Goal: Communication & Community: Answer question/provide support

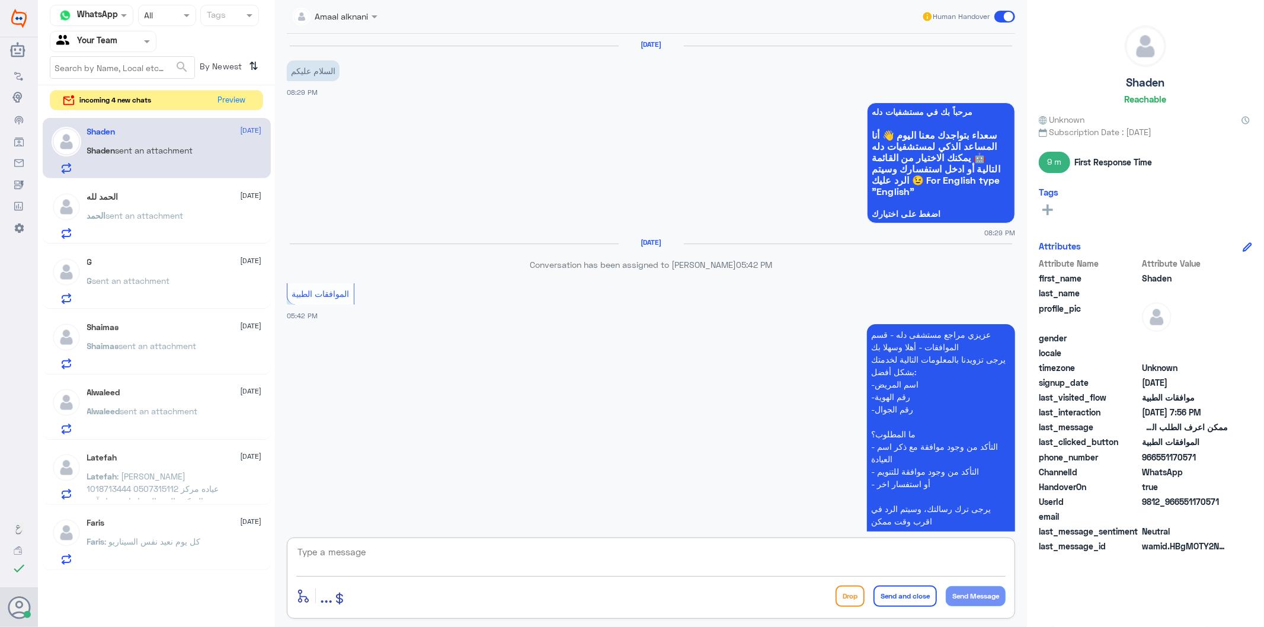
scroll to position [684, 0]
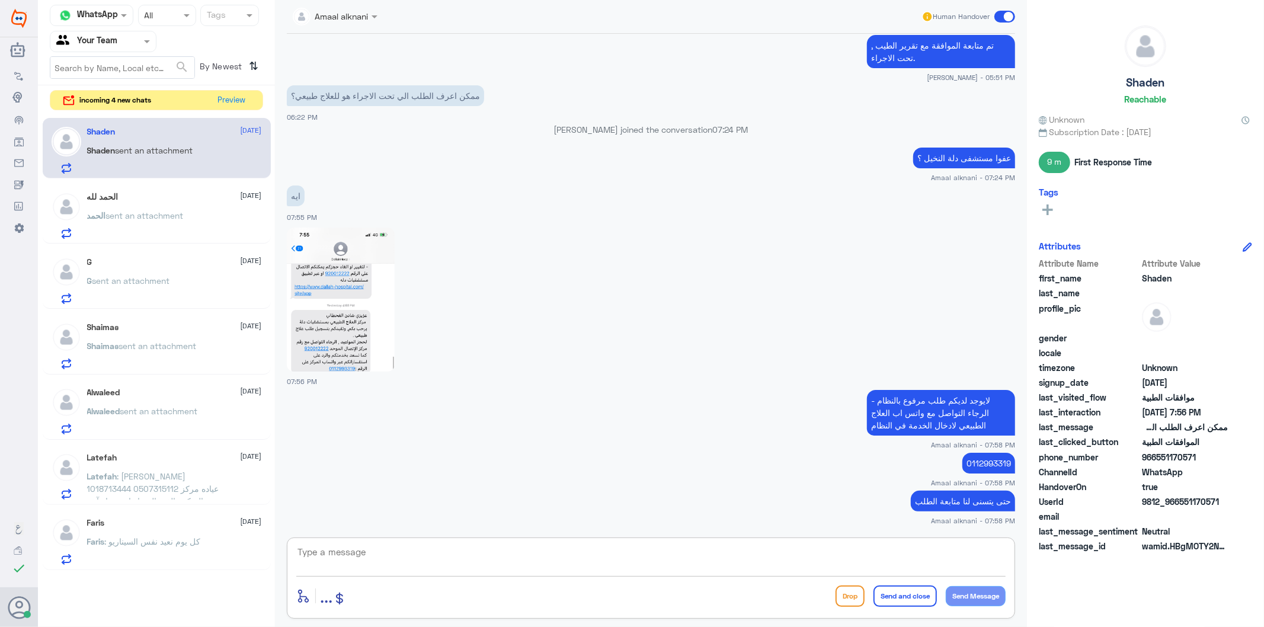
click at [446, 558] on textarea at bounding box center [650, 558] width 709 height 29
click at [447, 558] on textarea at bounding box center [650, 558] width 709 height 29
type textarea "ن"
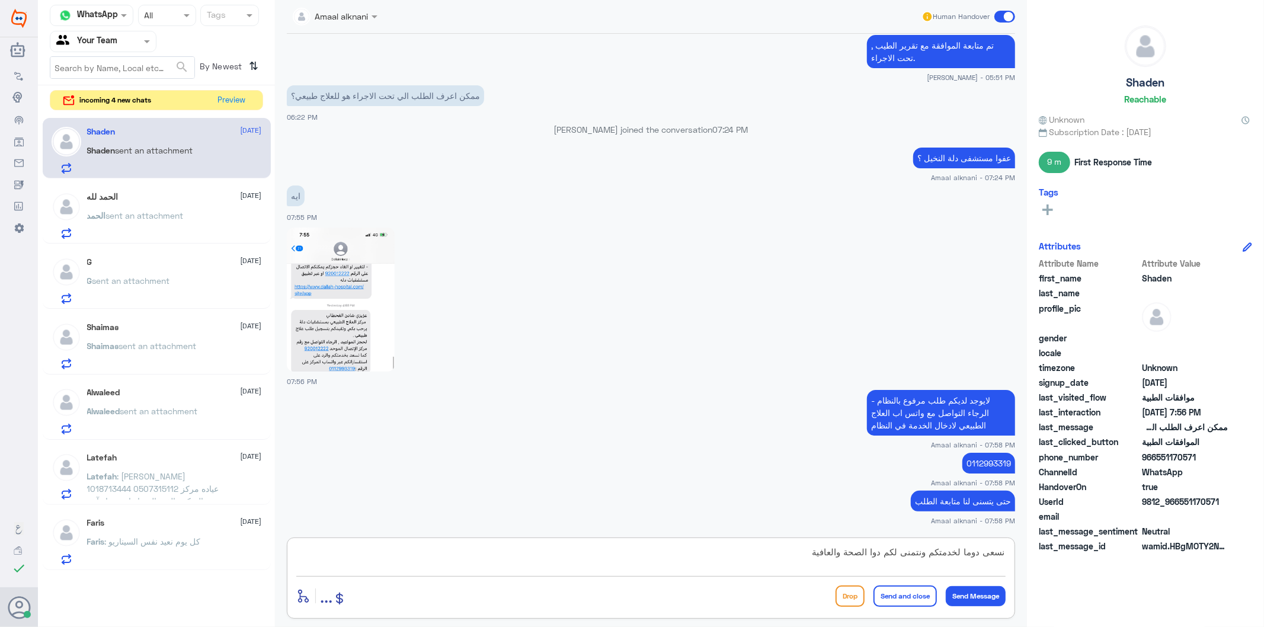
drag, startPoint x: 866, startPoint y: 548, endPoint x: 862, endPoint y: 577, distance: 29.4
click at [865, 552] on textarea "نسعى دوما لخدمتكم ونتمنى لكم دوا الصحة والعافية" at bounding box center [650, 558] width 709 height 29
type textarea "نسعى دوما لخدمتكم ونتمنى لكم دوام الصحة والعافية"
click at [908, 595] on button "Send and close" at bounding box center [904, 595] width 63 height 21
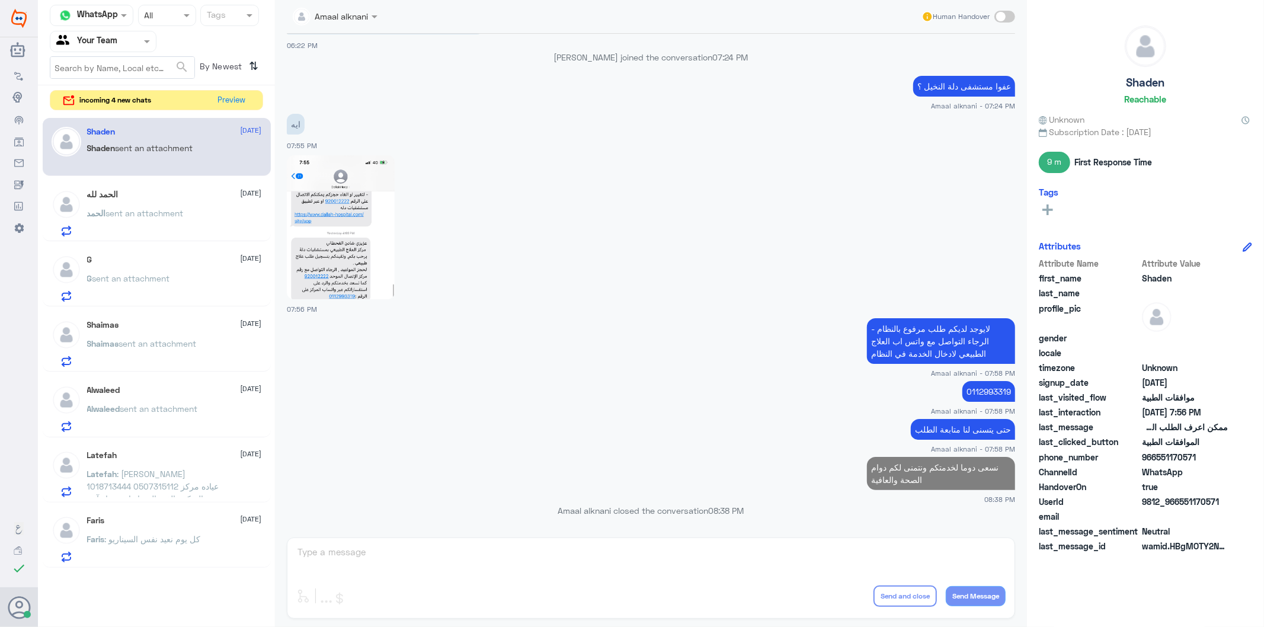
scroll to position [732, 0]
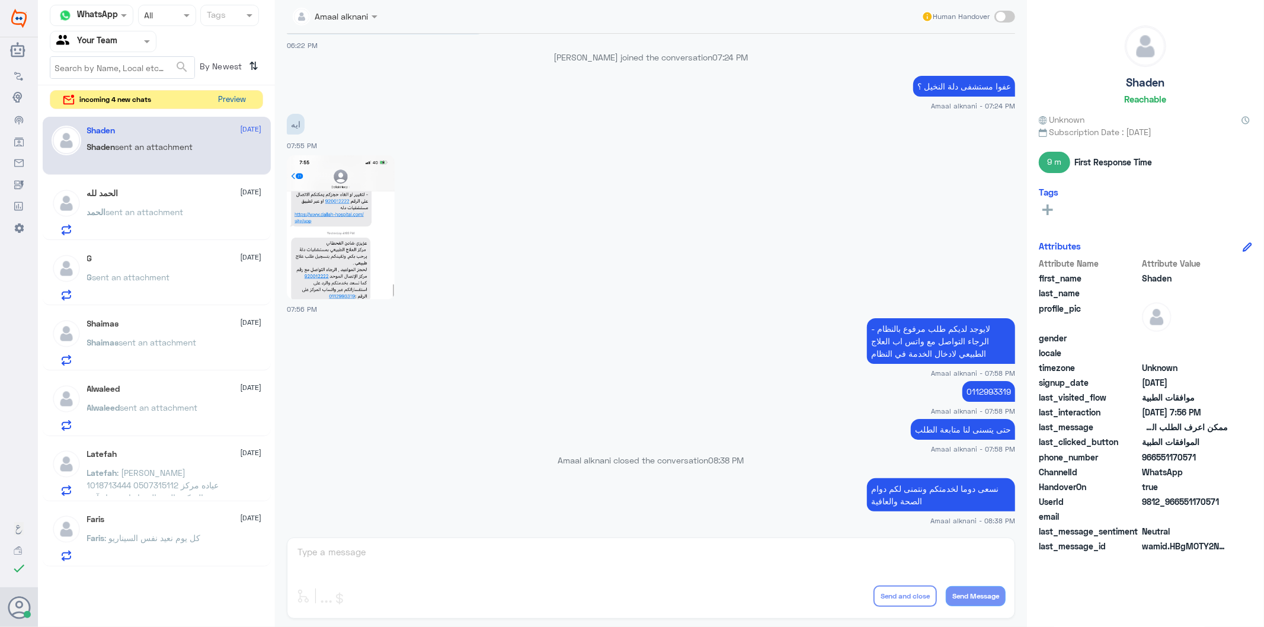
click at [230, 97] on button "Preview" at bounding box center [232, 100] width 37 height 18
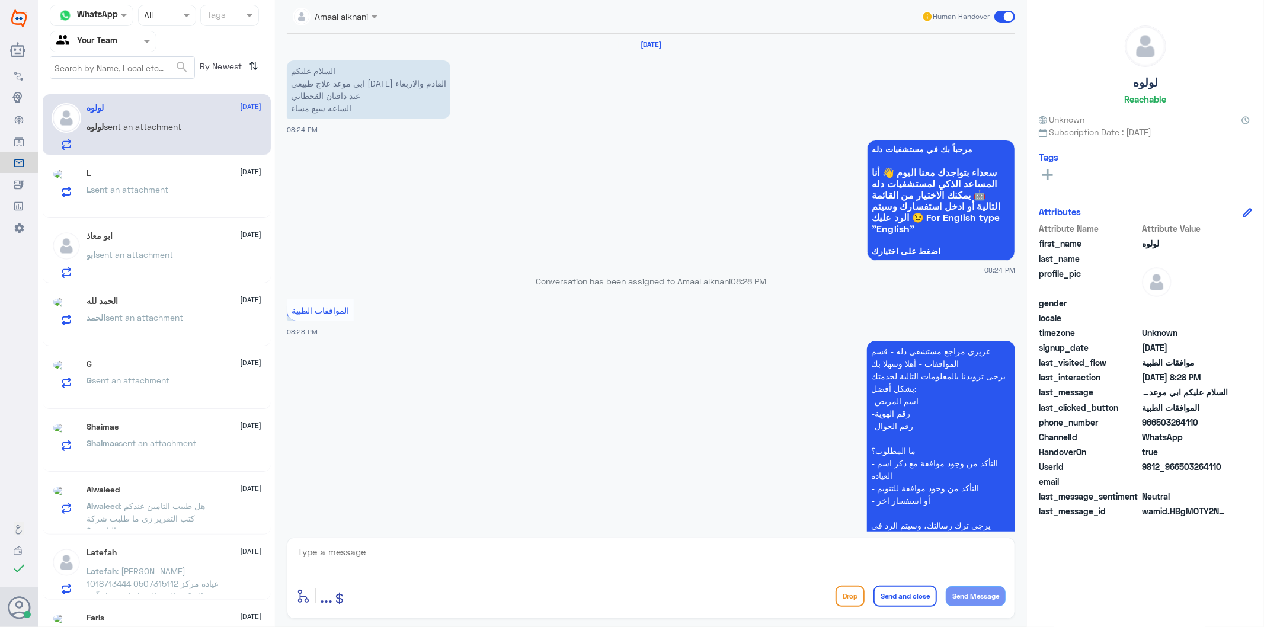
scroll to position [120, 0]
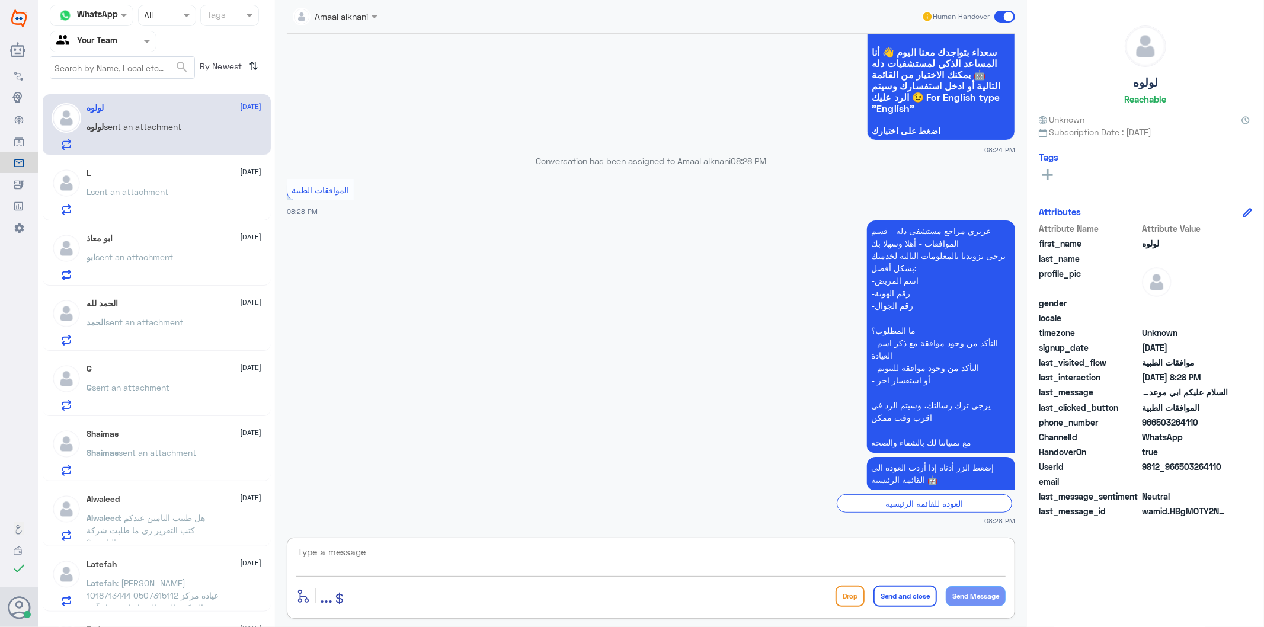
click at [478, 548] on textarea at bounding box center [650, 558] width 709 height 29
type textarea "تفضل كيف اقدر اساعدك"
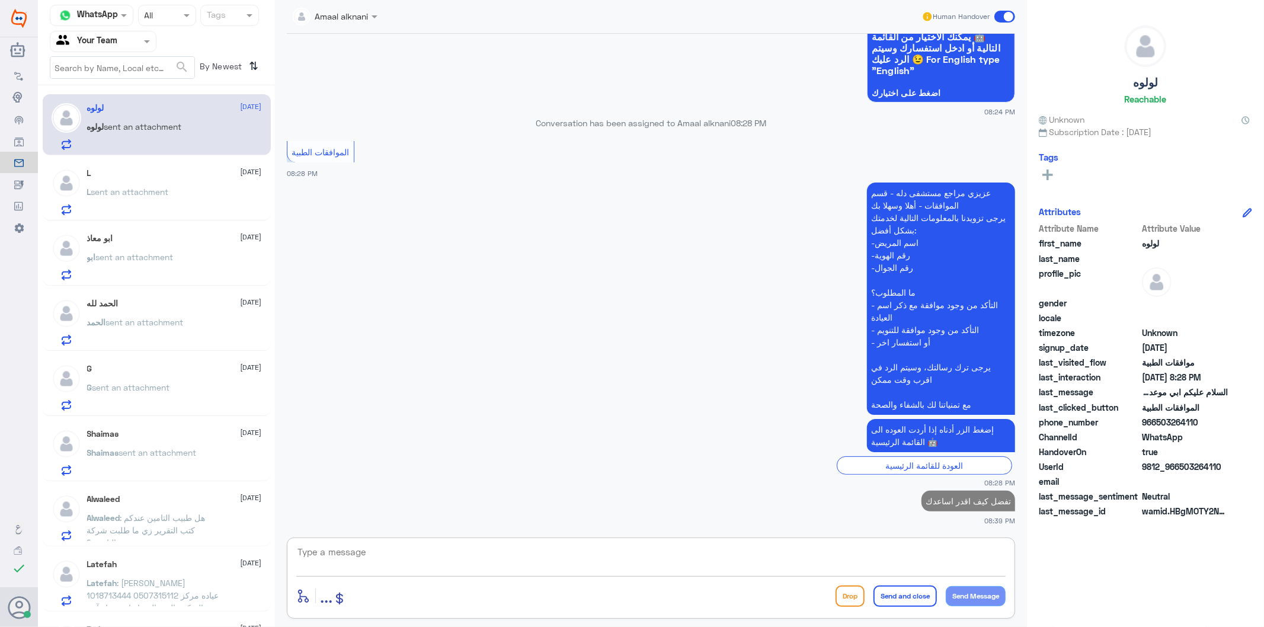
click at [129, 187] on span "sent an attachment" at bounding box center [130, 192] width 78 height 10
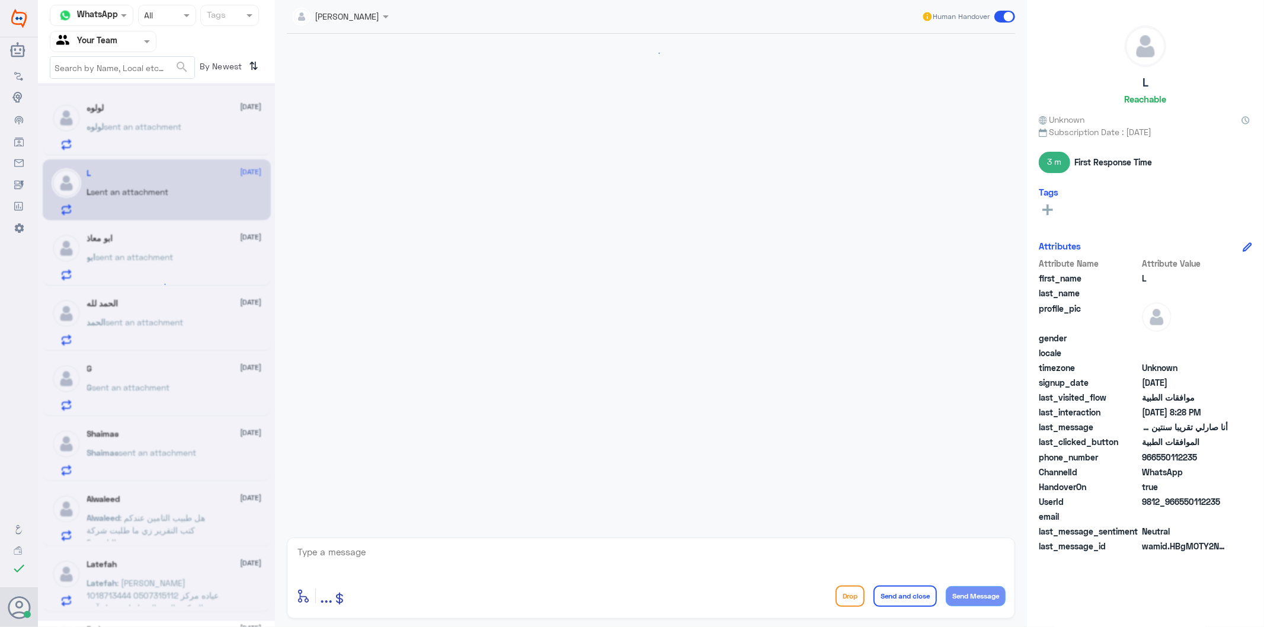
scroll to position [363, 0]
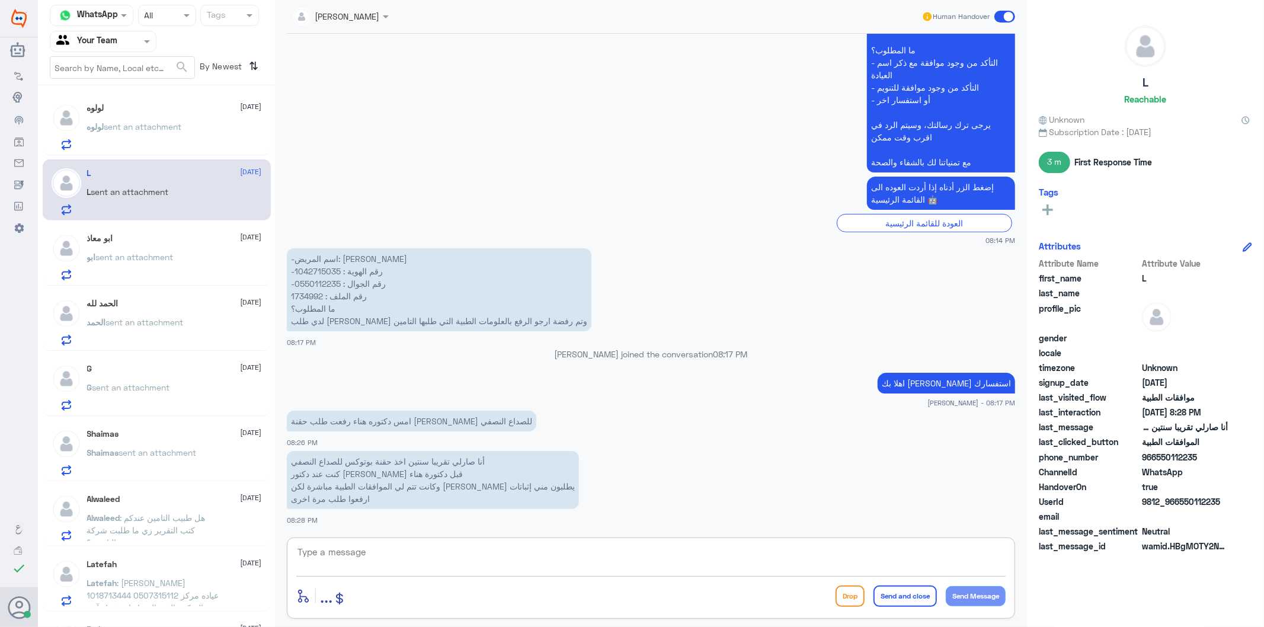
click at [430, 561] on textarea at bounding box center [650, 558] width 709 height 29
click at [166, 246] on div "ابو معاذ [DATE] ابو sent an attachment" at bounding box center [174, 256] width 175 height 47
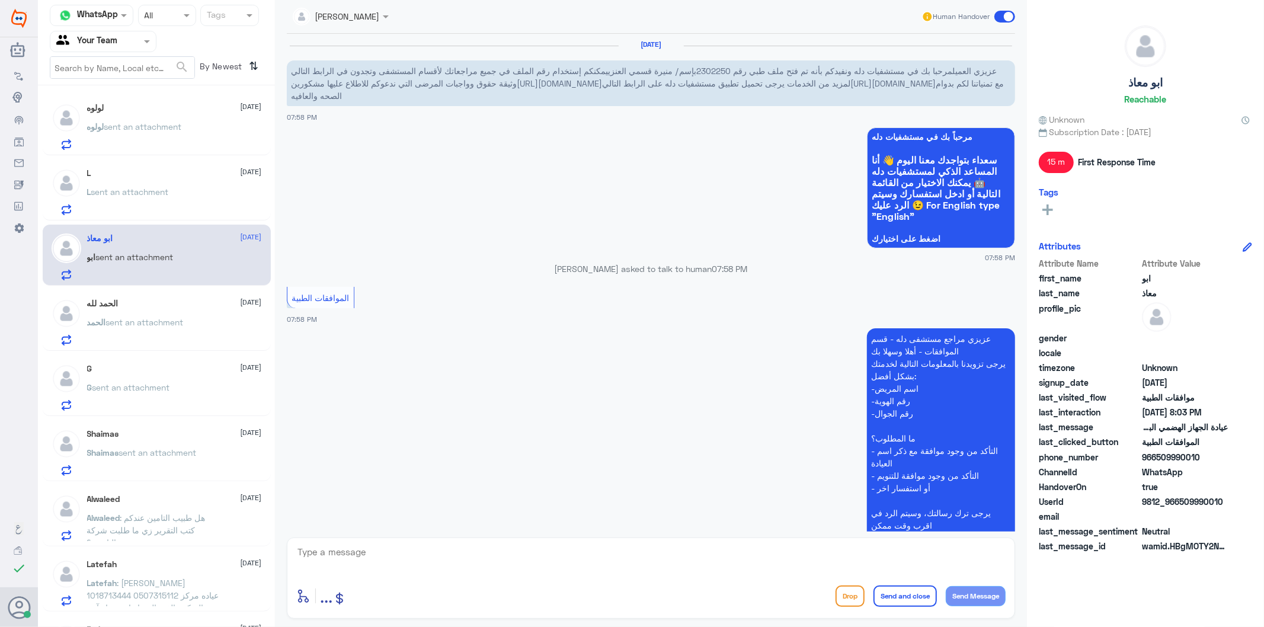
scroll to position [451, 0]
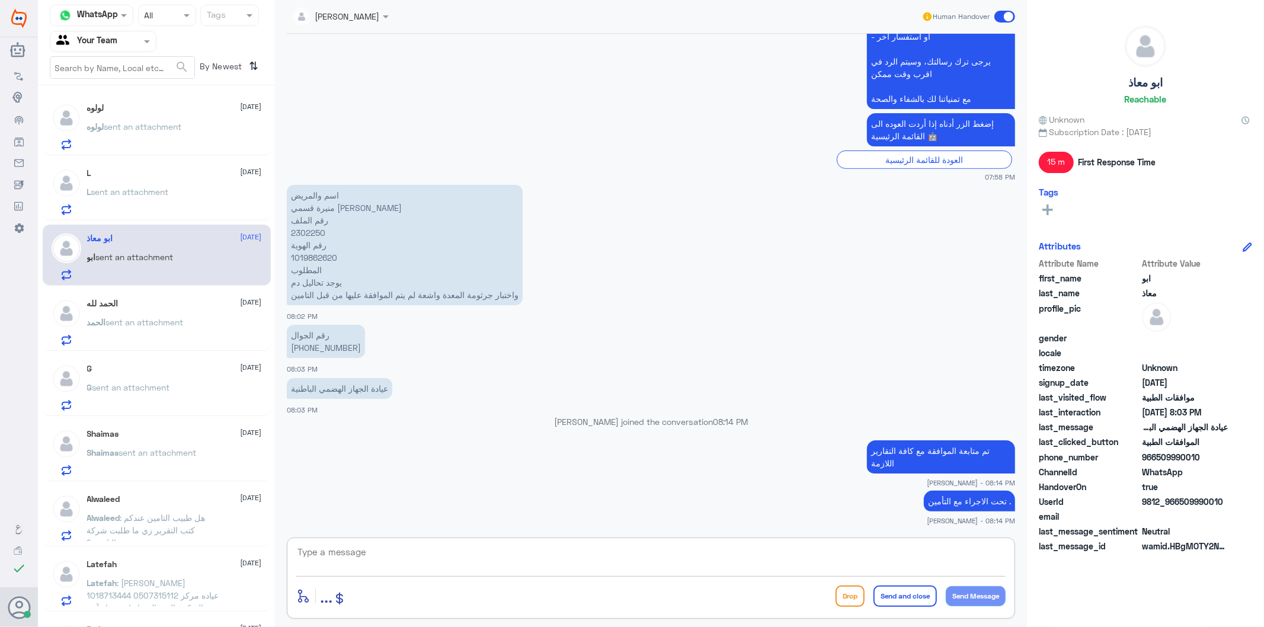
click at [517, 552] on textarea at bounding box center [650, 558] width 709 height 29
click at [110, 316] on p "ال[PERSON_NAME] sent an attachment" at bounding box center [135, 331] width 97 height 30
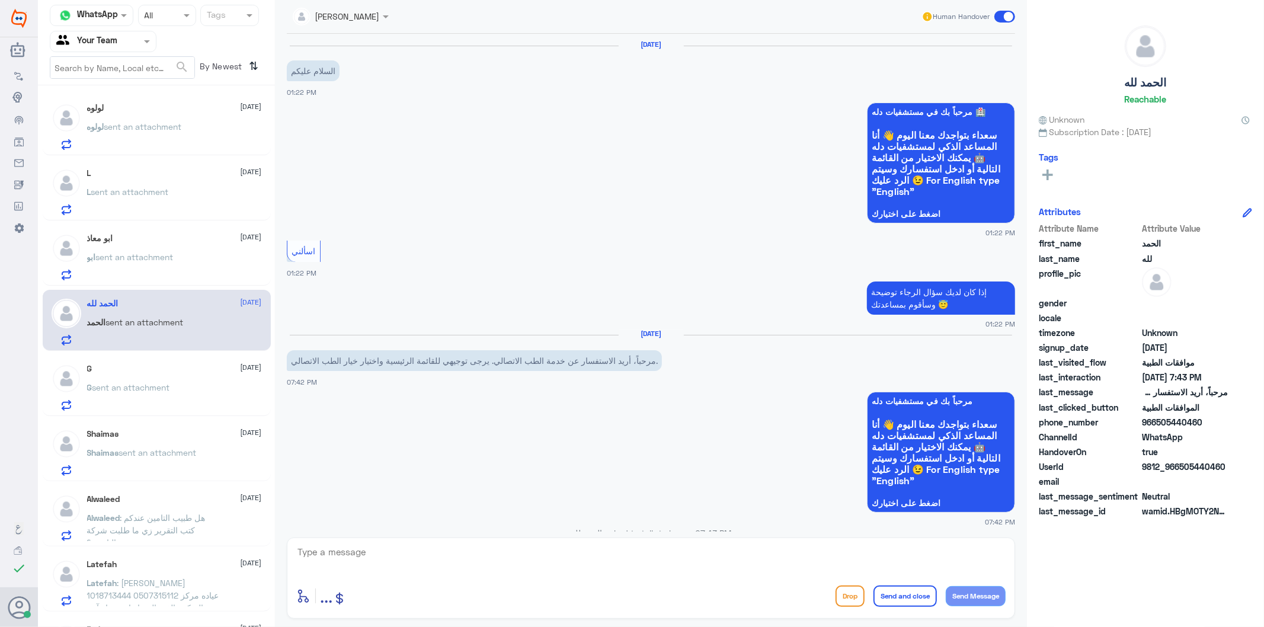
scroll to position [372, 0]
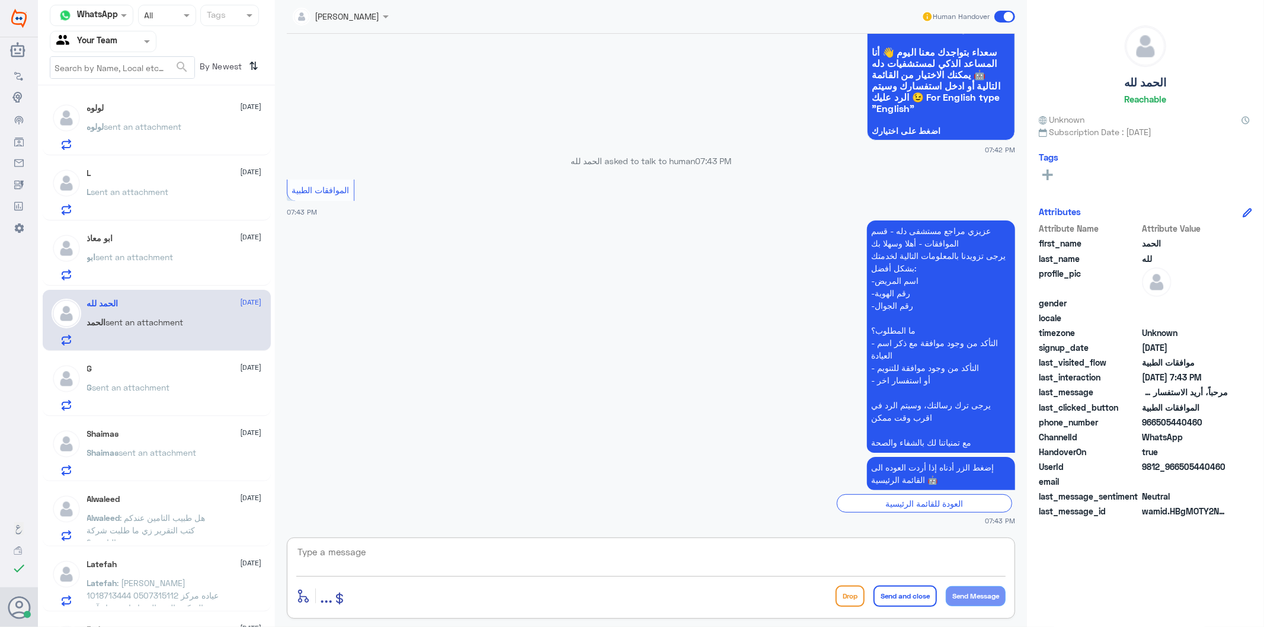
click at [406, 558] on textarea at bounding box center [650, 558] width 709 height 29
type textarea "تفضل كيف اقدر اساعدك"
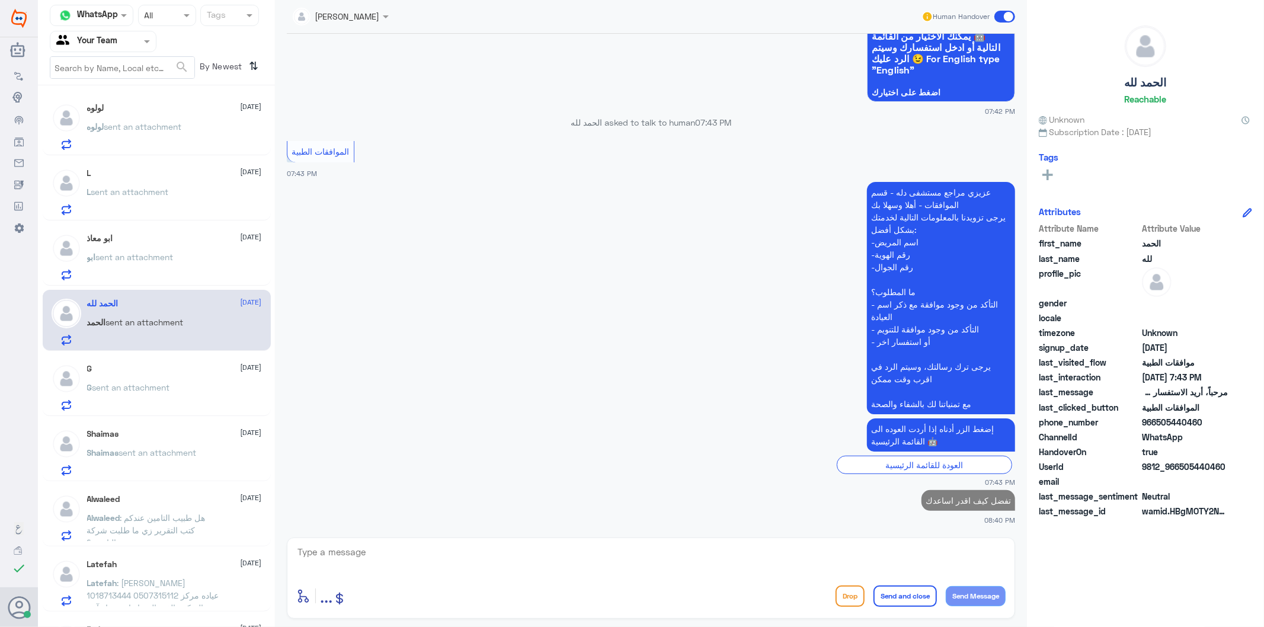
click at [174, 386] on div "G sent an attachment" at bounding box center [174, 397] width 175 height 27
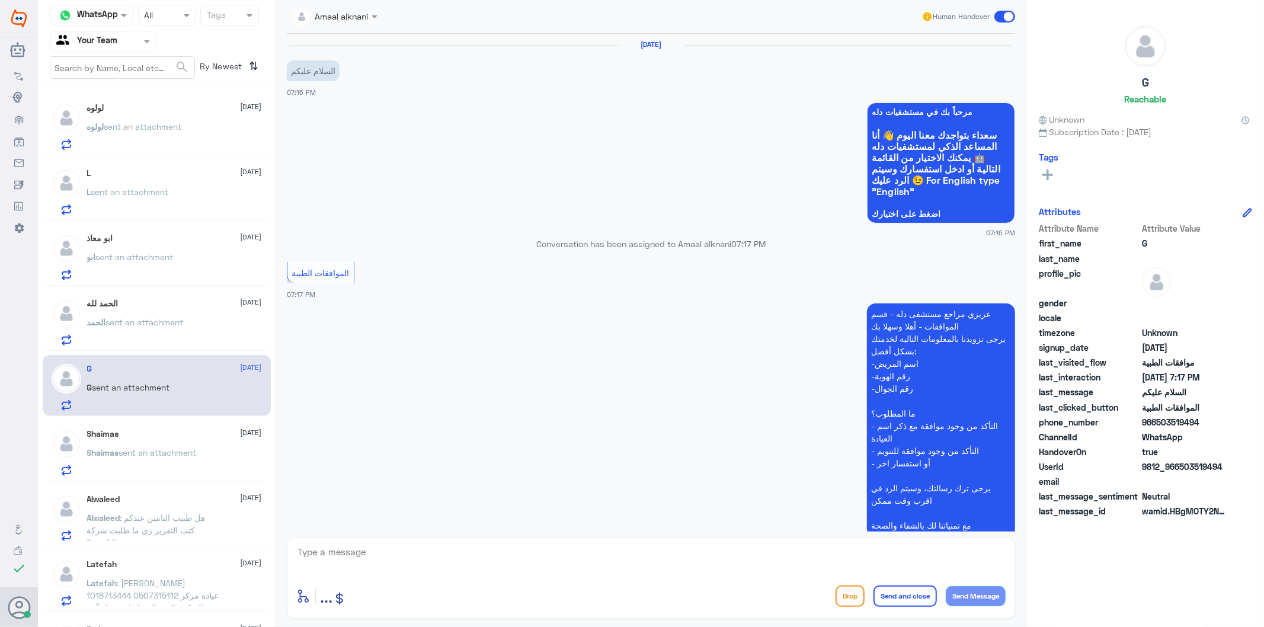
scroll to position [83, 0]
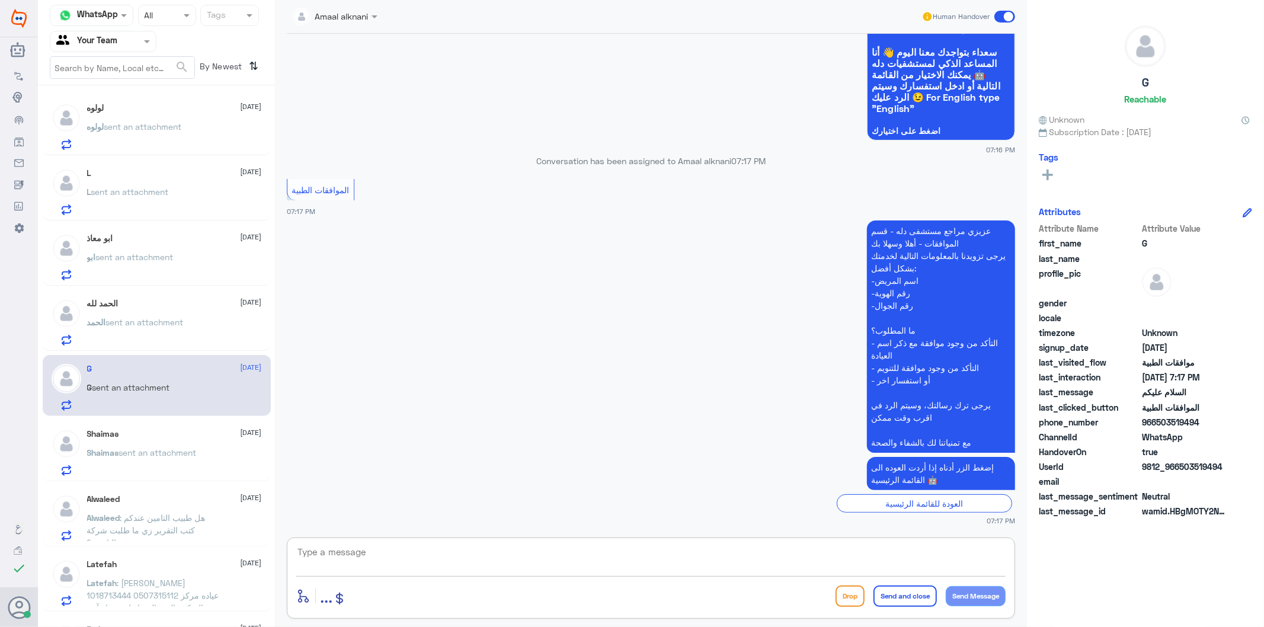
click at [376, 552] on textarea at bounding box center [650, 558] width 709 height 29
click at [178, 322] on span "sent an attachment" at bounding box center [145, 322] width 78 height 10
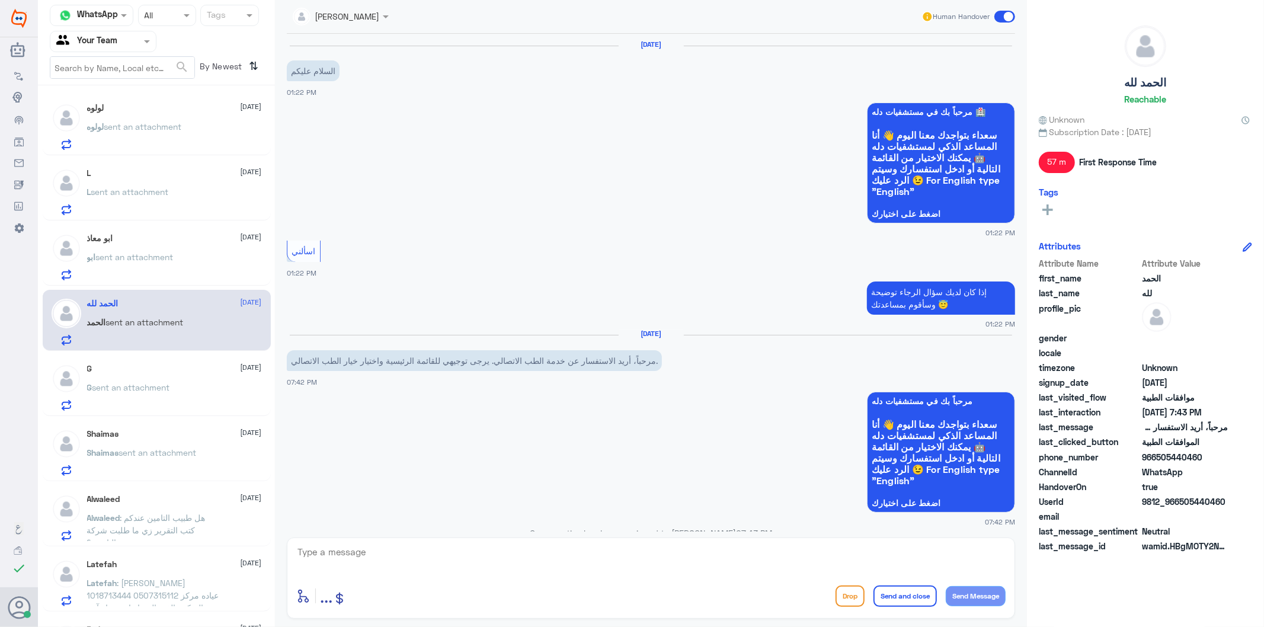
scroll to position [492, 0]
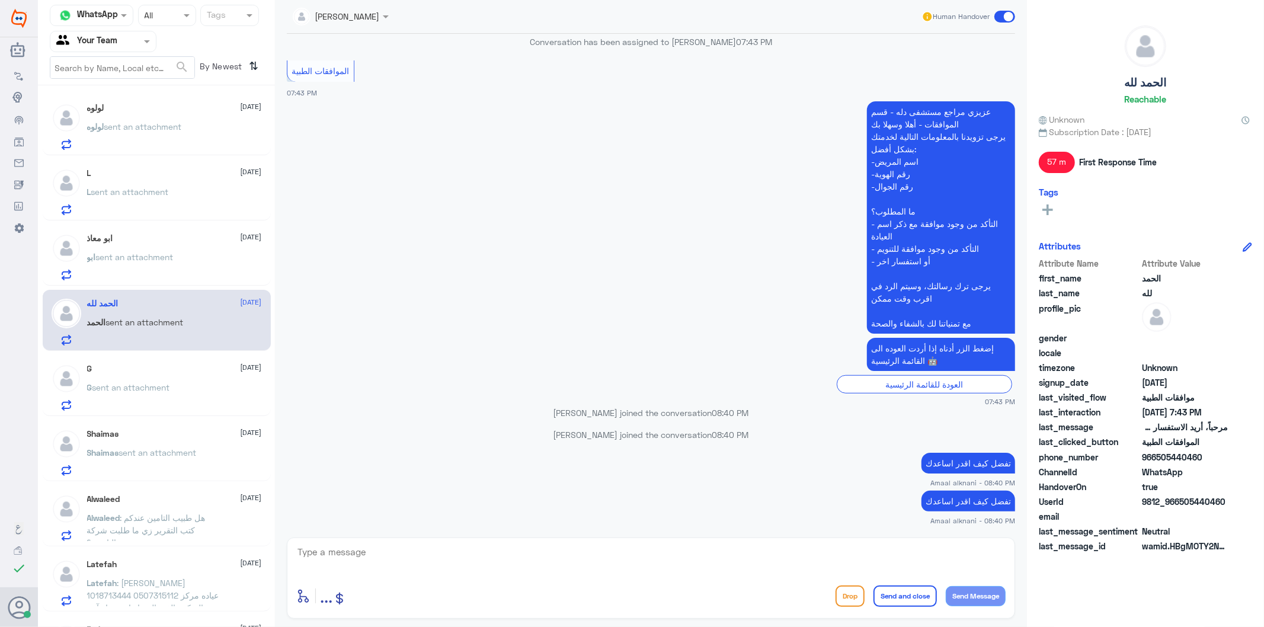
click at [957, 495] on p "تفضل كيف اقدر اساعدك" at bounding box center [968, 501] width 94 height 21
copy div "تفضل كيف اقدر اساعدك"
click at [134, 376] on div "G [DATE] G sent an attachment" at bounding box center [174, 387] width 175 height 47
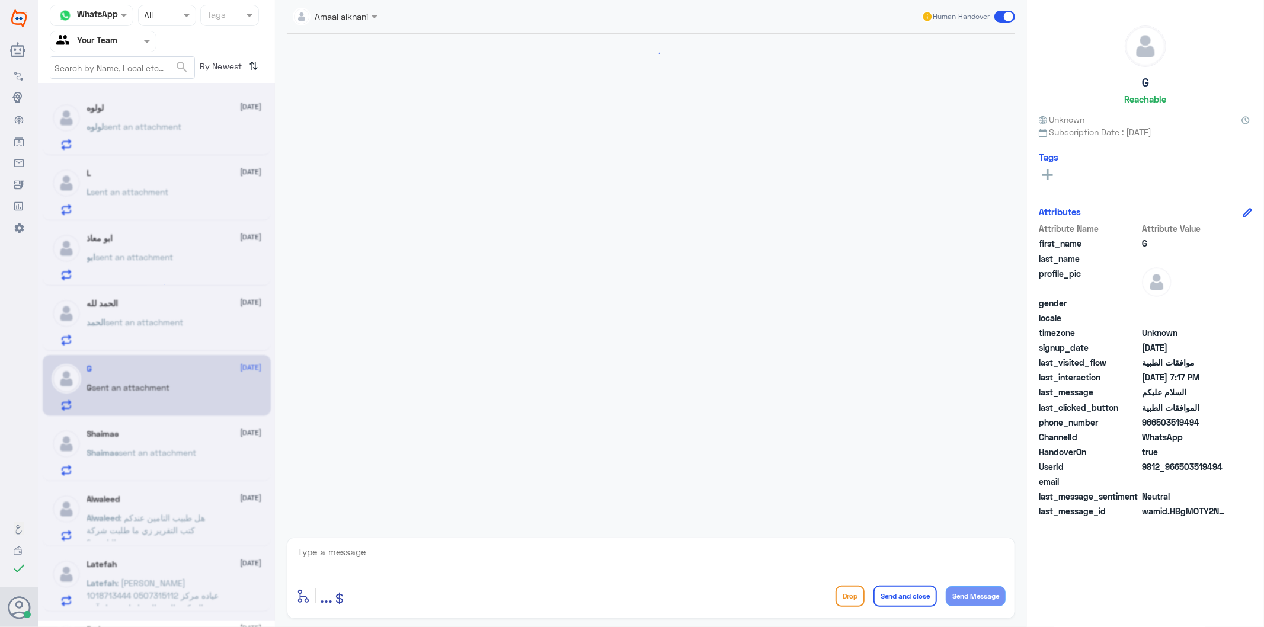
drag, startPoint x: 417, startPoint y: 546, endPoint x: 340, endPoint y: 577, distance: 82.4
click at [415, 547] on textarea at bounding box center [650, 558] width 709 height 29
paste textarea "تفضل كيف اقدر اساعدك"
type textarea "تفضل كيف اقدر اساعدك"
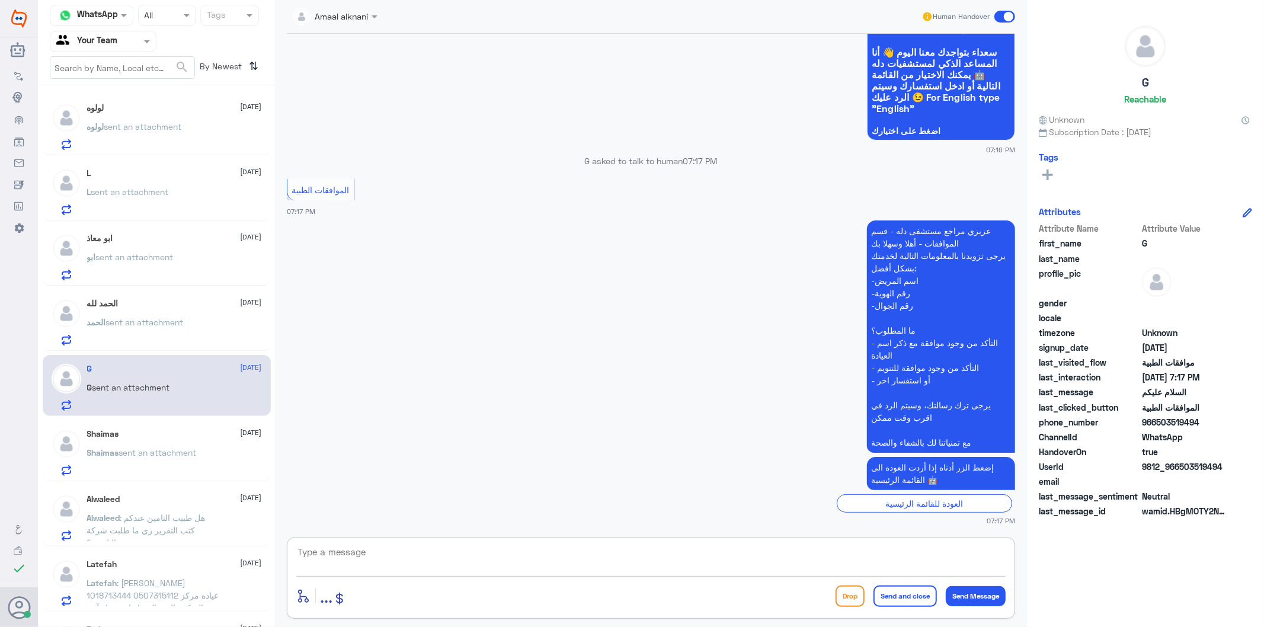
scroll to position [121, 0]
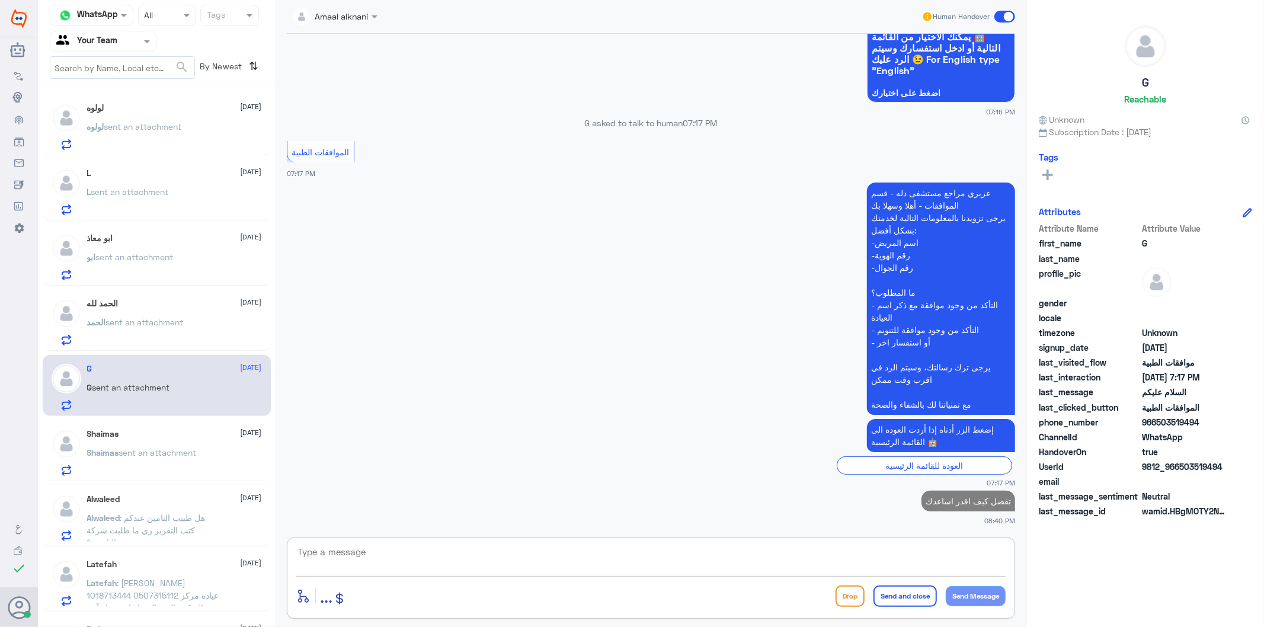
click at [105, 514] on span "Alwaleed" at bounding box center [103, 518] width 33 height 10
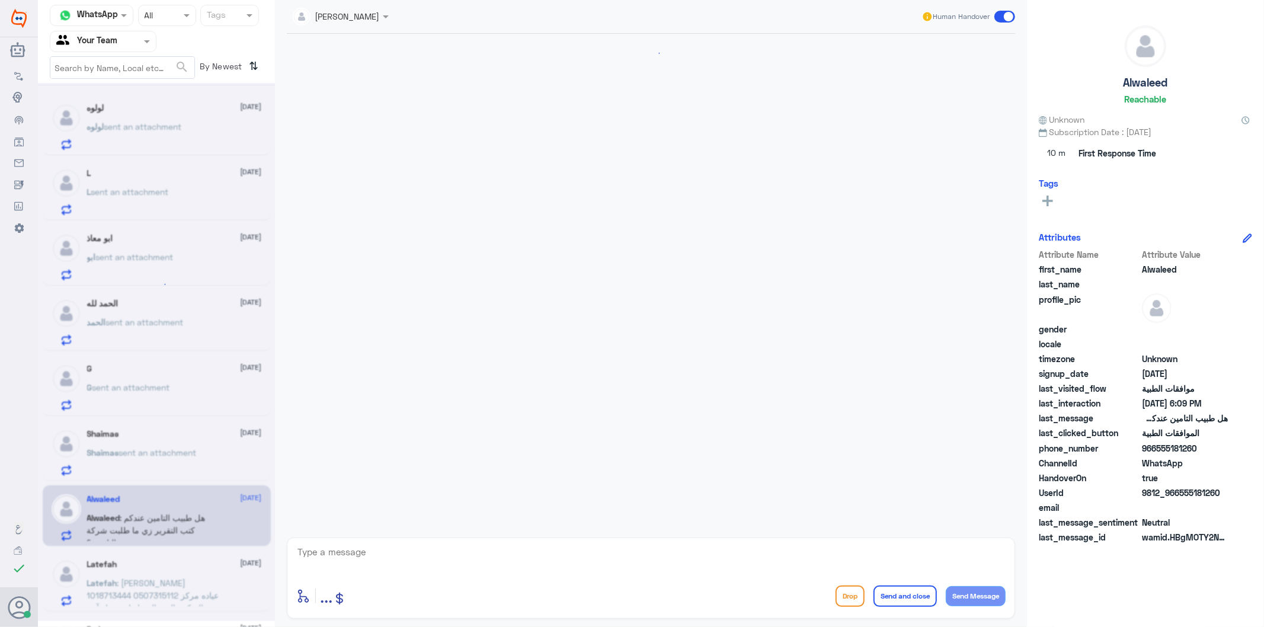
scroll to position [1520, 0]
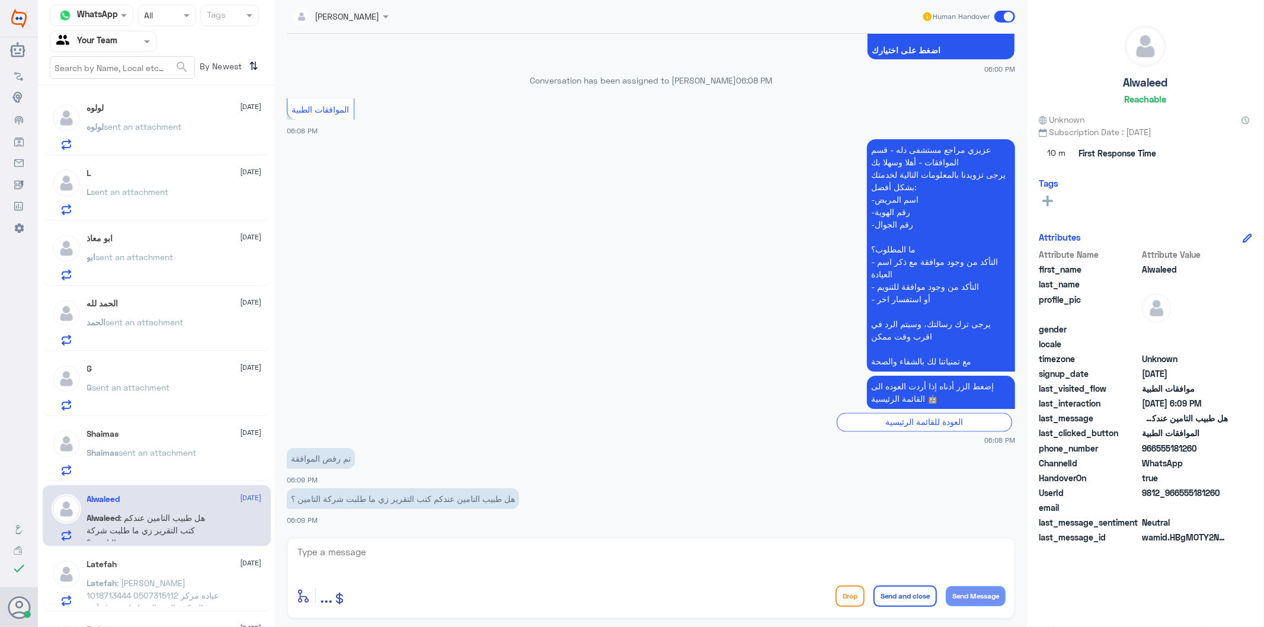
click at [341, 546] on textarea at bounding box center [650, 558] width 709 height 29
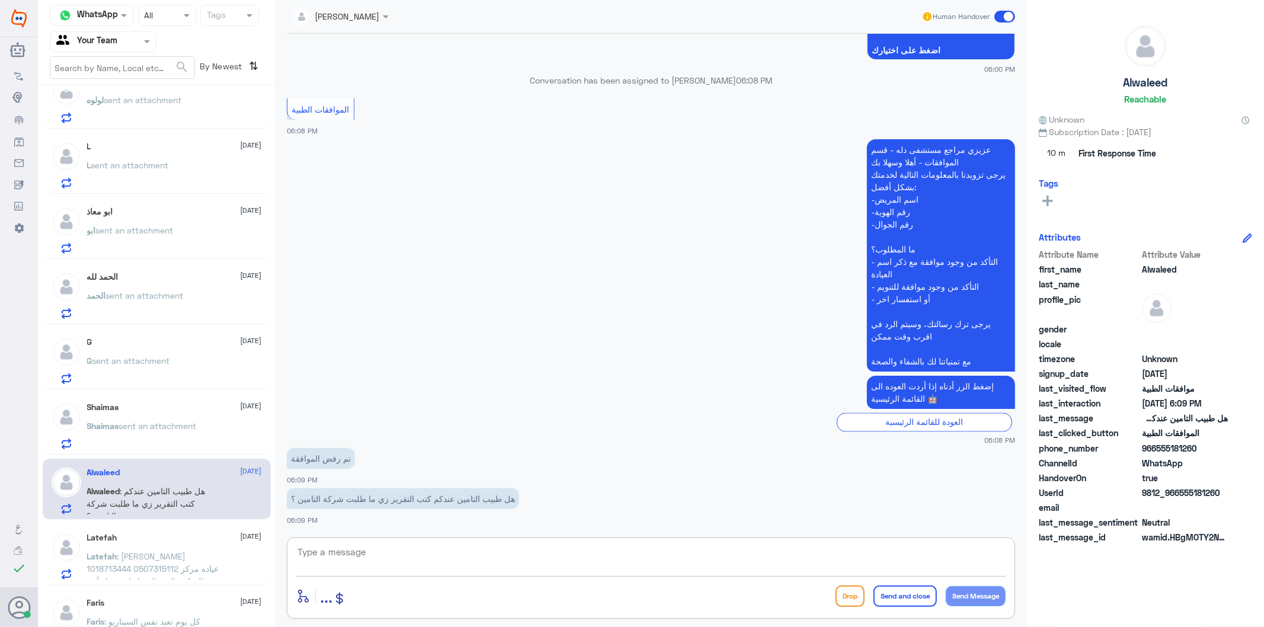
scroll to position [50, 0]
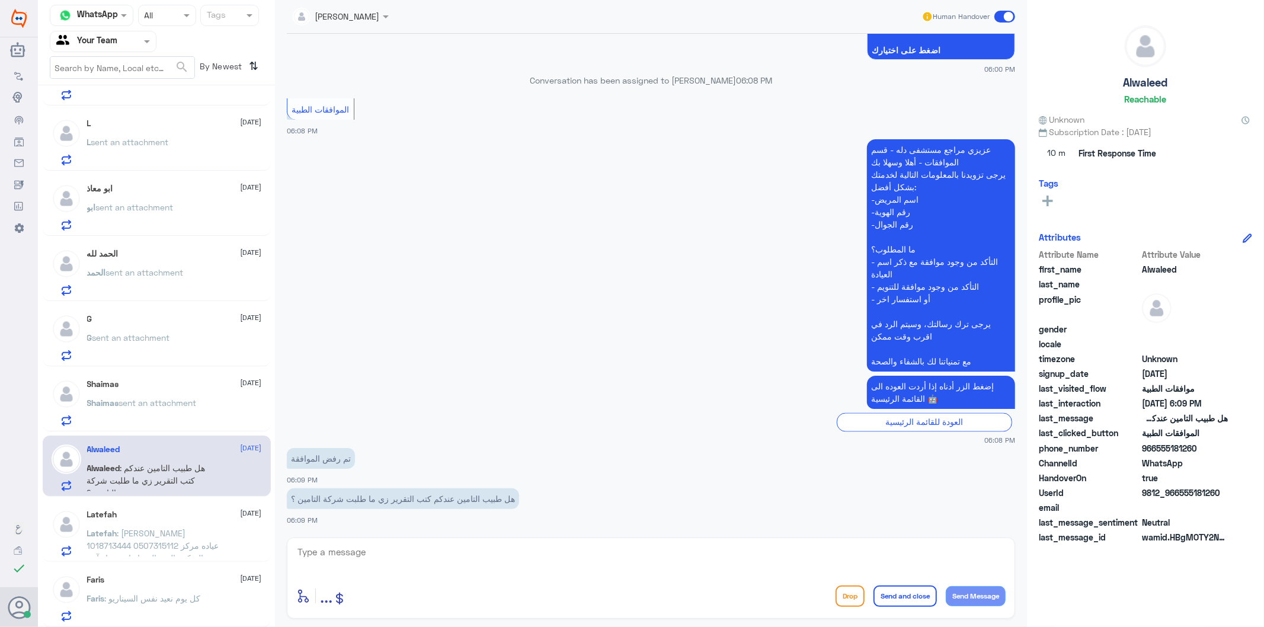
click at [180, 514] on div "Latefah [DATE]" at bounding box center [174, 515] width 175 height 10
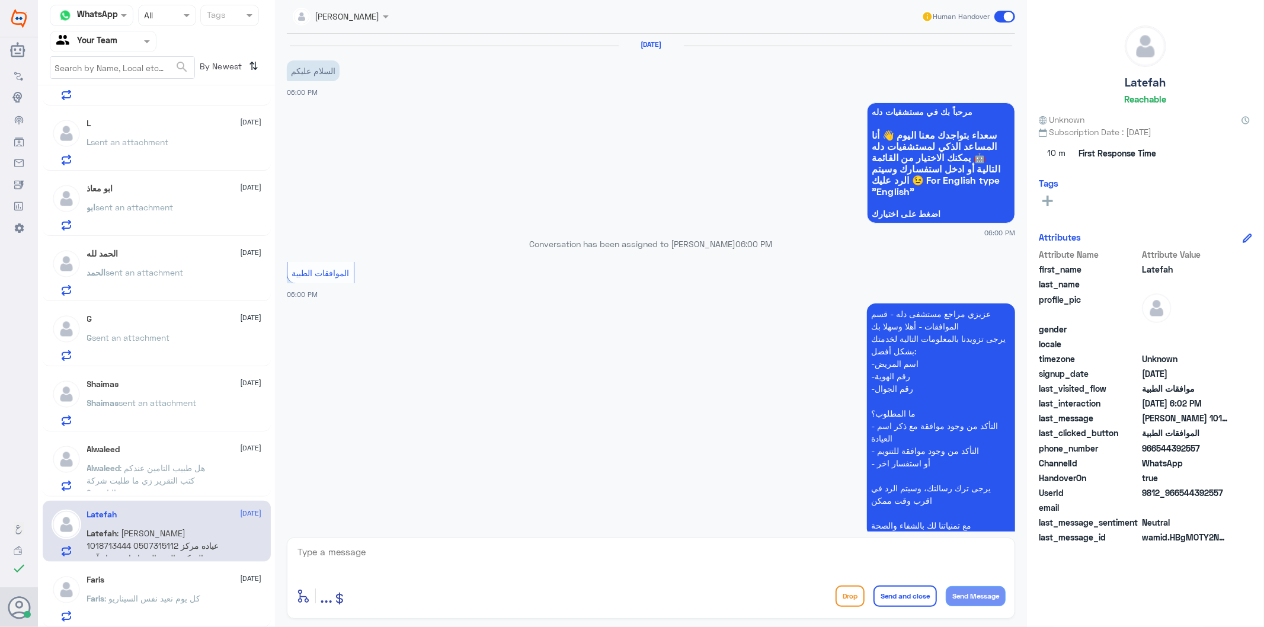
scroll to position [173, 0]
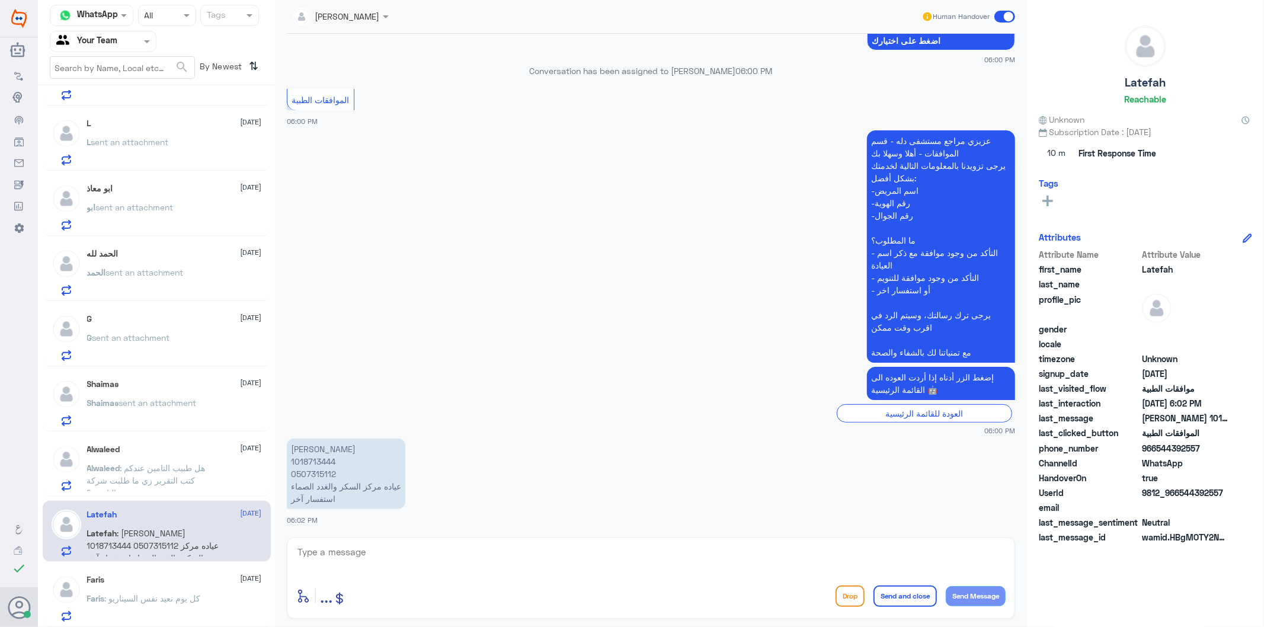
click at [444, 557] on textarea at bounding box center [650, 558] width 709 height 29
click at [375, 565] on textarea at bounding box center [650, 558] width 709 height 29
click at [319, 472] on p "[PERSON_NAME] 1018713444 0507315112 عياده مركز السكر والغدد الصماء استفسار آخر" at bounding box center [346, 473] width 119 height 71
copy p "0507315112"
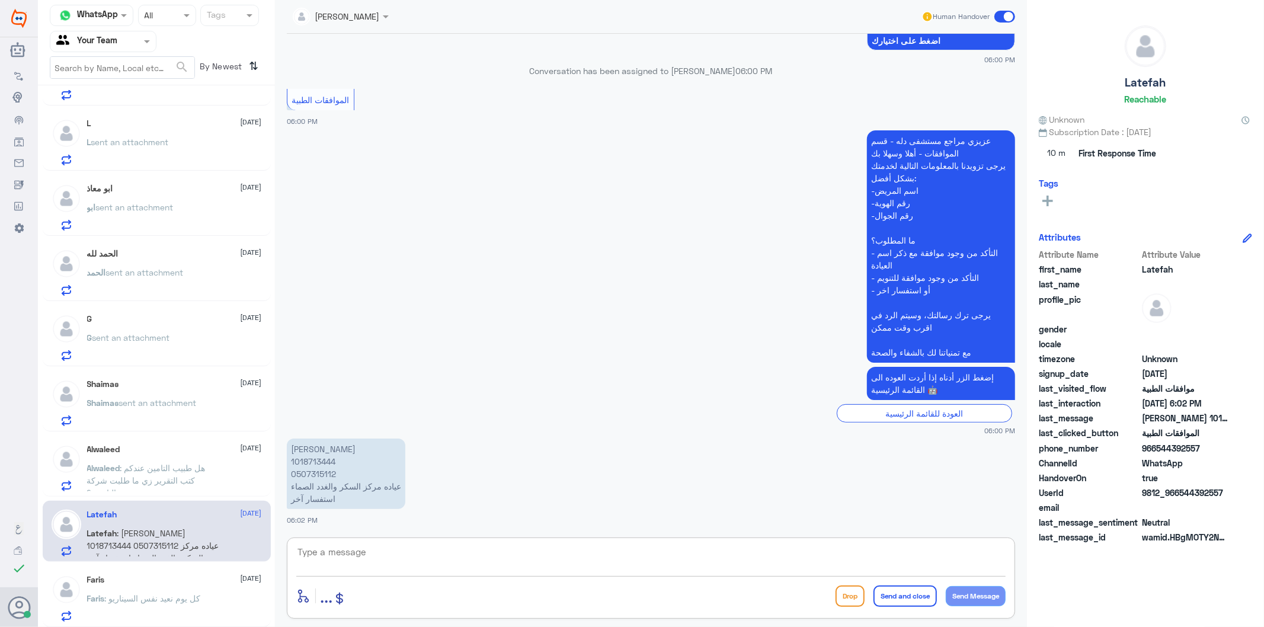
click at [383, 559] on textarea at bounding box center [650, 558] width 709 height 29
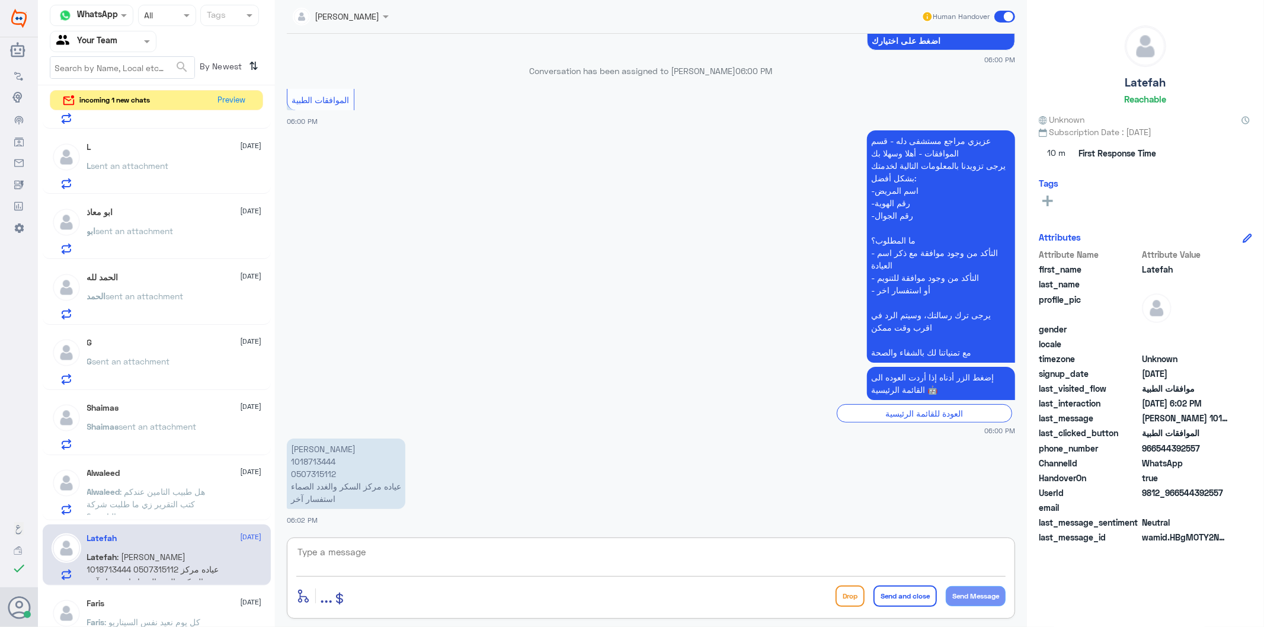
click at [366, 559] on textarea at bounding box center [650, 558] width 709 height 29
type textarea "تفضل كيف اقدر اساعدك"
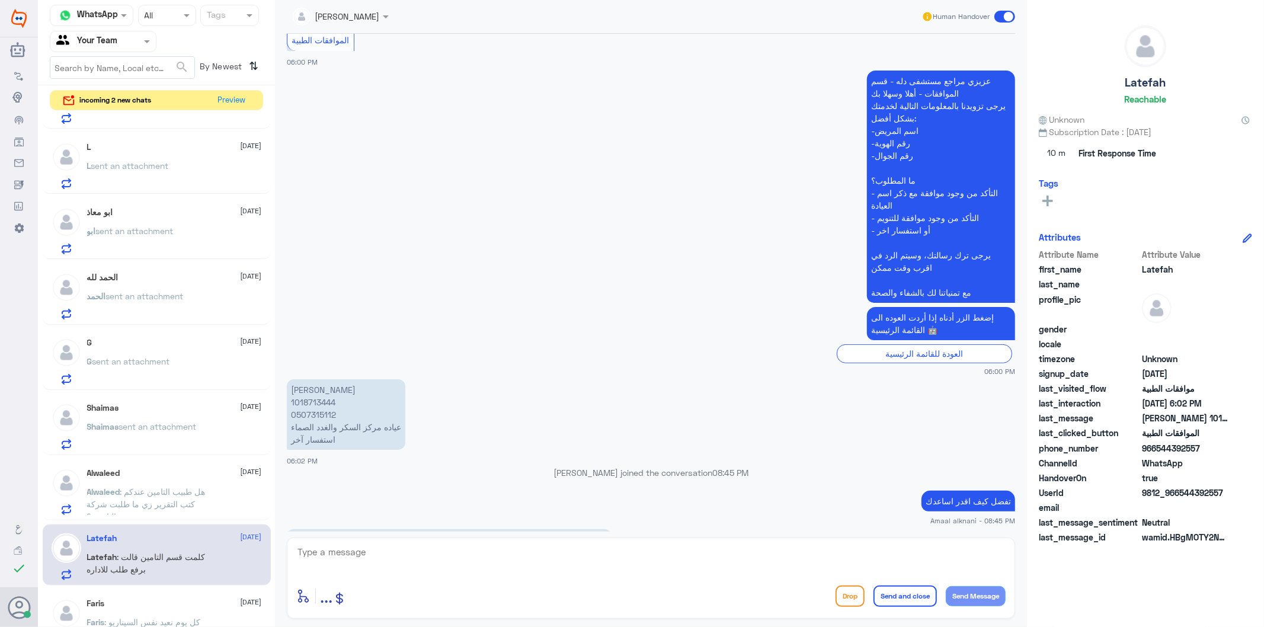
scroll to position [333, 0]
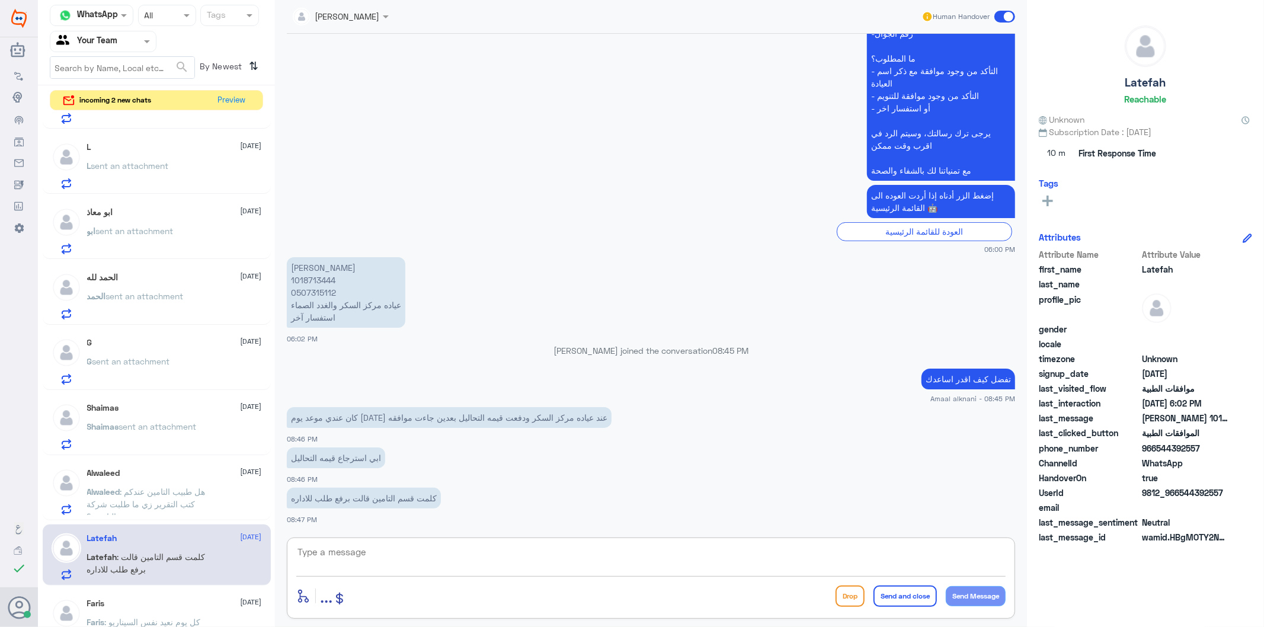
click at [401, 565] on textarea at bounding box center [650, 558] width 709 height 29
click at [356, 556] on textarea at bounding box center [650, 558] width 709 height 29
type textarea "h"
type textarea "يمكنكم مراجعة مدير العيادات بالفواتير حتى يتم استرجاع المبلغ من الصندوق"
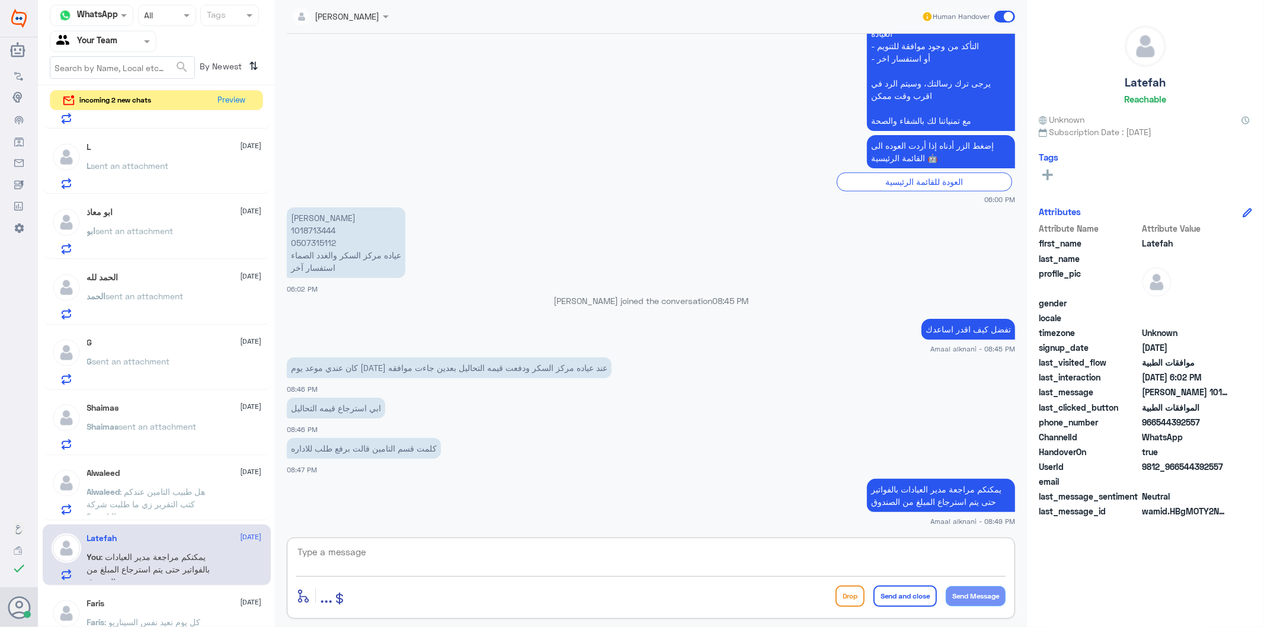
click at [475, 564] on textarea at bounding box center [650, 558] width 709 height 29
type textarea "ل"
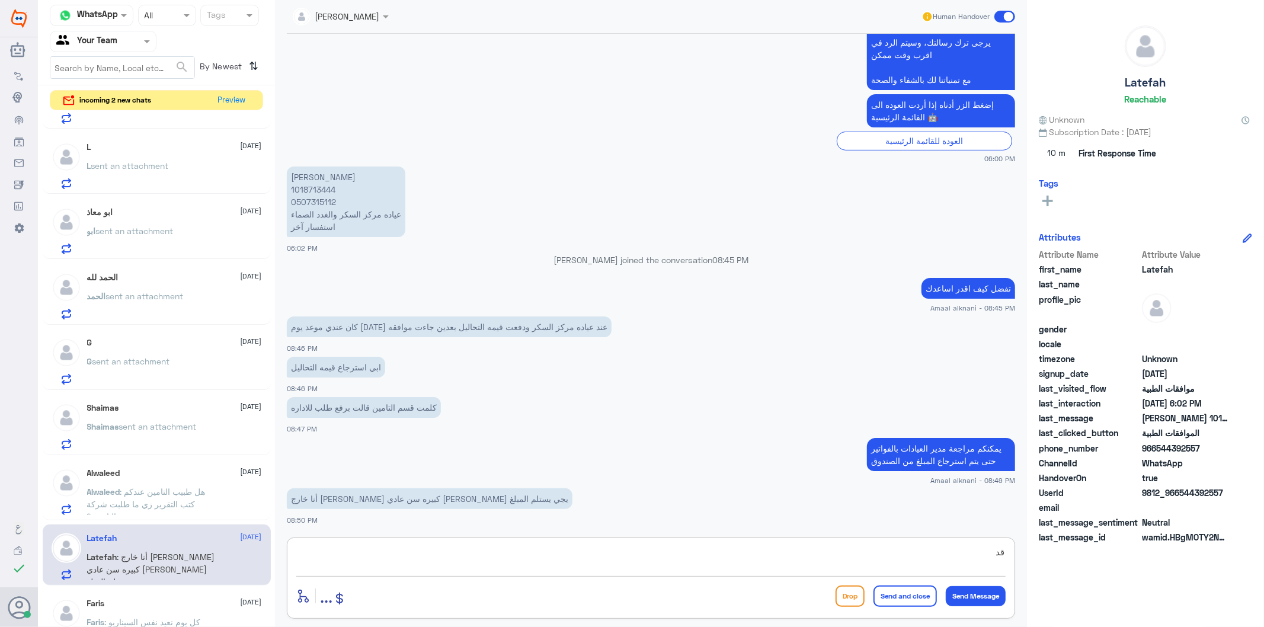
type textarea "ق"
type textarea "صحيح بس يكون معاه الفواتير"
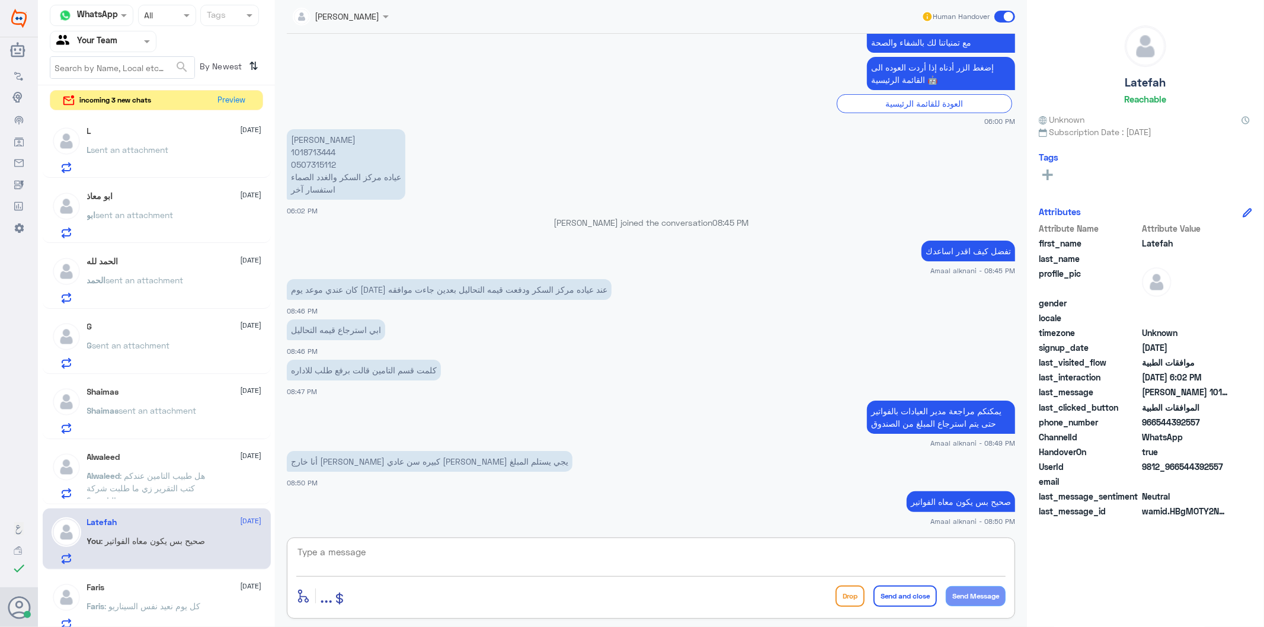
scroll to position [73, 0]
click at [366, 560] on textarea at bounding box center [650, 558] width 709 height 29
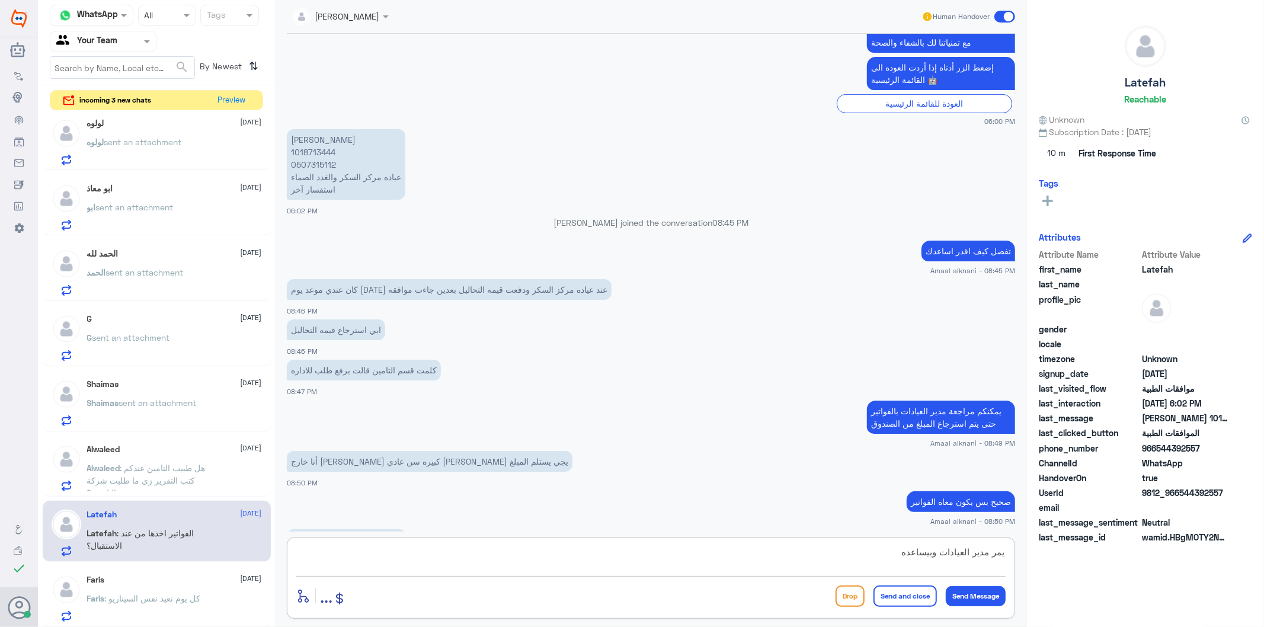
scroll to position [502, 0]
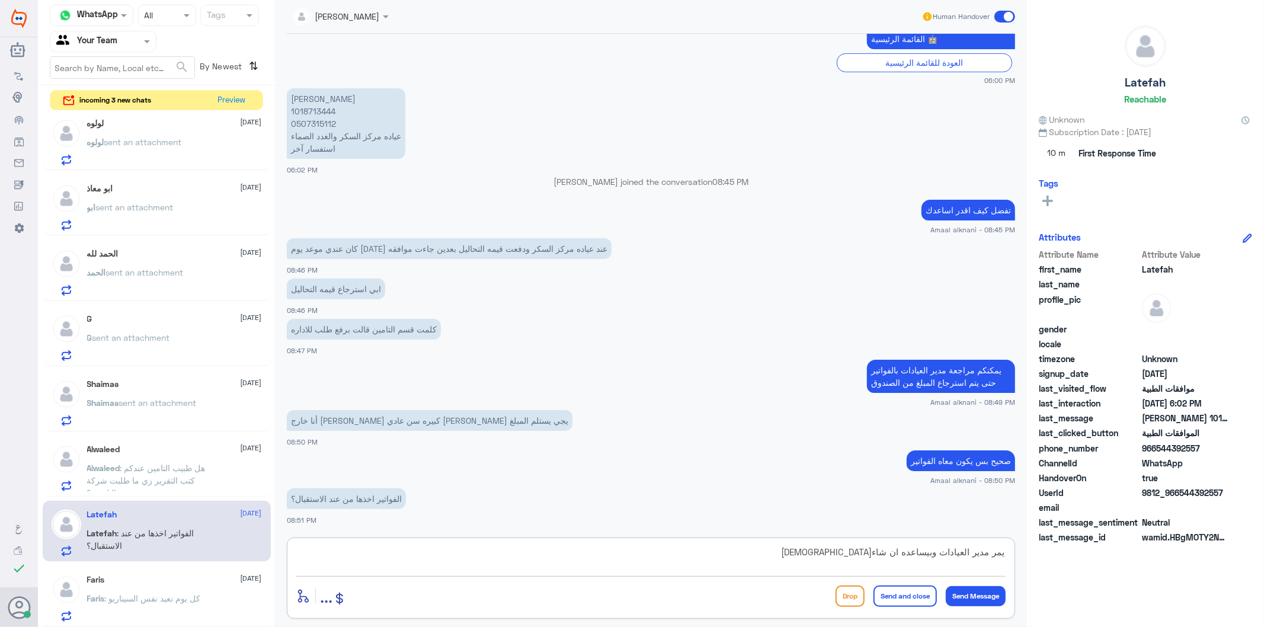
type textarea "يمر مدير العيادات وبيساعده ان شاء[DEMOGRAPHIC_DATA]"
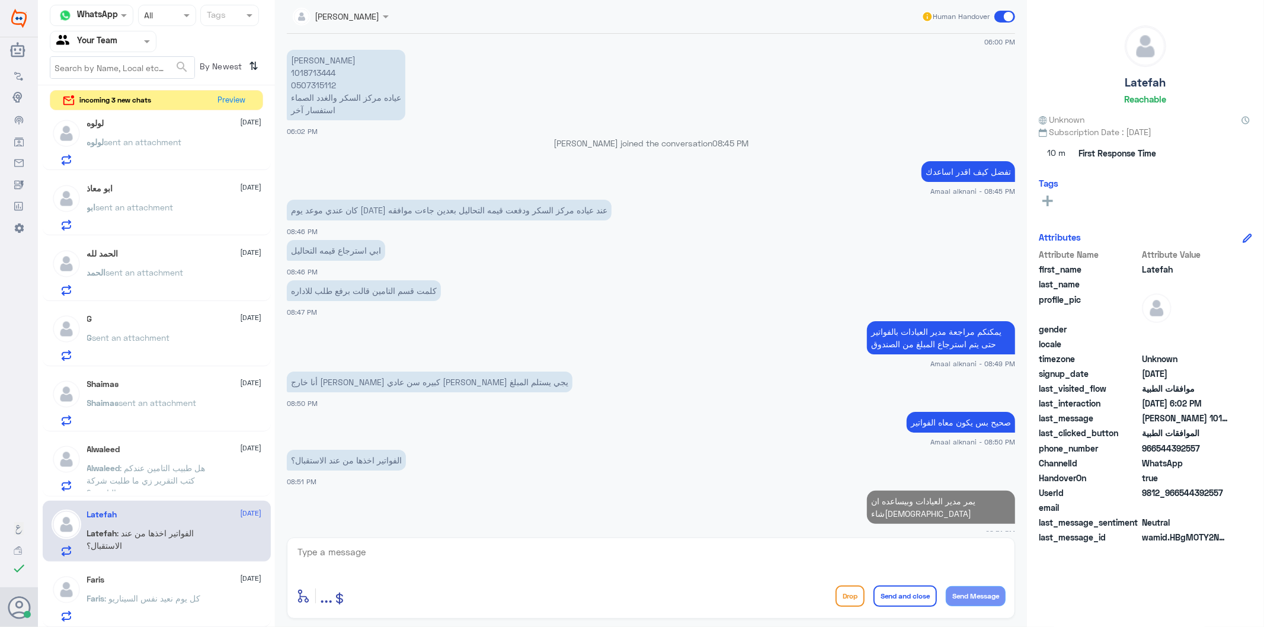
click at [342, 454] on p "الفواتير اخذها من عند الاستقبال؟" at bounding box center [346, 460] width 119 height 21
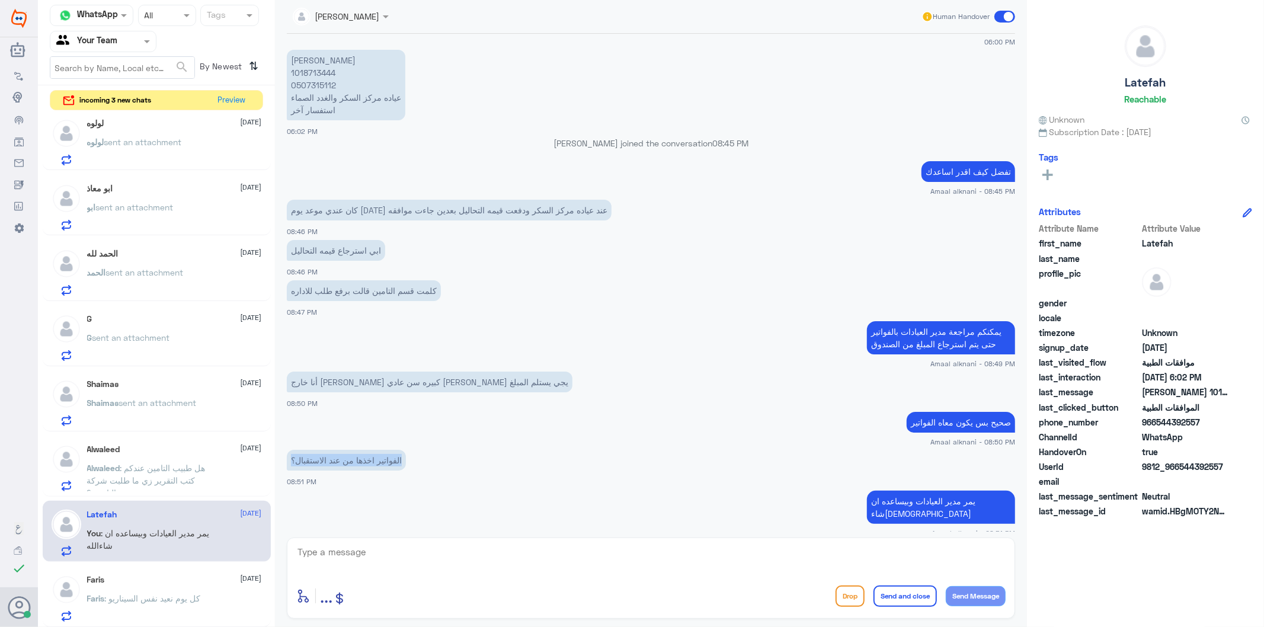
click at [342, 454] on p "الفواتير اخذها من عند الاستقبال؟" at bounding box center [346, 460] width 119 height 21
copy div "الفواتير اخذها من عند الاستقبال؟"
click at [425, 555] on textarea at bounding box center [650, 558] width 709 height 29
paste textarea "الفواتير اخذها من عند الاستقبال؟"
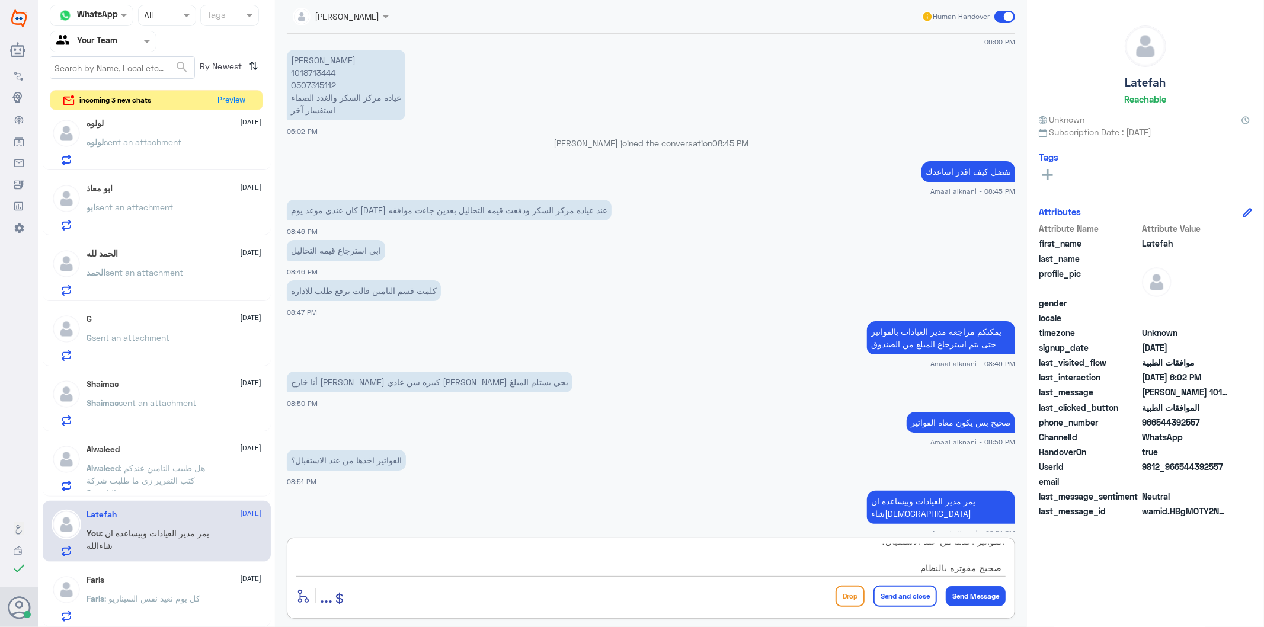
type textarea "الفواتير اخذها من عند الاستقبال؟ صحيح مفوتره بالنظام"
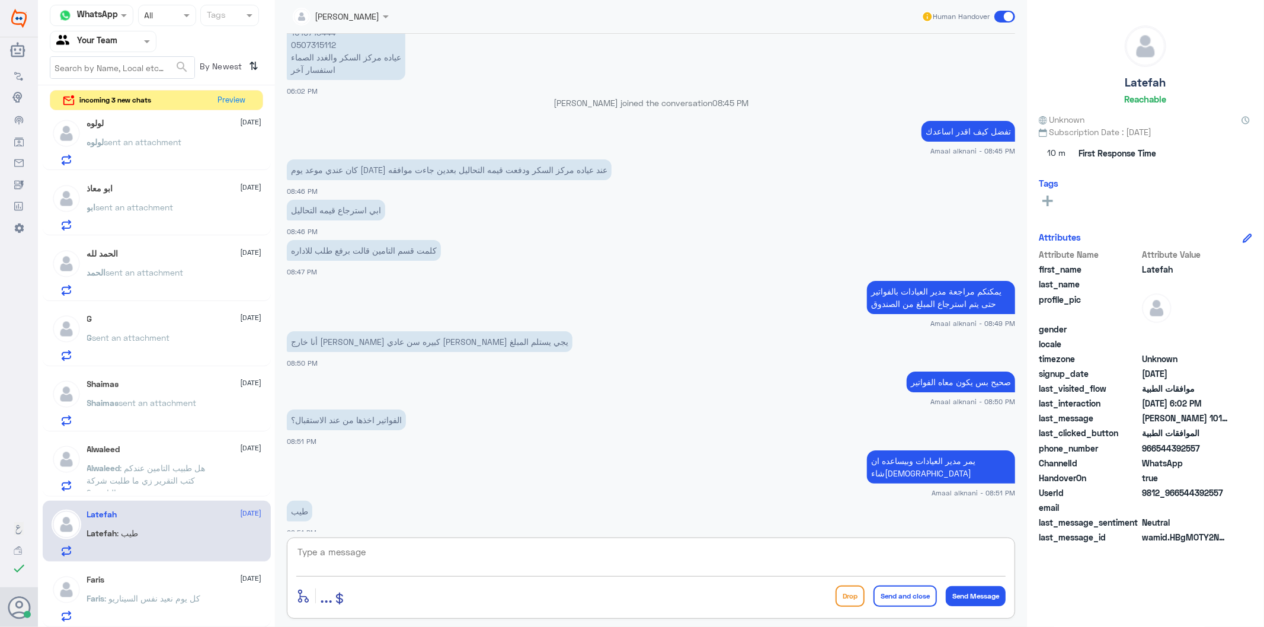
scroll to position [643, 0]
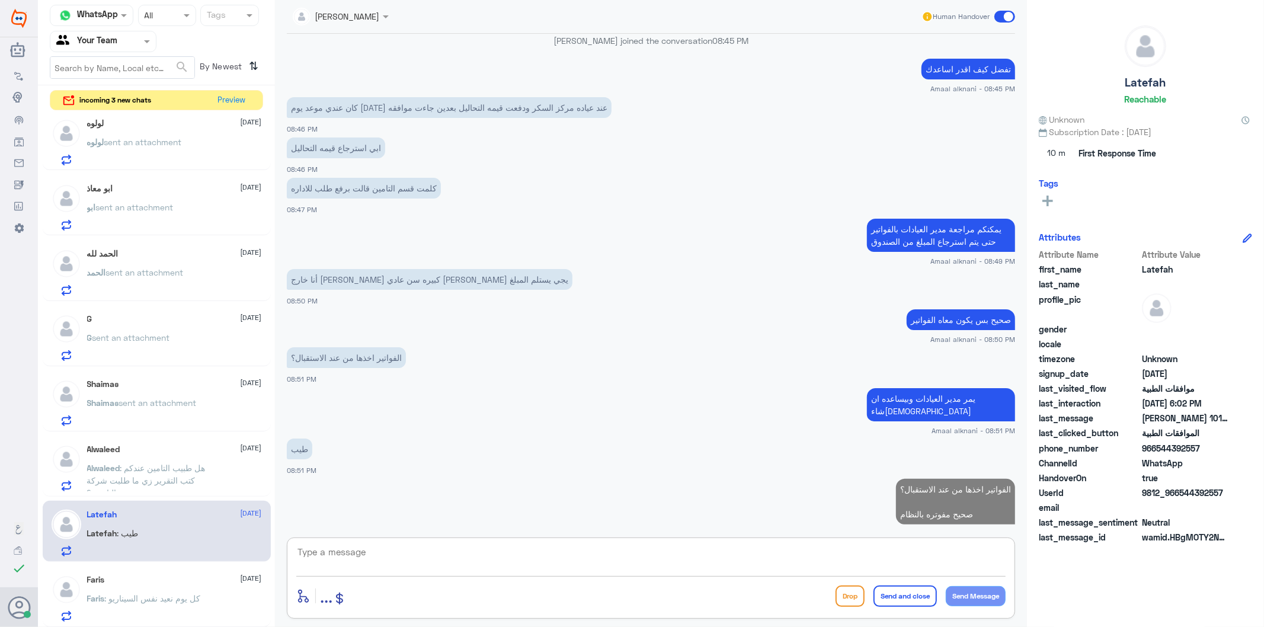
click at [409, 553] on textarea at bounding box center [650, 558] width 709 height 29
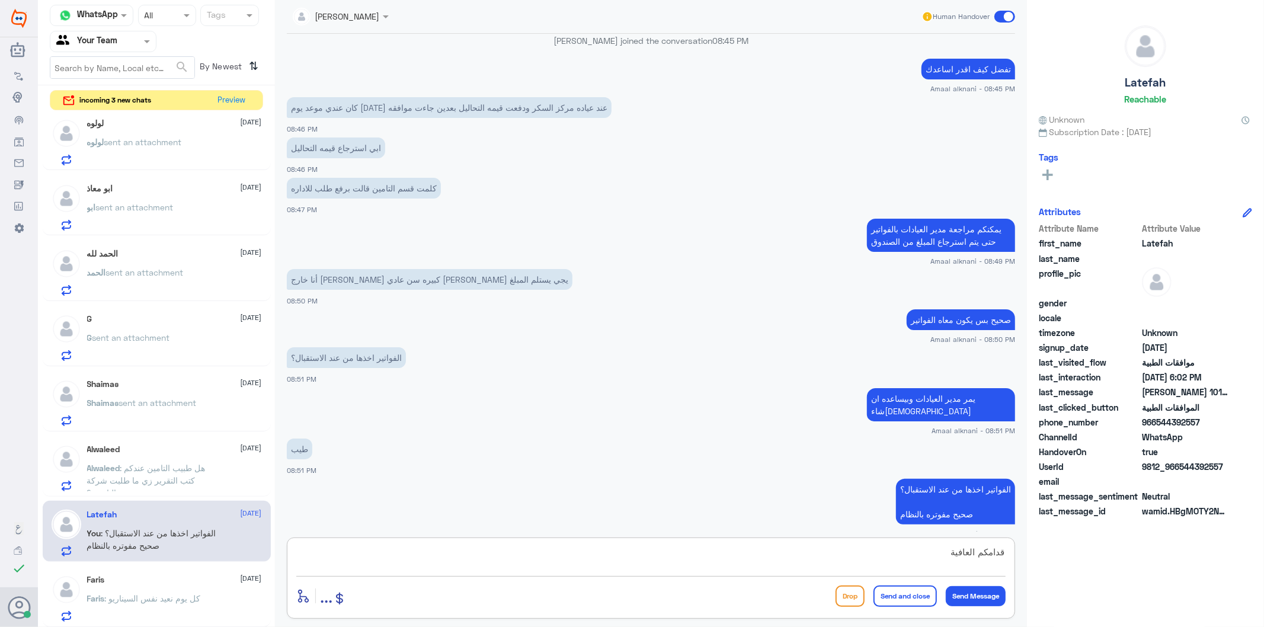
type textarea "قدامكم العافية"
click at [889, 594] on button "Send and close" at bounding box center [904, 595] width 63 height 21
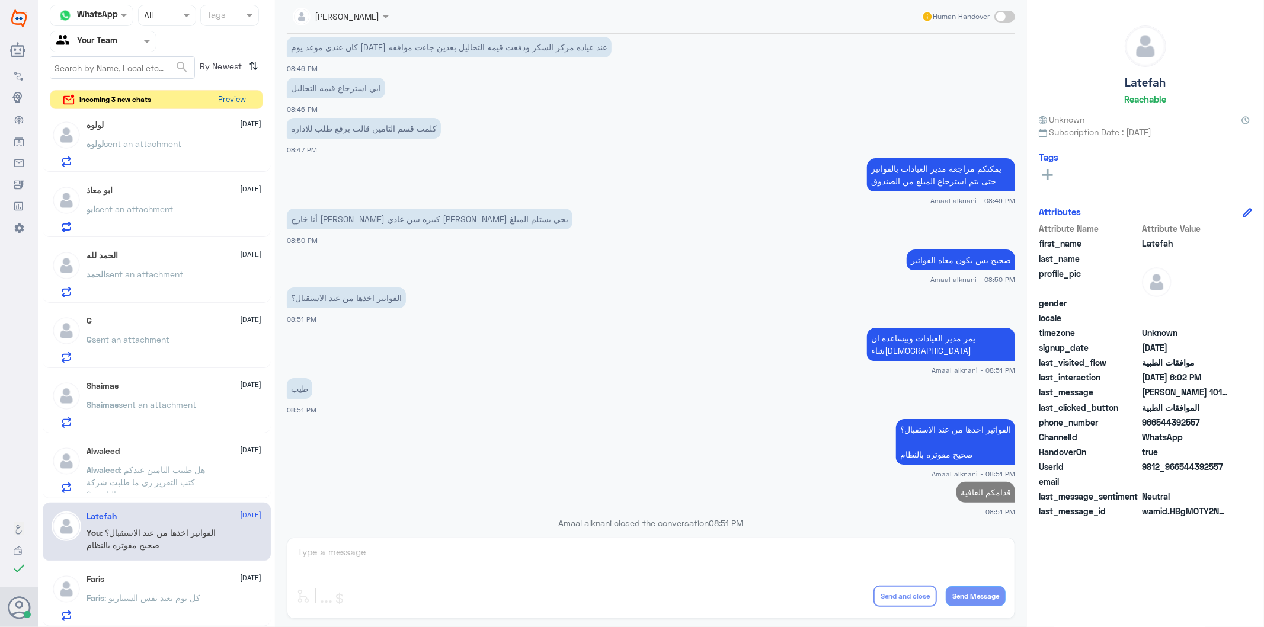
click at [241, 101] on button "Preview" at bounding box center [232, 100] width 37 height 18
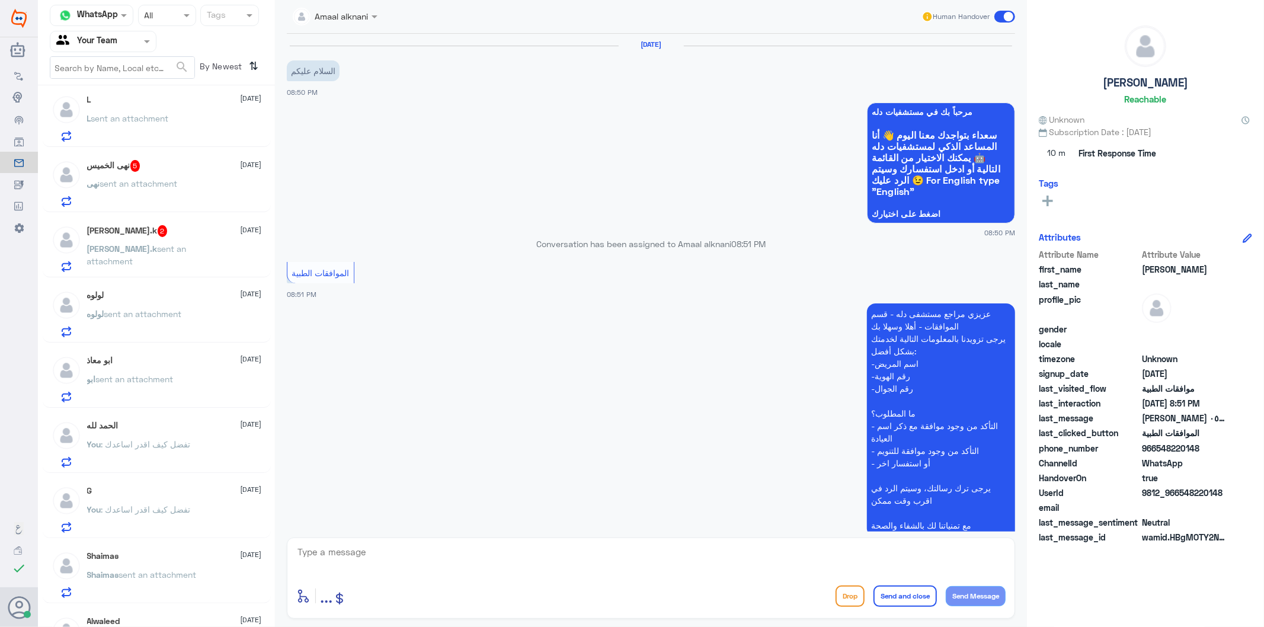
scroll to position [188, 0]
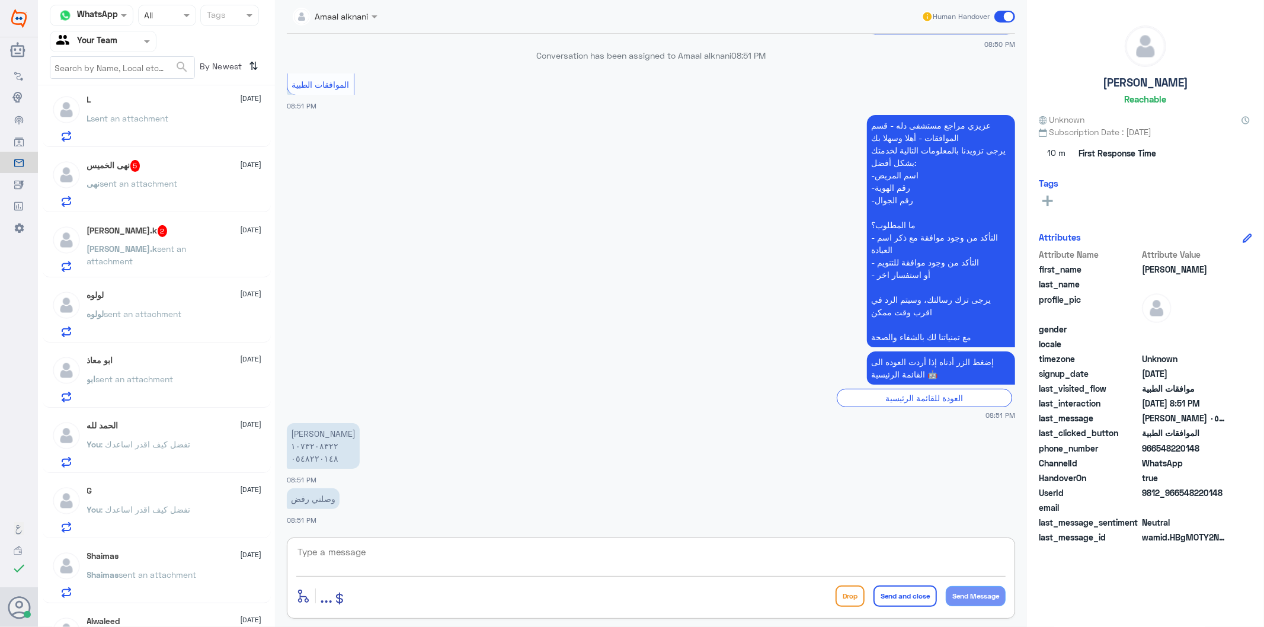
click at [427, 568] on textarea at bounding box center [650, 558] width 709 height 29
click at [332, 542] on div "enter flow name ... Drop Send and close Send Message" at bounding box center [651, 577] width 728 height 81
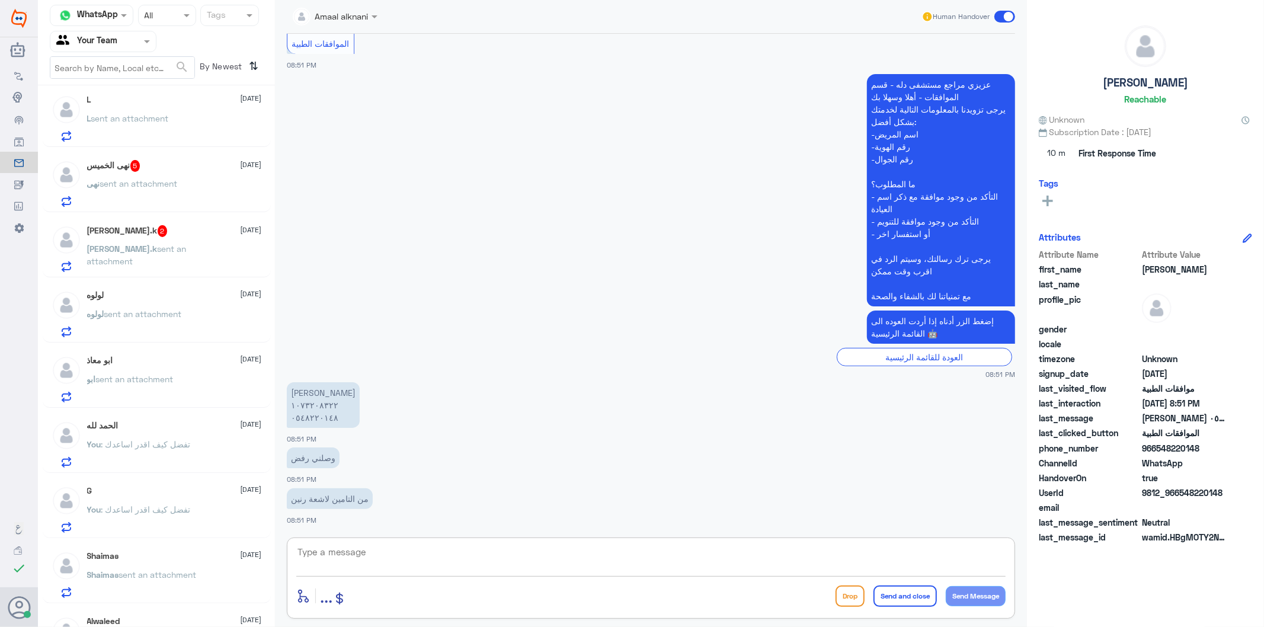
click at [344, 555] on textarea at bounding box center [650, 558] width 709 height 29
type textarea "0548220148"
drag, startPoint x: 405, startPoint y: 556, endPoint x: 153, endPoint y: 542, distance: 252.8
click at [153, 542] on div "Channel WhatsApp Status × All Tags Agent Filter Your Team search By Newest ⇅ [P…" at bounding box center [651, 315] width 1226 height 630
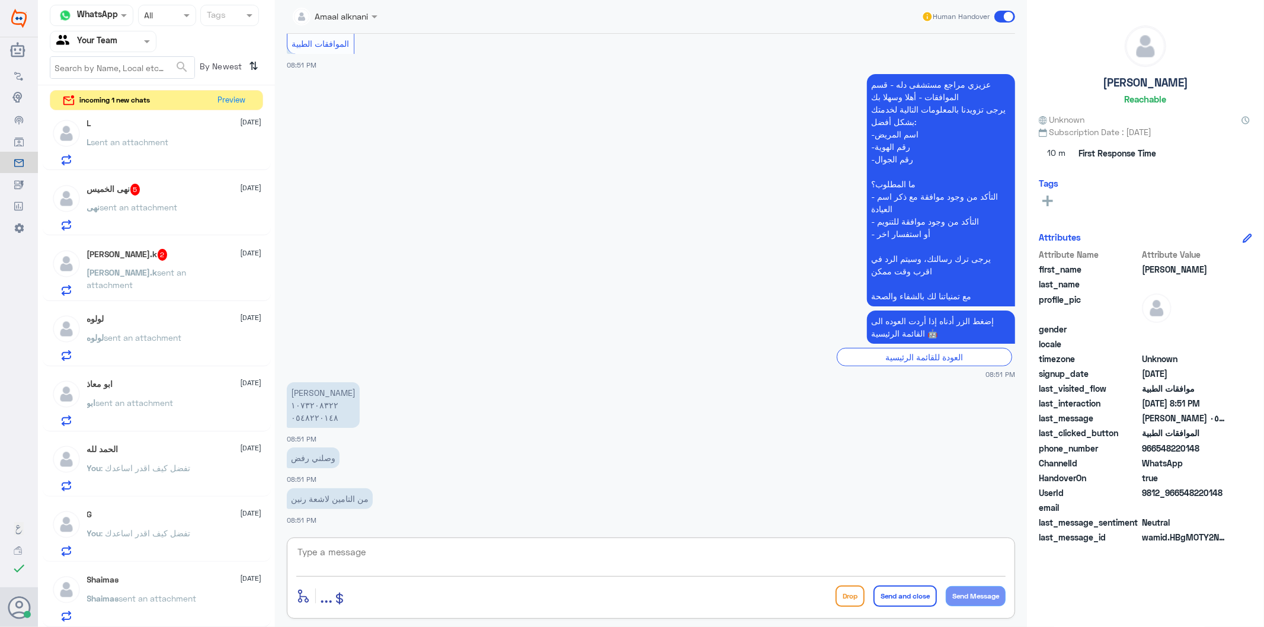
click at [438, 552] on textarea at bounding box center [650, 558] width 709 height 29
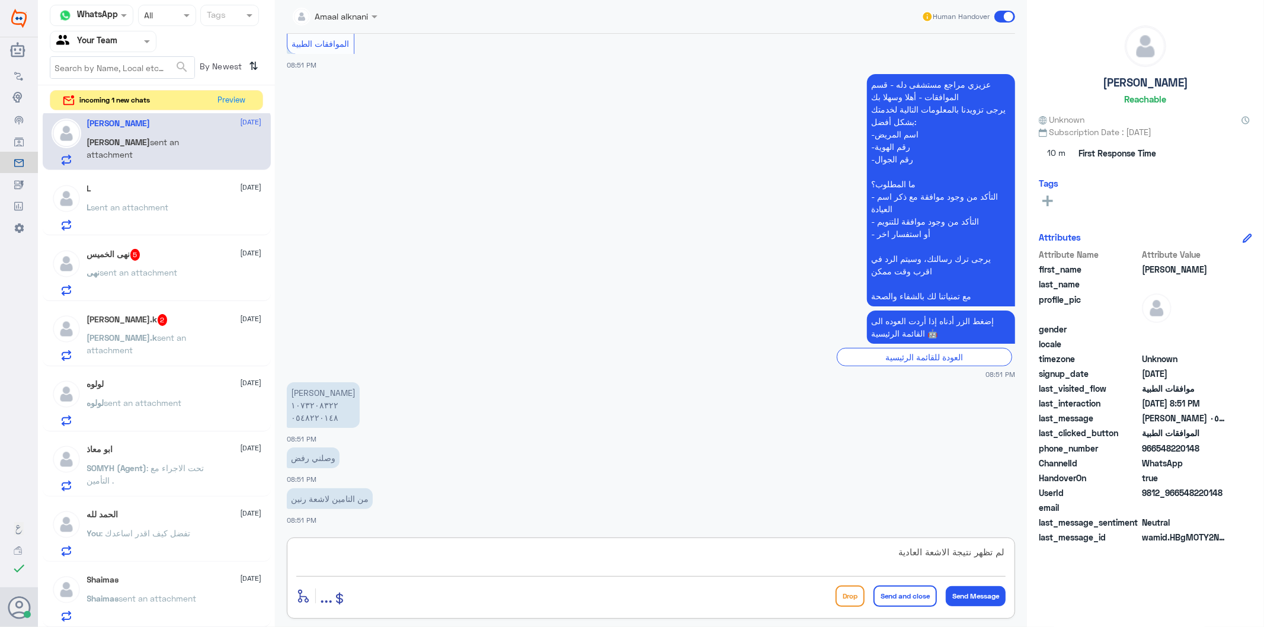
type textarea "لم تظهر نتيجة الاشعة العادية"
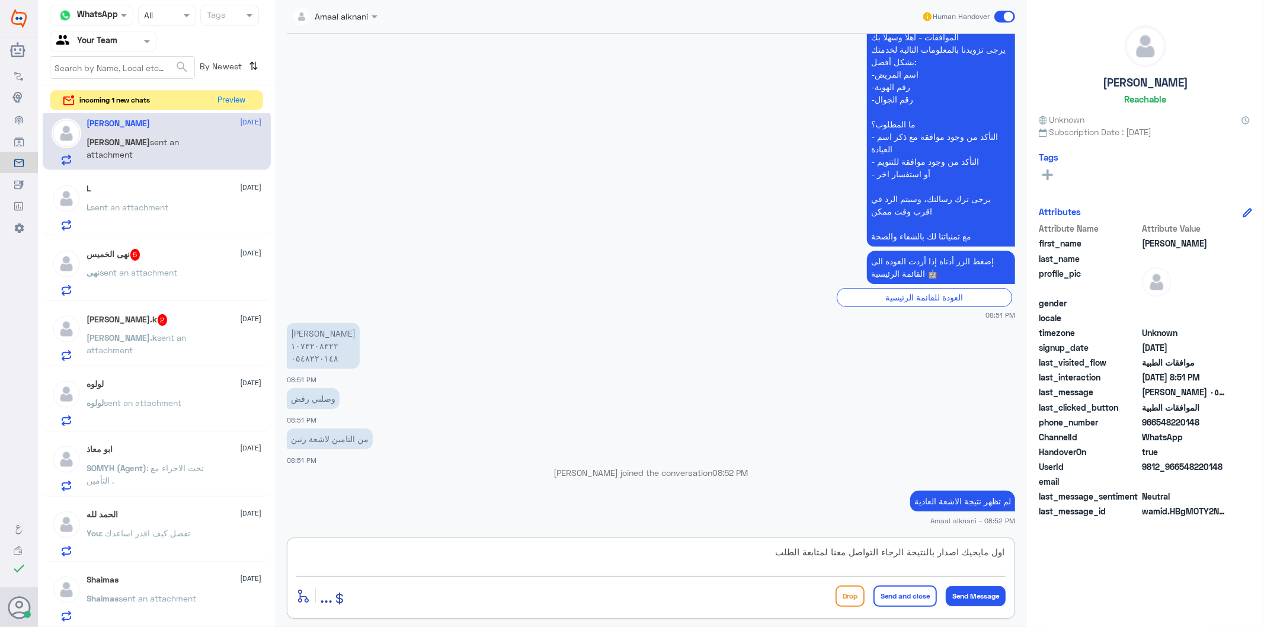
type textarea "اول مايجيك اصدار بالنتيجة الرجاء التواصل معنا لمتابعة الطلب"
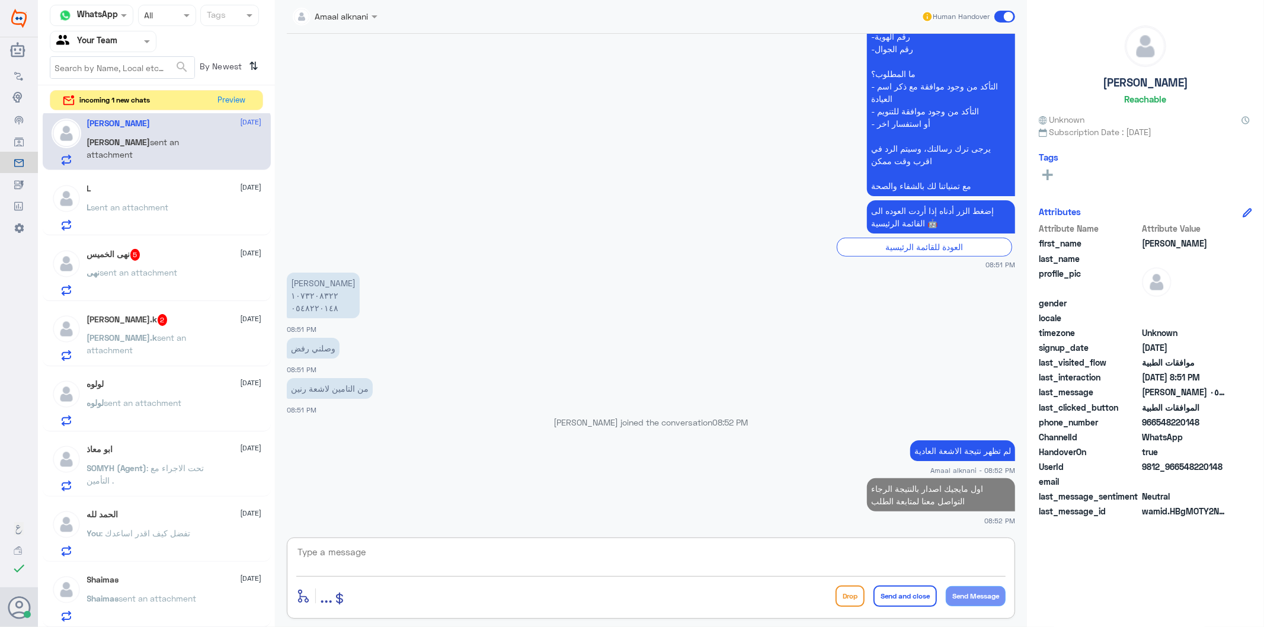
click at [750, 561] on textarea at bounding box center [650, 558] width 709 height 29
click at [378, 559] on textarea at bounding box center [650, 558] width 709 height 29
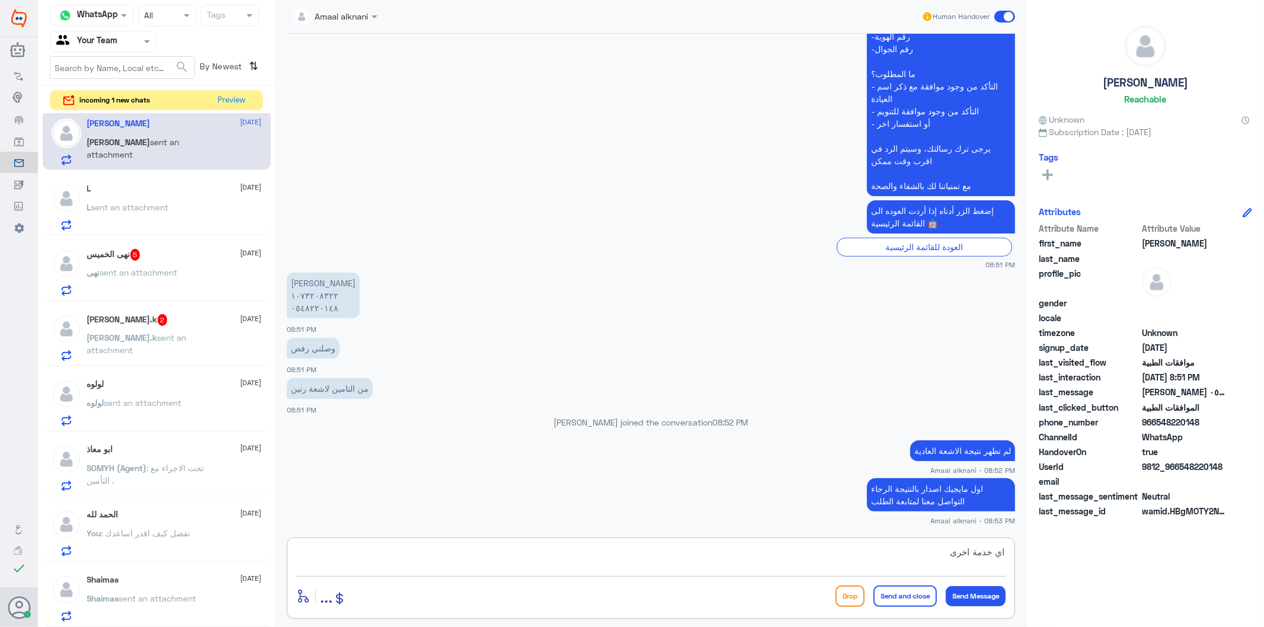
type textarea "اي خدمة اخرى ؟"
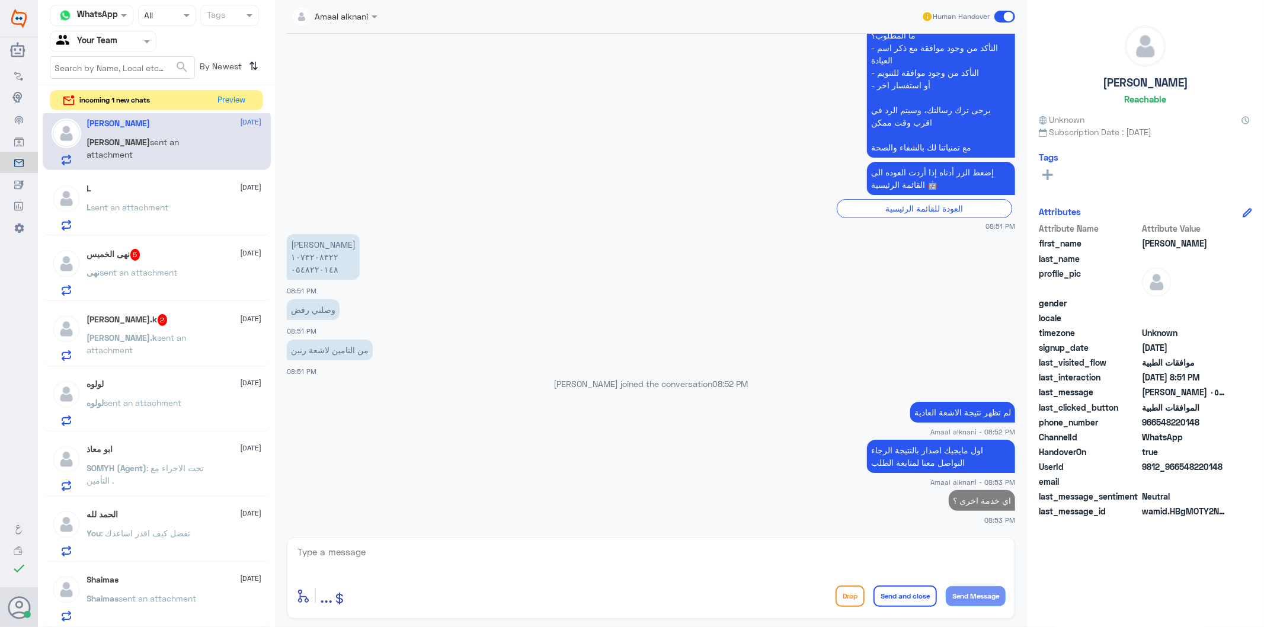
click at [145, 199] on div "L [DATE] L sent an attachment" at bounding box center [174, 207] width 175 height 47
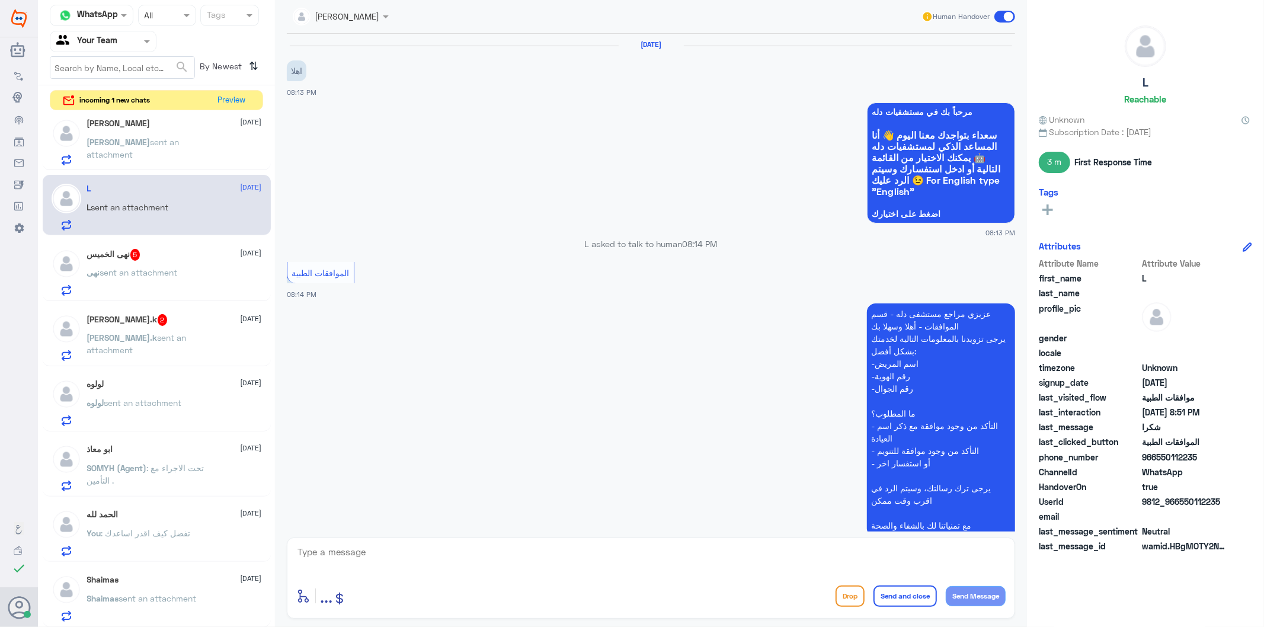
scroll to position [454, 0]
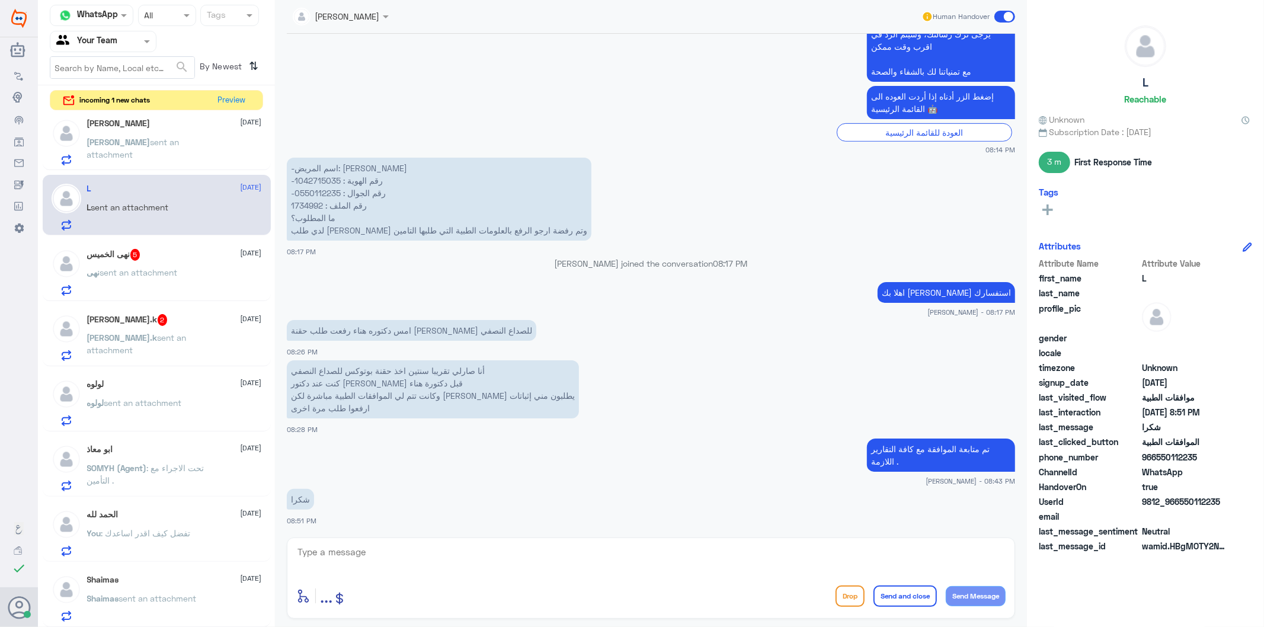
click at [368, 553] on textarea at bounding box center [650, 558] width 709 height 29
type textarea "قدامكم العافية"
click at [887, 597] on button "Send and close" at bounding box center [904, 595] width 63 height 21
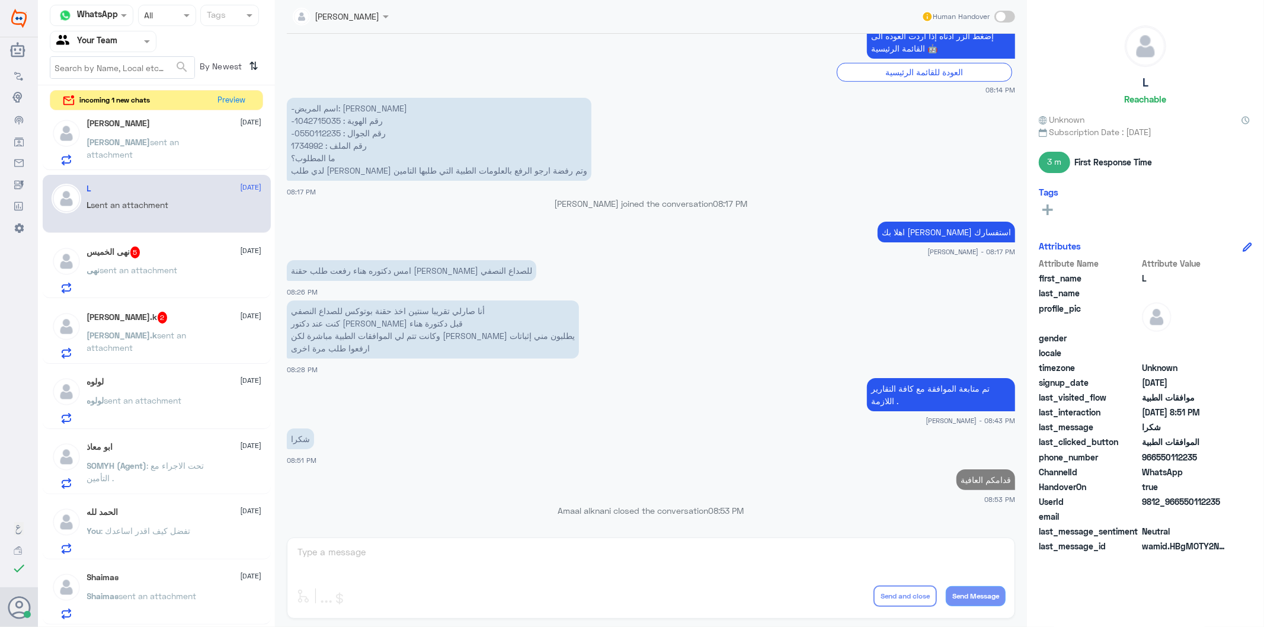
click at [168, 267] on span "sent an attachment" at bounding box center [139, 270] width 78 height 10
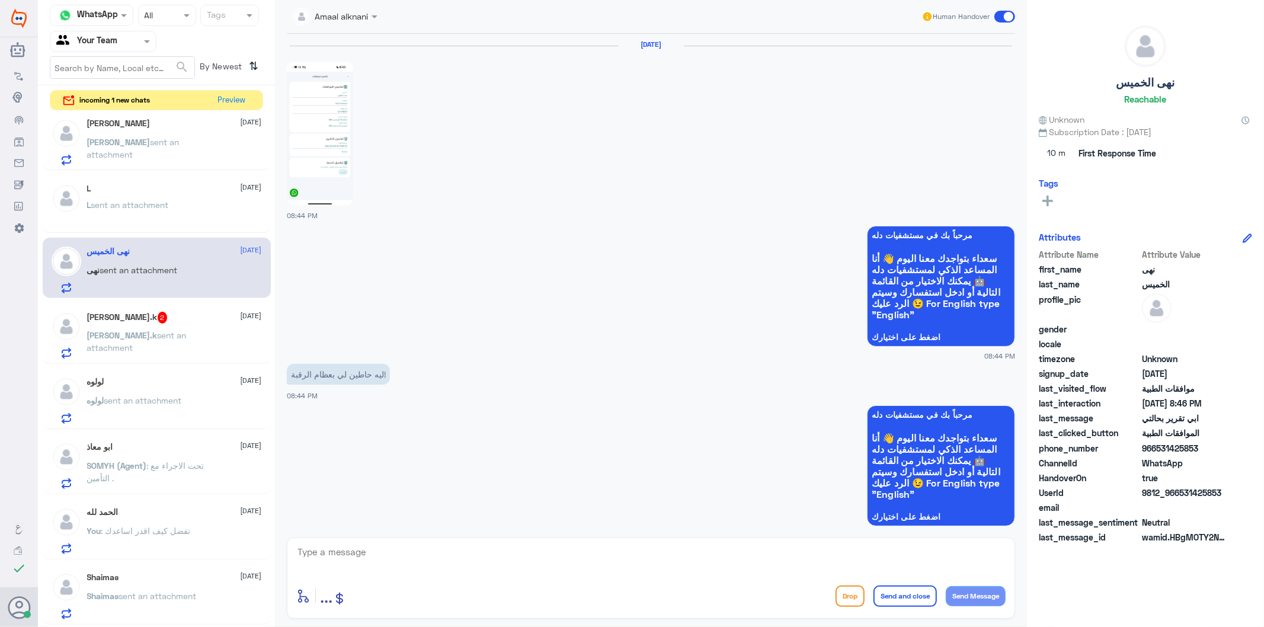
scroll to position [492, 0]
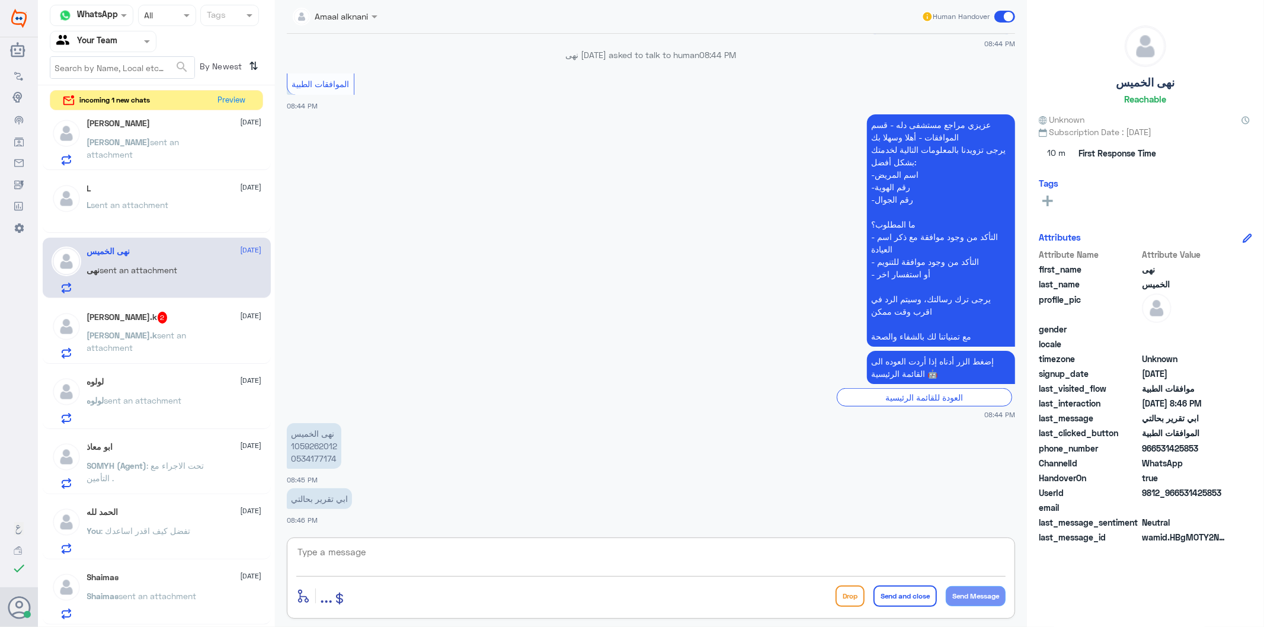
click at [336, 559] on textarea at bounding box center [650, 558] width 709 height 29
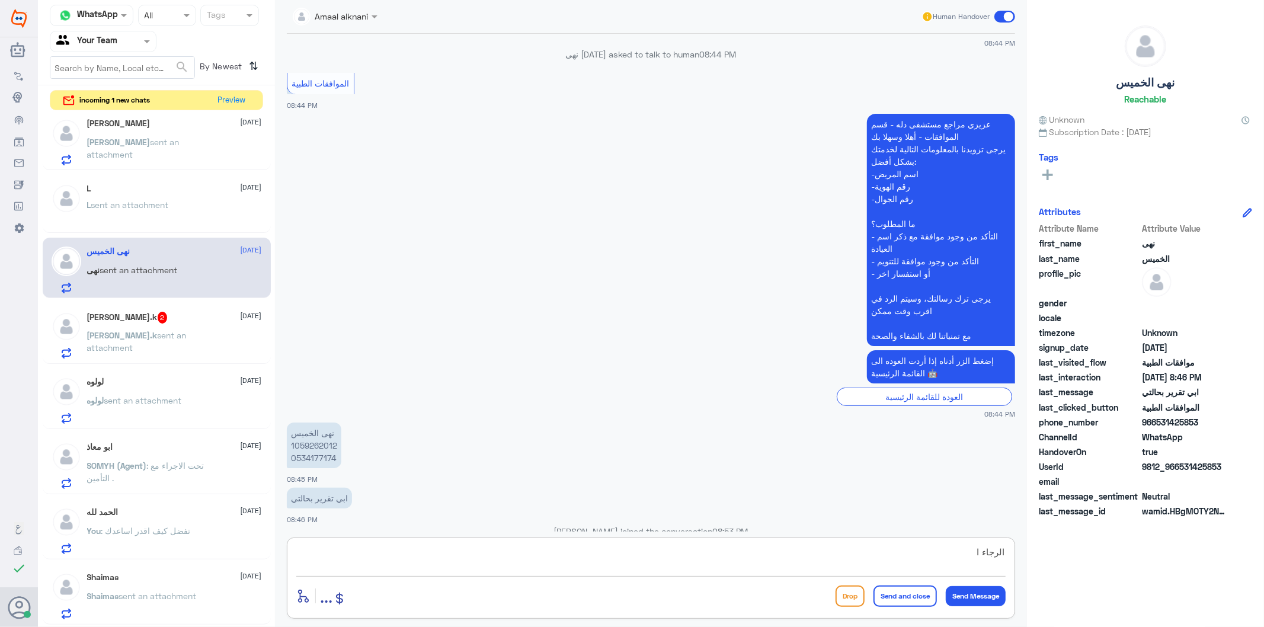
scroll to position [564, 0]
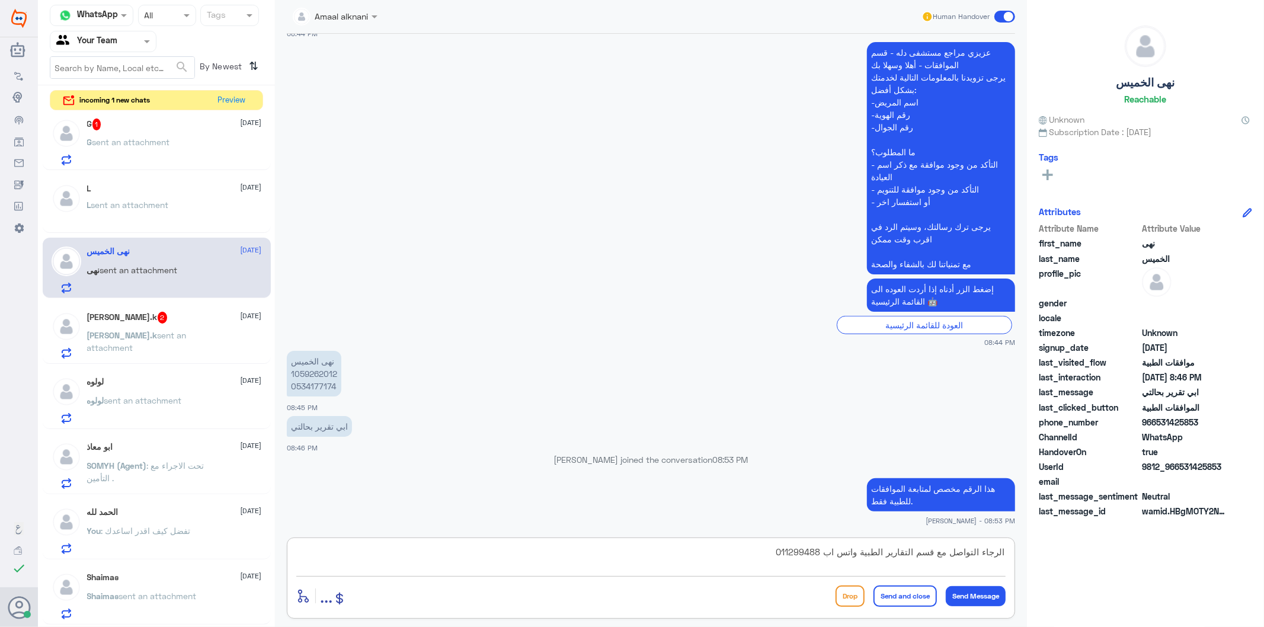
type textarea "الرجاء التواصل مع قسم التقارير الطبية واتس اب 0112994881"
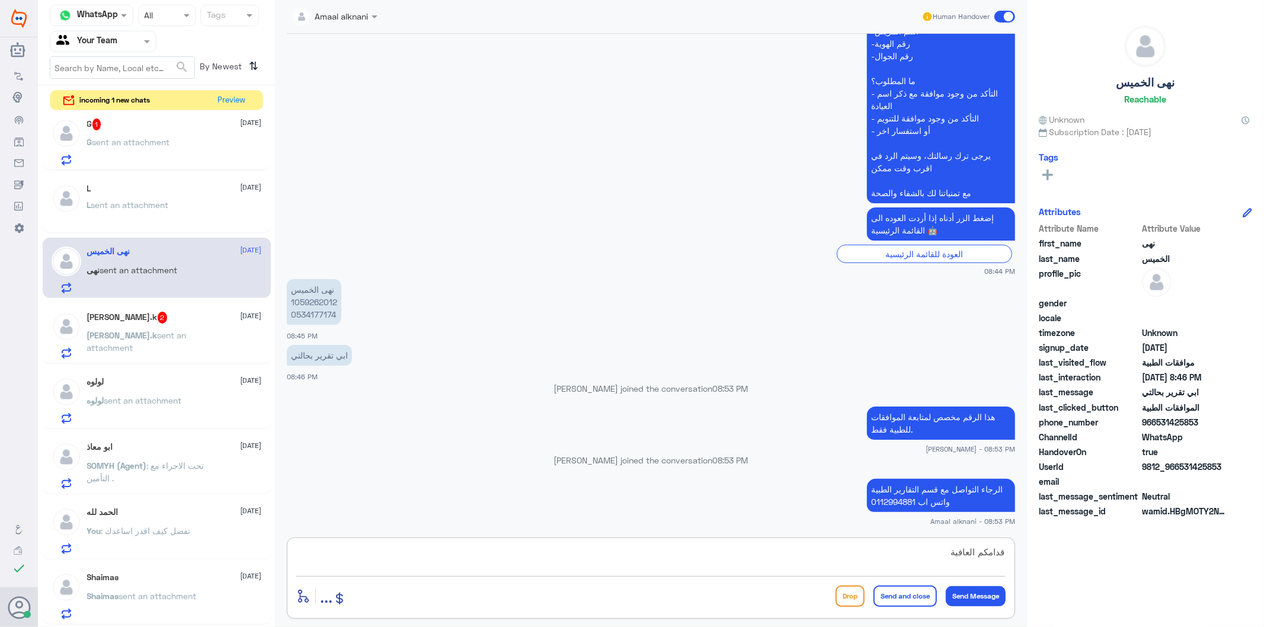
type textarea "قدامكم العافية"
click at [896, 596] on button "Send and close" at bounding box center [904, 595] width 63 height 21
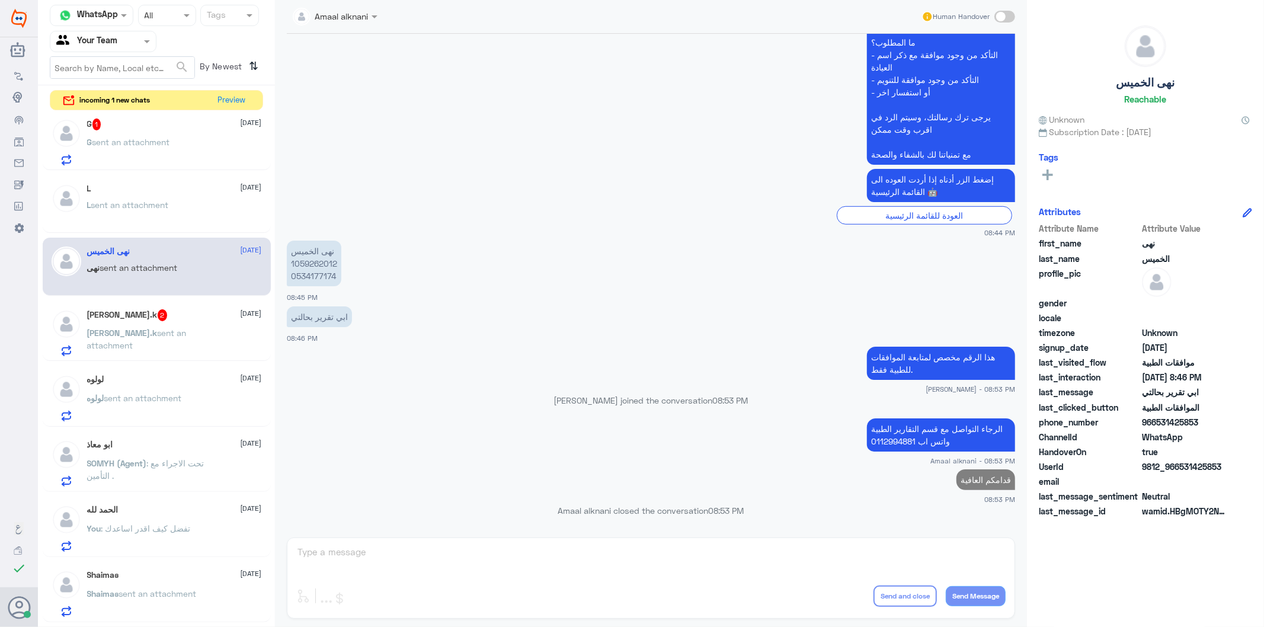
click at [166, 340] on p "[PERSON_NAME] sent an attachment" at bounding box center [153, 341] width 133 height 30
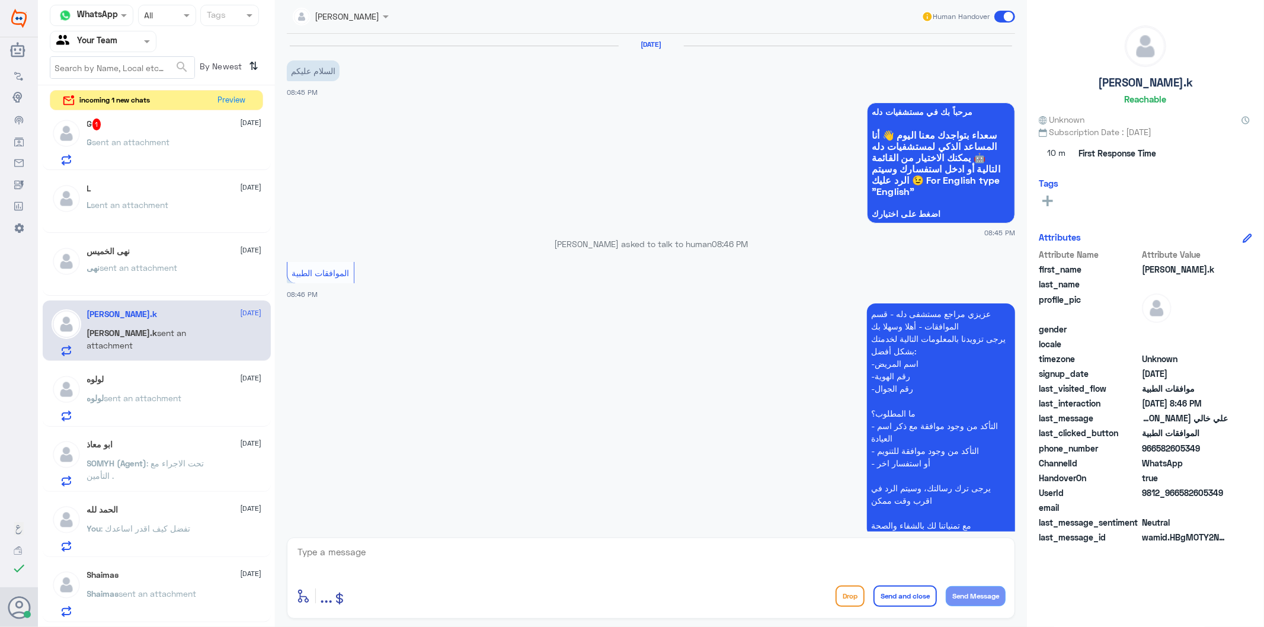
scroll to position [161, 0]
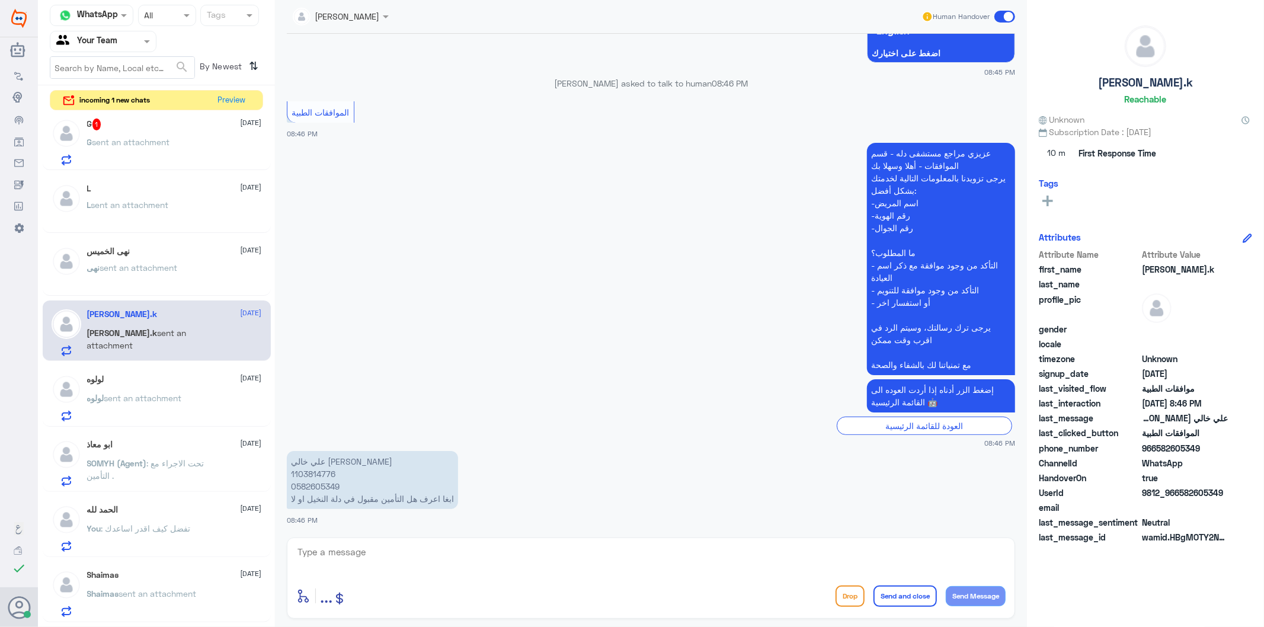
drag, startPoint x: 342, startPoint y: 541, endPoint x: 344, endPoint y: 553, distance: 12.0
click at [342, 544] on div "enter flow name ... Drop Send and close Send Message" at bounding box center [651, 577] width 728 height 81
click at [340, 563] on textarea at bounding box center [650, 558] width 709 height 29
click at [340, 570] on textarea at bounding box center [650, 558] width 709 height 29
type textarea "الرجاء التواصل مع شركة تامينكم لمعرفة مزودي الخدمة"
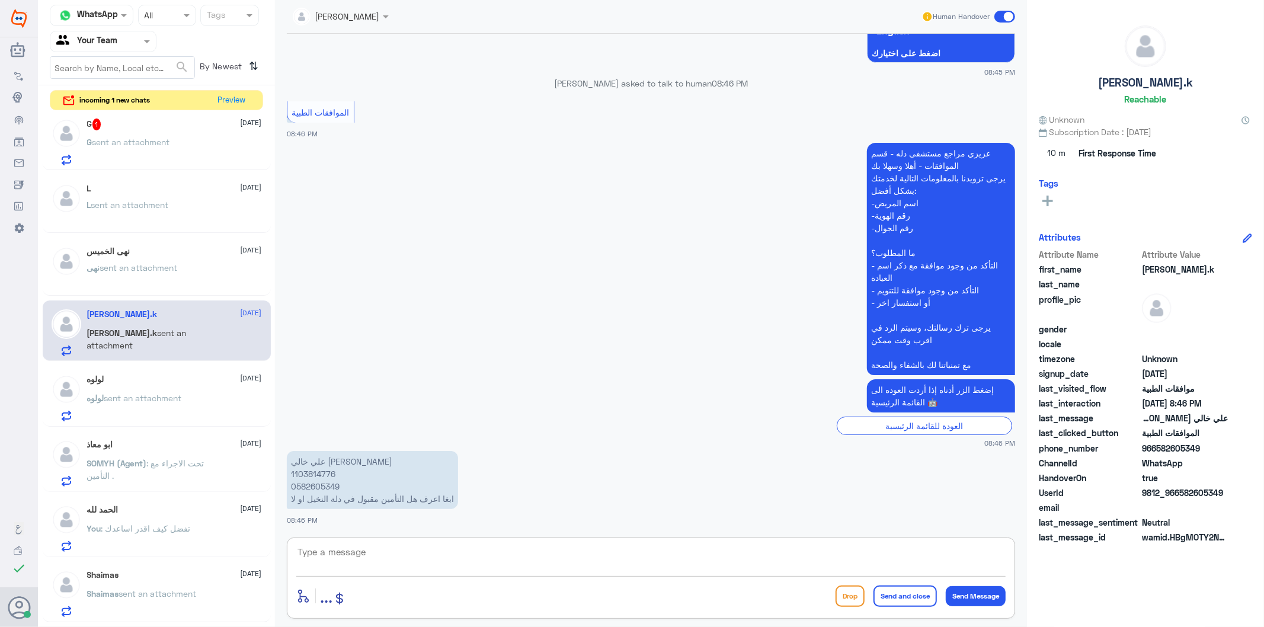
scroll to position [211, 0]
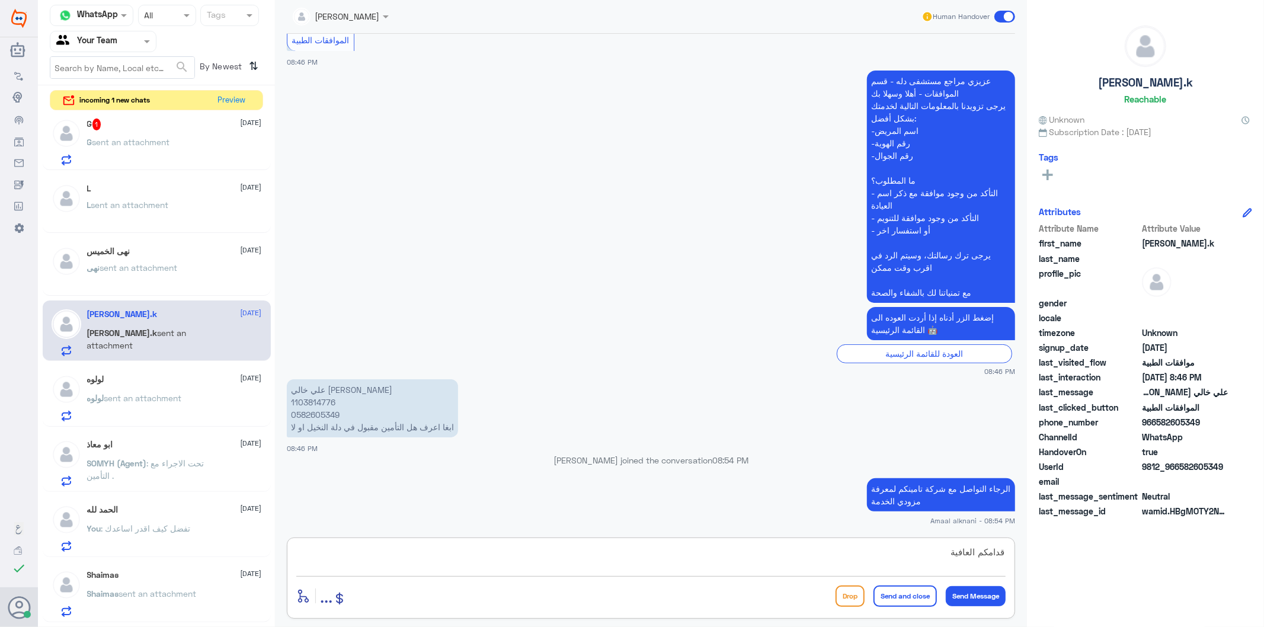
type textarea "قدامكم العافية"
click at [904, 597] on button "Send and close" at bounding box center [904, 595] width 63 height 21
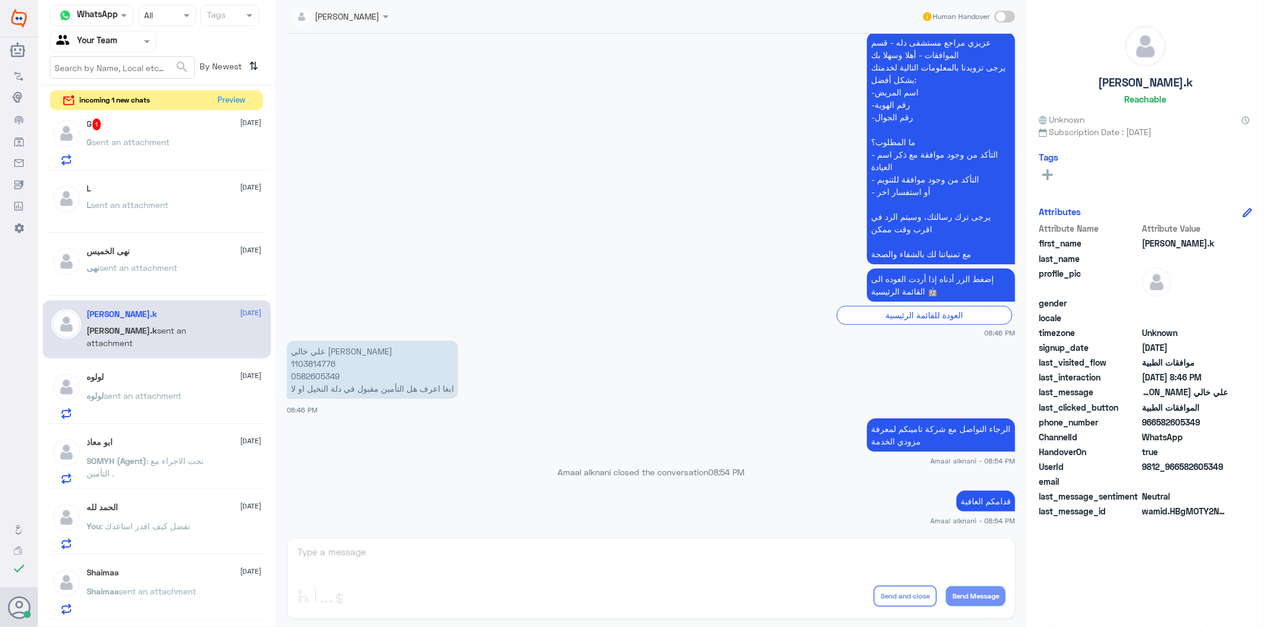
click at [121, 162] on p "G sent an attachment" at bounding box center [128, 151] width 83 height 30
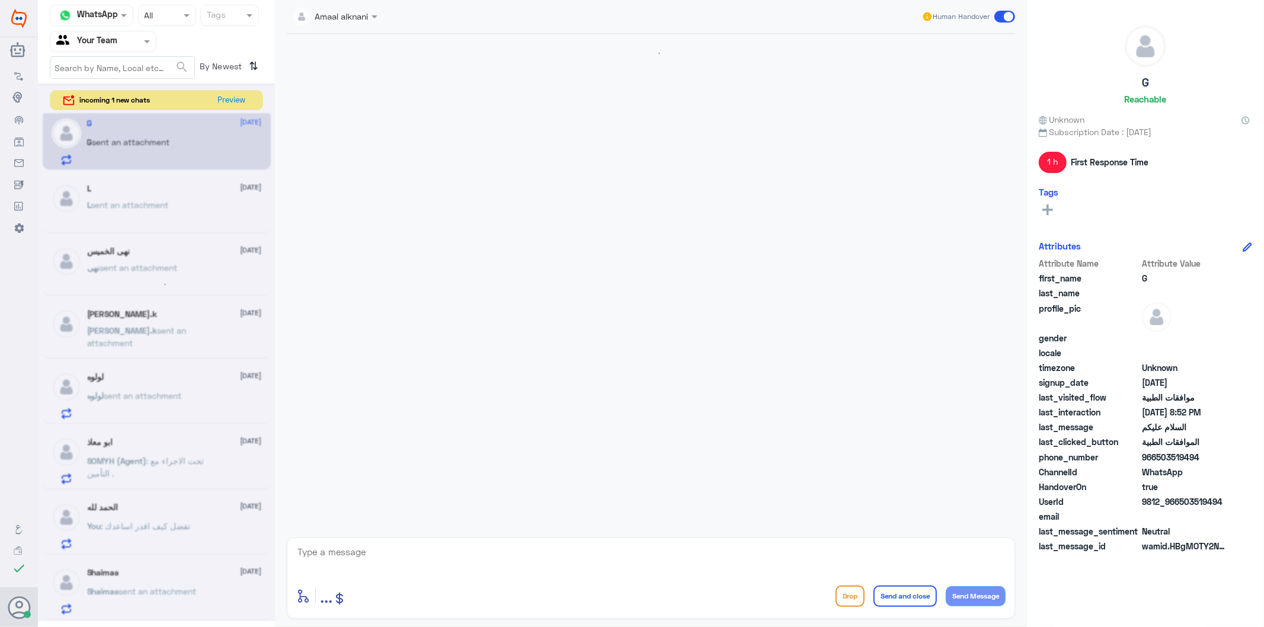
scroll to position [196, 0]
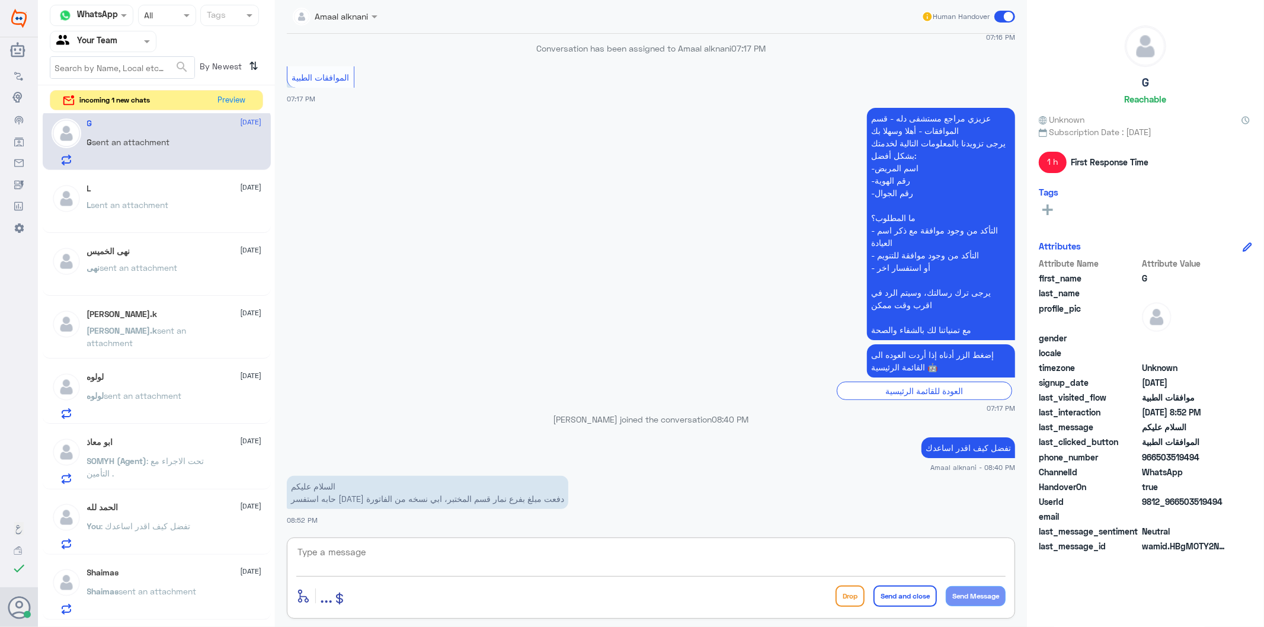
click at [352, 545] on textarea at bounding box center [650, 558] width 709 height 29
type textarea "الرجاء التواصل مع دلة نمار يالاتصال ع الرقم الموحد 920012222 لافادتكم"
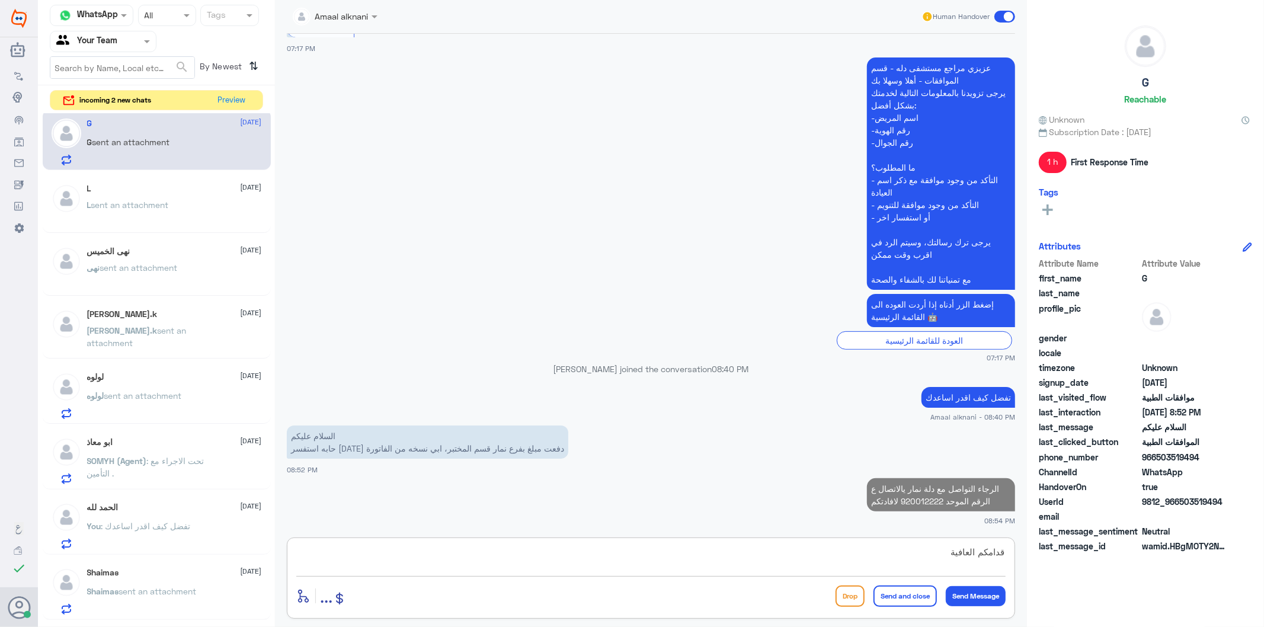
type textarea "قدامكم العافية"
drag, startPoint x: 905, startPoint y: 585, endPoint x: 905, endPoint y: 593, distance: 7.7
click at [905, 593] on div "enter flow name ... Drop Send and close Send Message" at bounding box center [650, 595] width 709 height 27
click at [905, 593] on button "Send and close" at bounding box center [904, 595] width 63 height 21
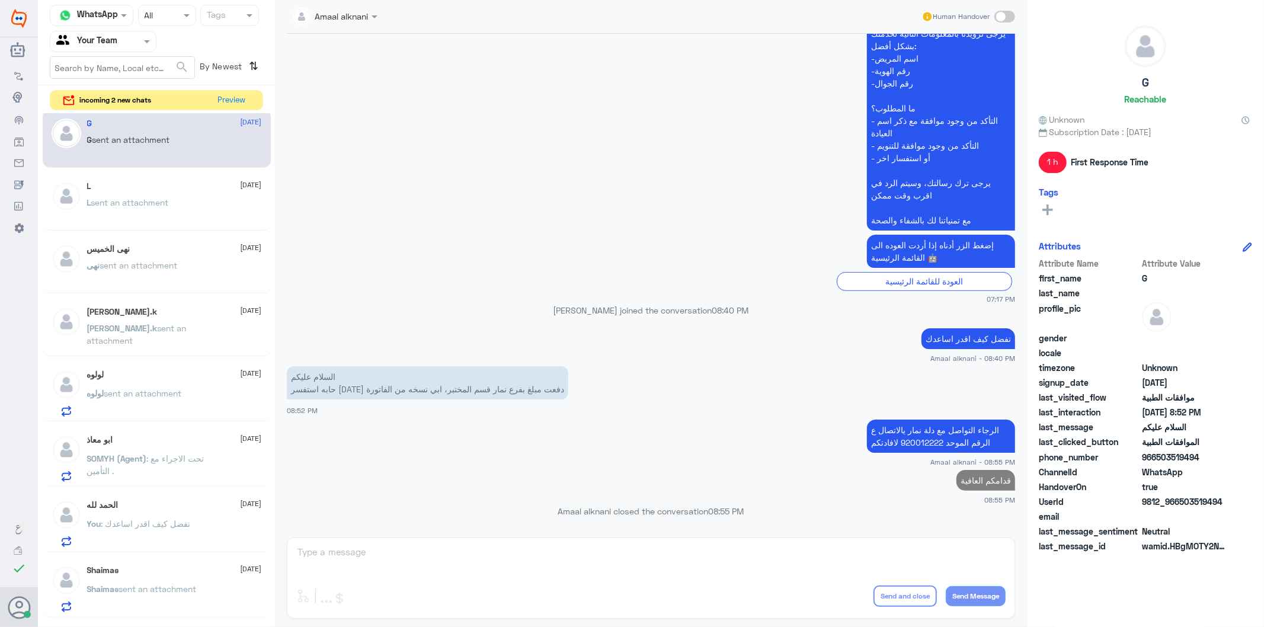
click at [190, 193] on div "L [DATE] L sent an attachment" at bounding box center [174, 203] width 175 height 44
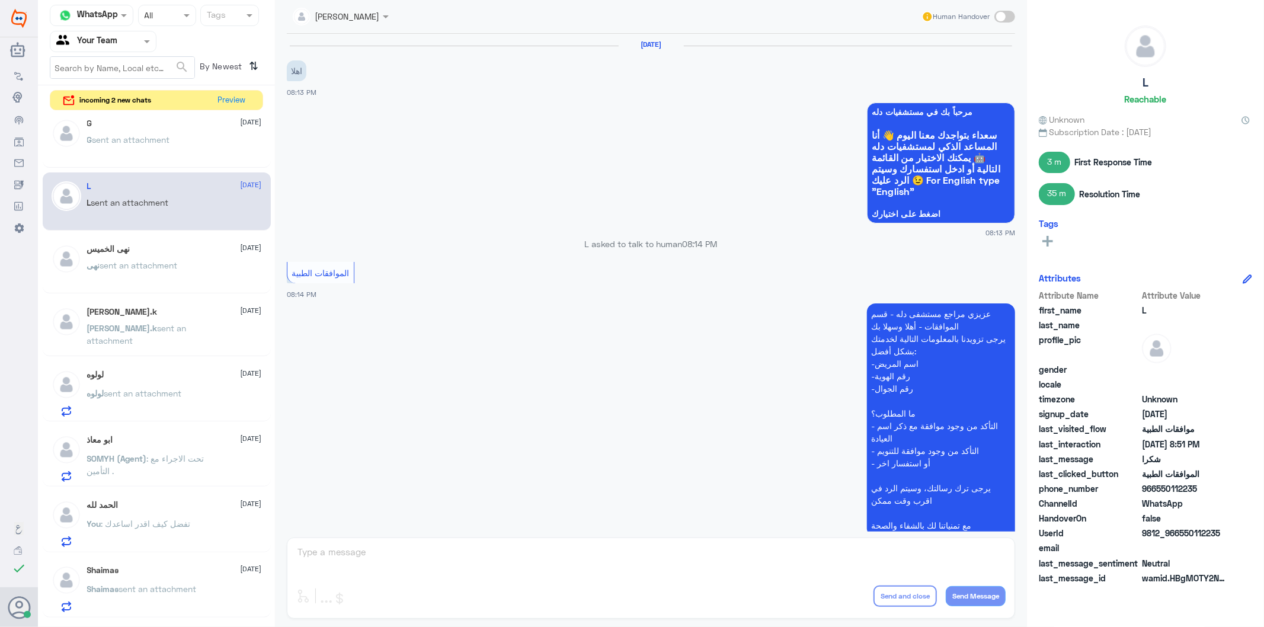
scroll to position [514, 0]
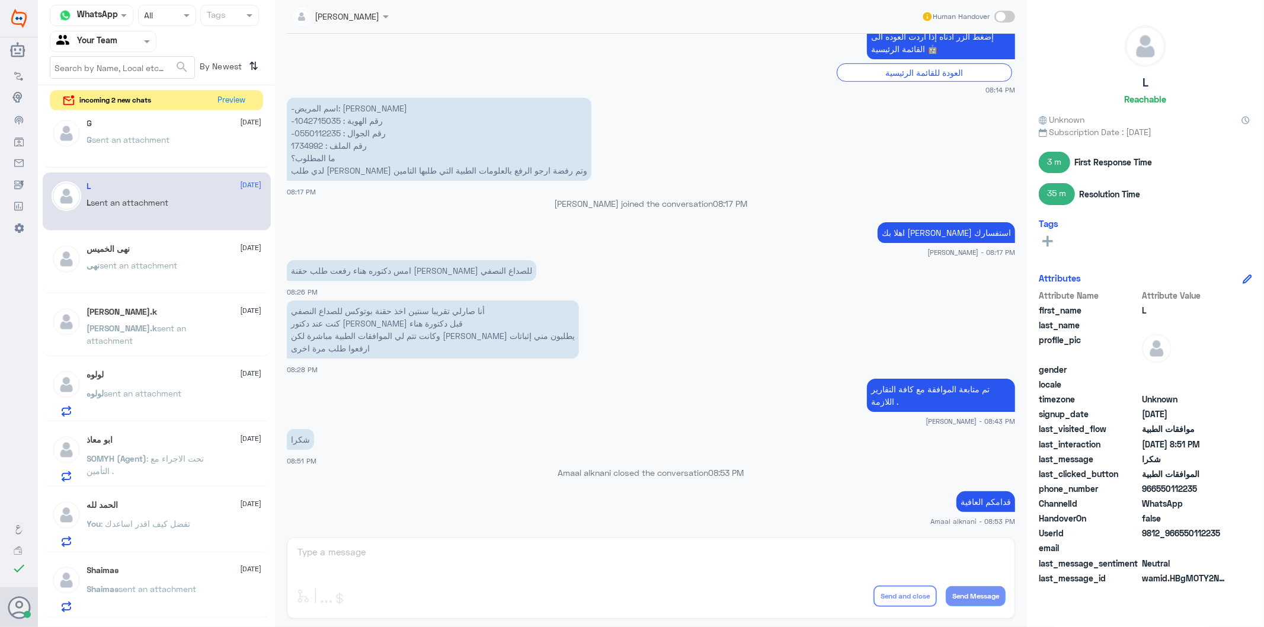
click at [393, 555] on div "[PERSON_NAME] Human Handover [DATE] اهلا 08:13 PM مرحباً بك في مستشفيات دله سعد…" at bounding box center [651, 315] width 752 height 630
click at [372, 560] on div "[PERSON_NAME] Human Handover [DATE] اهلا 08:13 PM مرحباً بك في مستشفيات دله سعد…" at bounding box center [651, 315] width 752 height 630
click at [119, 41] on input "text" at bounding box center [88, 41] width 65 height 14
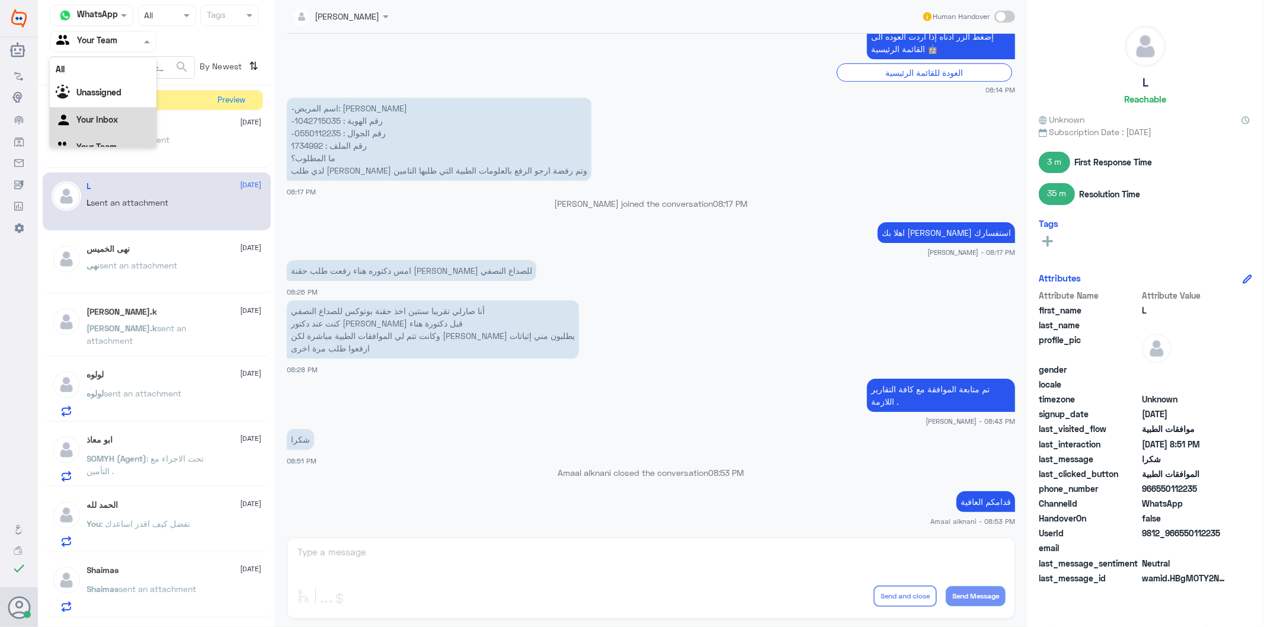
scroll to position [15, 0]
click at [111, 134] on Team "Your Team" at bounding box center [96, 132] width 40 height 10
click at [130, 40] on div at bounding box center [102, 41] width 105 height 14
click at [129, 87] on div "Unassigned" at bounding box center [103, 78] width 107 height 27
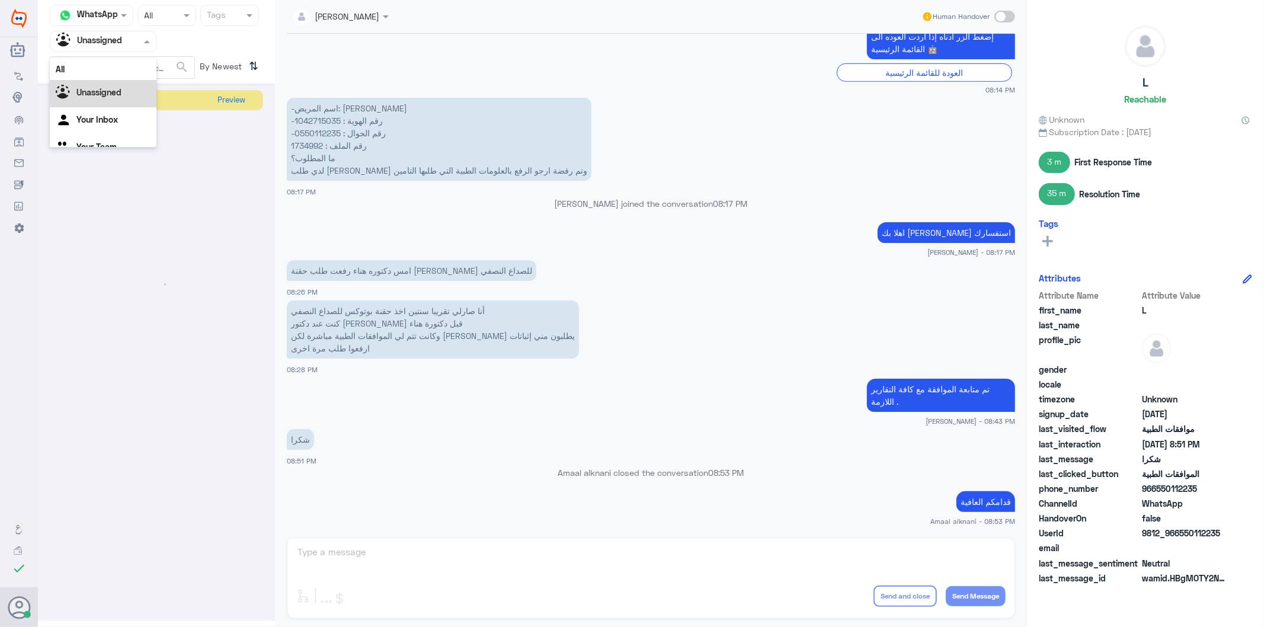
click at [140, 44] on div at bounding box center [102, 41] width 105 height 14
click at [117, 105] on Inbox "Your Inbox" at bounding box center [96, 105] width 41 height 10
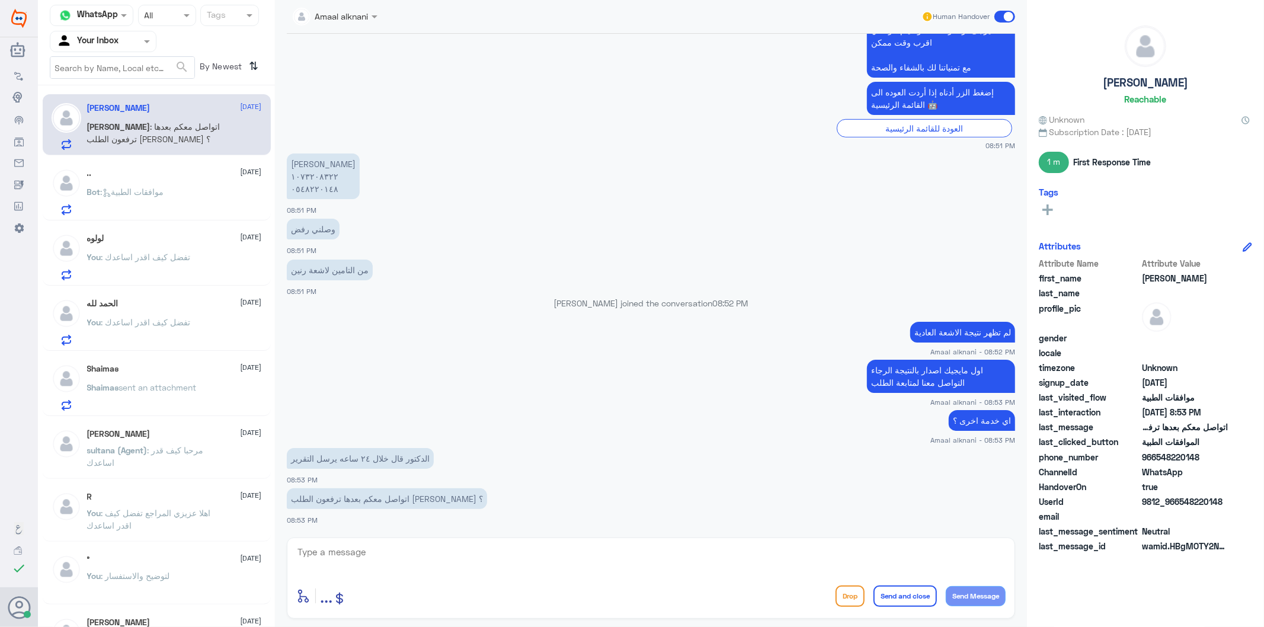
scroll to position [197, 0]
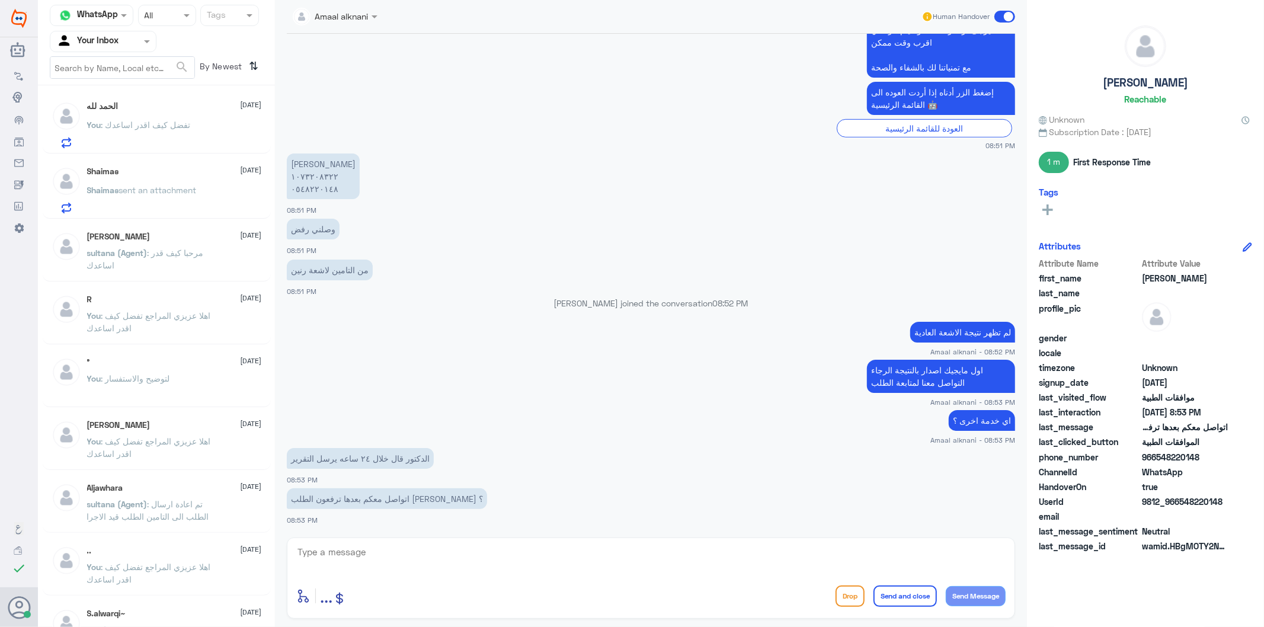
click at [124, 38] on div at bounding box center [102, 41] width 105 height 14
click at [97, 131] on Team "Your Team" at bounding box center [96, 132] width 40 height 10
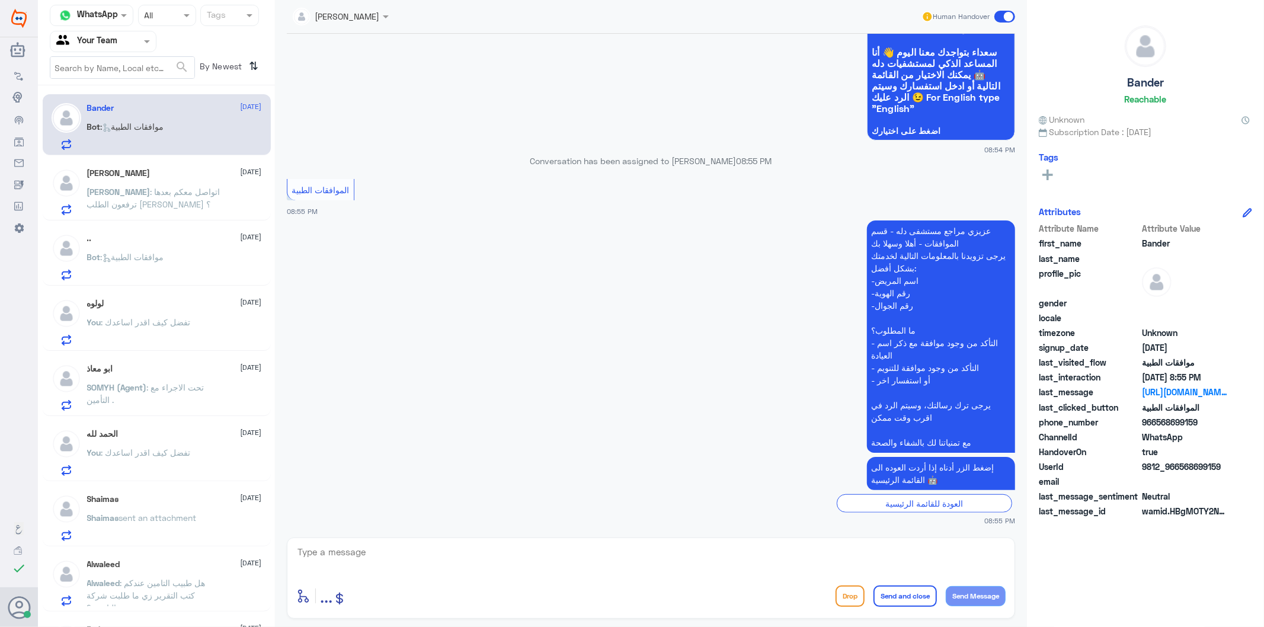
scroll to position [50, 0]
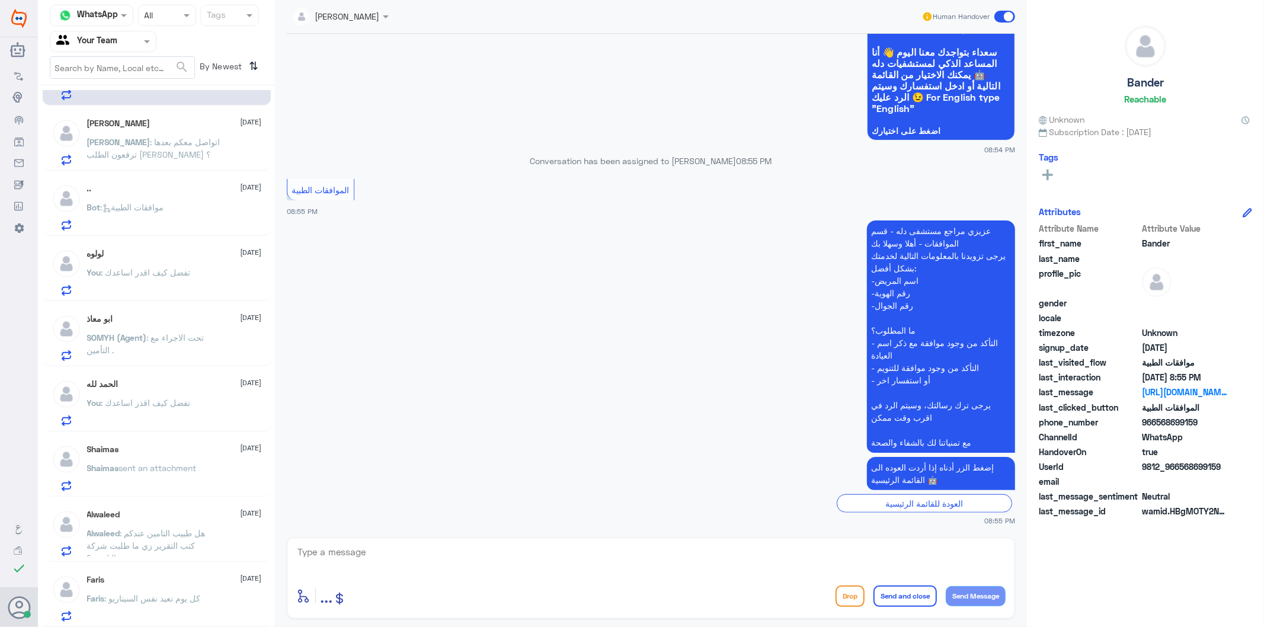
click at [175, 402] on span ": تفضل كيف اقدر اساعدك" at bounding box center [145, 403] width 89 height 10
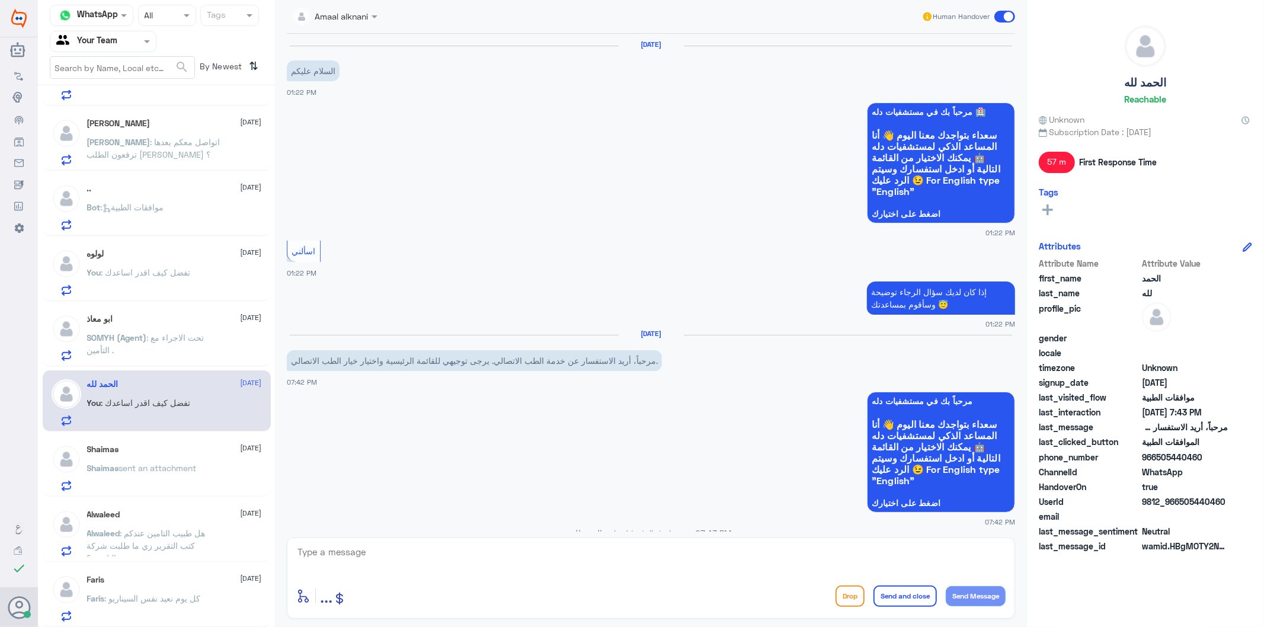
scroll to position [431, 0]
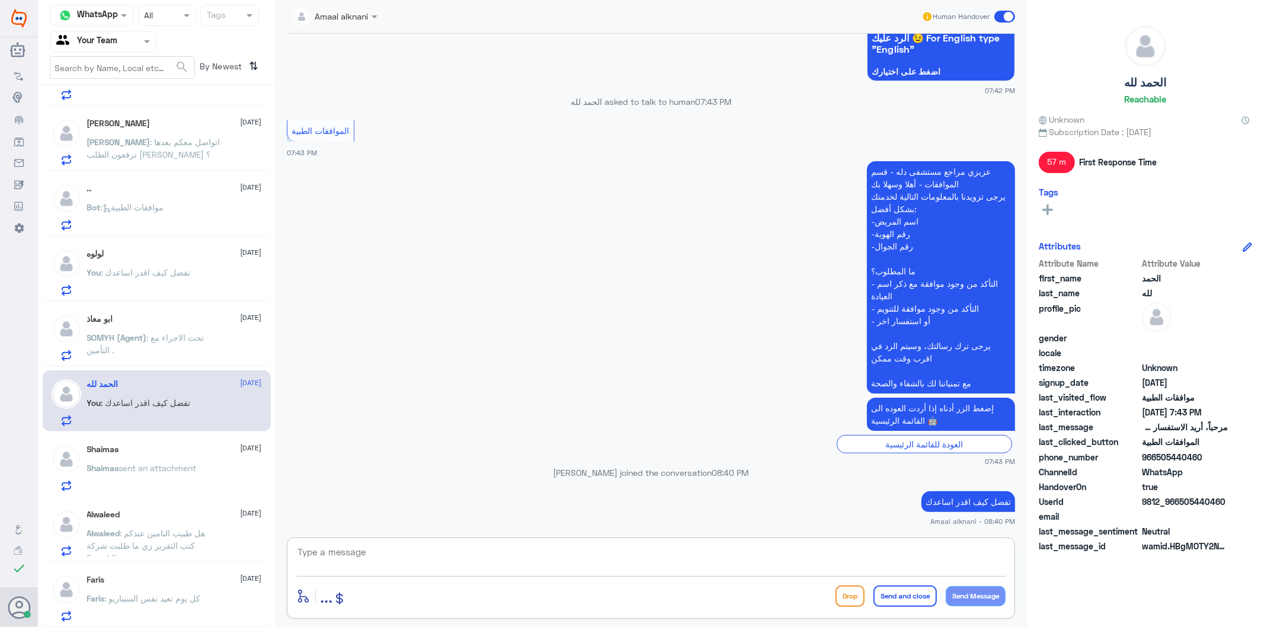
click at [392, 560] on textarea at bounding box center [650, 558] width 709 height 29
click at [181, 479] on p "Shaima𐑂 sent an attachment" at bounding box center [142, 477] width 110 height 30
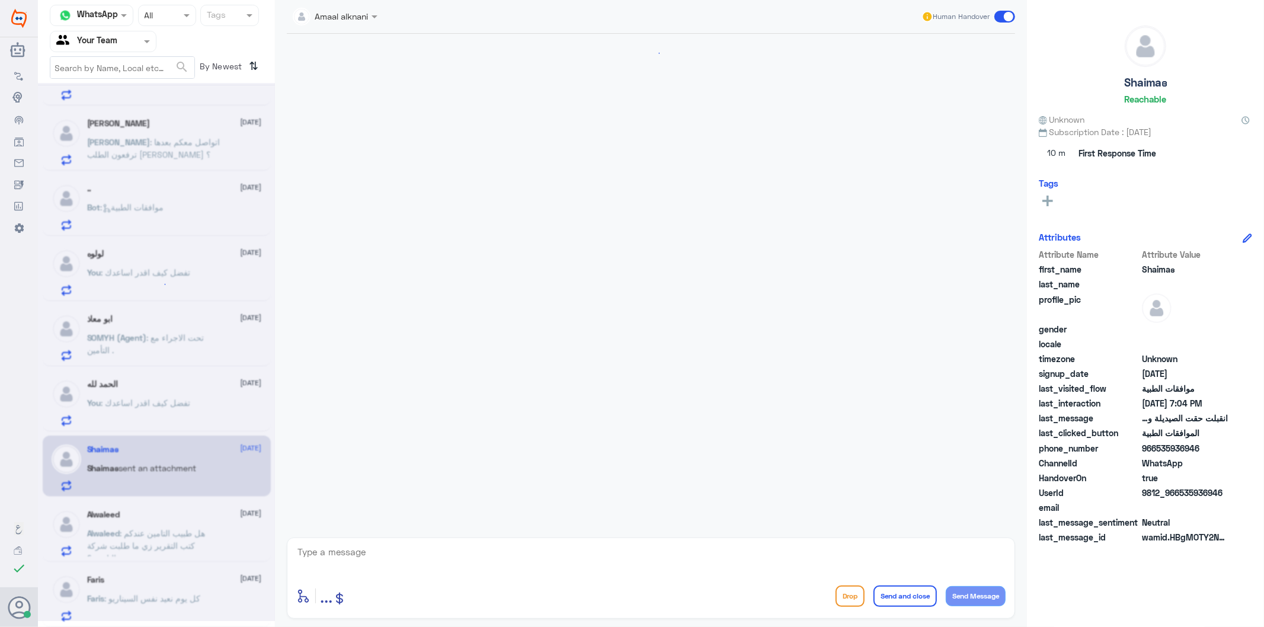
scroll to position [1077, 0]
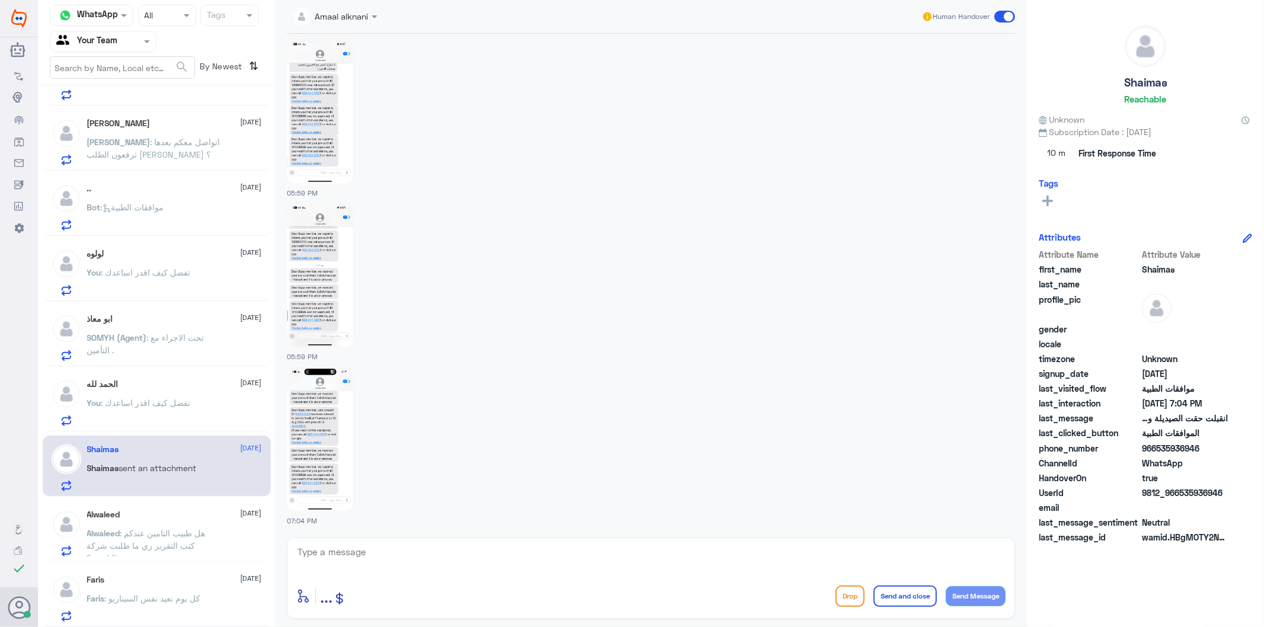
drag, startPoint x: 351, startPoint y: 534, endPoint x: 348, endPoint y: 547, distance: 13.4
click at [350, 543] on div "Amaal alknani Human Handover [DATE] مرحباً 05:56 PM مرحباً بك في مستشفيات دله س…" at bounding box center [651, 315] width 752 height 630
click at [344, 552] on textarea at bounding box center [650, 558] width 709 height 29
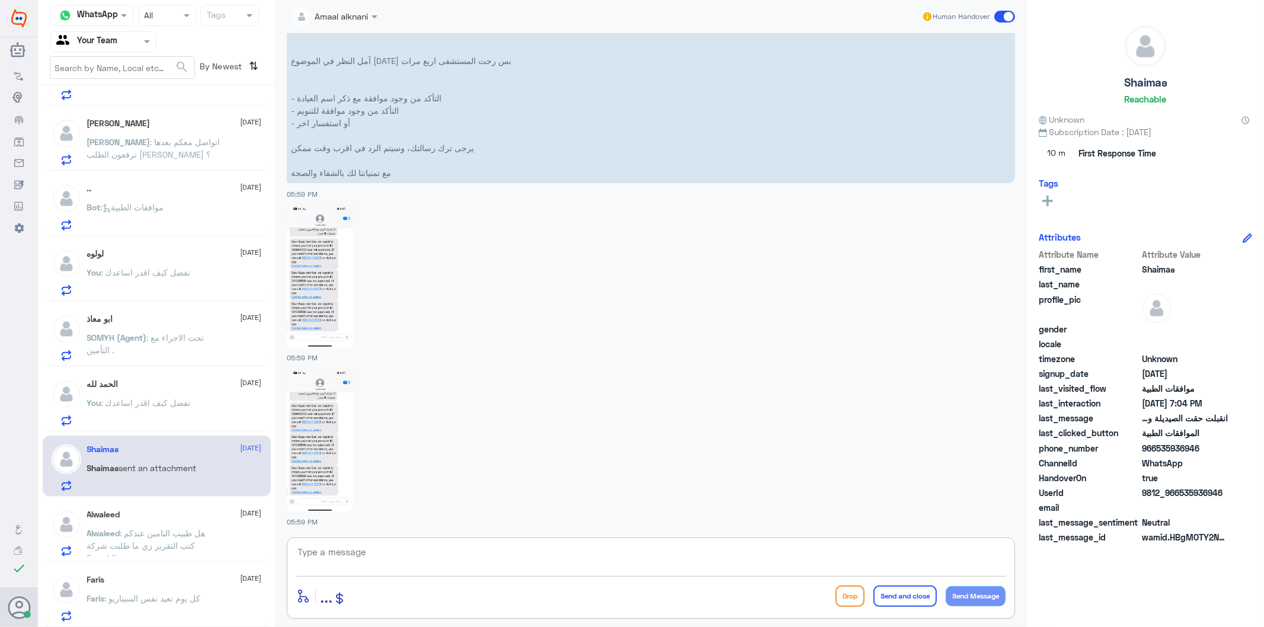
scroll to position [616, 0]
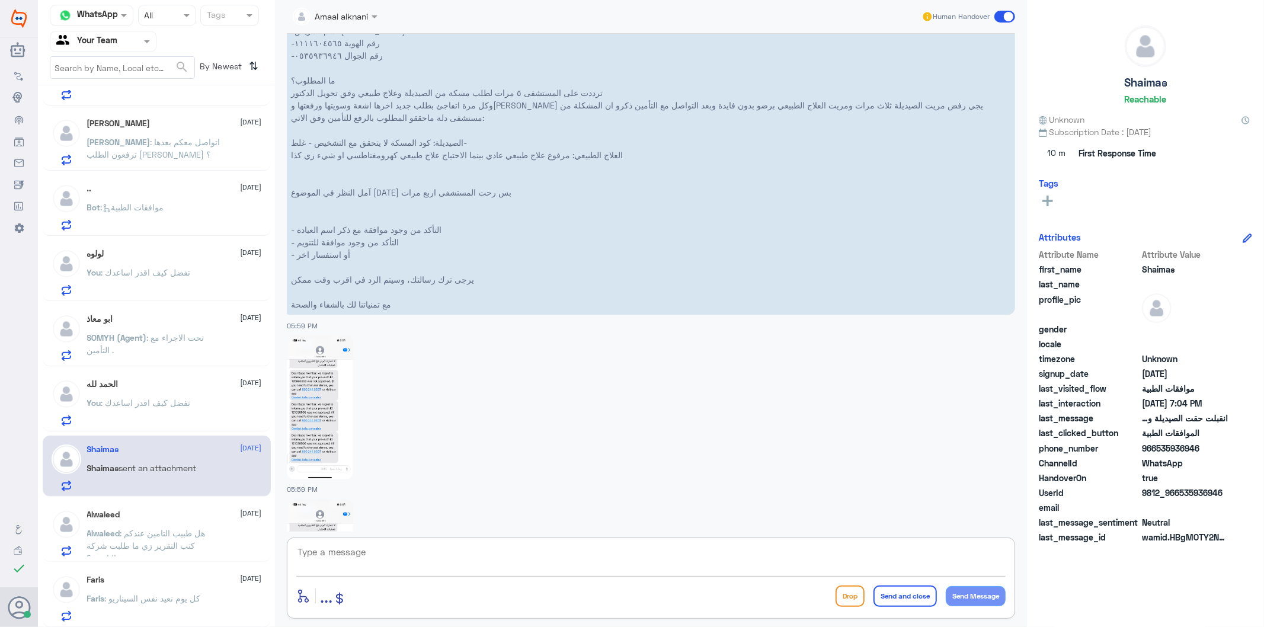
click at [178, 540] on span ": هل طبيب التامين عندكم كتب التقرير زي ما طلبت شركة التامين ؟" at bounding box center [146, 545] width 119 height 35
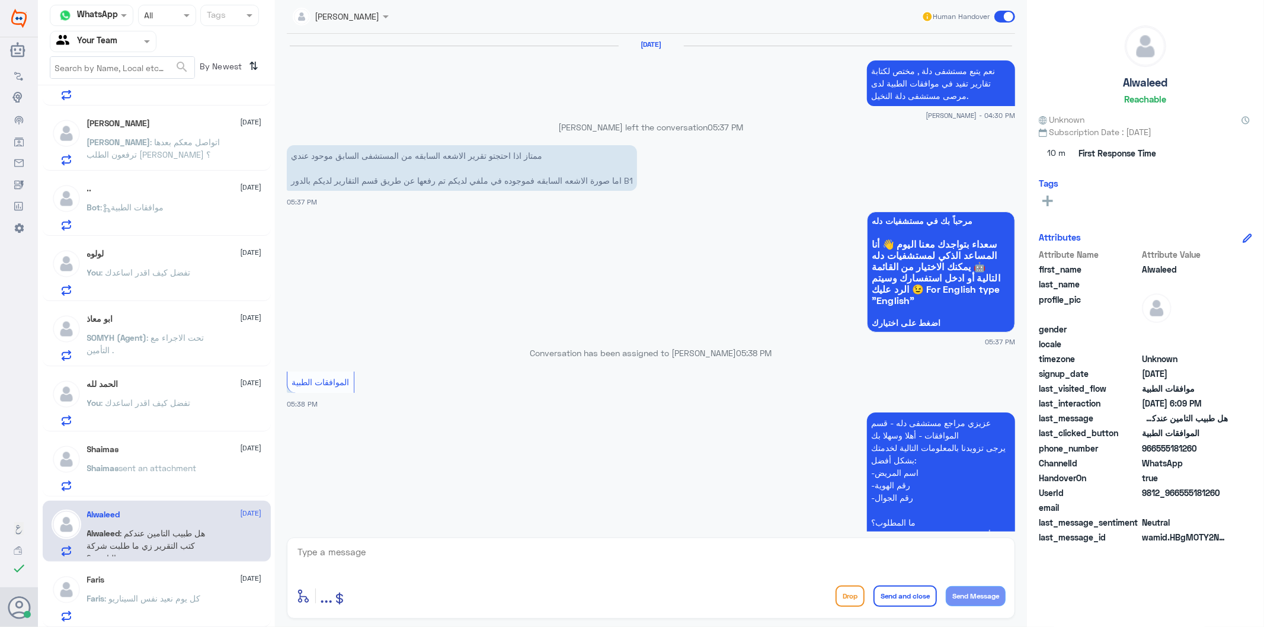
scroll to position [1520, 0]
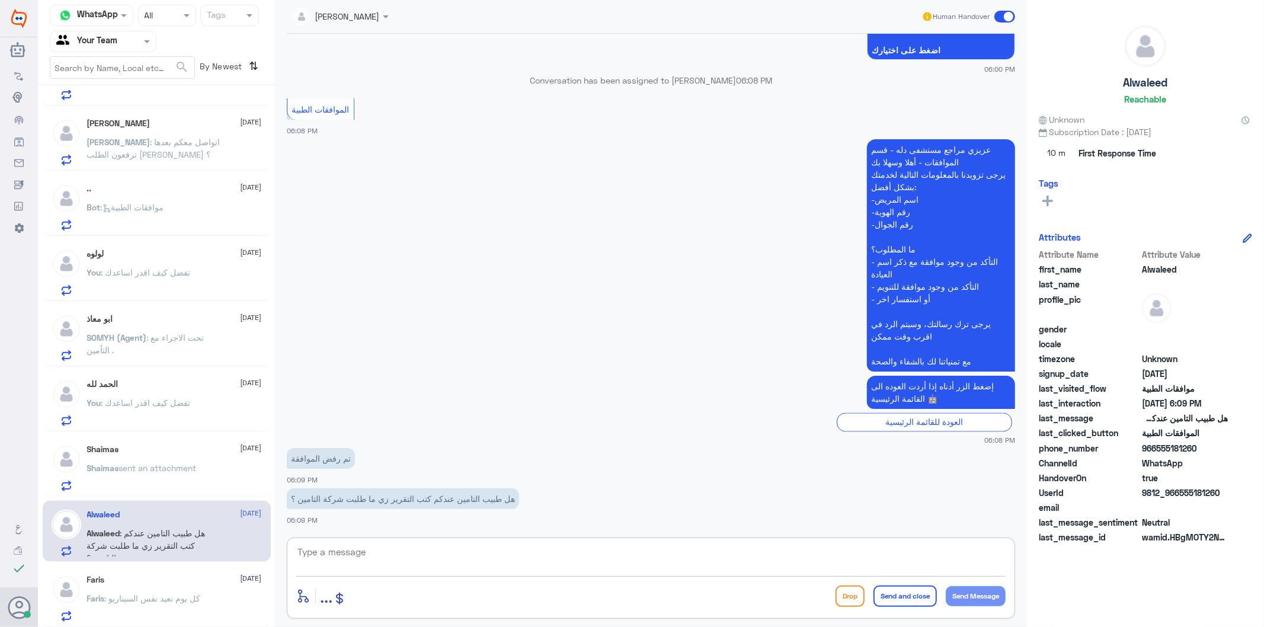
click at [376, 557] on textarea at bounding box center [650, 558] width 709 height 29
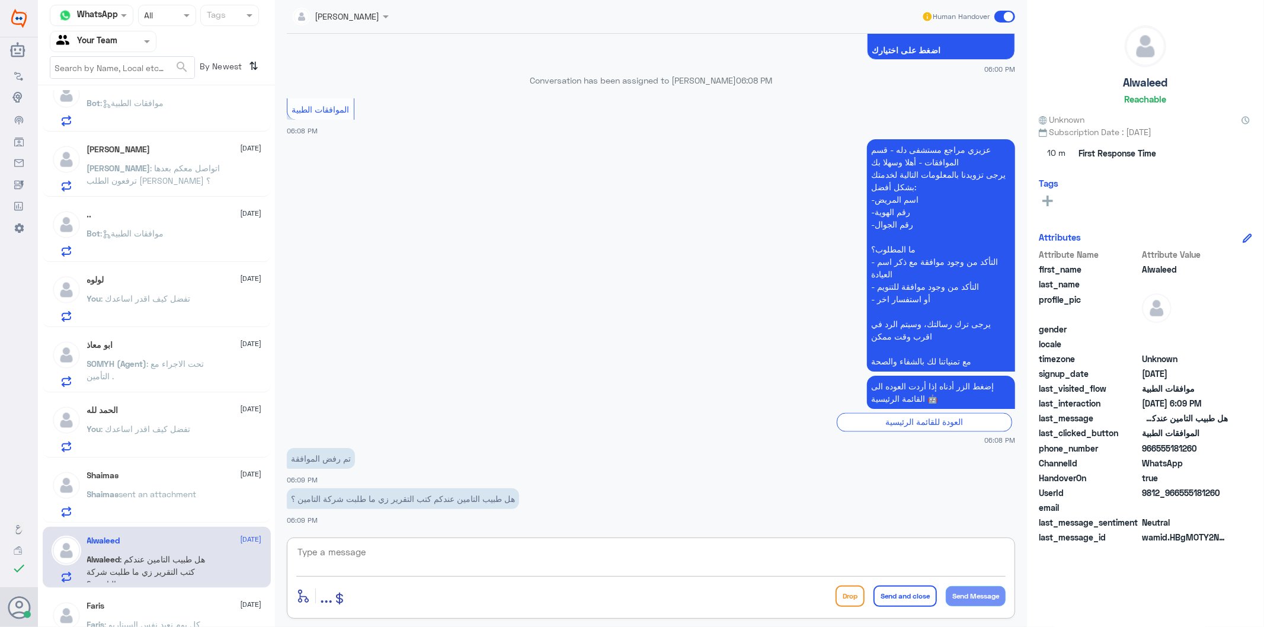
scroll to position [0, 0]
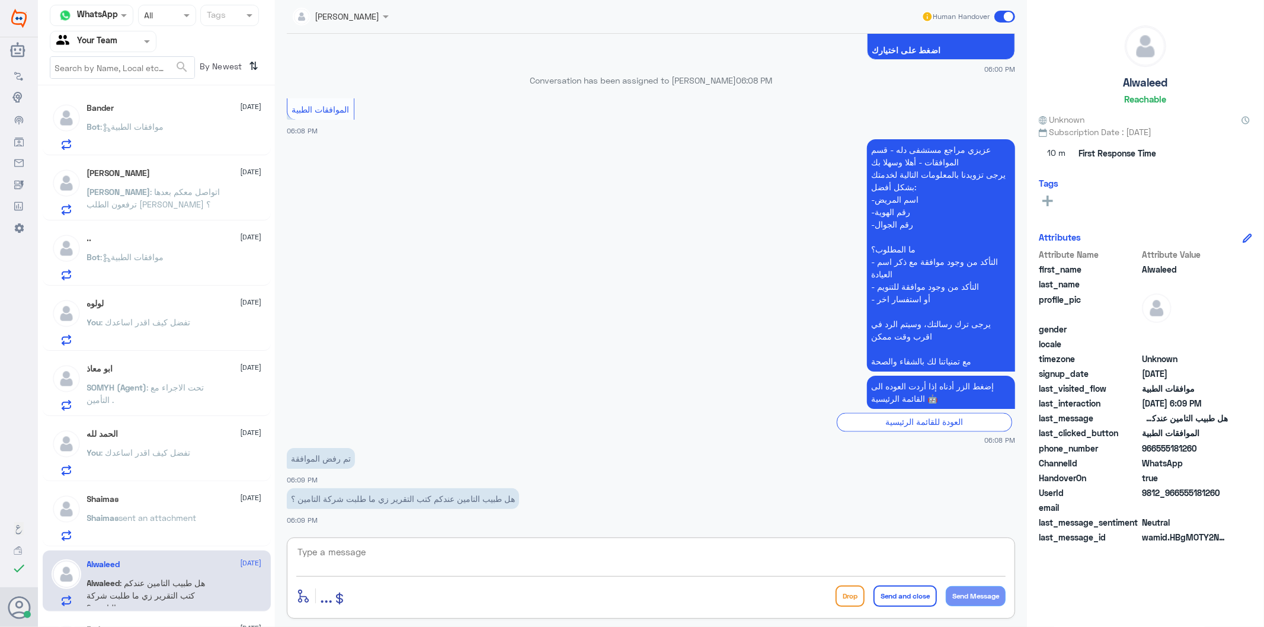
click at [148, 136] on p "Bot : موافقات الطبية" at bounding box center [125, 135] width 77 height 30
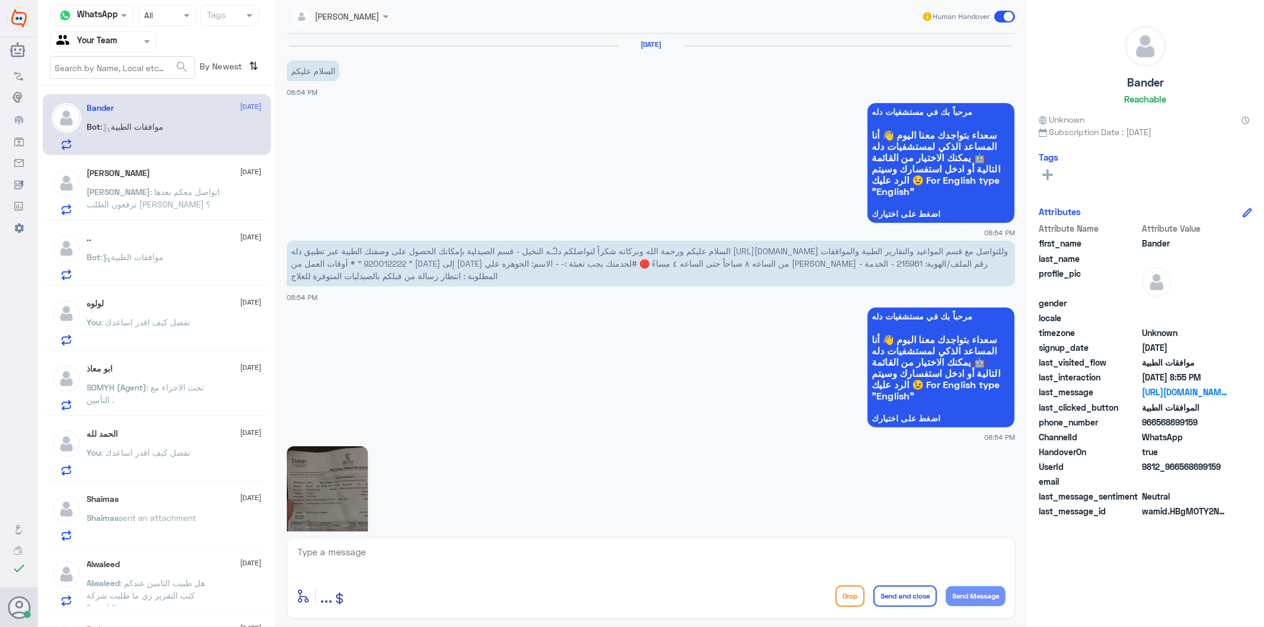
scroll to position [591, 0]
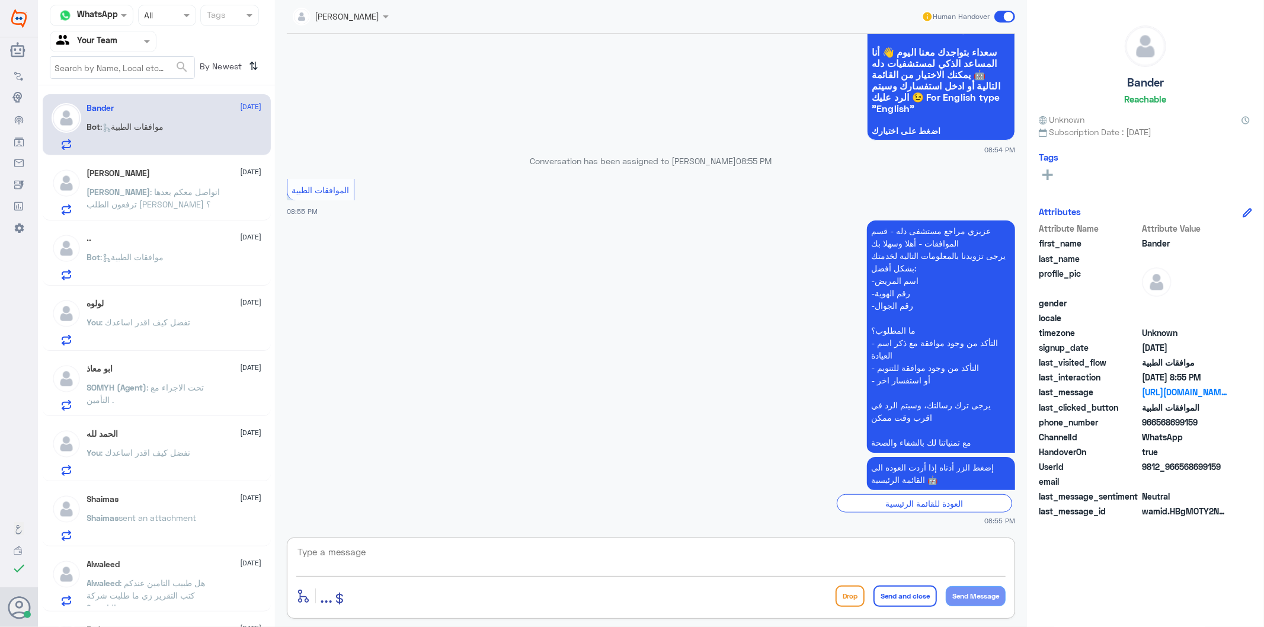
click at [483, 550] on textarea at bounding box center [650, 558] width 709 height 29
click at [390, 564] on textarea at bounding box center [650, 558] width 709 height 29
click at [145, 188] on span ": اتواصل معكم بعدها ترفعون الطلب [PERSON_NAME] ؟" at bounding box center [153, 198] width 133 height 23
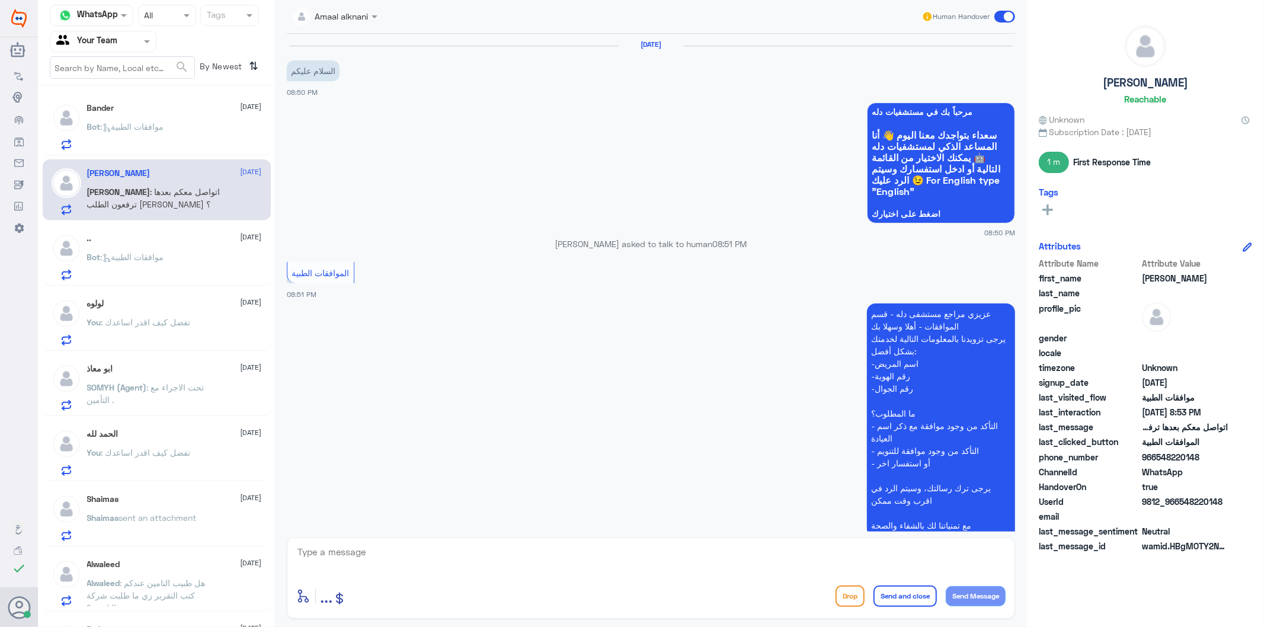
scroll to position [458, 0]
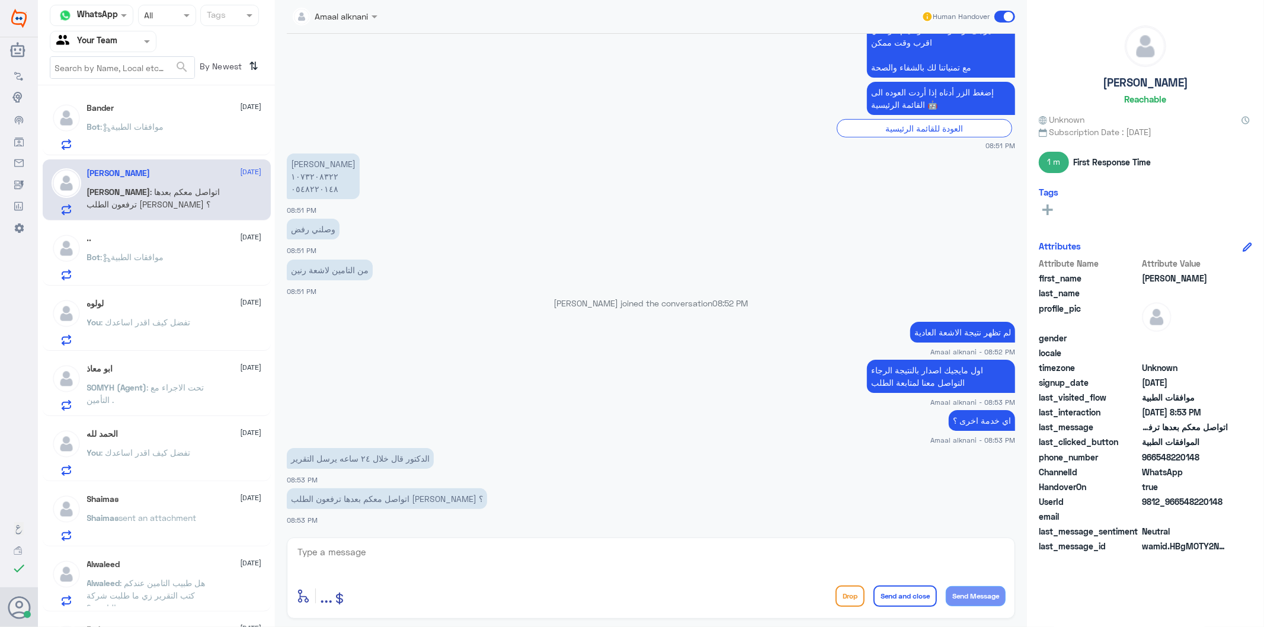
click at [412, 571] on textarea at bounding box center [650, 558] width 709 height 29
type textarea "اي نعم عند وصول رساله من المستشفى باصدار نتيجة الاشعة العادية تواصل مع[PERSON_N…"
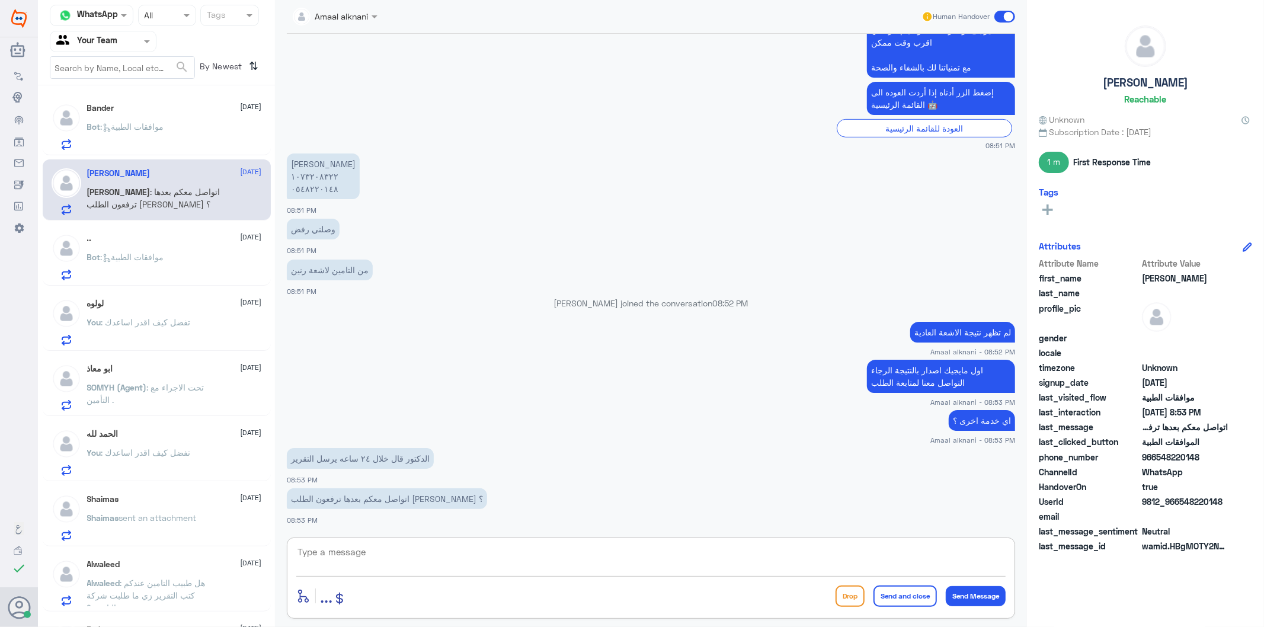
scroll to position [521, 0]
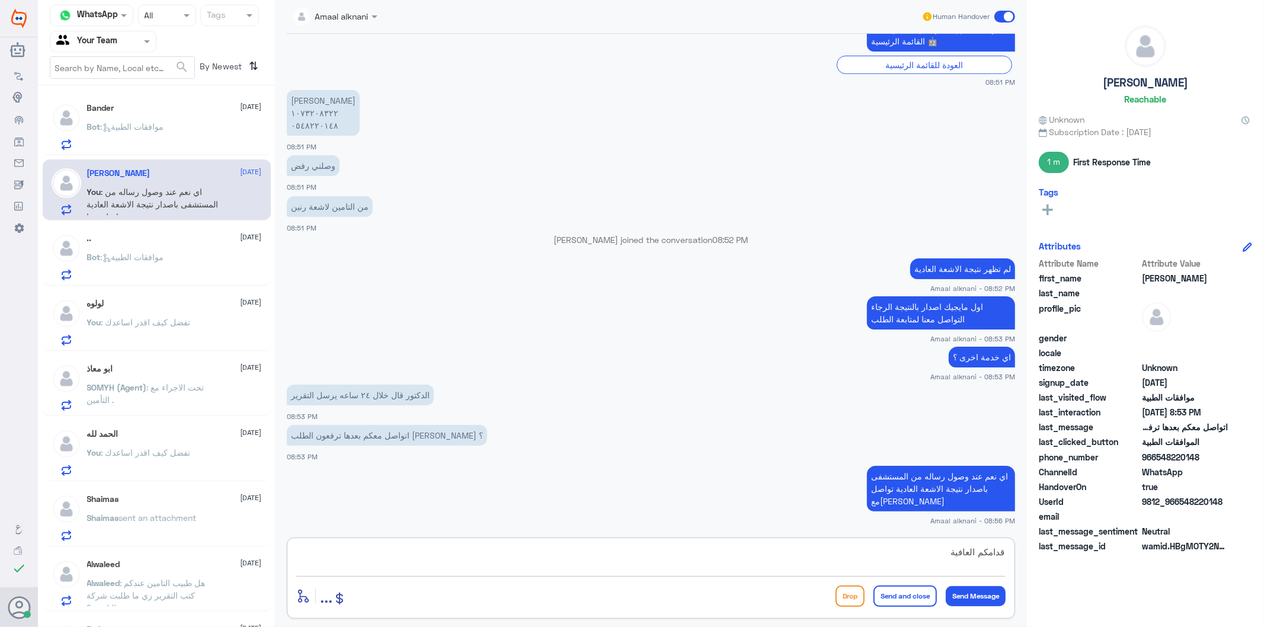
type textarea "قدامكم العافية"
click at [903, 603] on button "Send and close" at bounding box center [904, 595] width 63 height 21
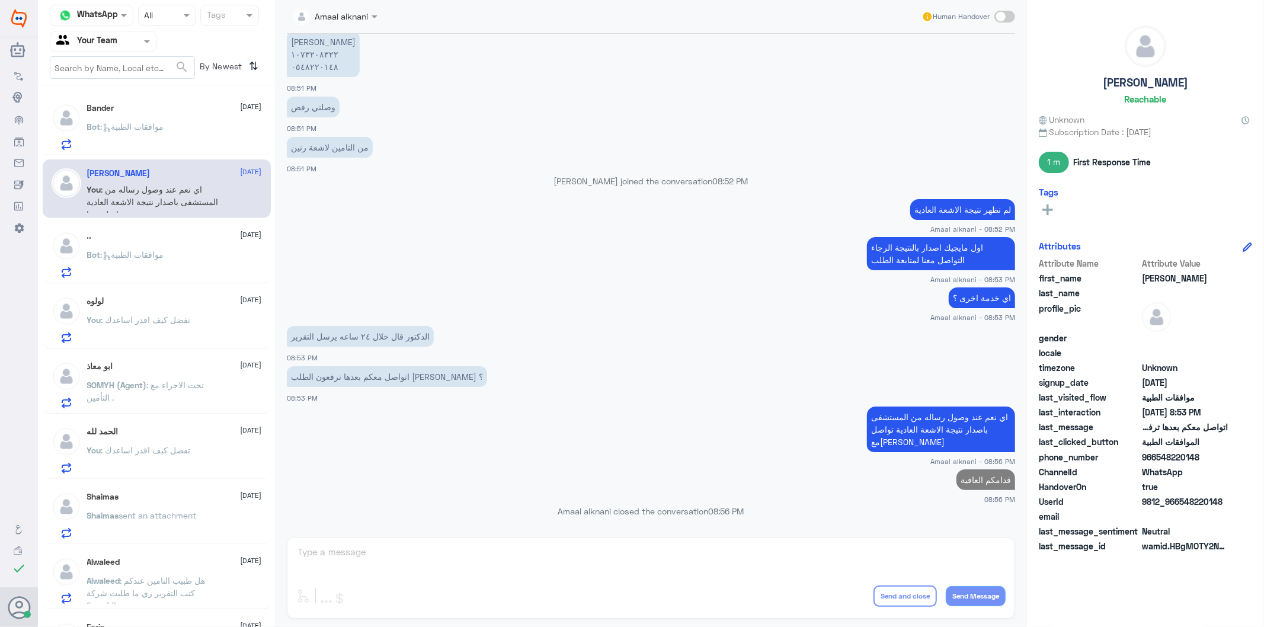
click at [164, 136] on p "Bot : موافقات الطبية" at bounding box center [125, 135] width 77 height 30
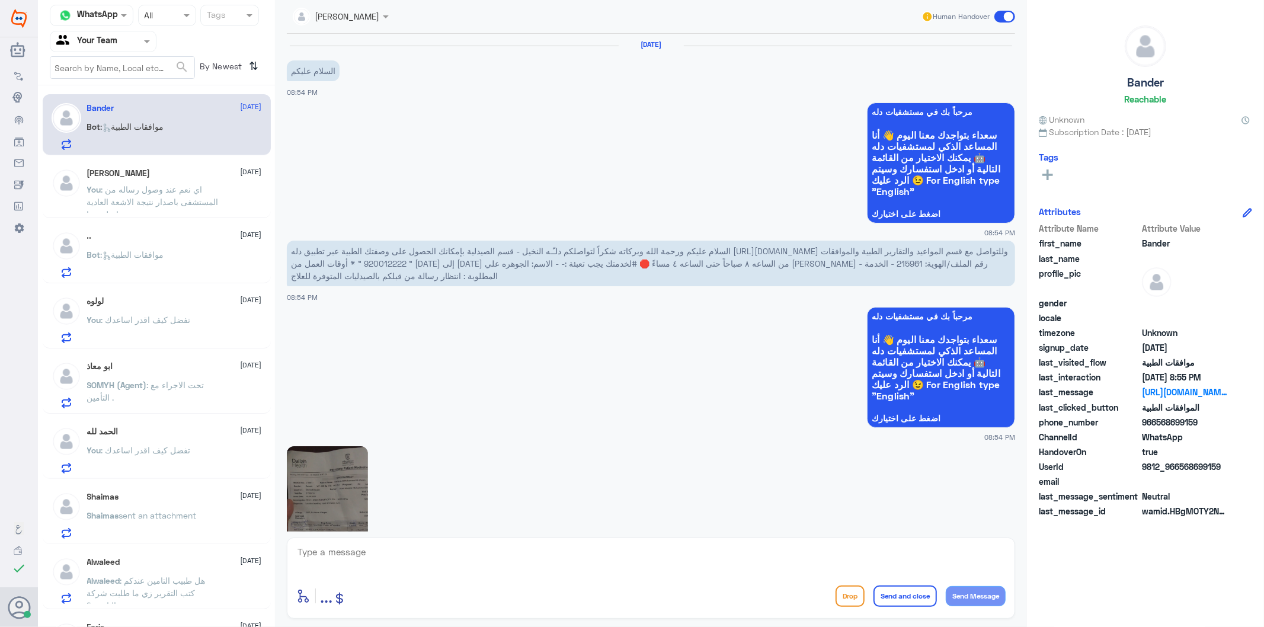
scroll to position [591, 0]
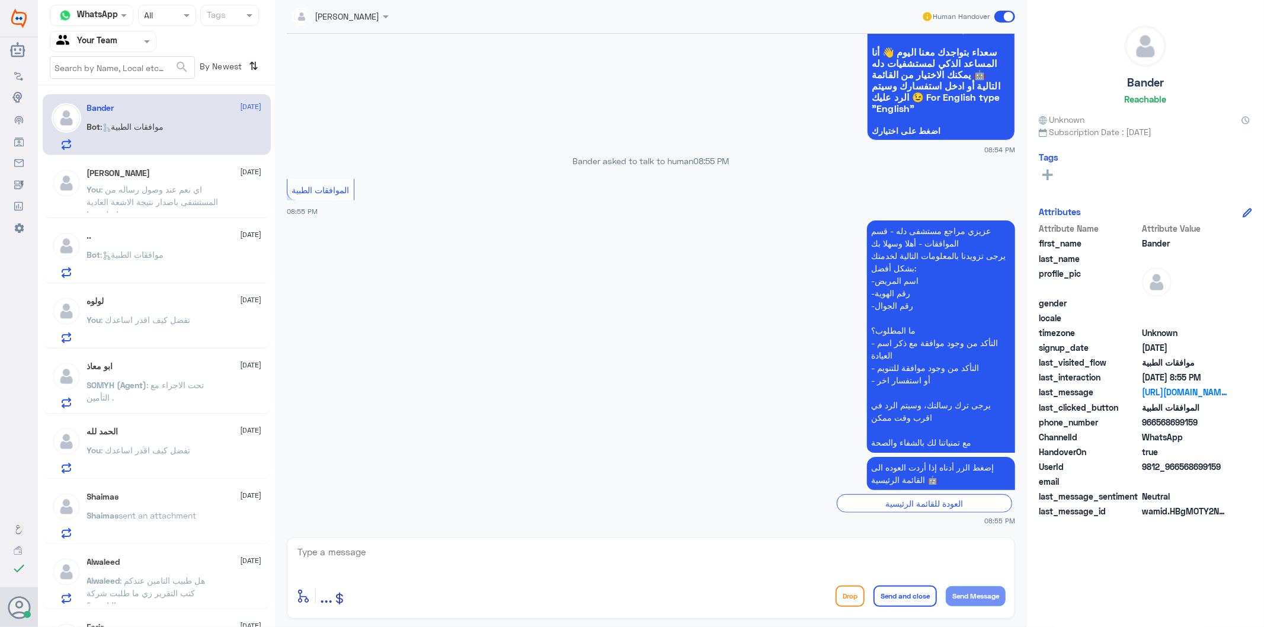
click at [357, 565] on textarea at bounding box center [650, 558] width 709 height 29
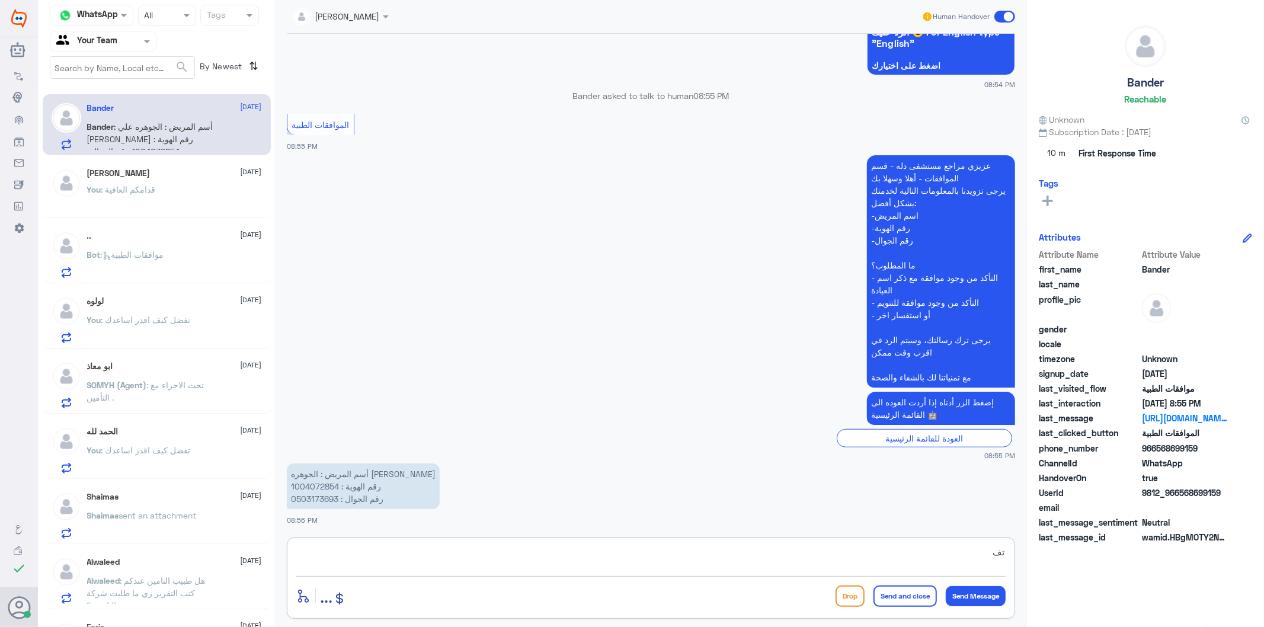
type textarea "ت"
type textarea "كيف اقدر اساعدك"
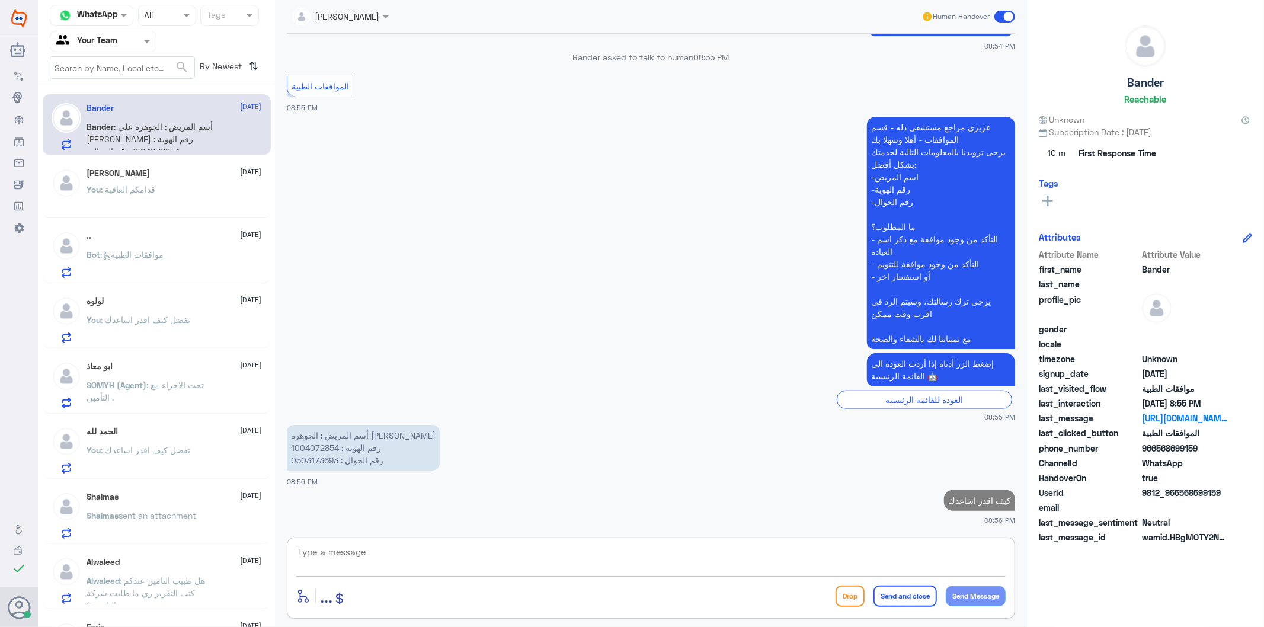
click at [155, 265] on p "Bot : موافقات الطبية" at bounding box center [125, 263] width 77 height 30
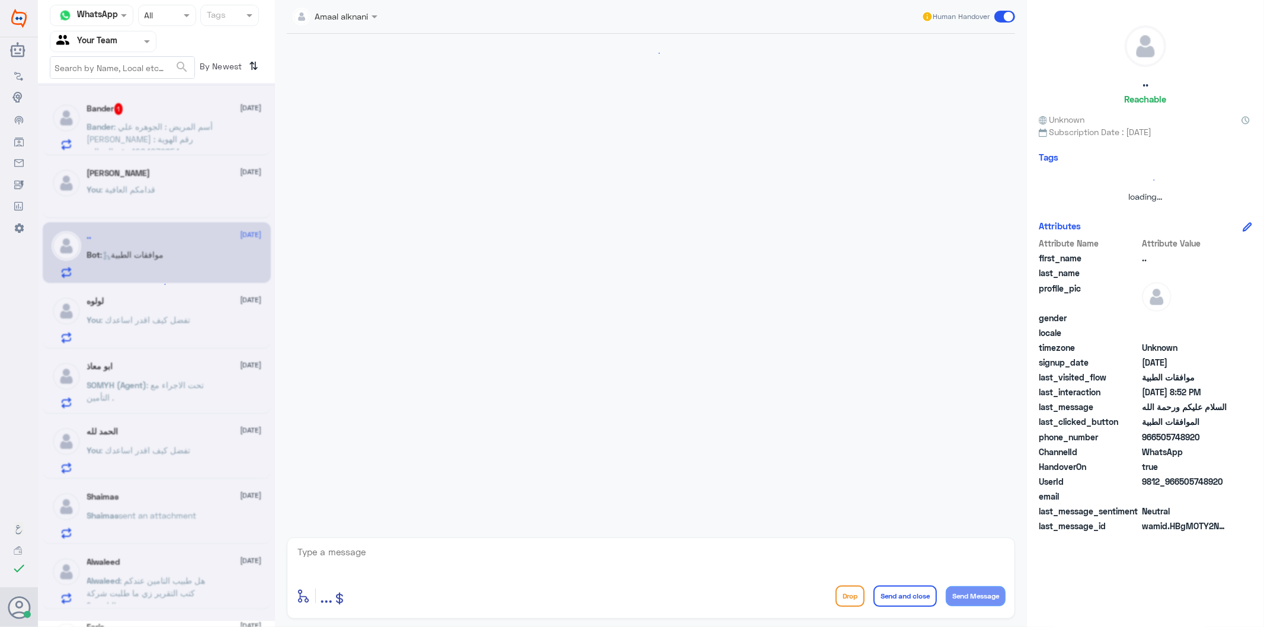
scroll to position [83, 0]
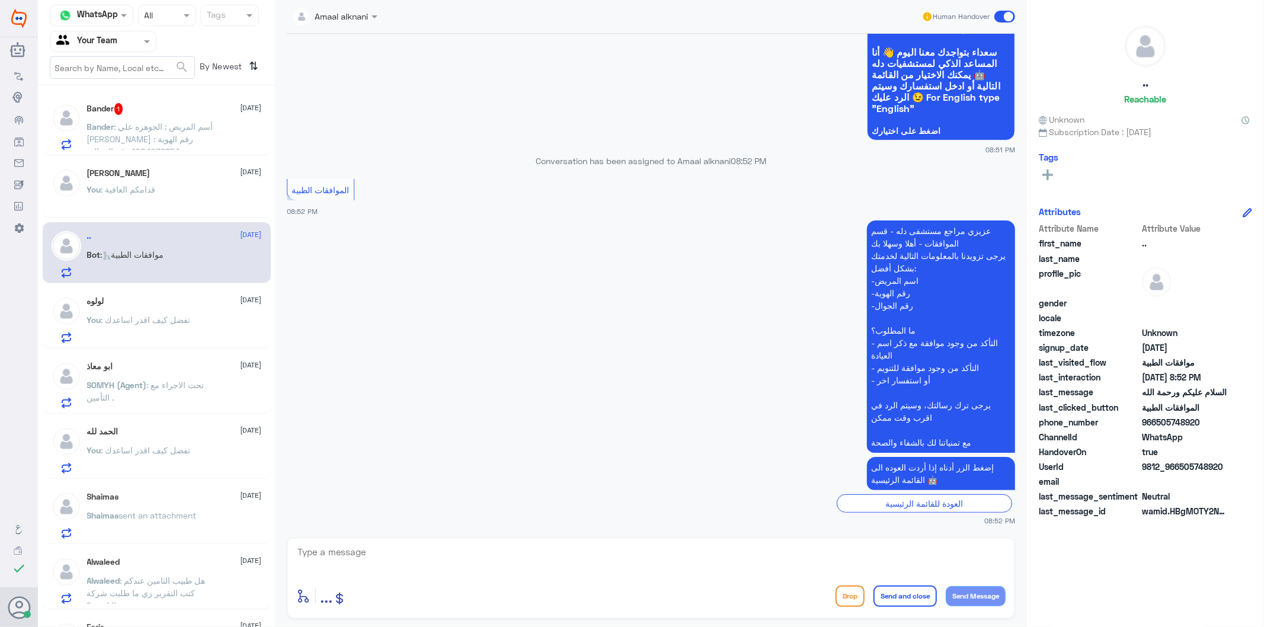
click at [214, 145] on p "Bander : أسم المريض : الجوهره علي [PERSON_NAME] رقم الهوية : 1004072854 رقم الج…" at bounding box center [153, 135] width 133 height 30
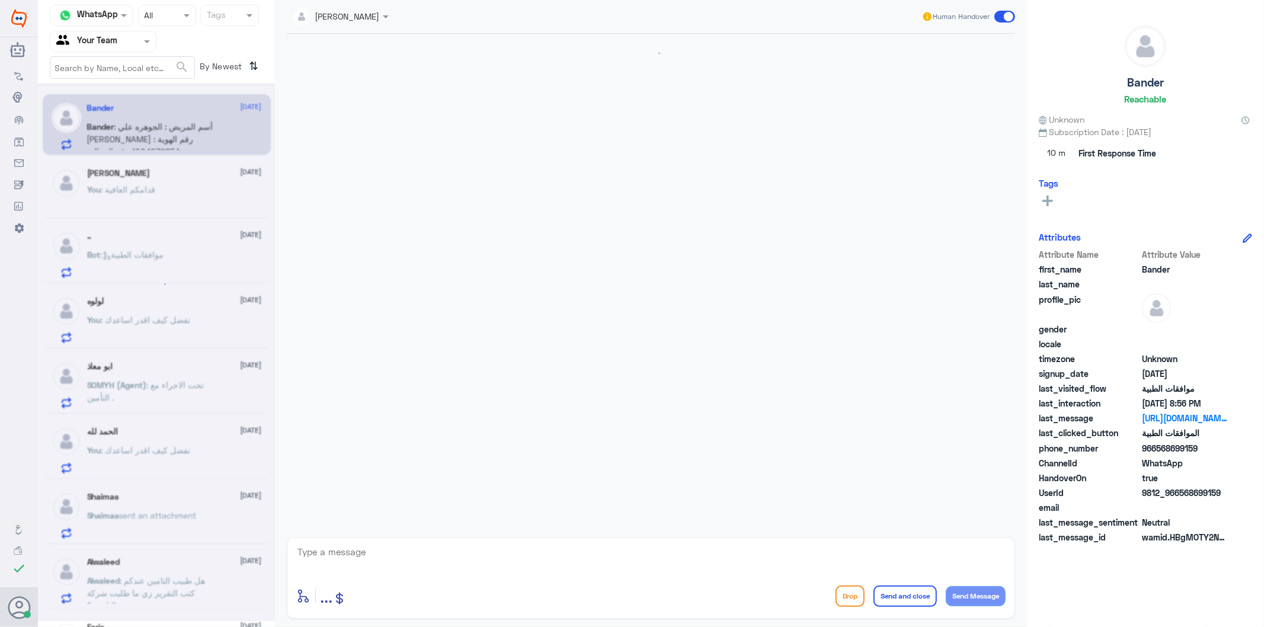
scroll to position [715, 0]
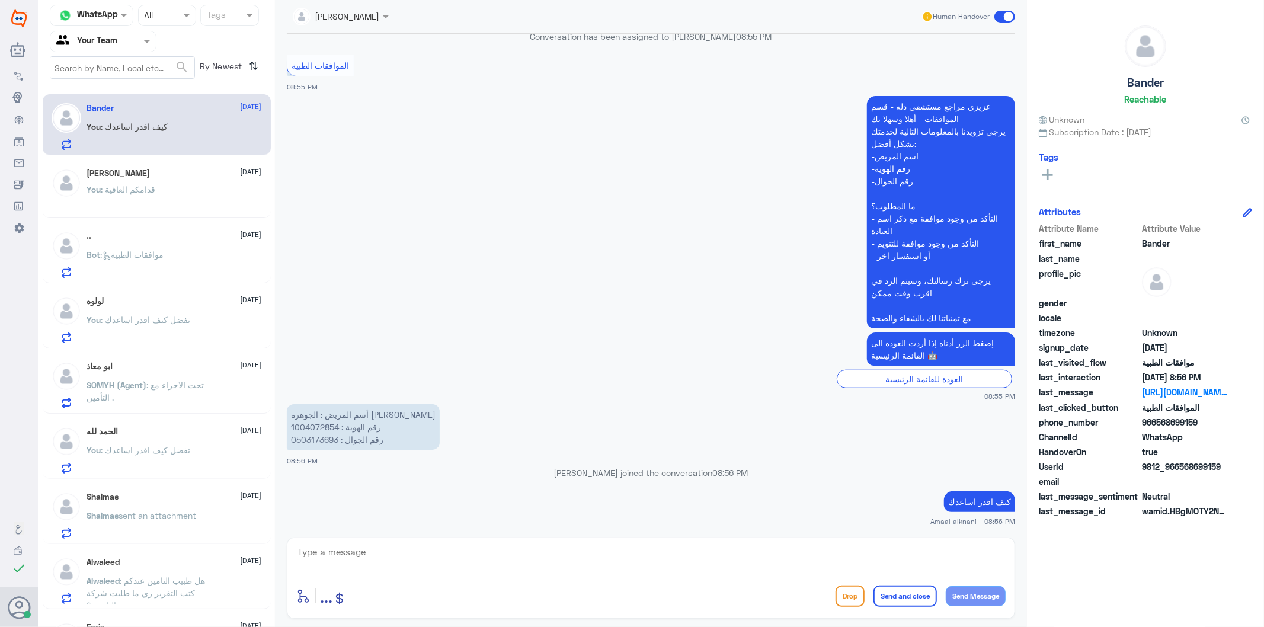
click at [409, 559] on textarea at bounding box center [650, 558] width 709 height 29
click at [149, 194] on p "You : قدامكم العافية" at bounding box center [121, 198] width 69 height 30
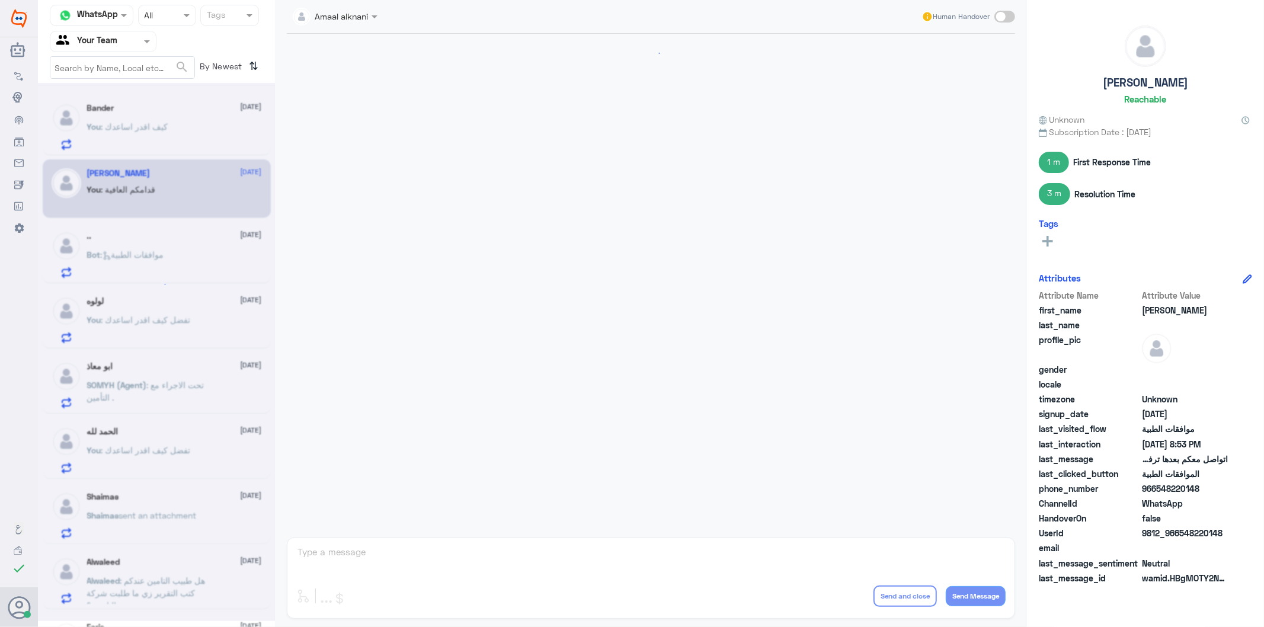
scroll to position [581, 0]
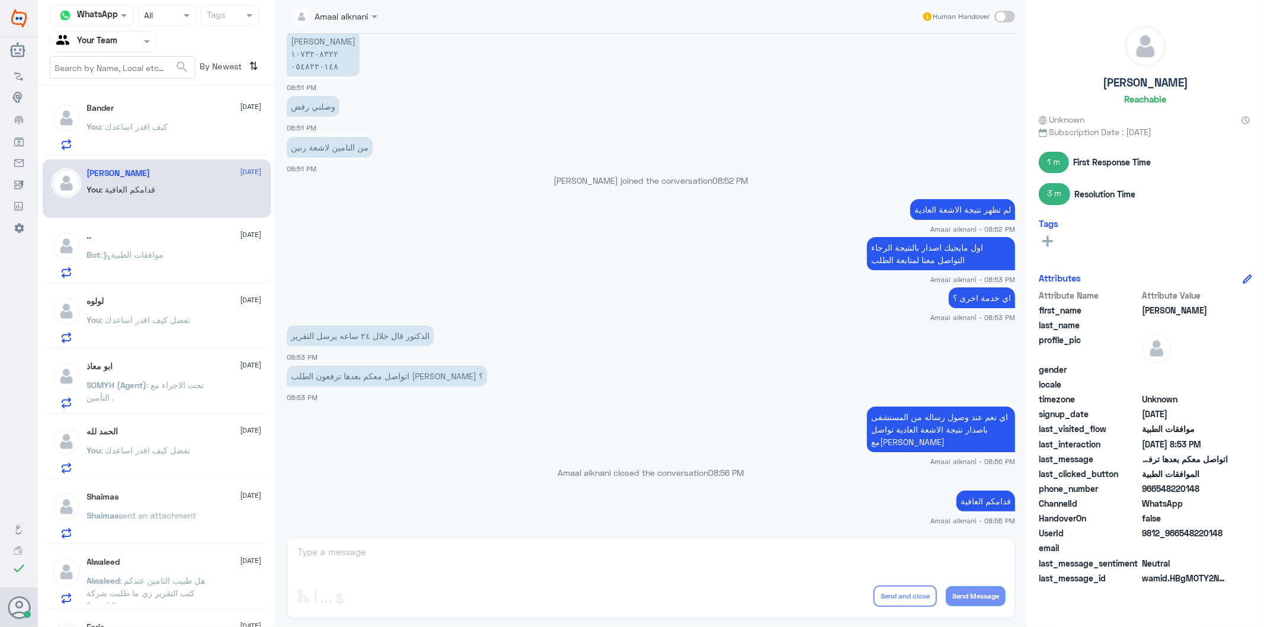
click at [164, 269] on p "Bot : موافقات الطبية" at bounding box center [125, 263] width 77 height 30
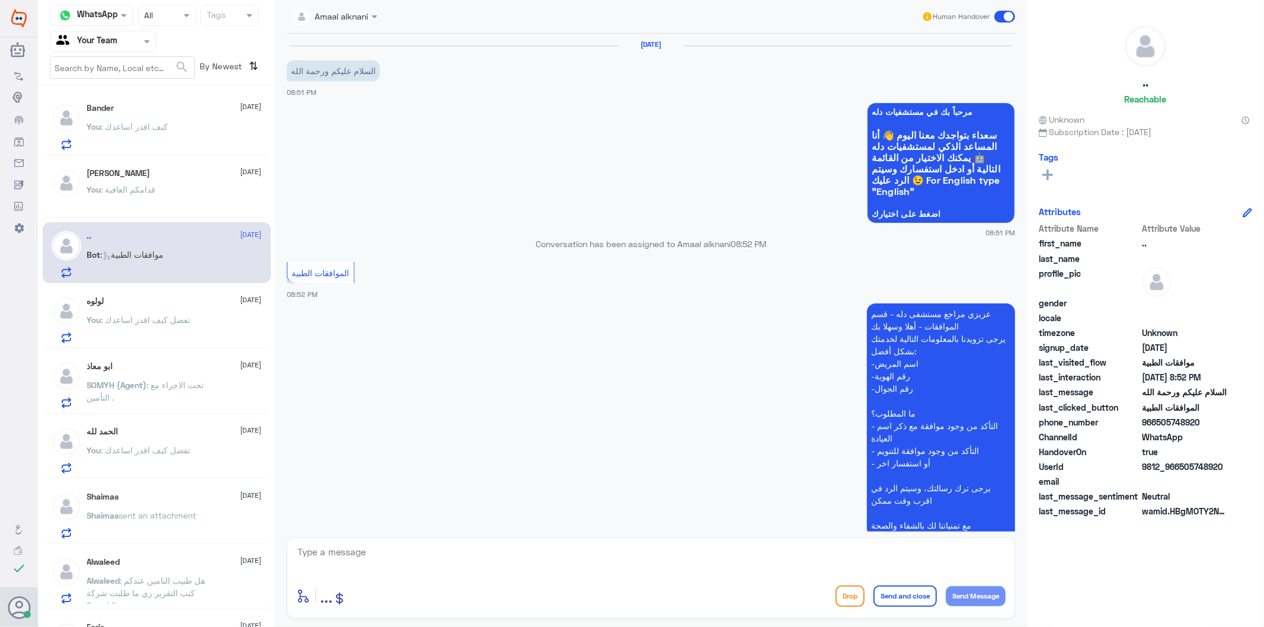
scroll to position [83, 0]
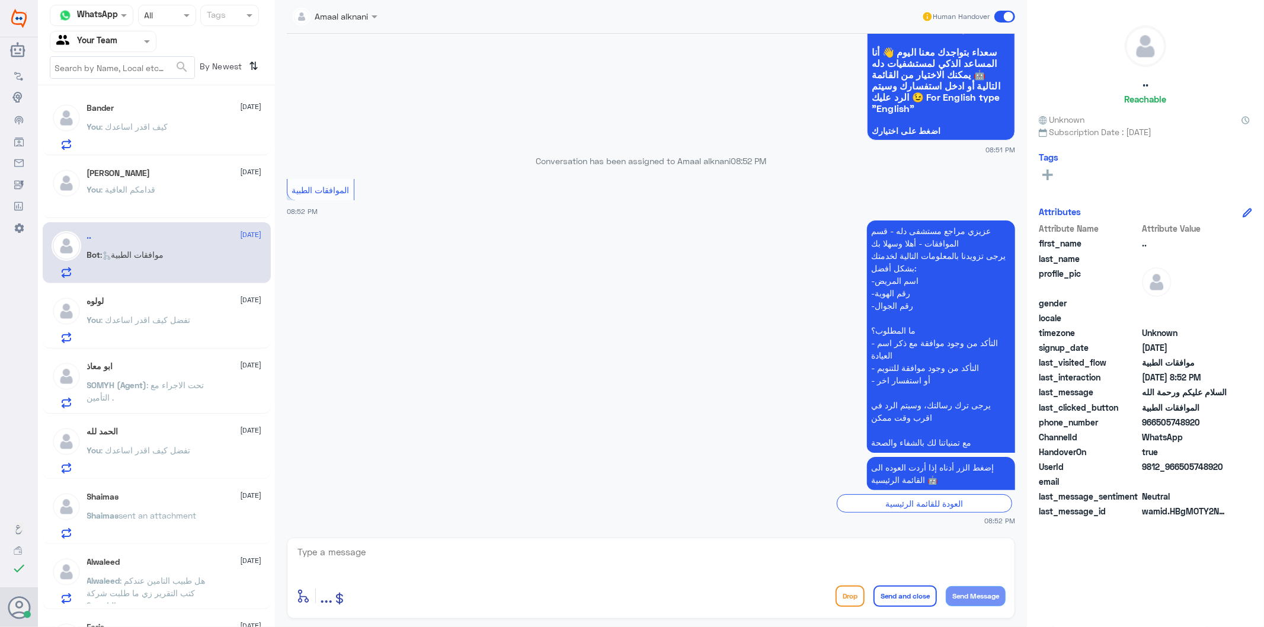
click at [196, 115] on div "Bander [DATE] You : كيف اقدر اساعدك" at bounding box center [174, 126] width 175 height 47
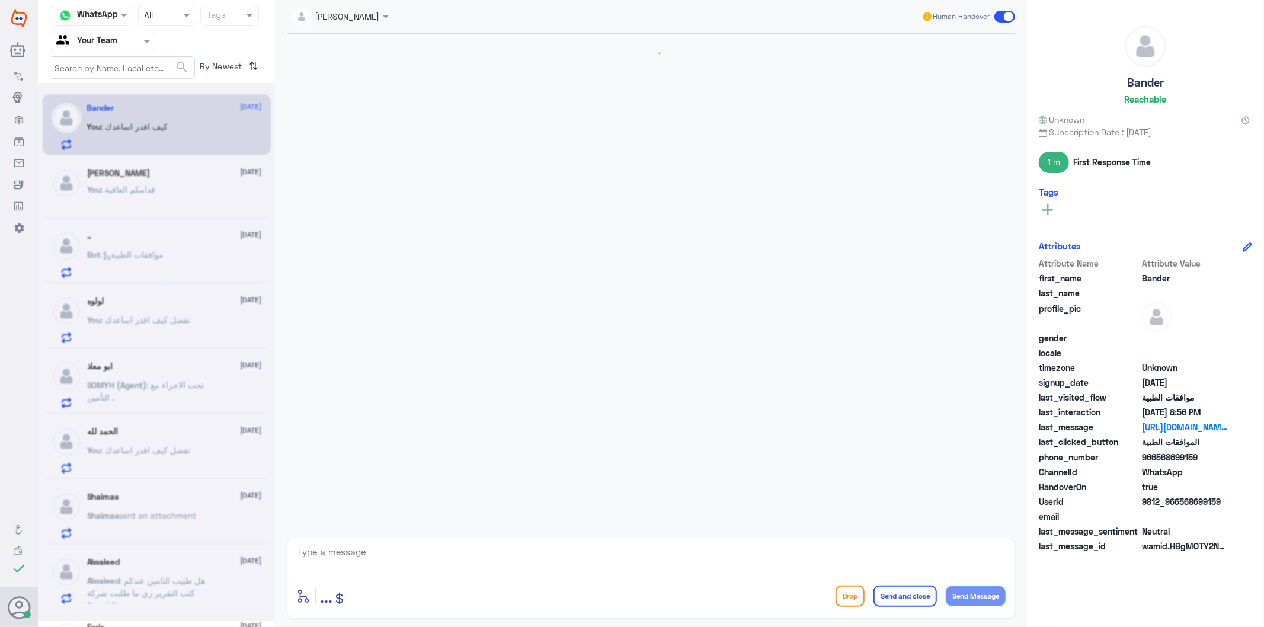
scroll to position [715, 0]
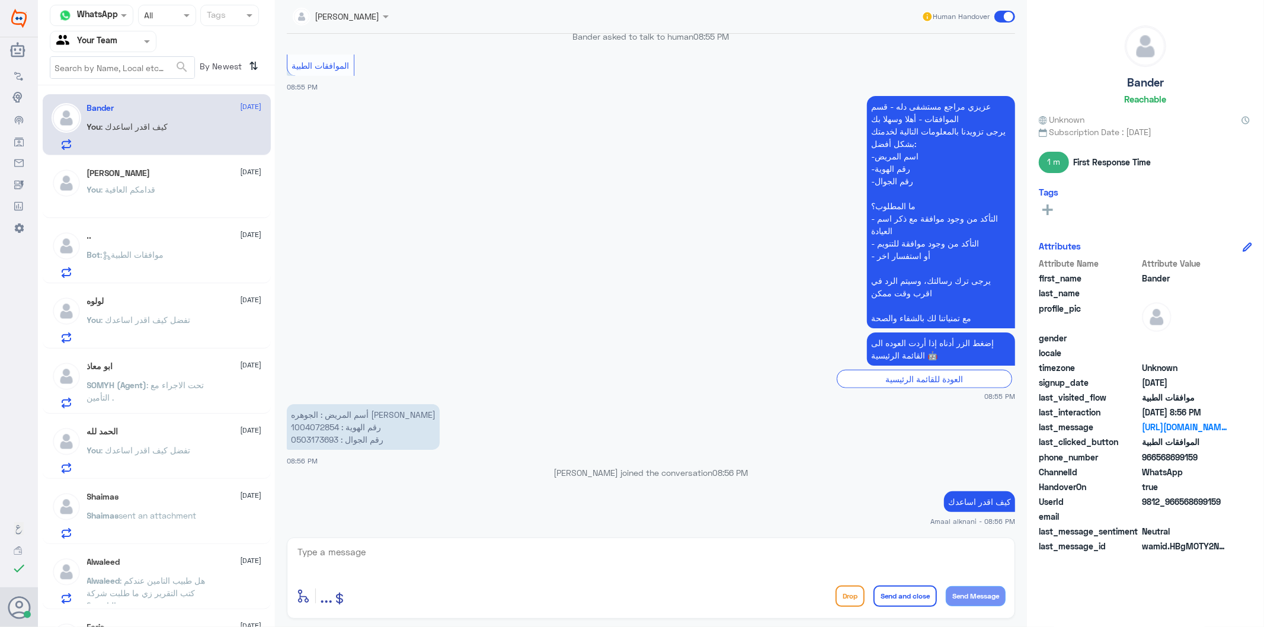
click at [964, 501] on p "كيف اقدر اساعدك" at bounding box center [979, 501] width 71 height 21
copy div "كيف اقدر اساعدك"
click at [156, 267] on p "Bot : موافقات الطبية" at bounding box center [125, 263] width 77 height 30
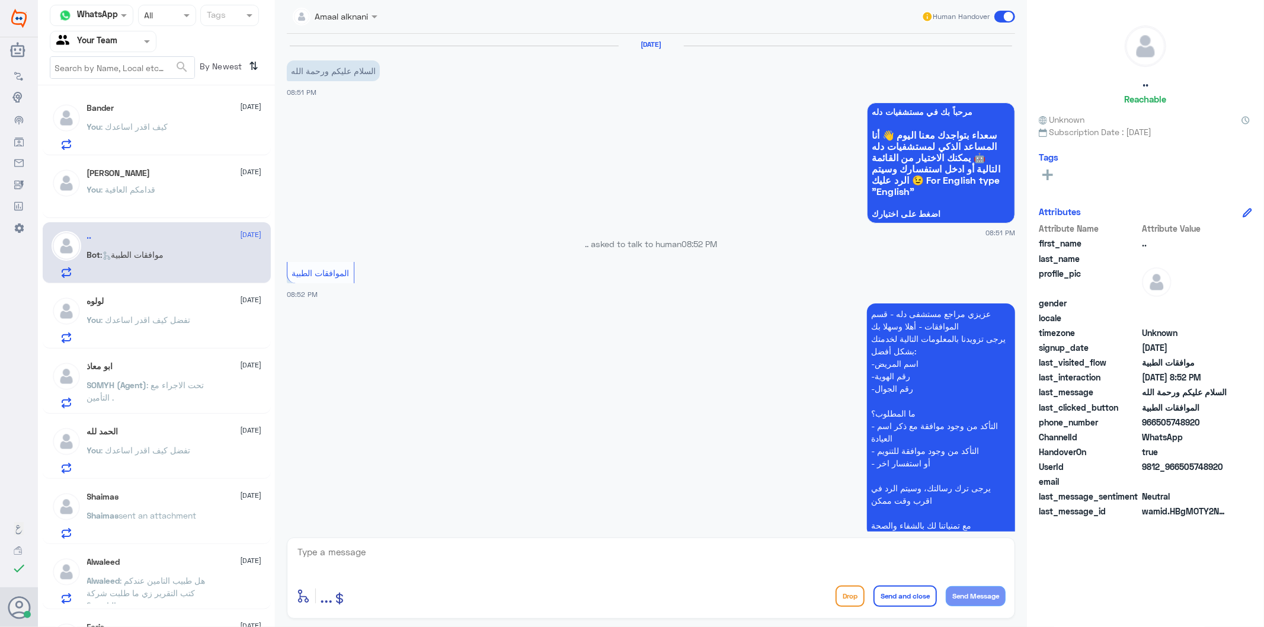
scroll to position [83, 0]
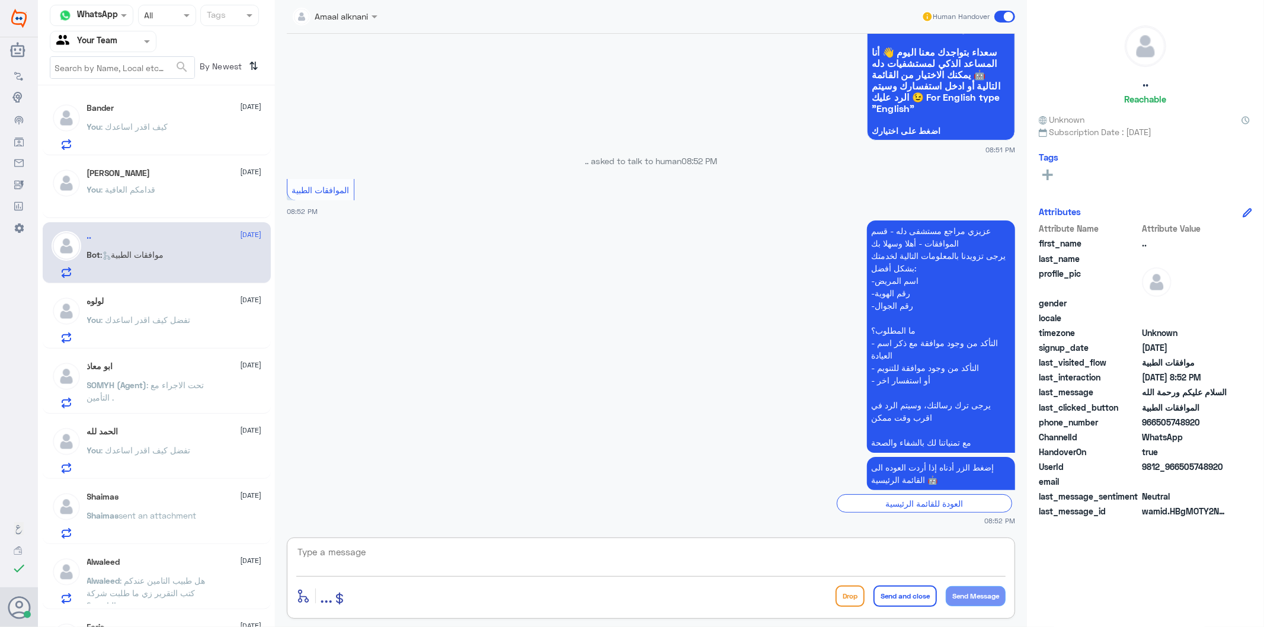
click at [389, 558] on textarea at bounding box center [650, 558] width 709 height 29
paste textarea "كيف اقدر اساعدك"
type textarea "كيف اقدر اساعدك"
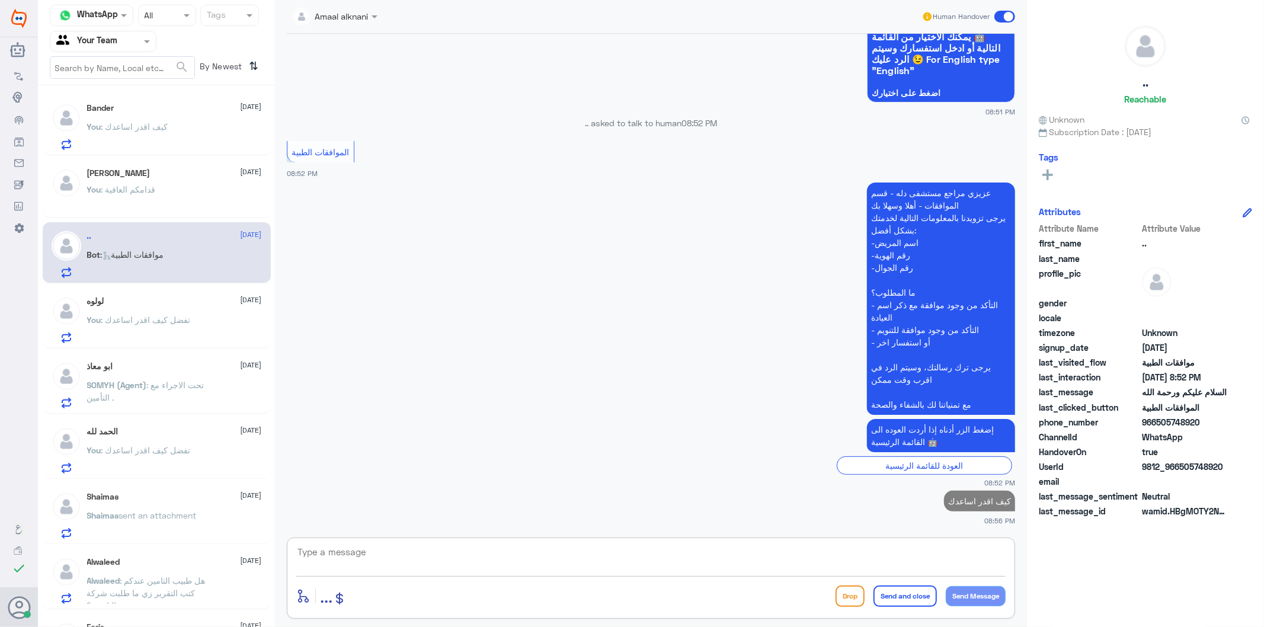
scroll to position [47, 0]
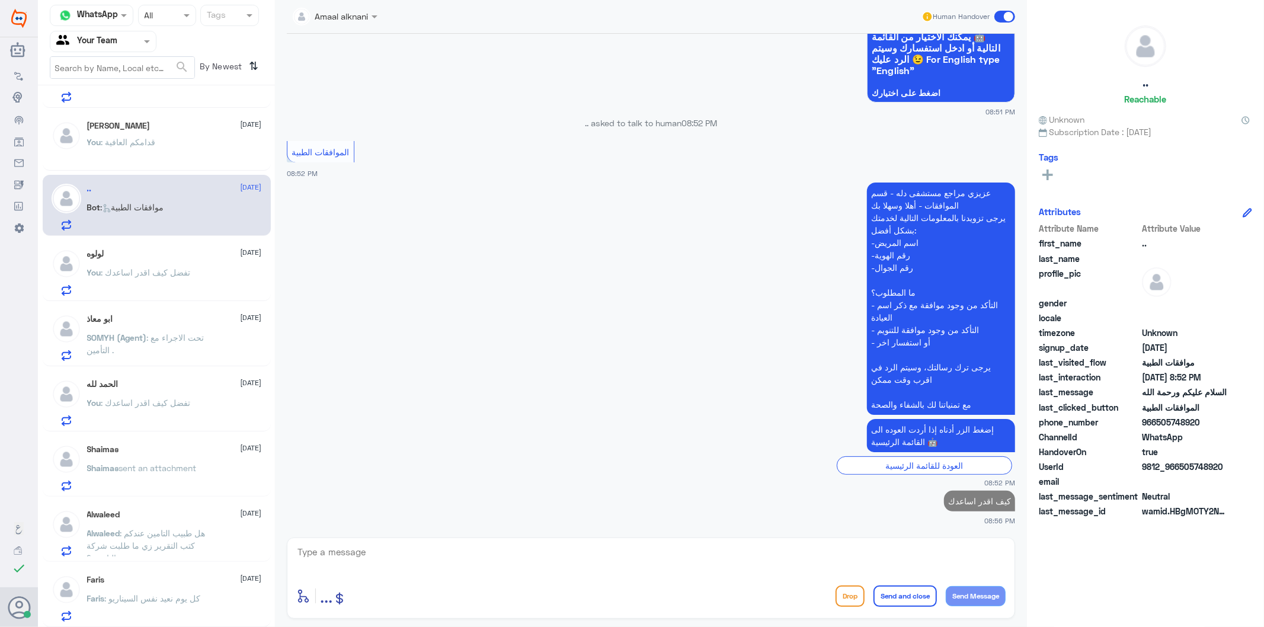
click at [136, 282] on p "You : تفضل كيف اقدر اساعدك" at bounding box center [139, 281] width 104 height 30
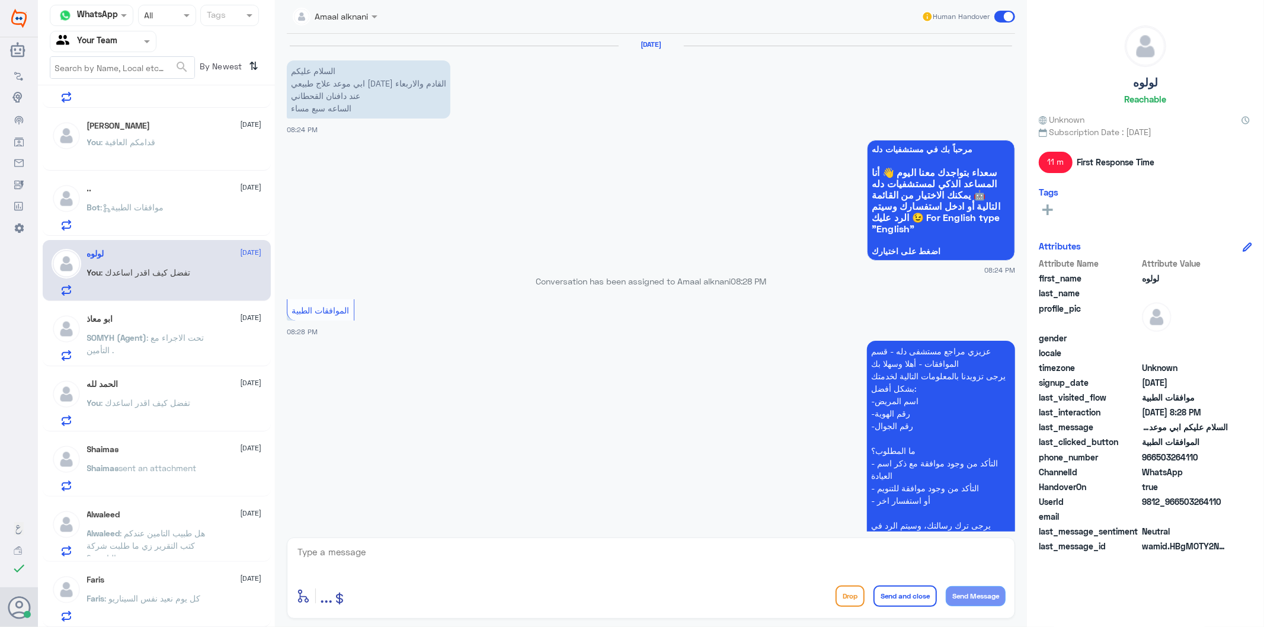
scroll to position [180, 0]
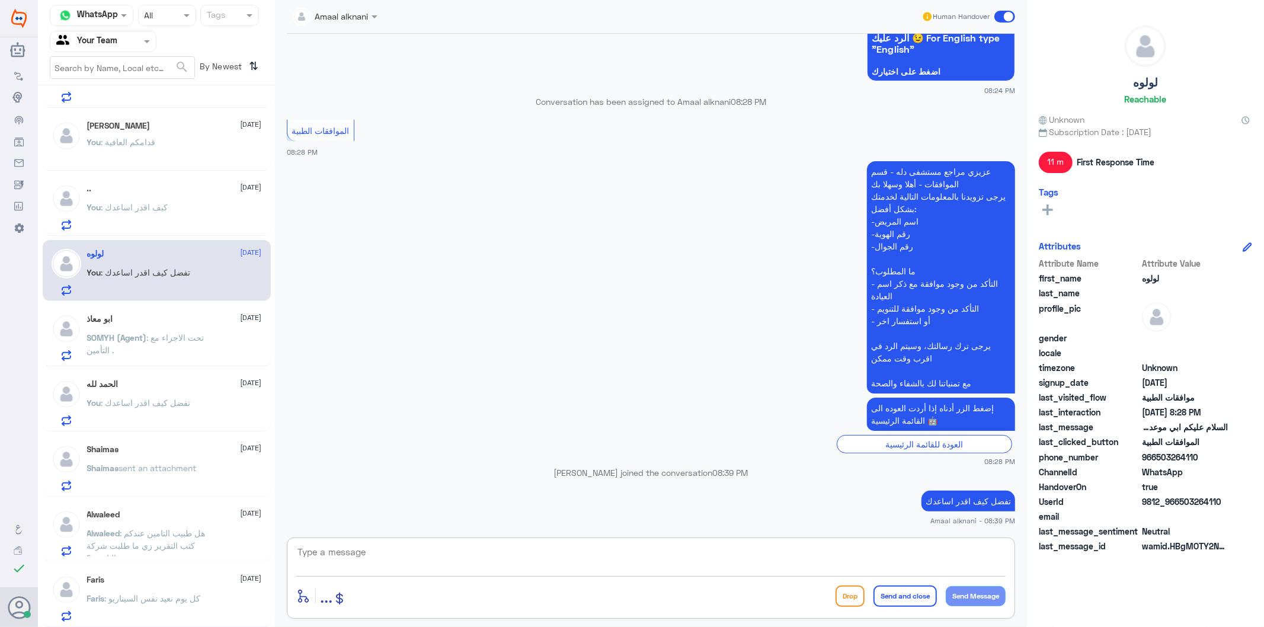
click at [370, 562] on textarea at bounding box center [650, 558] width 709 height 29
click at [107, 334] on span "SOMYH (Agent)" at bounding box center [117, 337] width 60 height 10
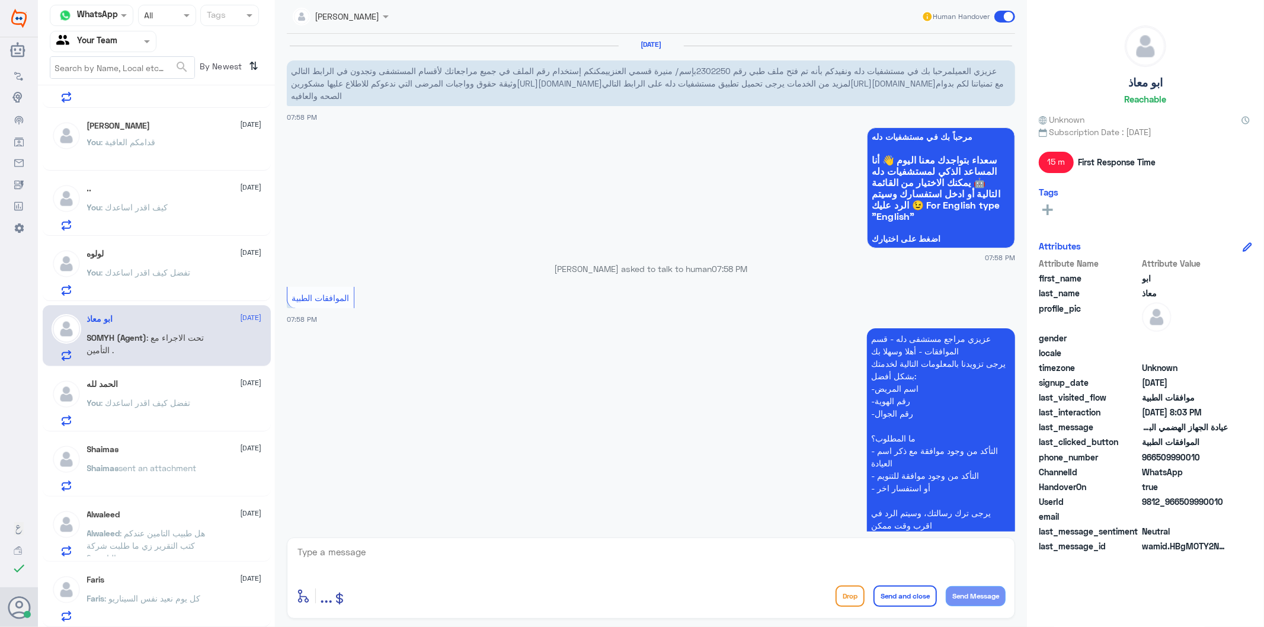
scroll to position [451, 0]
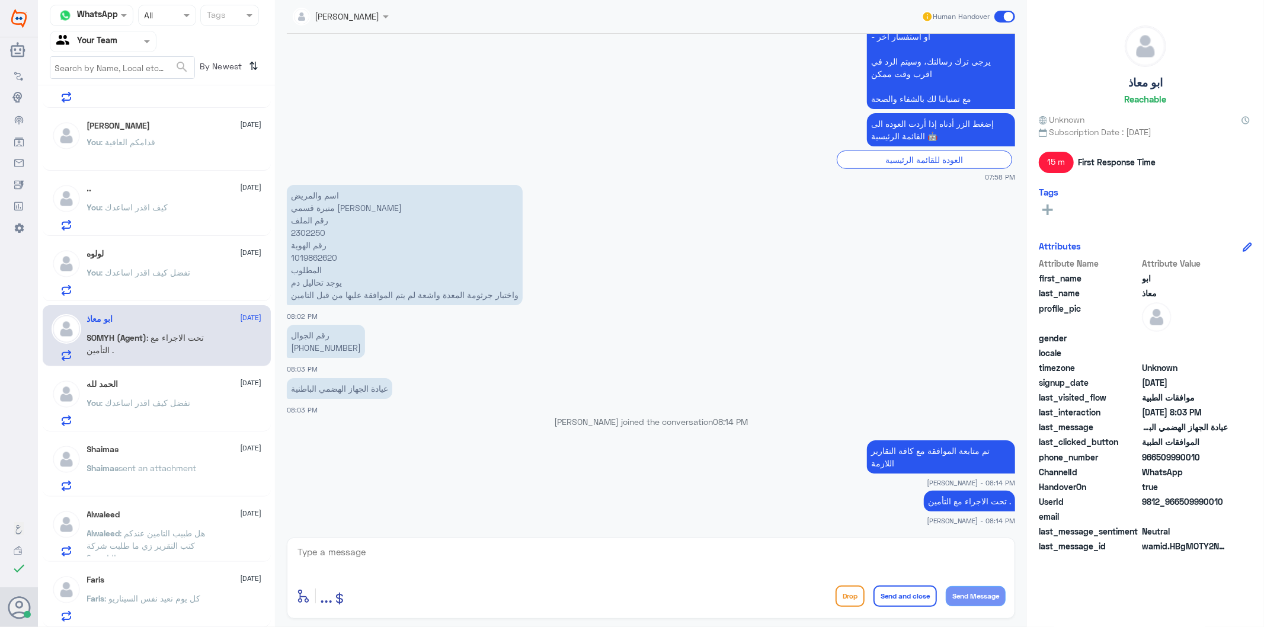
drag, startPoint x: 391, startPoint y: 578, endPoint x: 390, endPoint y: 559, distance: 19.6
click at [390, 576] on div "enter flow name ... Drop Send and close Send Message" at bounding box center [651, 577] width 728 height 81
click at [390, 559] on textarea at bounding box center [650, 558] width 709 height 29
click at [157, 405] on span ": تفضل كيف اقدر اساعدك" at bounding box center [145, 403] width 89 height 10
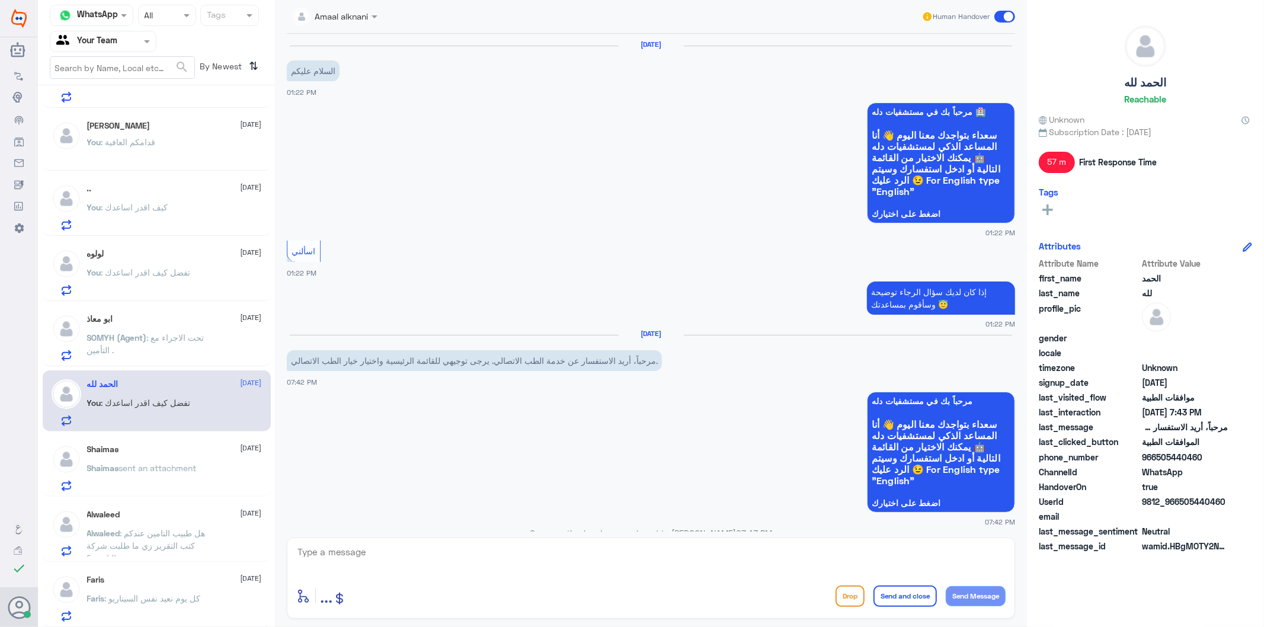
scroll to position [431, 0]
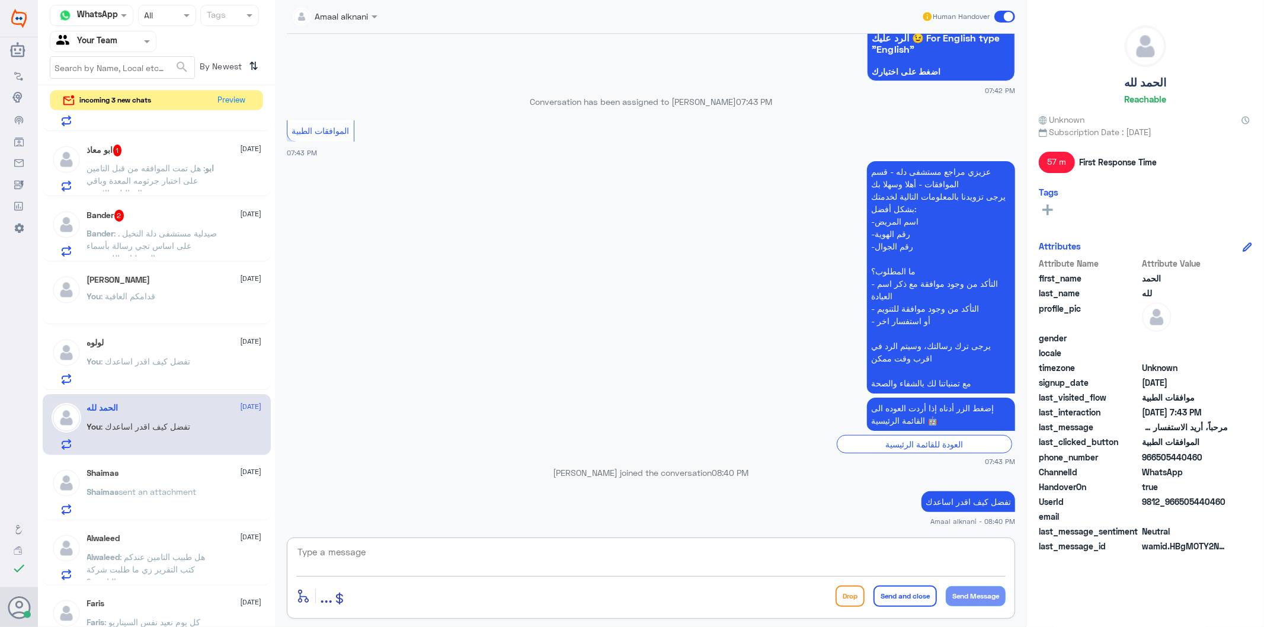
click at [398, 544] on textarea at bounding box center [650, 558] width 709 height 29
click at [590, 578] on div "enter flow name ... Drop Send and close Send Message" at bounding box center [651, 577] width 728 height 81
click at [190, 237] on span ": صيدلية مستشفى دلة النخيل . على اساس تجي رسالة بأسماء الصيدليات اللي تبيعه" at bounding box center [152, 245] width 130 height 35
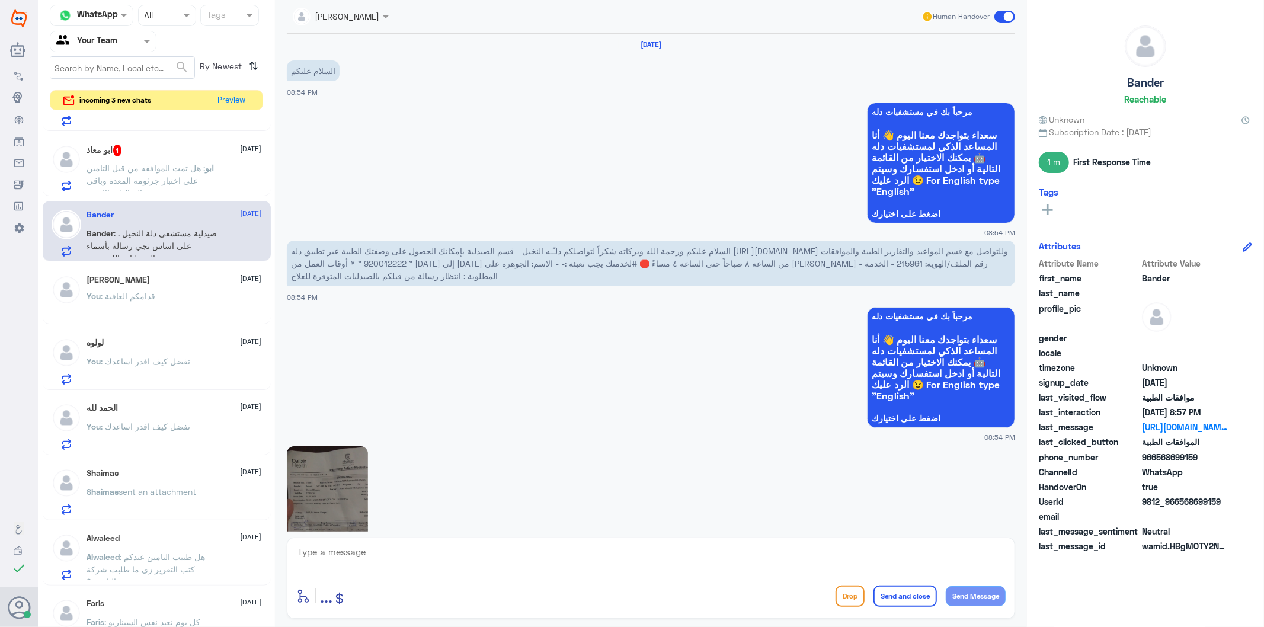
scroll to position [920, 0]
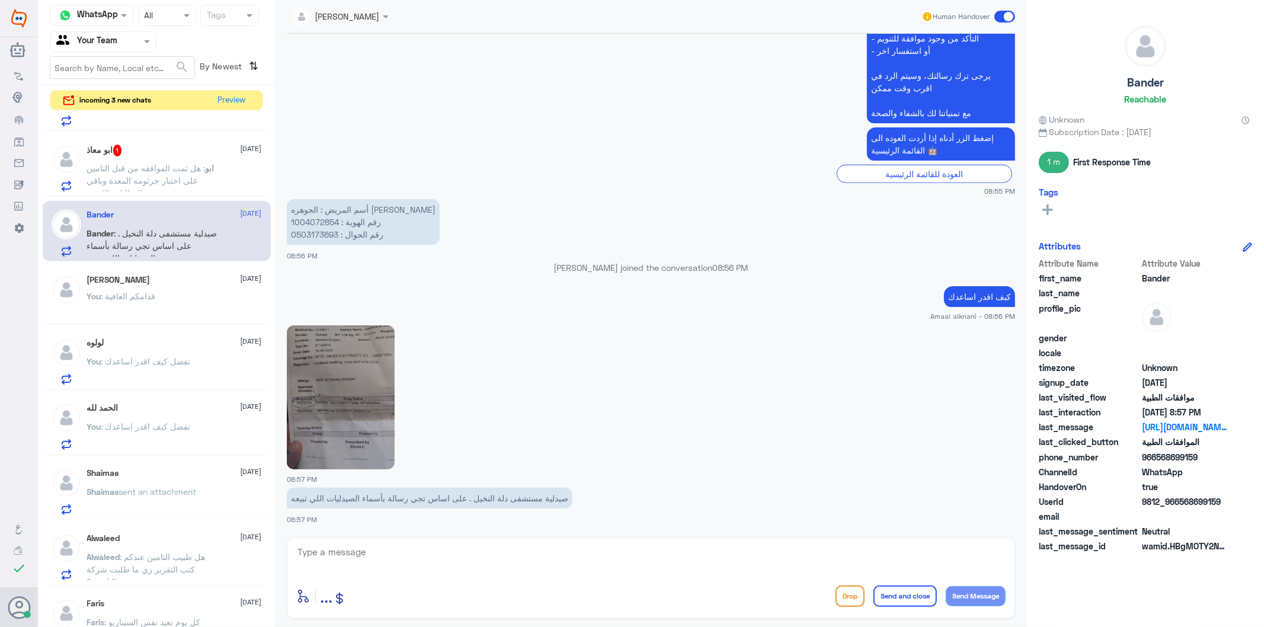
click at [463, 551] on textarea at bounding box center [650, 558] width 709 height 29
click at [347, 418] on img at bounding box center [341, 397] width 108 height 144
click at [468, 554] on textarea at bounding box center [650, 558] width 709 height 29
paste textarea "Please refer the patient to whites/ kunooz \ Al Nahdi / AL DWAA / UNITED /lemon…"
type textarea "Please refer the patient to whites/ kunooz \ Al Nahdi / AL DWAA / UNITED /lemon…"
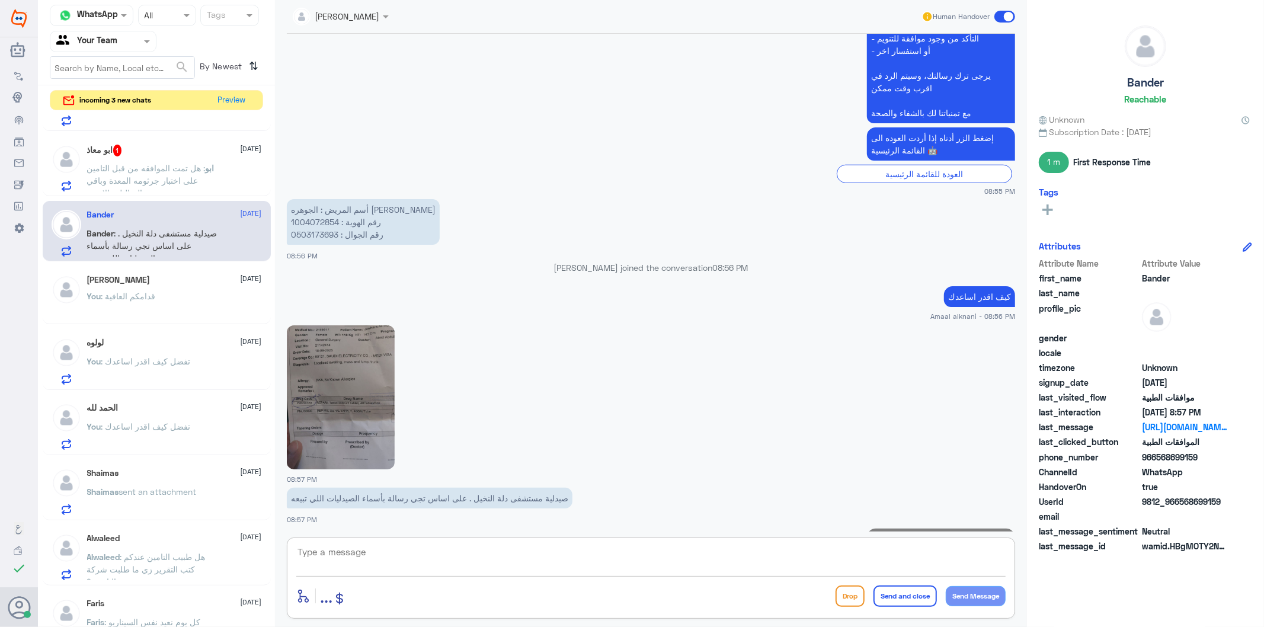
scroll to position [1020, 0]
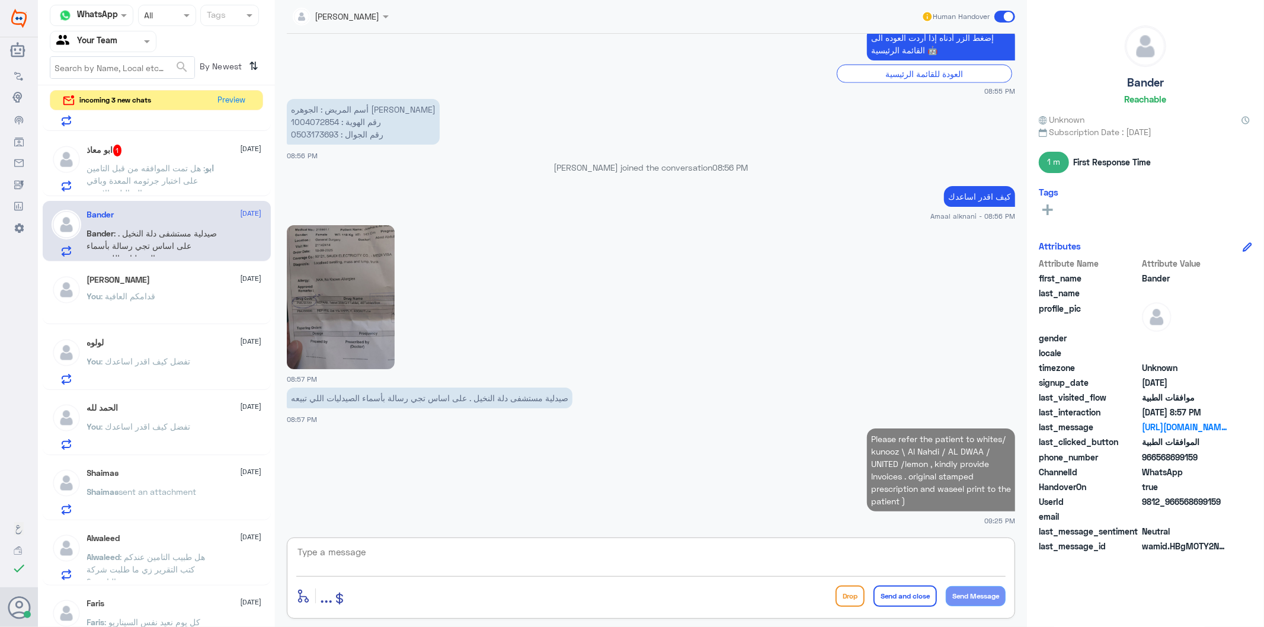
click at [459, 548] on textarea at bounding box center [650, 558] width 709 height 29
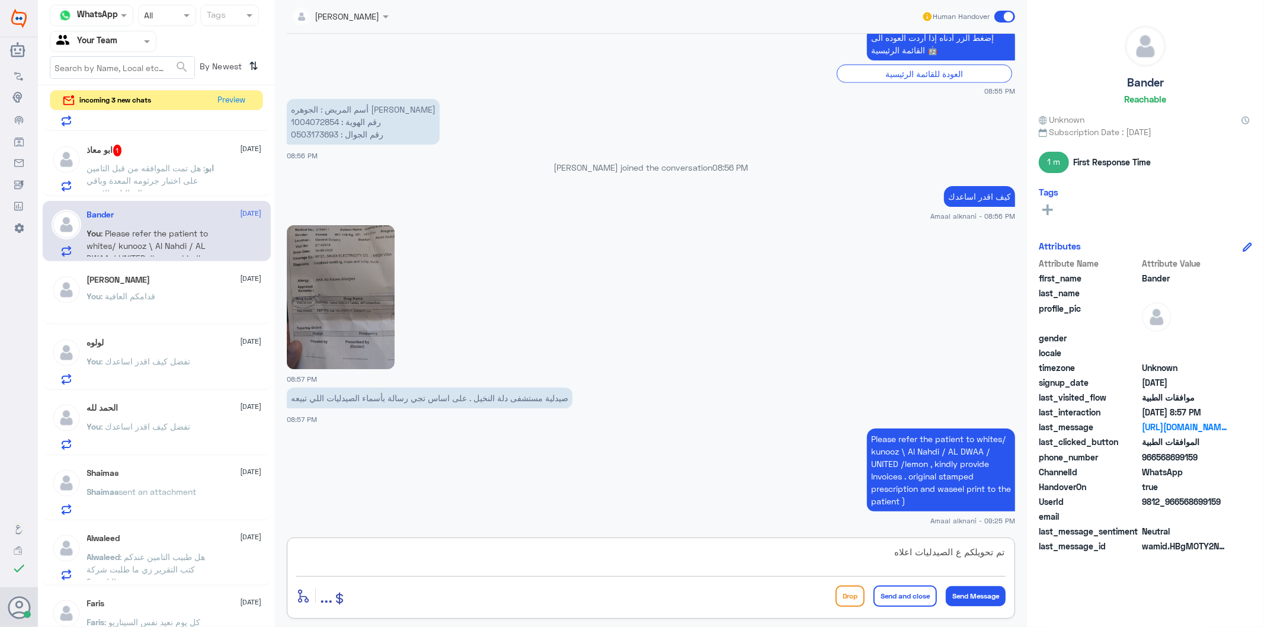
type textarea "تم تحويلكم ع الصيدليات اعلاه"
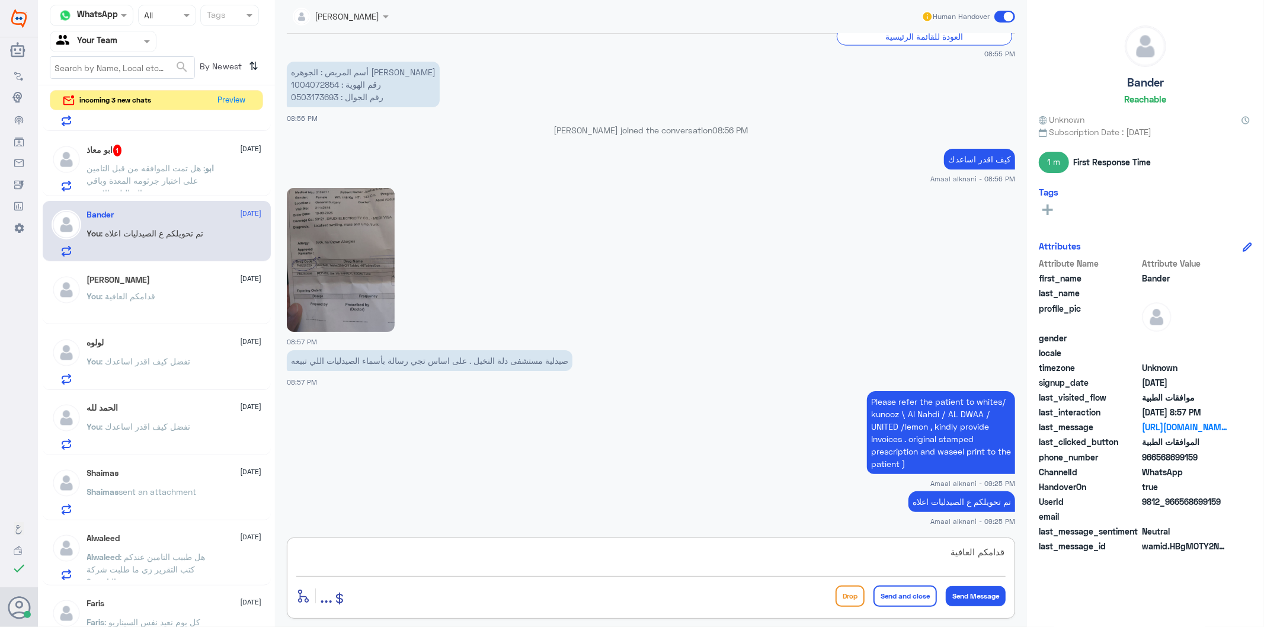
type textarea "قدامكم العافية"
click at [886, 600] on button "Send and close" at bounding box center [904, 595] width 63 height 21
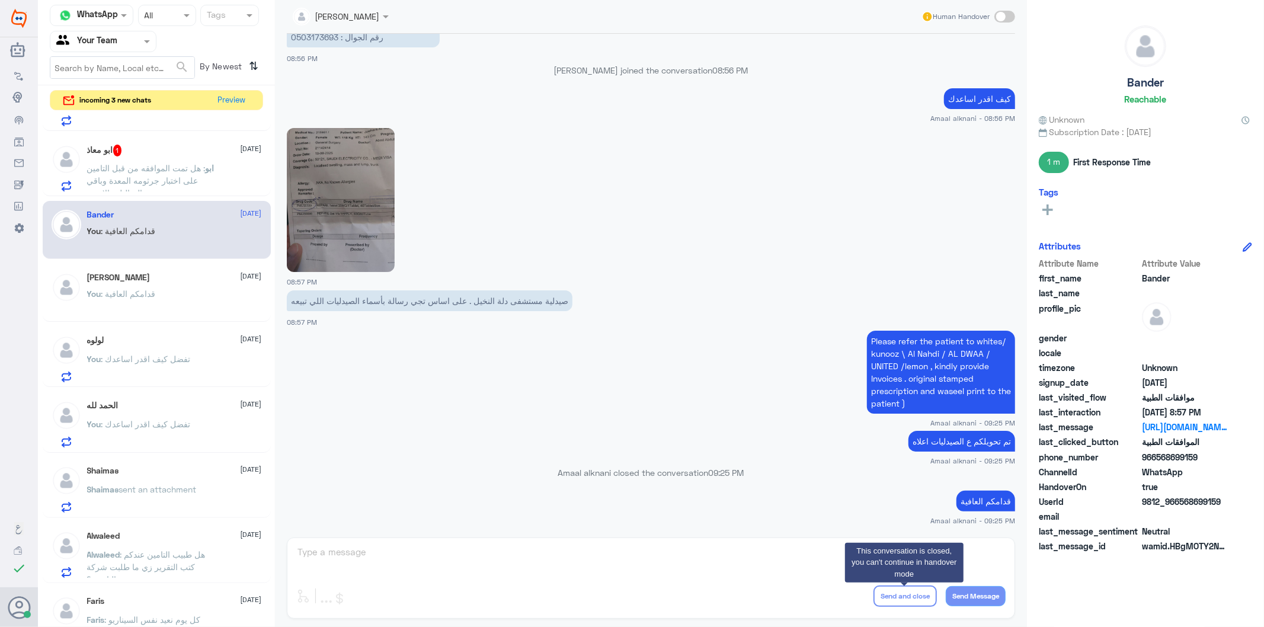
click at [152, 178] on span ": هل تمت الموافقه من قبل التامين على اختبار جرثومه المعدة وباقي التحاليل والاشعه" at bounding box center [146, 180] width 119 height 35
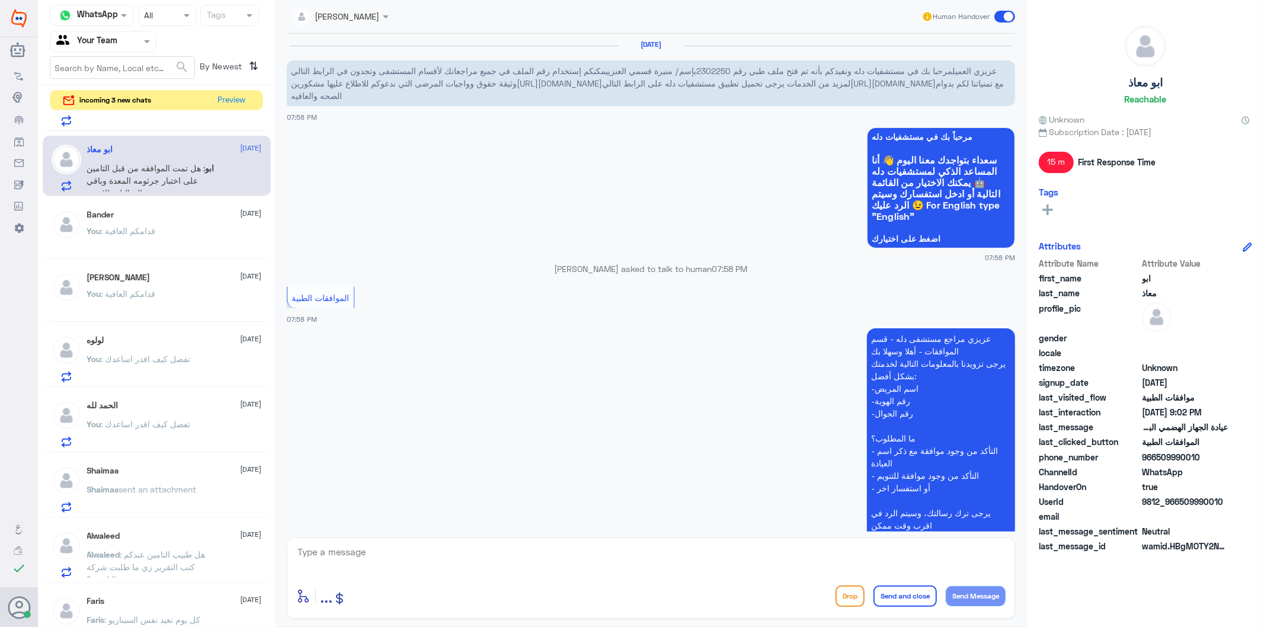
scroll to position [492, 0]
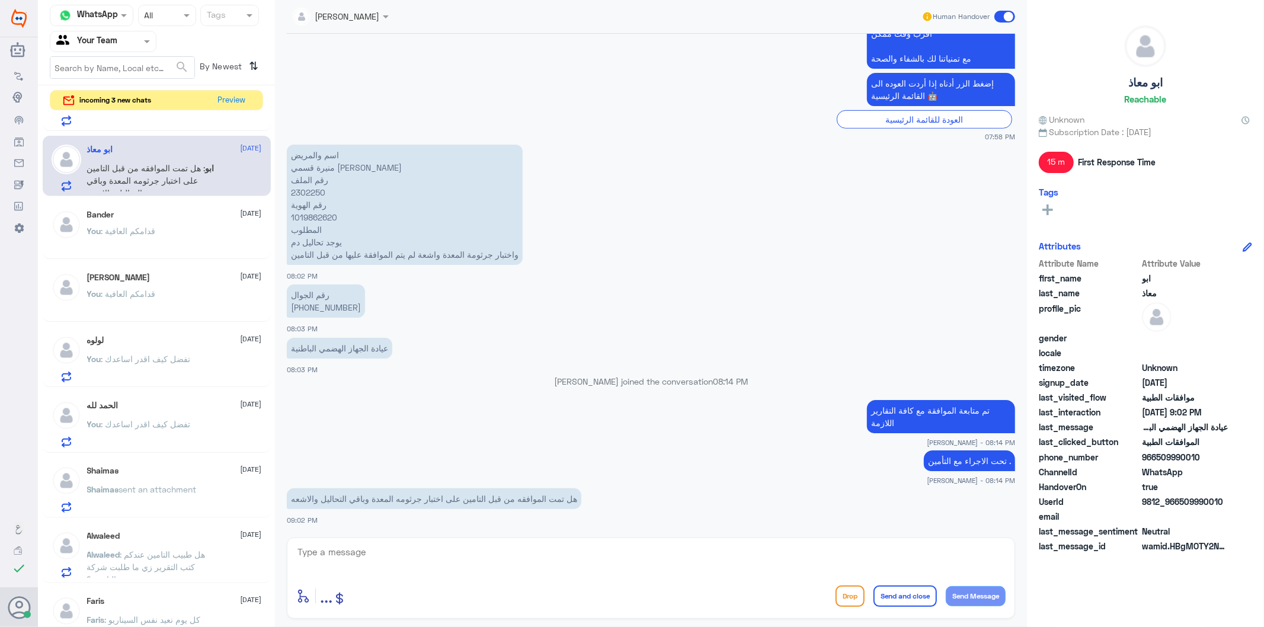
click at [116, 217] on div "Bander [DATE]" at bounding box center [174, 215] width 175 height 10
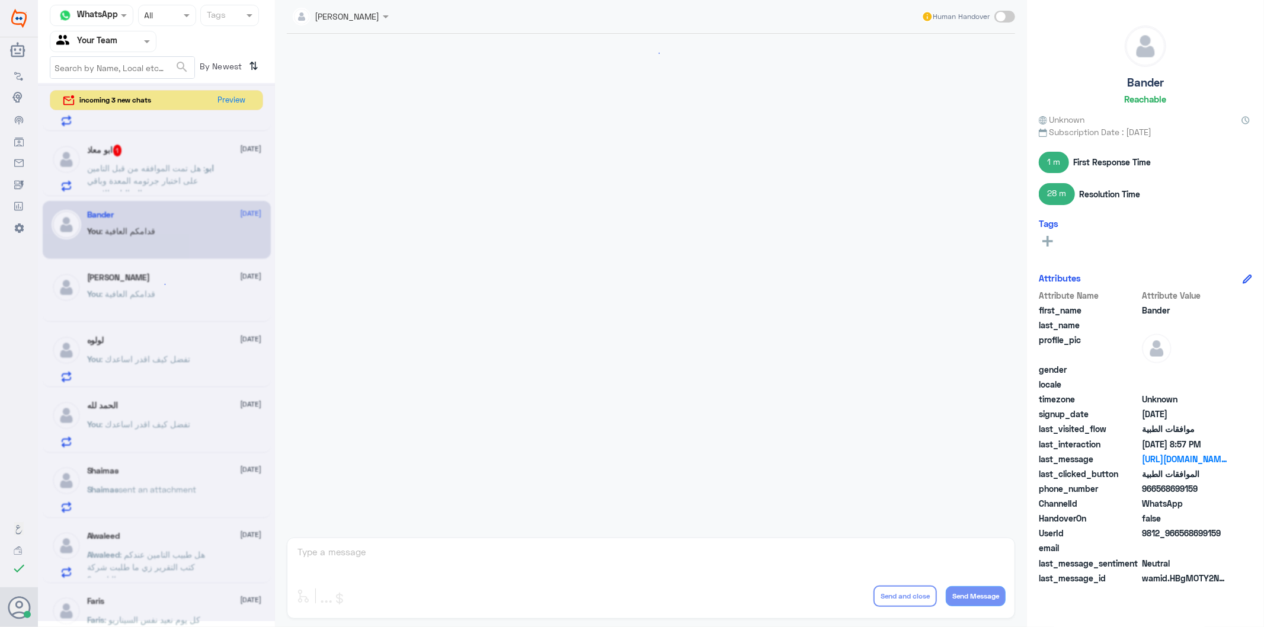
scroll to position [1117, 0]
click at [119, 294] on span ": قدامكم العافية" at bounding box center [128, 294] width 55 height 10
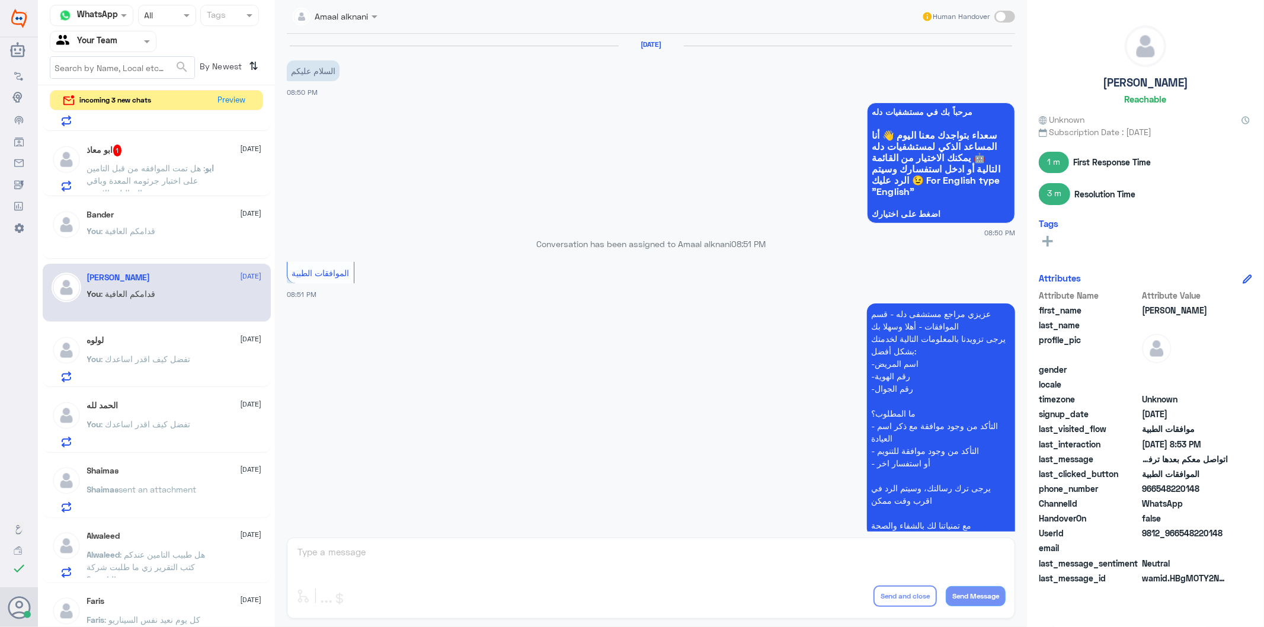
scroll to position [581, 0]
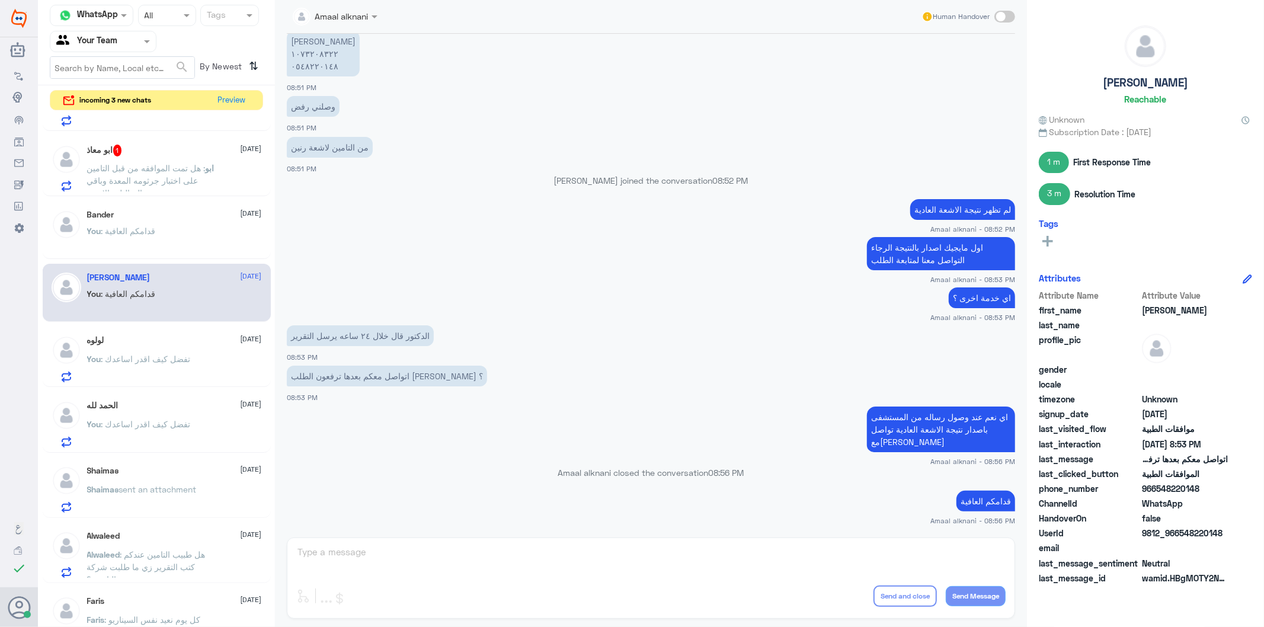
click at [133, 354] on span ": تفضل كيف اقدر اساعدك" at bounding box center [145, 359] width 89 height 10
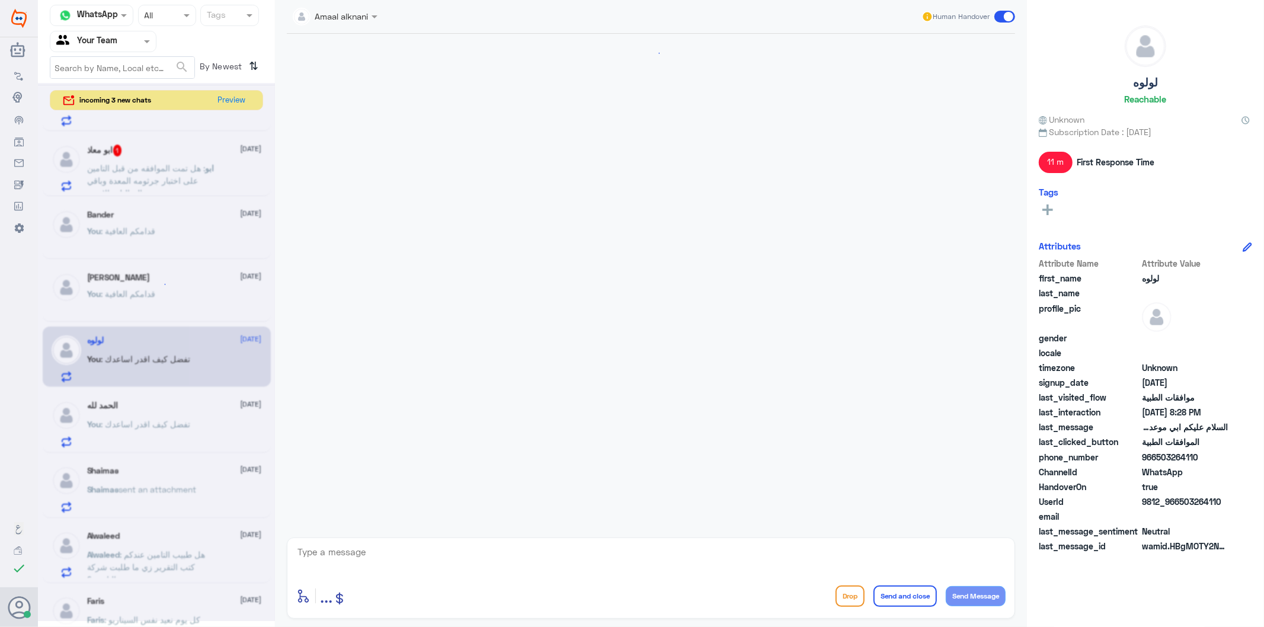
scroll to position [180, 0]
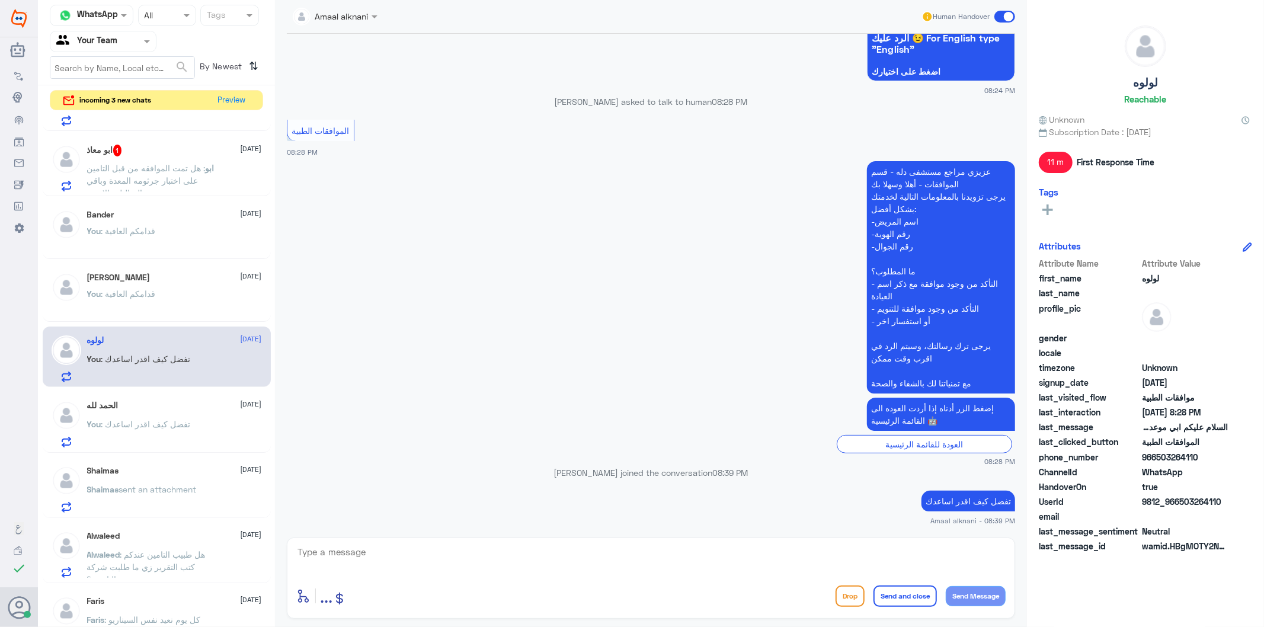
click at [354, 555] on textarea at bounding box center [650, 558] width 709 height 29
drag, startPoint x: 874, startPoint y: 543, endPoint x: 876, endPoint y: 556, distance: 12.6
click at [874, 544] on textarea "نسعد دوما بخدمتكم ونتمنى لكم دوام الصحة والعافية" at bounding box center [650, 558] width 709 height 29
click at [876, 556] on textarea "نسعد دوما بخدمتكم ونتمنى لكم دوام الصحة والعافية" at bounding box center [650, 558] width 709 height 29
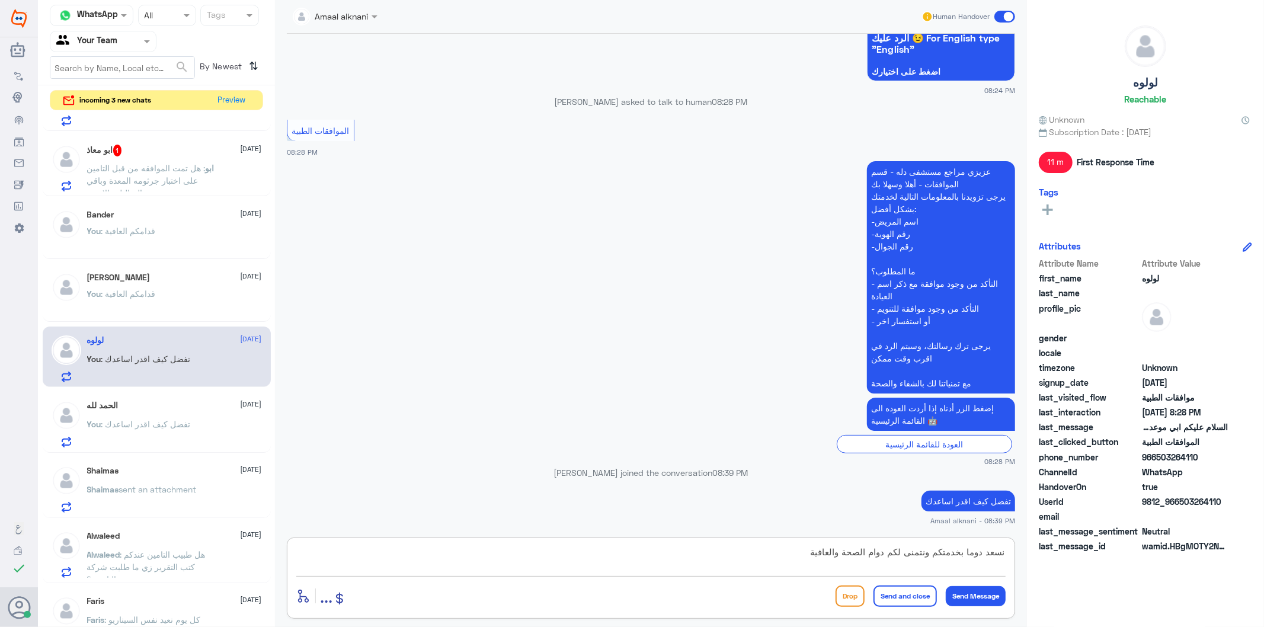
click at [876, 556] on textarea "نسعد دوما بخدمتكم ونتمنى لكم دوام الصحة والعافية" at bounding box center [650, 558] width 709 height 29
type textarea "نسعد دوما بخدمتكم ونتمنى لكم دوام الصحة والعافية"
click at [911, 600] on button "Send and close" at bounding box center [904, 595] width 63 height 21
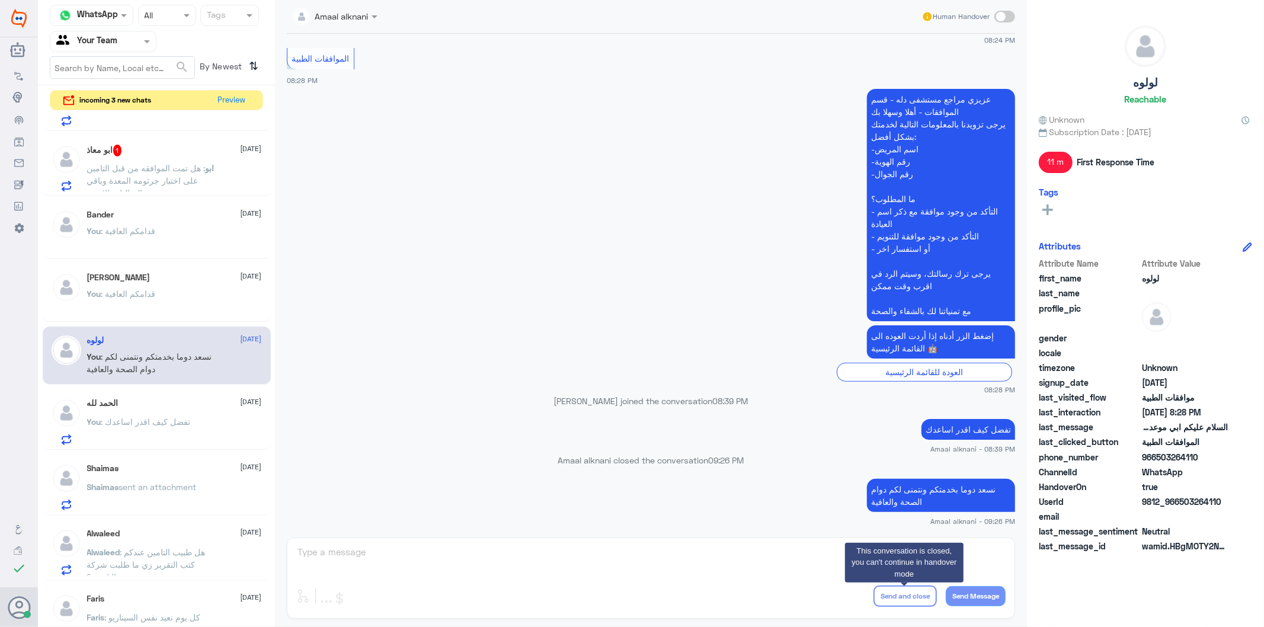
click at [144, 424] on span ": تفضل كيف اقدر اساعدك" at bounding box center [145, 422] width 89 height 10
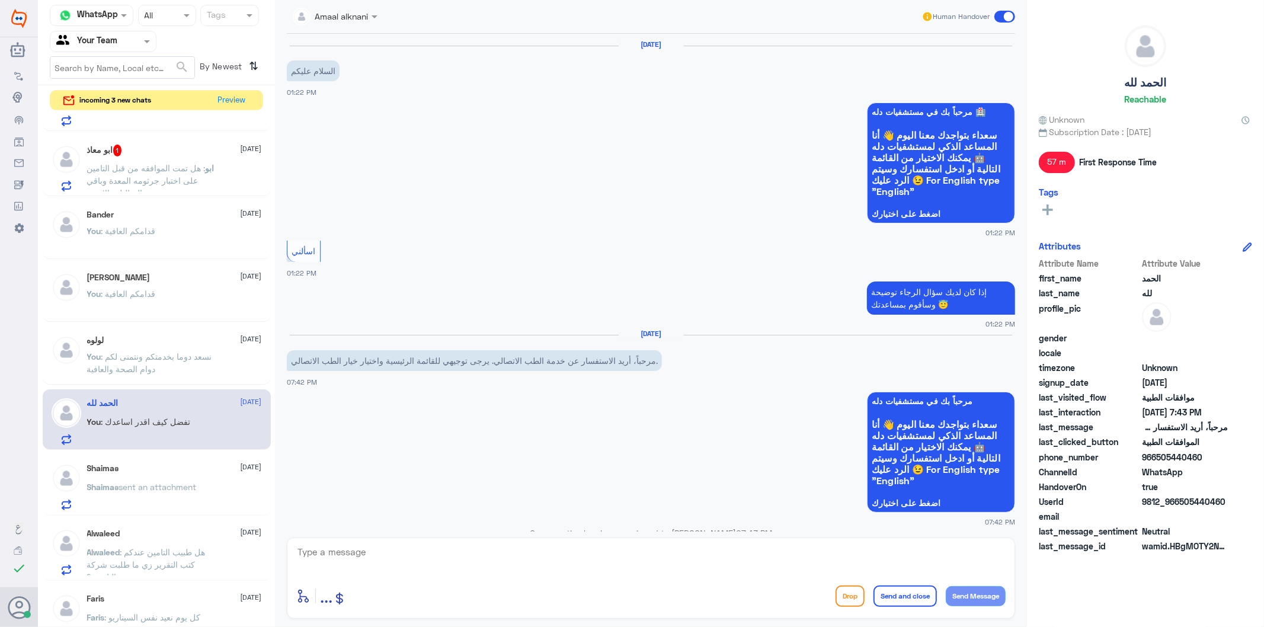
scroll to position [431, 0]
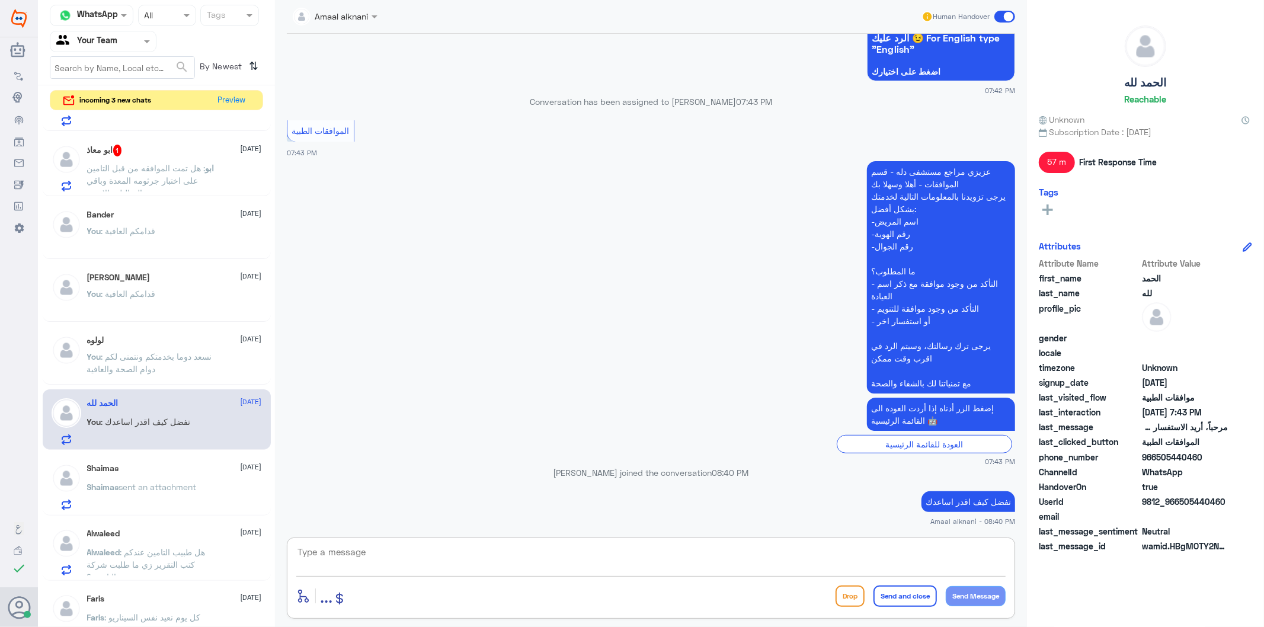
click at [401, 558] on textarea at bounding box center [650, 558] width 709 height 29
paste textarea "نسعد دوما بخدمتكم ونتمنى لكم دوام الصحة والعافية"
type textarea "نسعد دوما بخدمتكم ونتمنى لكم دوام الصحة والعافية"
click at [911, 605] on button "Send and close" at bounding box center [904, 595] width 63 height 21
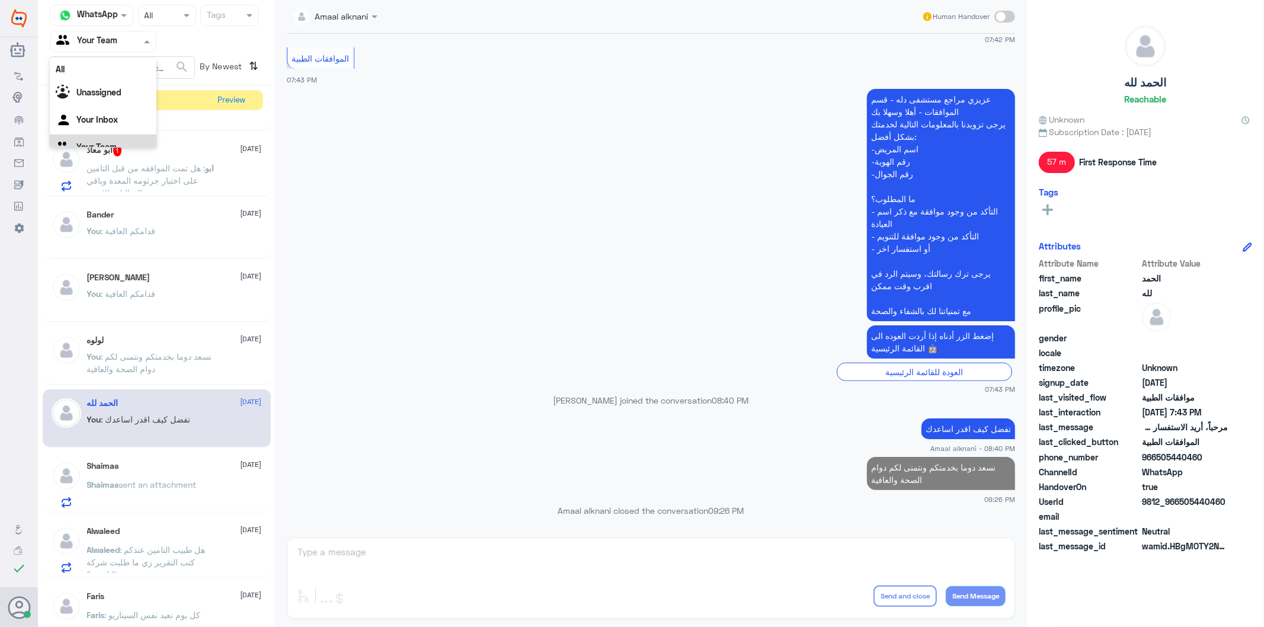
click at [120, 36] on input "text" at bounding box center [88, 41] width 65 height 14
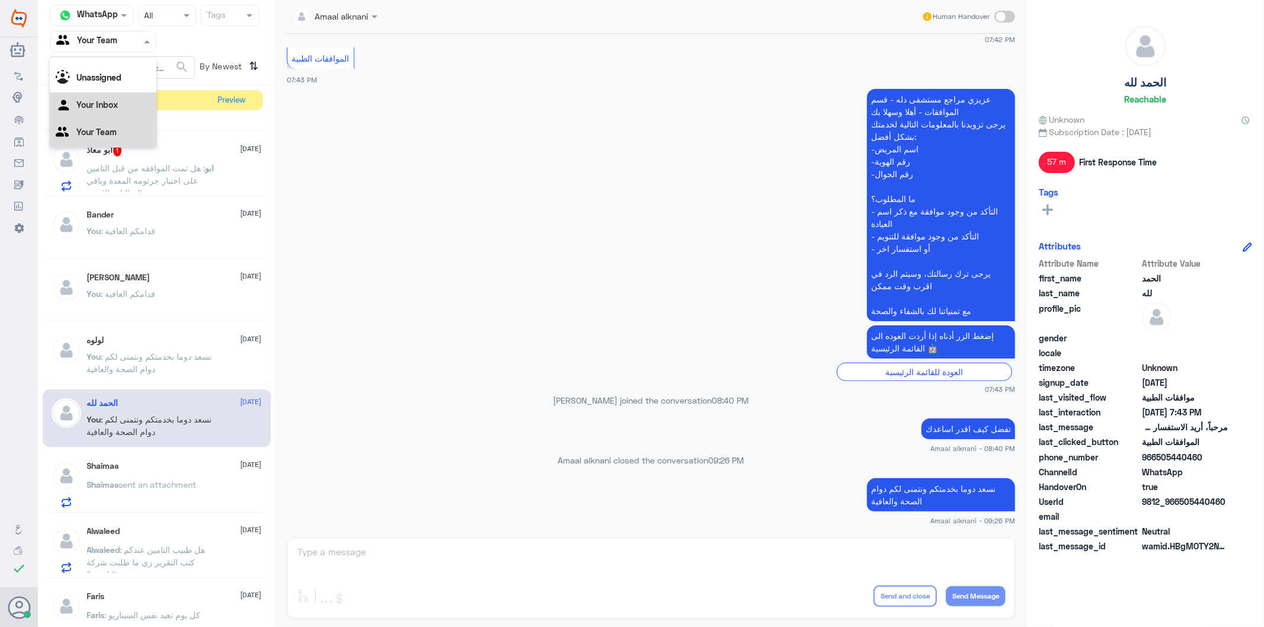
click at [119, 103] on div "Your Inbox" at bounding box center [103, 105] width 107 height 27
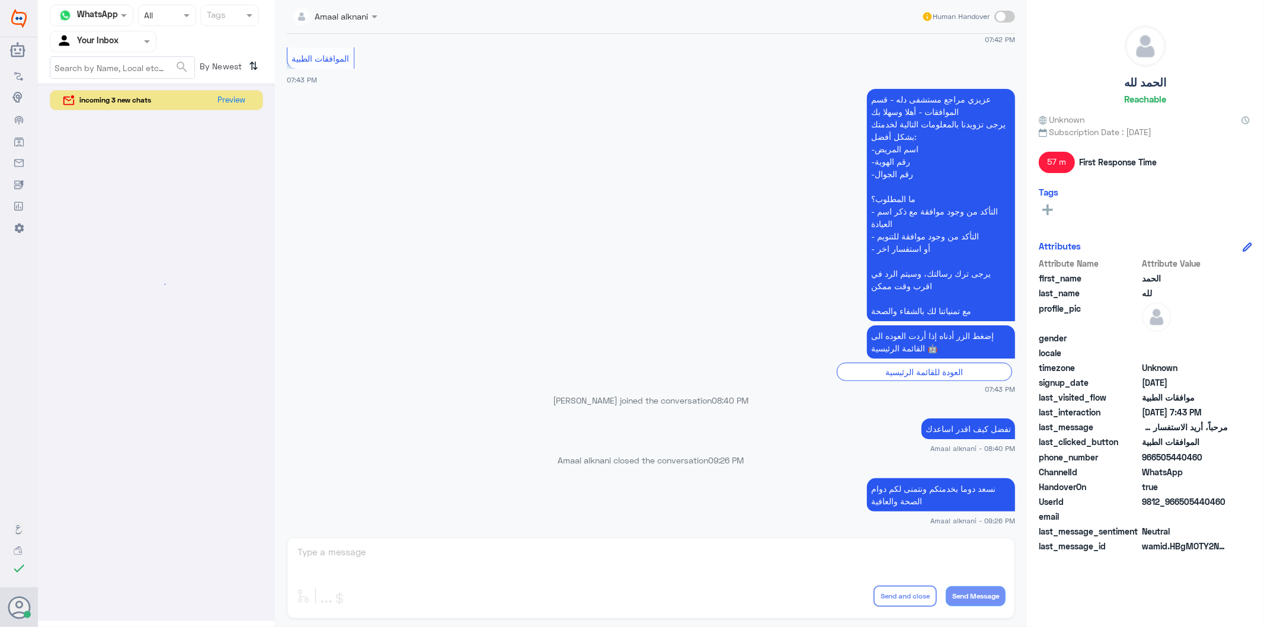
click at [123, 38] on div at bounding box center [102, 41] width 105 height 14
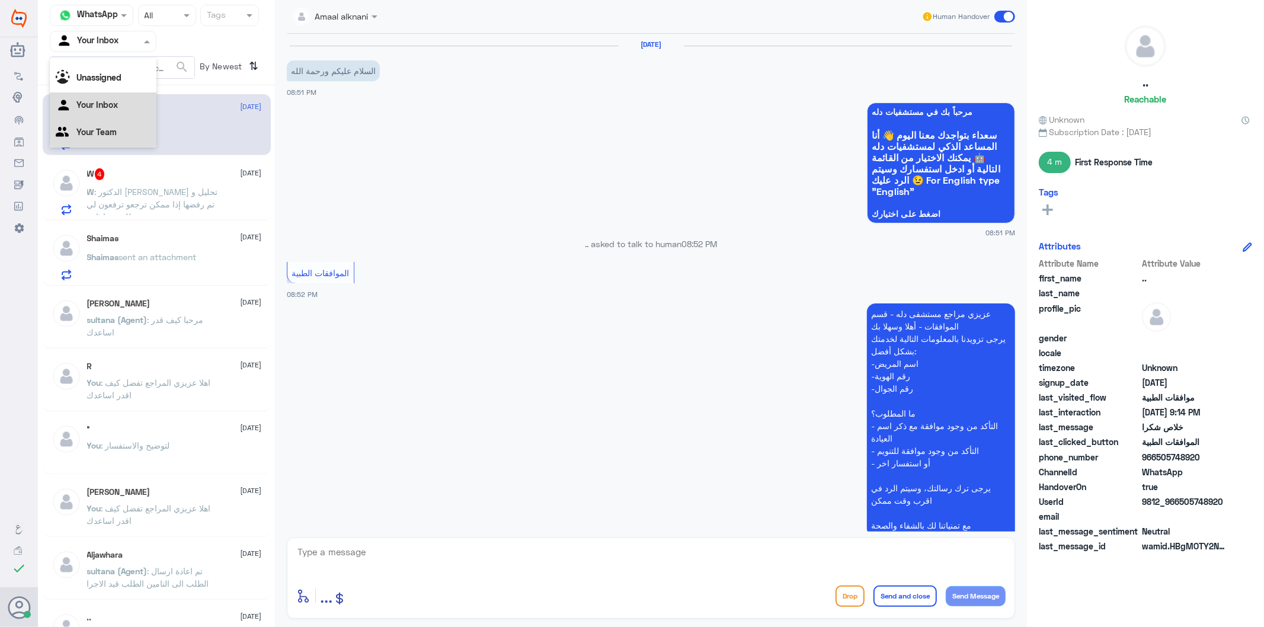
scroll to position [182, 0]
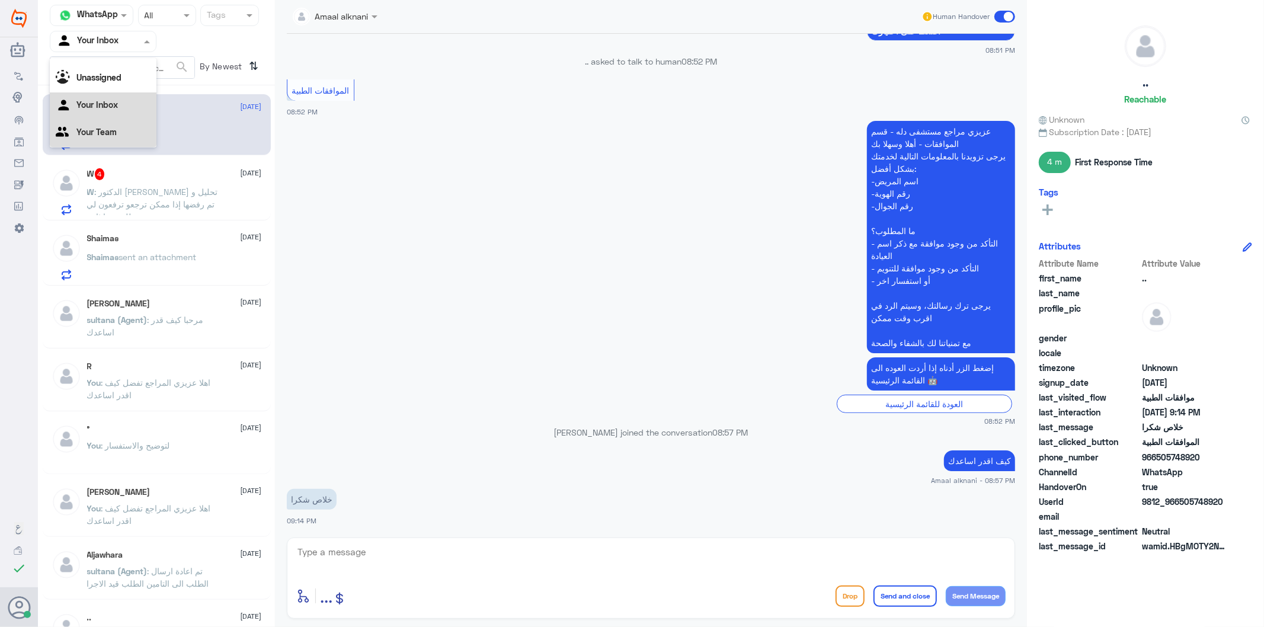
click at [105, 134] on Team "Your Team" at bounding box center [96, 132] width 40 height 10
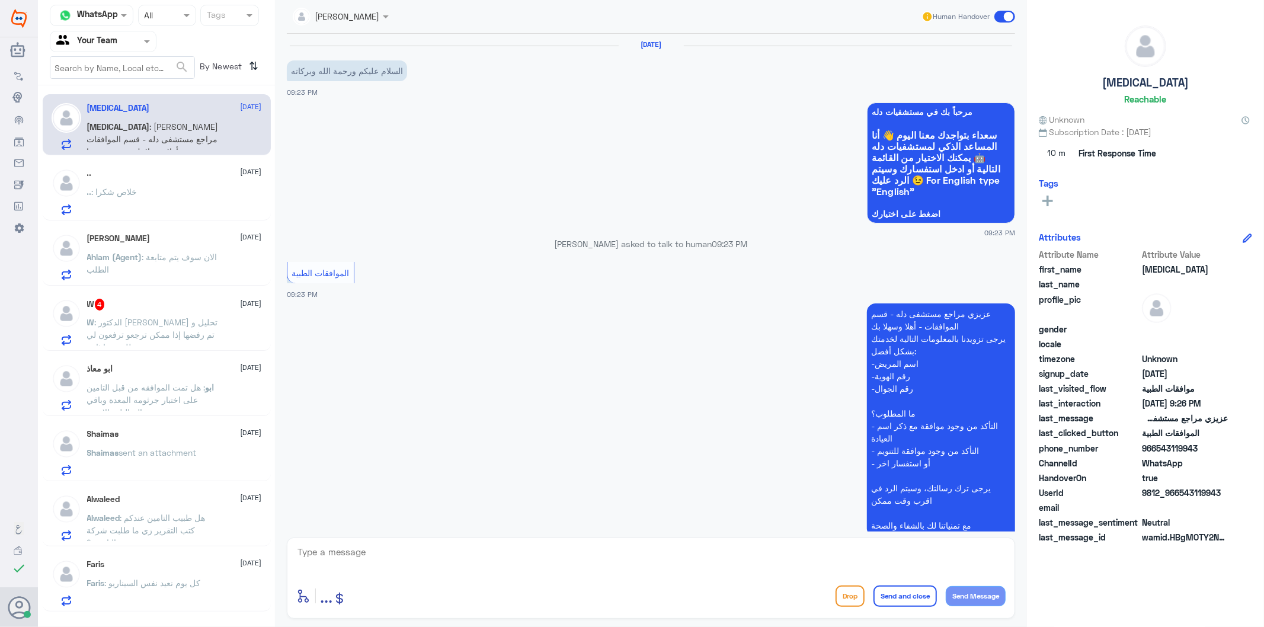
scroll to position [235, 0]
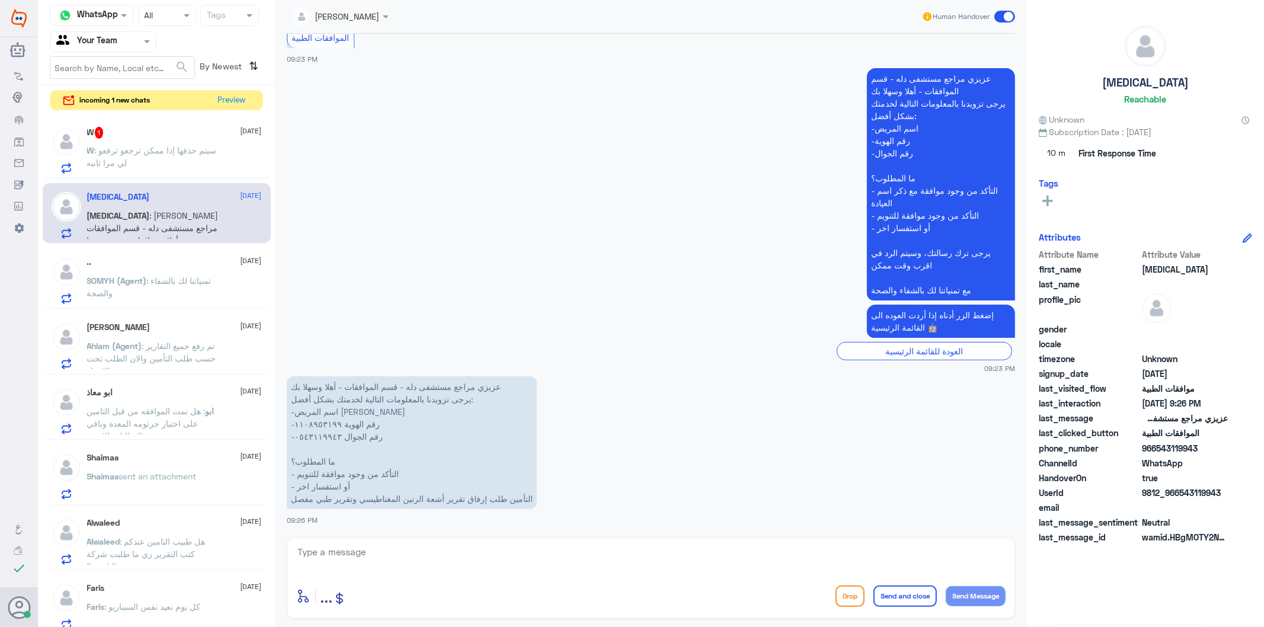
click at [384, 552] on textarea at bounding box center [650, 558] width 709 height 29
type textarea "1108953199"
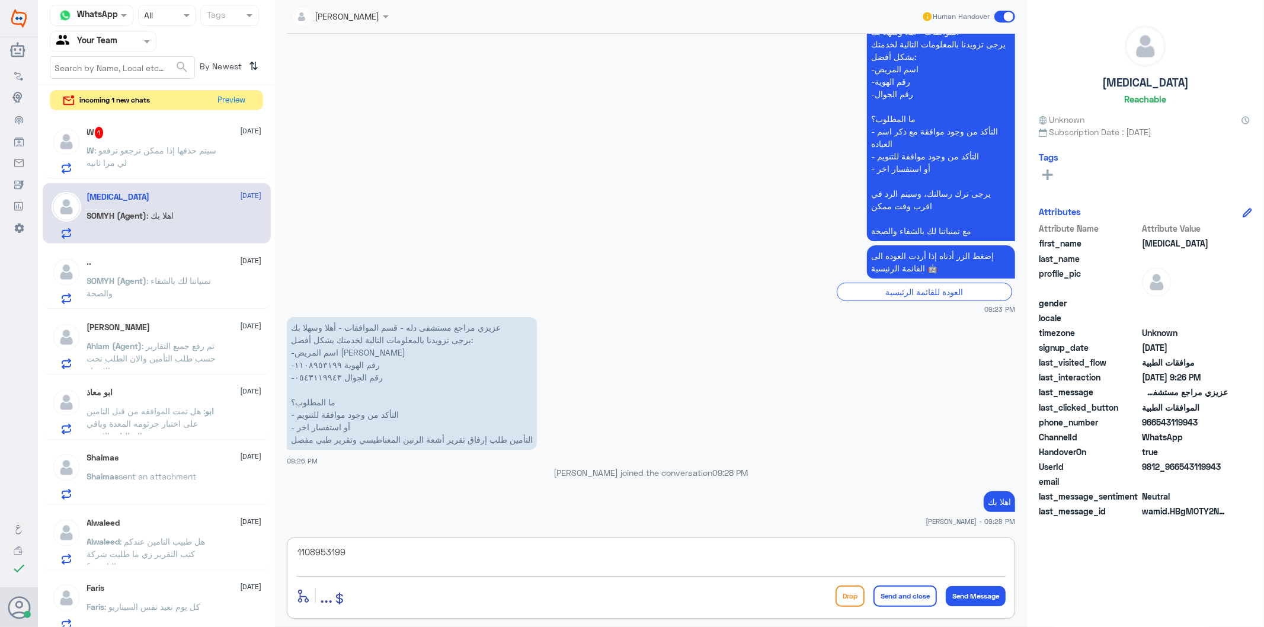
drag, startPoint x: 374, startPoint y: 555, endPoint x: 185, endPoint y: 507, distance: 195.2
click at [193, 508] on div "Channel WhatsApp Status × All Tags Agent Filter Your Team search By Newest ⇅ in…" at bounding box center [651, 315] width 1226 height 630
click at [180, 294] on p "SOMYH (Agent) : تمنياتنا لك بالشفاء والصحة" at bounding box center [153, 289] width 133 height 30
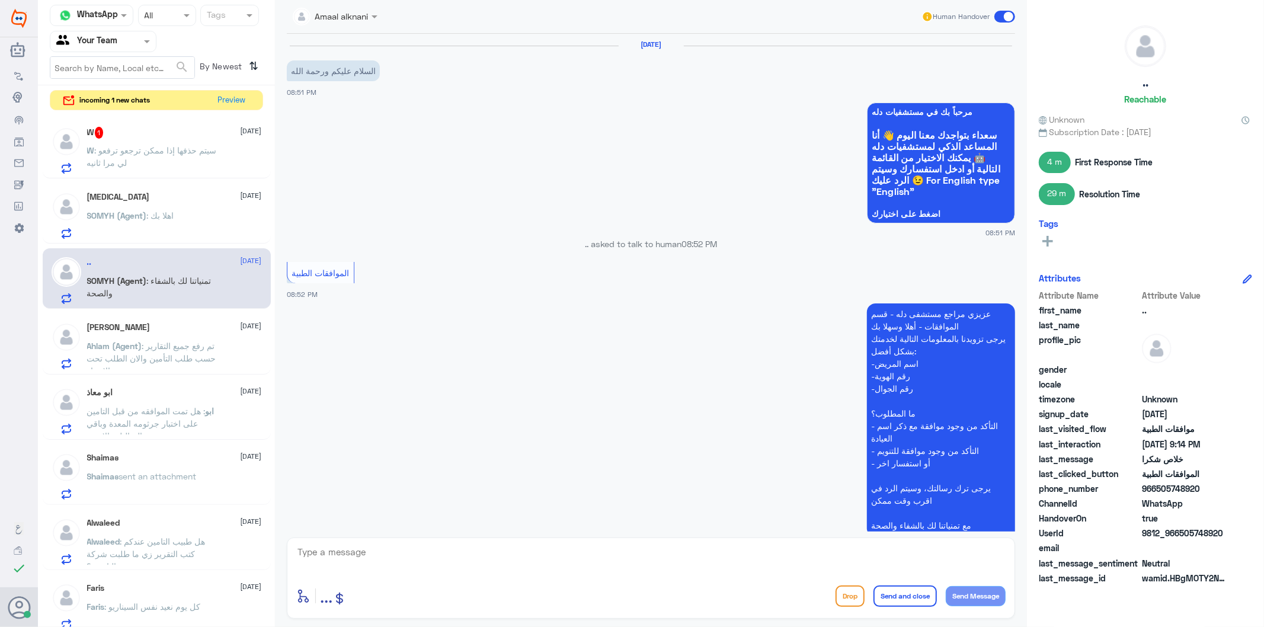
scroll to position [243, 0]
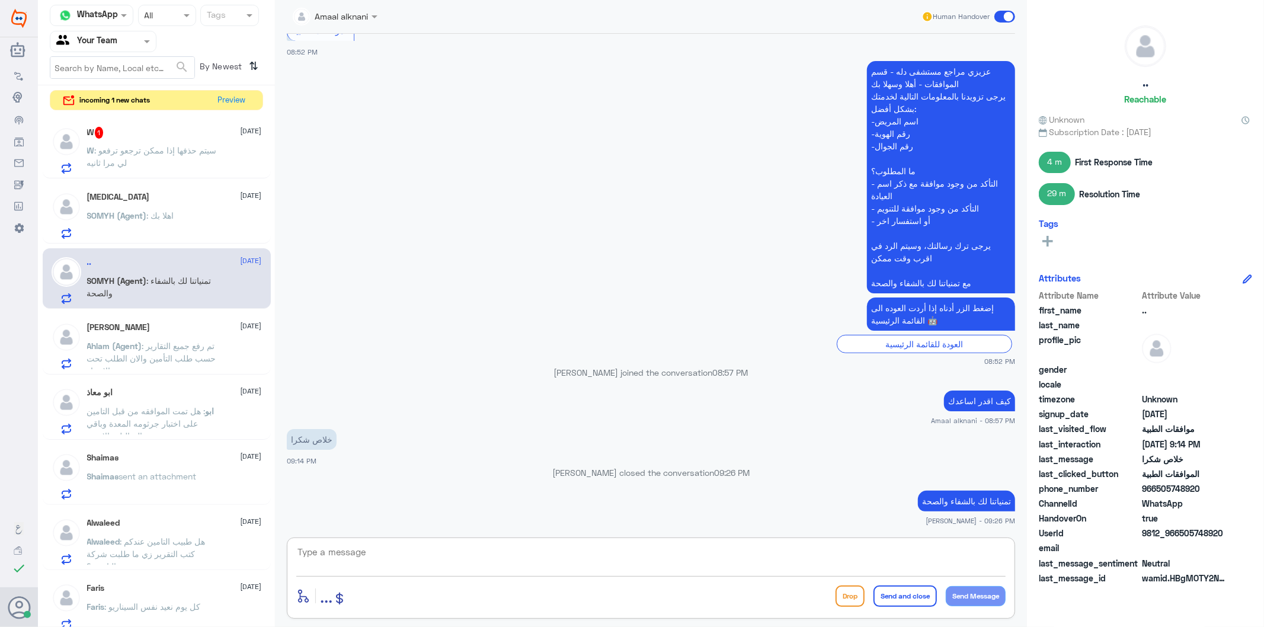
click at [379, 557] on textarea at bounding box center [650, 558] width 709 height 29
paste textarea "نسعد دوما بخدمتكم ونتمنى لكم دوام الصحة والعافية"
type textarea "نسعد دوما بخدمتكم ونتمنى لكم دوام الصحة والعافية"
click at [923, 601] on button "Send and close" at bounding box center [904, 595] width 63 height 21
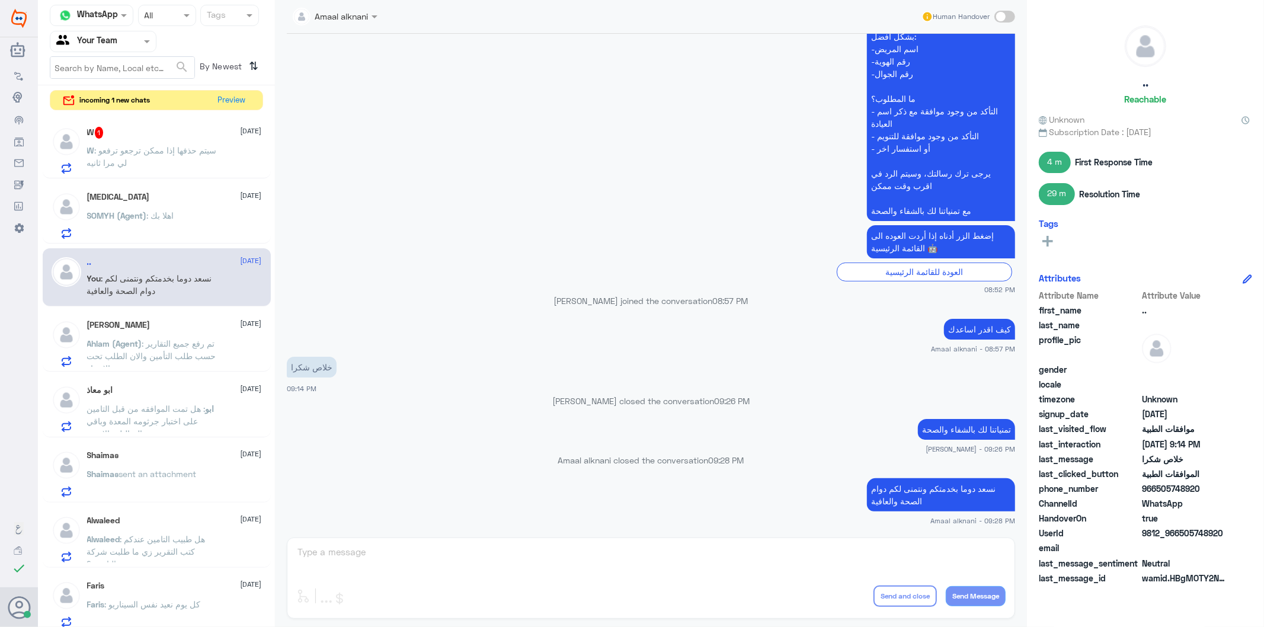
click at [131, 42] on div at bounding box center [102, 41] width 105 height 14
click at [123, 104] on div "Your Inbox" at bounding box center [103, 105] width 107 height 27
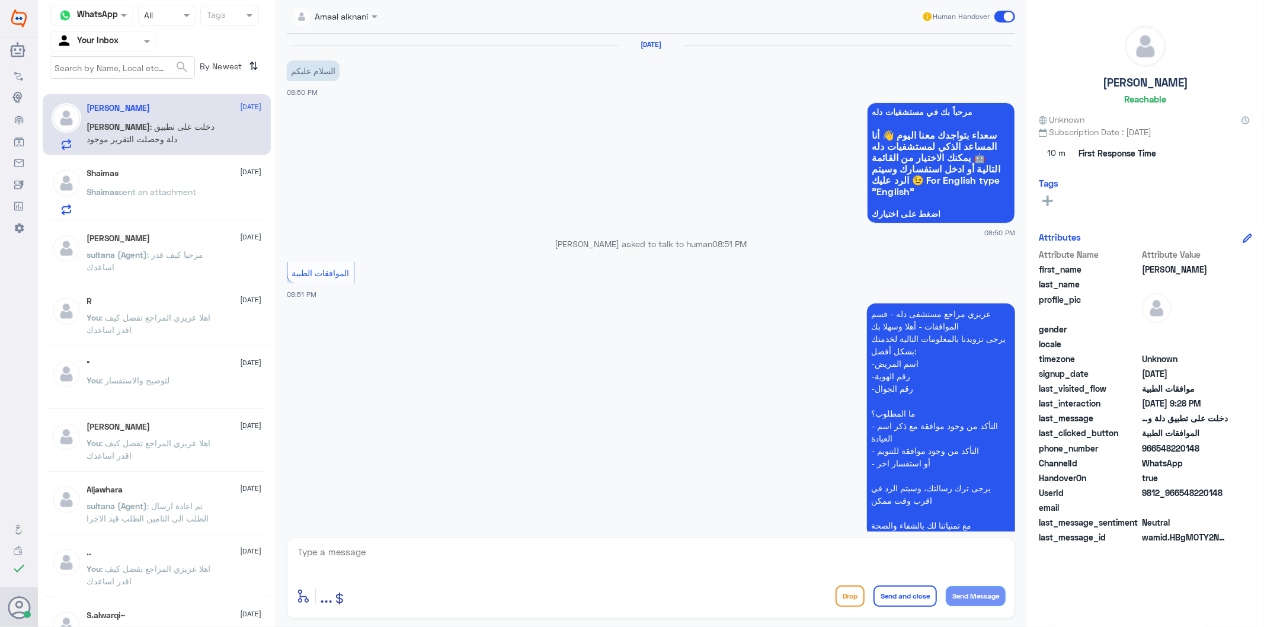
scroll to position [1212, 0]
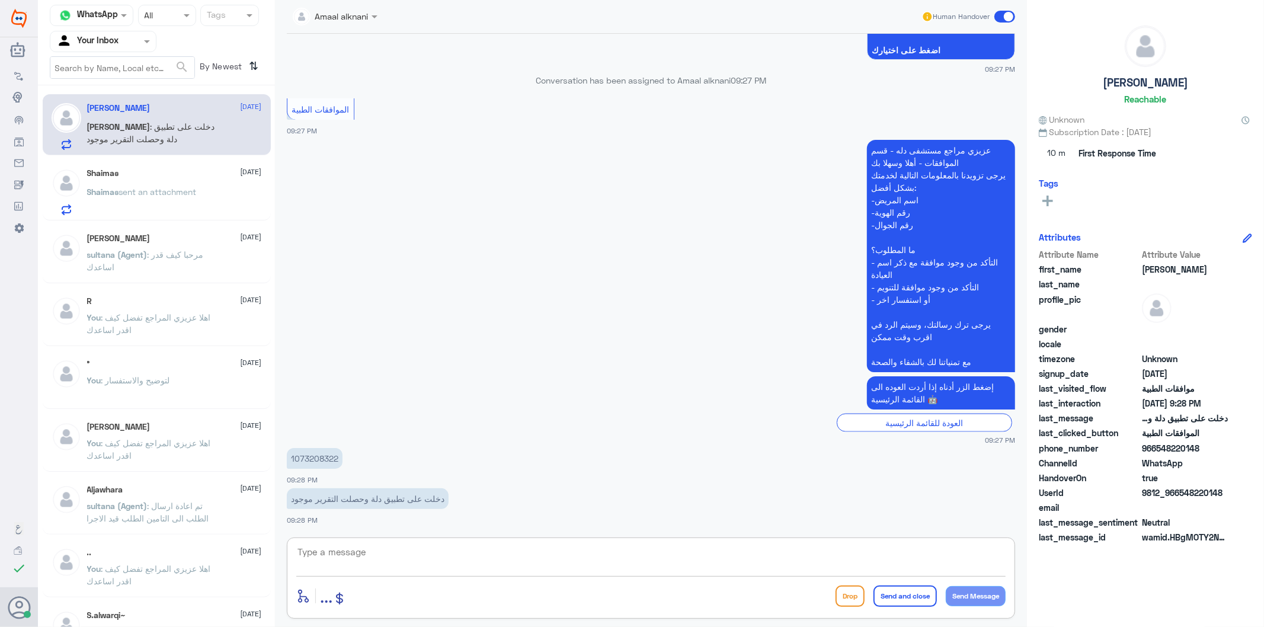
click at [429, 565] on textarea at bounding box center [650, 558] width 709 height 29
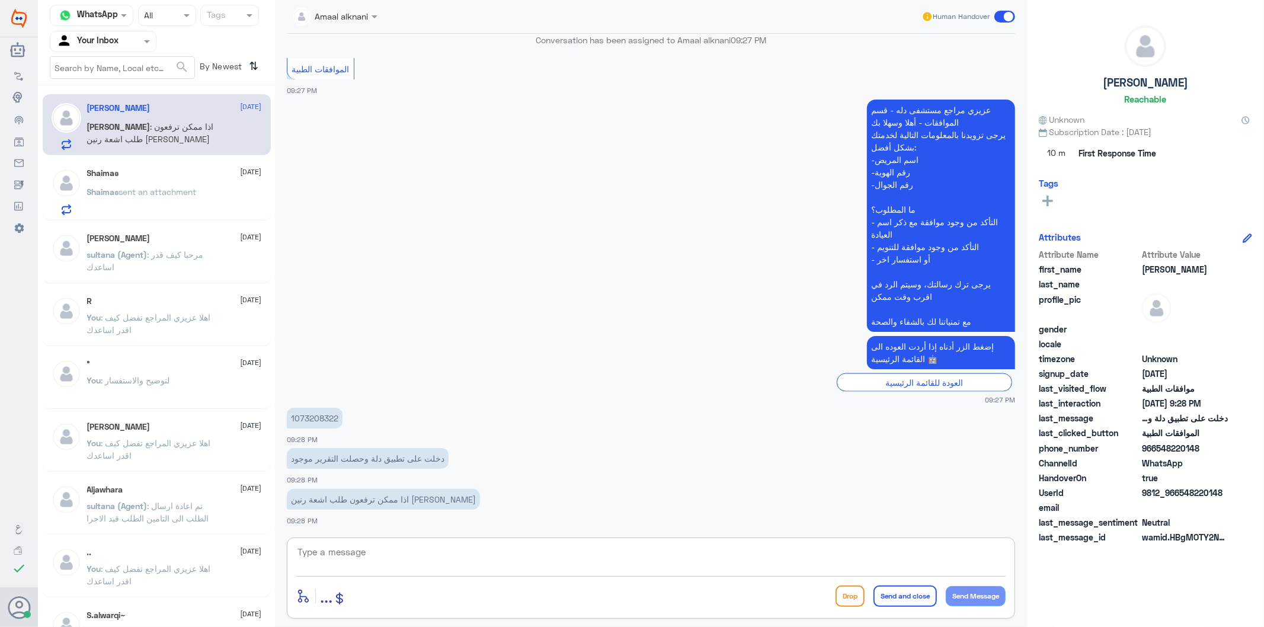
click at [329, 421] on p "1073208322" at bounding box center [315, 418] width 56 height 21
copy p "1073208322"
click at [418, 549] on textarea at bounding box center [650, 558] width 709 height 29
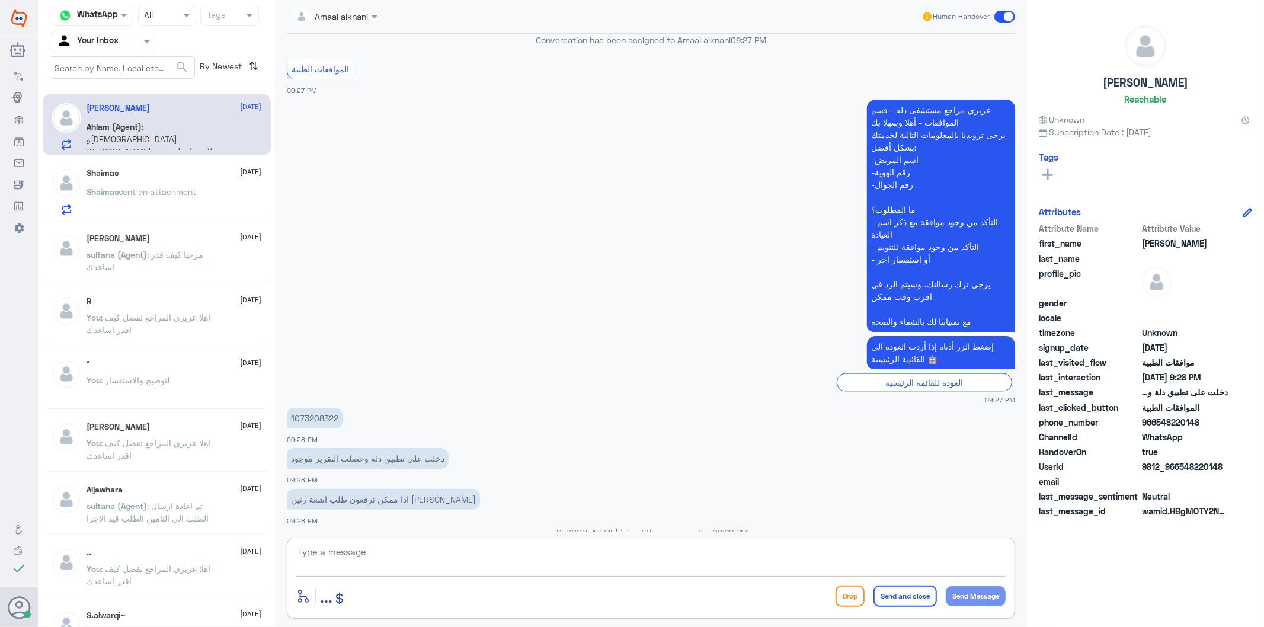
scroll to position [1363, 0]
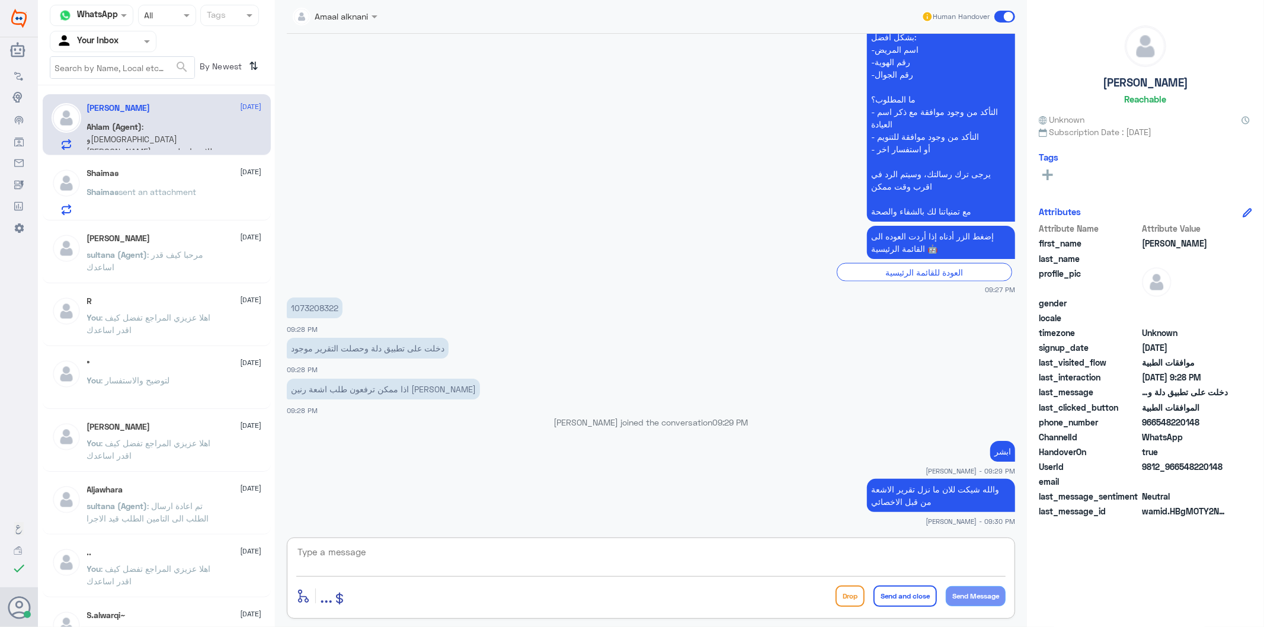
click at [433, 549] on textarea at bounding box center [650, 558] width 709 height 29
click at [97, 200] on p "Shaima𐑂 sent an attachment" at bounding box center [142, 200] width 110 height 30
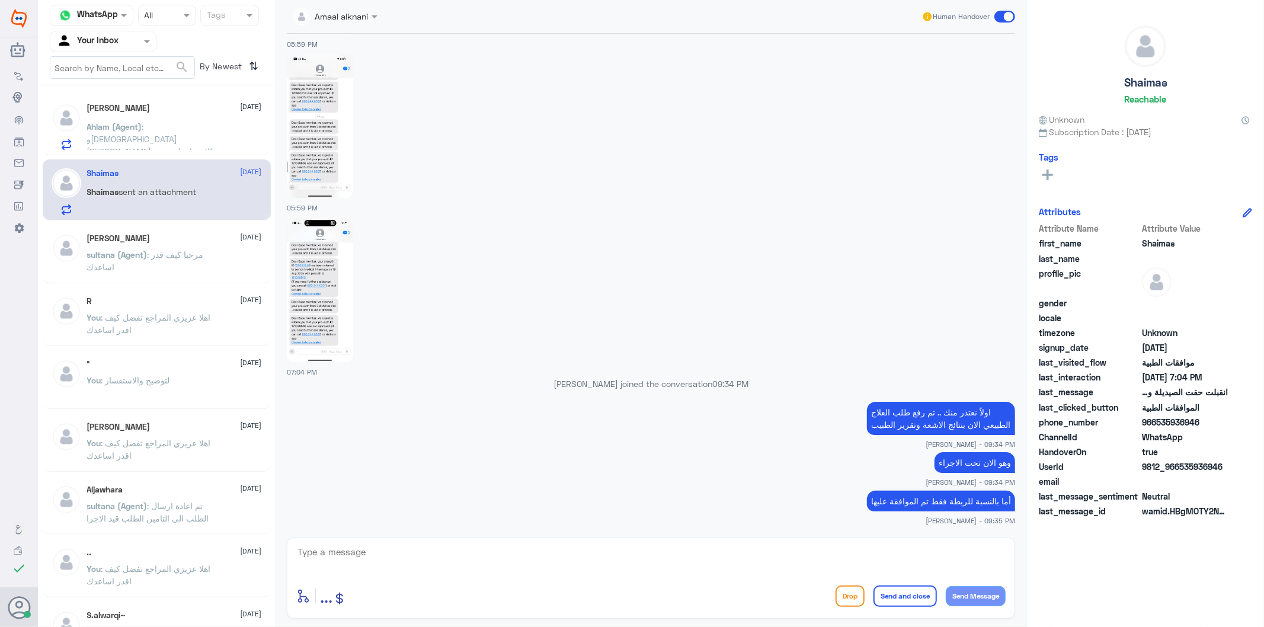
click at [188, 146] on p "Ahlam (Agent) : و[PERSON_NAME] للان ما نزل تقرير الاشعة من قبل الاخصائي" at bounding box center [153, 135] width 133 height 30
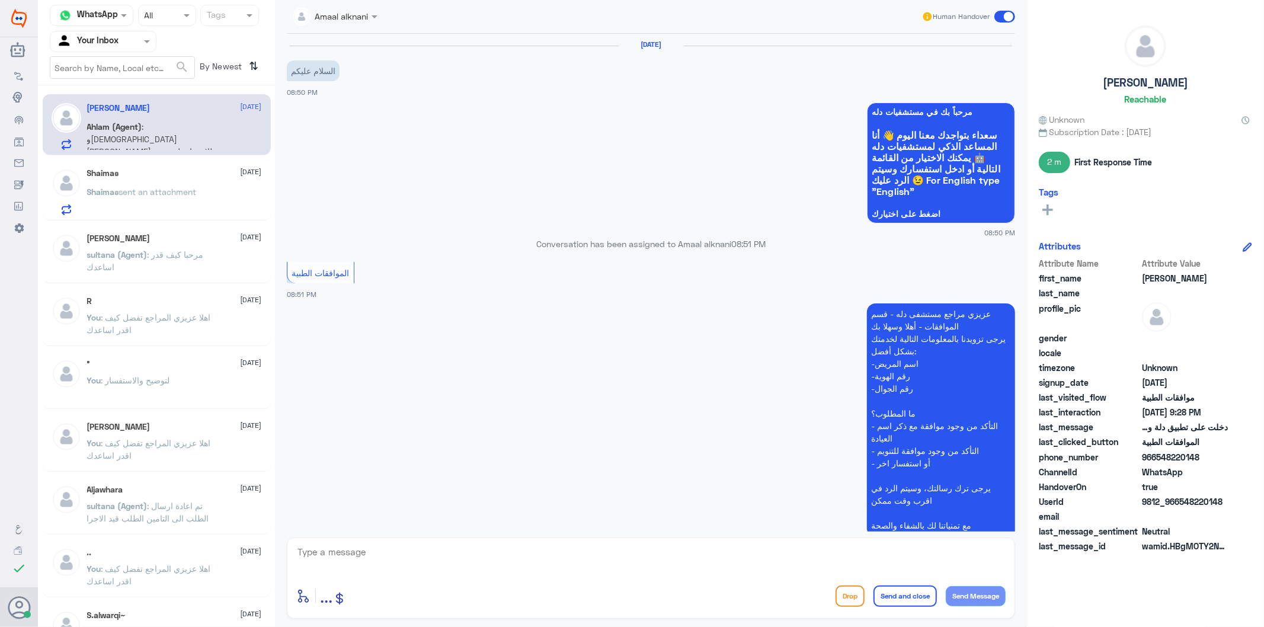
scroll to position [1363, 0]
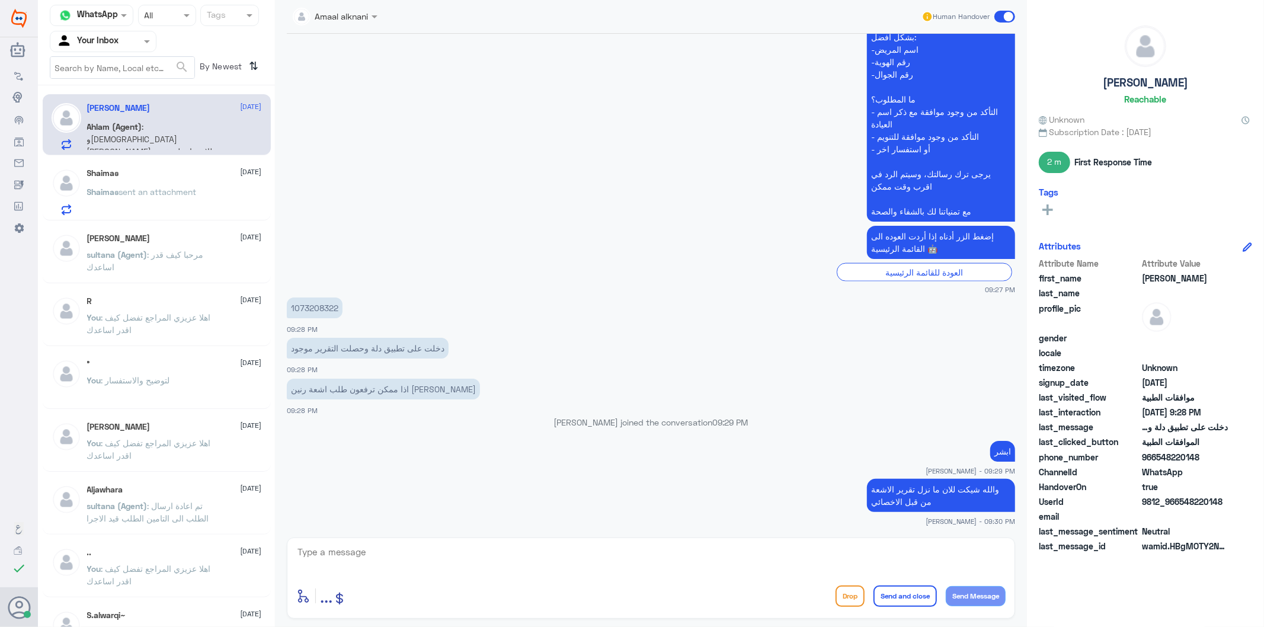
click at [483, 604] on div "enter flow name ... Drop Send and close Send Message" at bounding box center [650, 595] width 709 height 27
click at [442, 561] on textarea at bounding box center [650, 558] width 709 height 29
type textarea "ممكن ترسله لي اذا حاب ارفقه لك"
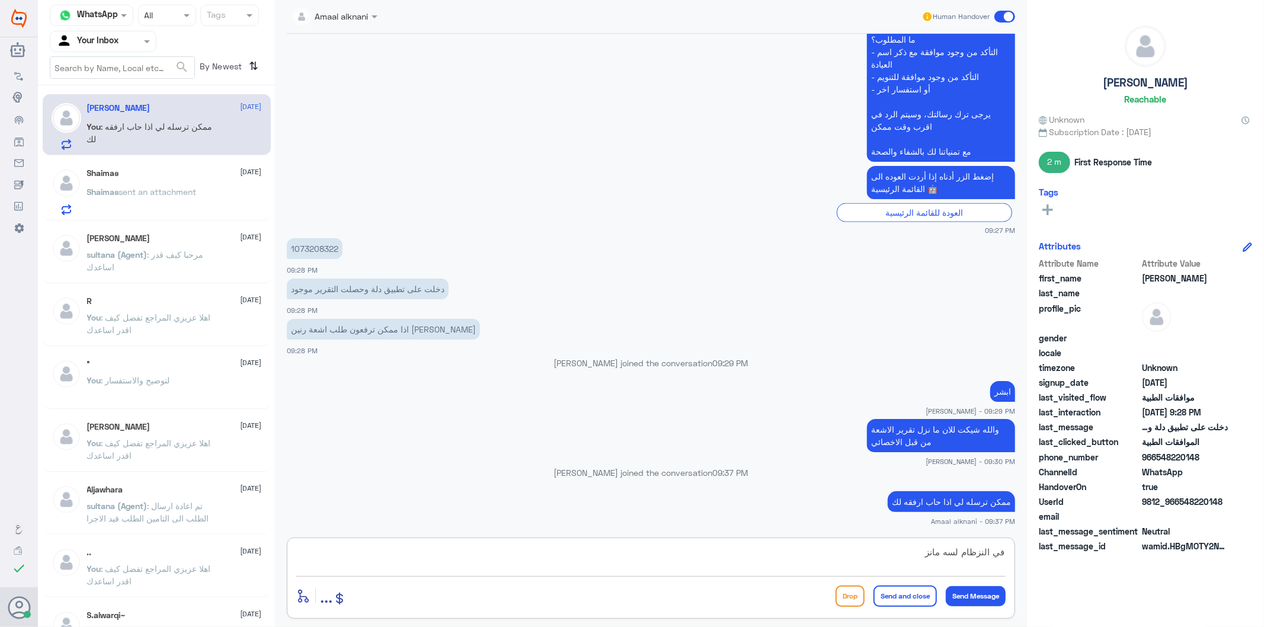
type textarea "في النزظام لسه مانزل"
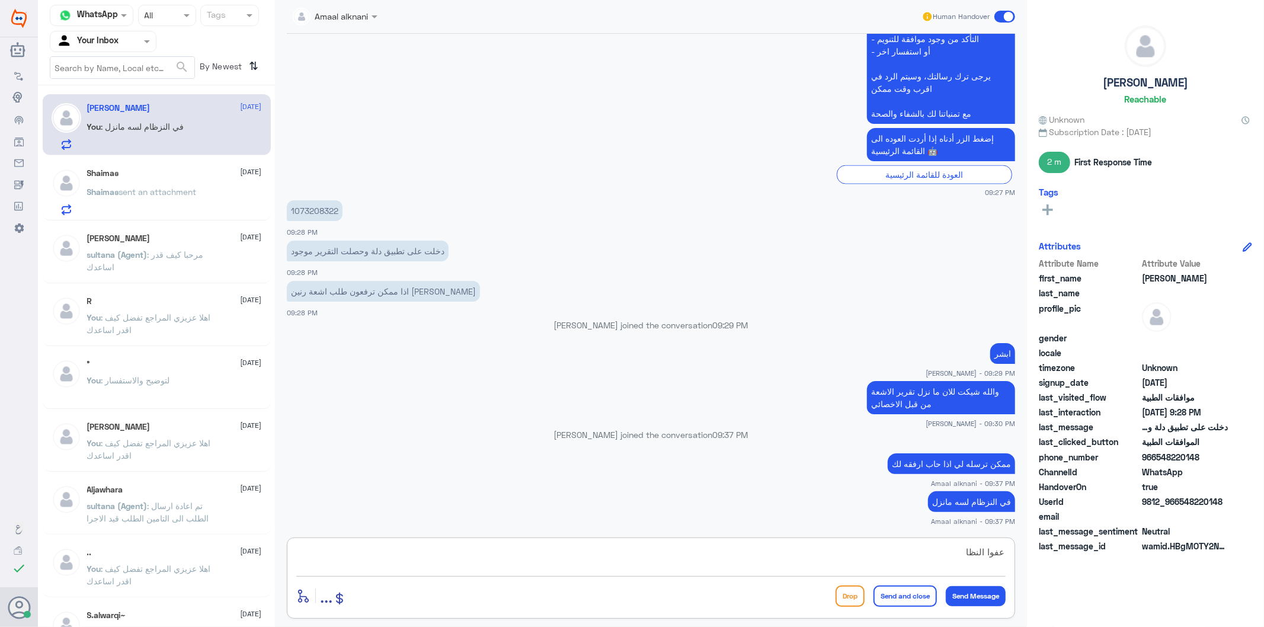
type textarea "عفوا النظام"
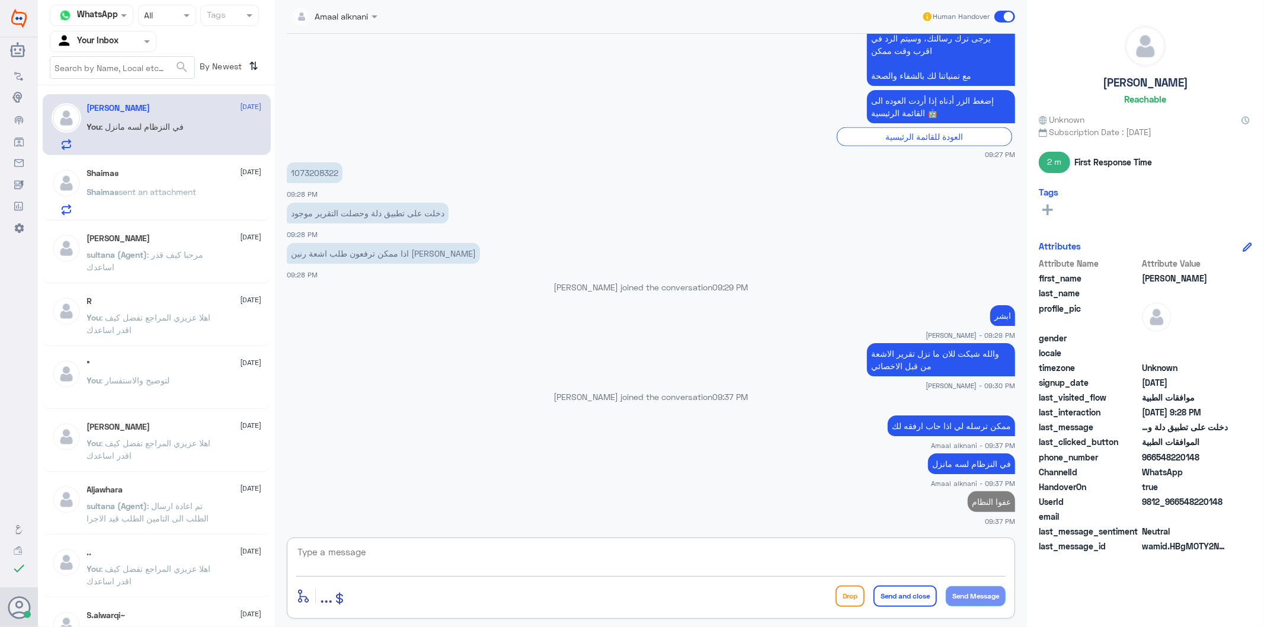
click at [184, 200] on p "Shaima𐑂 sent an attachment" at bounding box center [142, 200] width 110 height 30
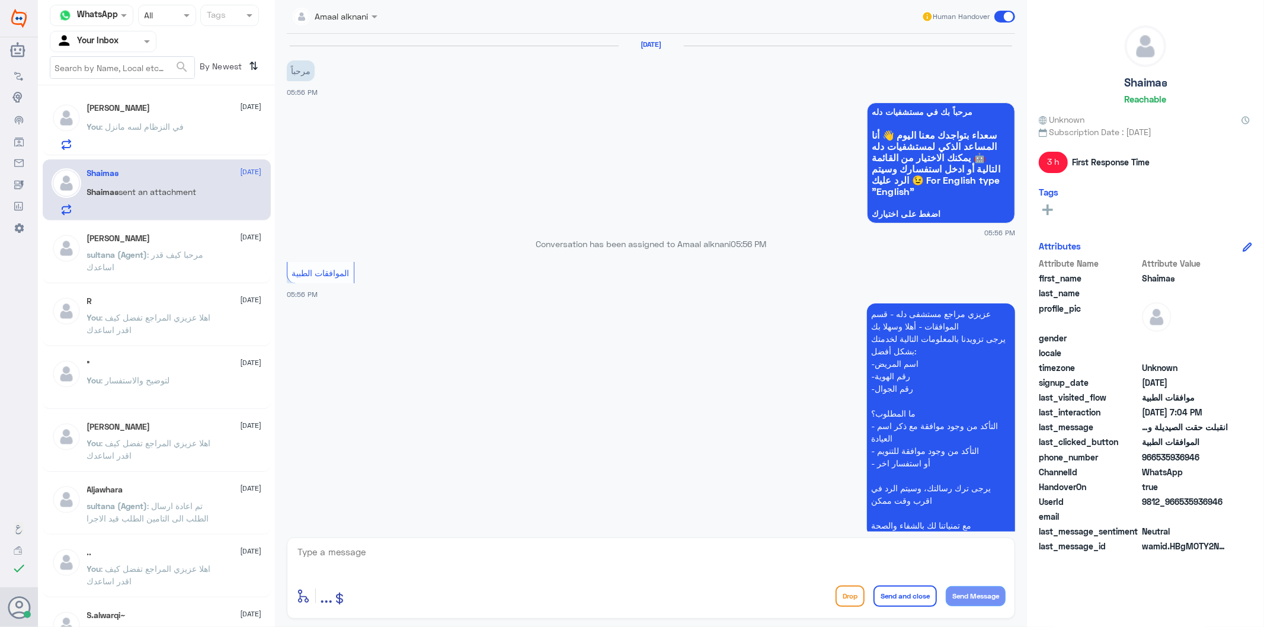
scroll to position [1237, 0]
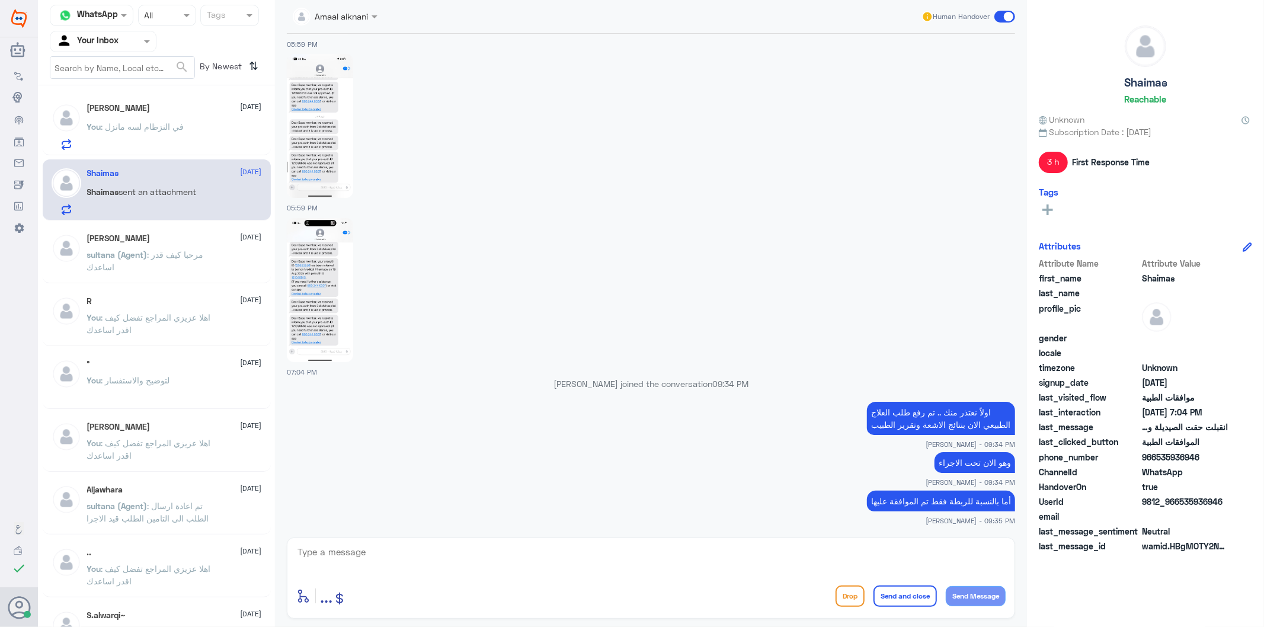
click at [404, 546] on textarea at bounding box center [650, 558] width 709 height 29
click at [412, 561] on textarea at bounding box center [650, 558] width 709 height 29
click at [399, 566] on textarea at bounding box center [650, 558] width 709 height 29
paste textarea "نسعد دوما بخدمتكم ونتمنى لكم دوام الصحة والعافية"
type textarea "نسعد دوما بخدمتكم ونتمنى لكم دوام الصحة والعافية"
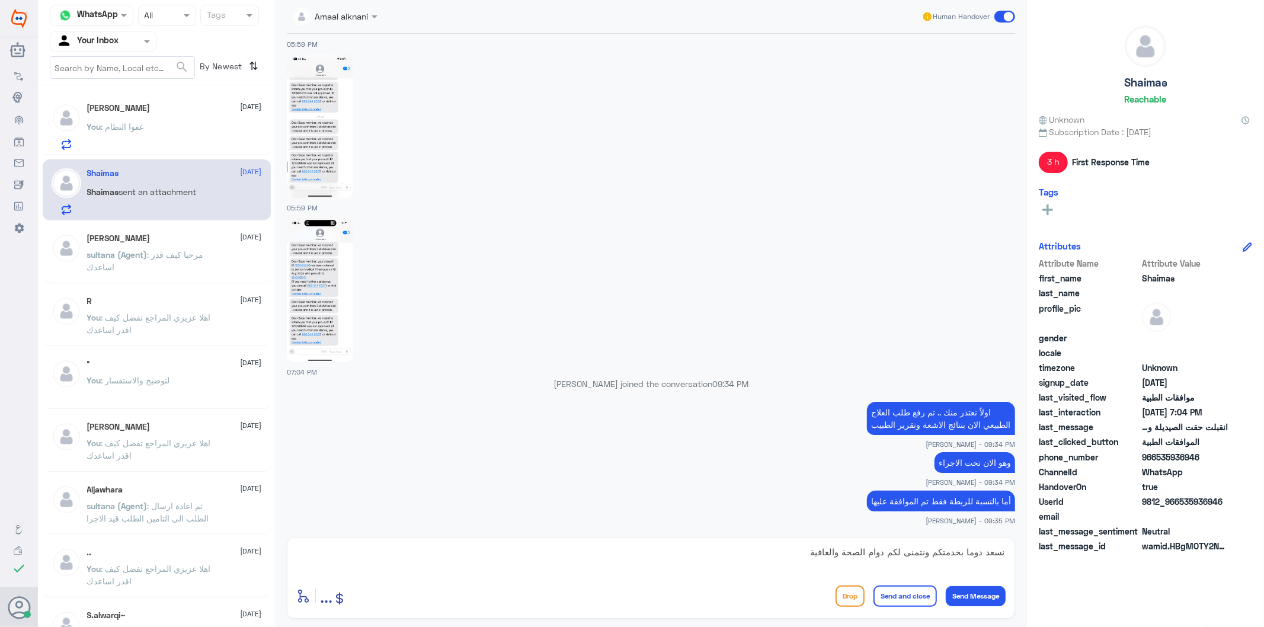
click at [907, 594] on button "Send and close" at bounding box center [904, 595] width 63 height 21
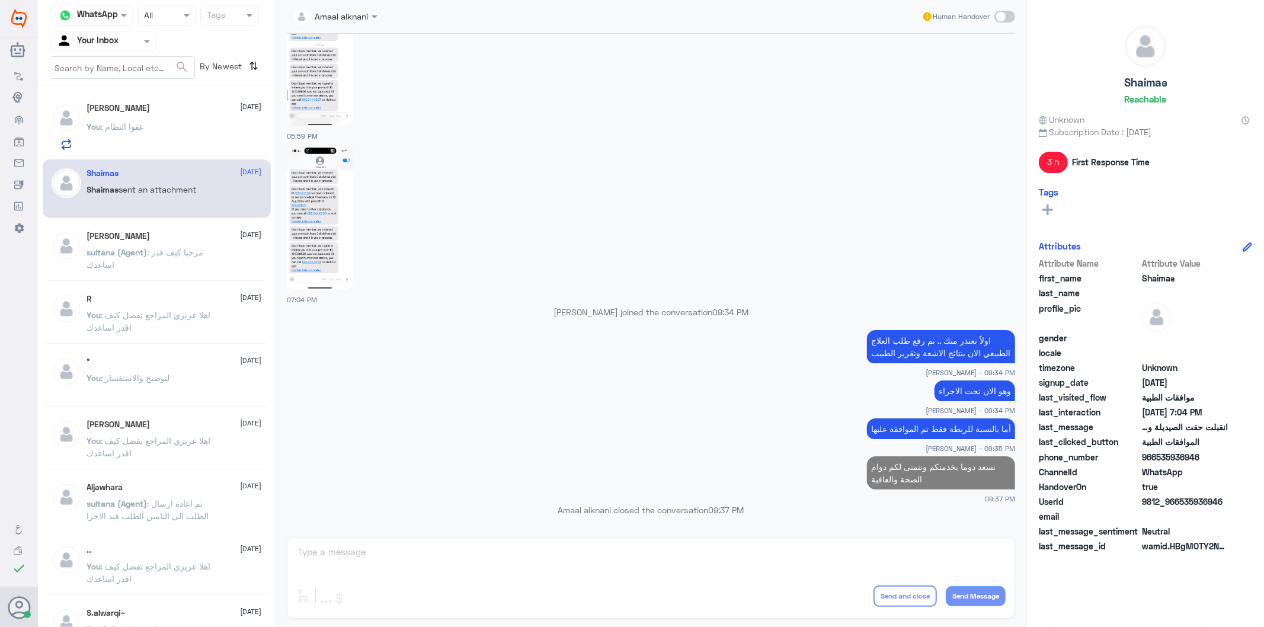
click at [191, 268] on p "[PERSON_NAME] (Agent) : مرحبا كيف قدر اساعدك" at bounding box center [153, 261] width 133 height 30
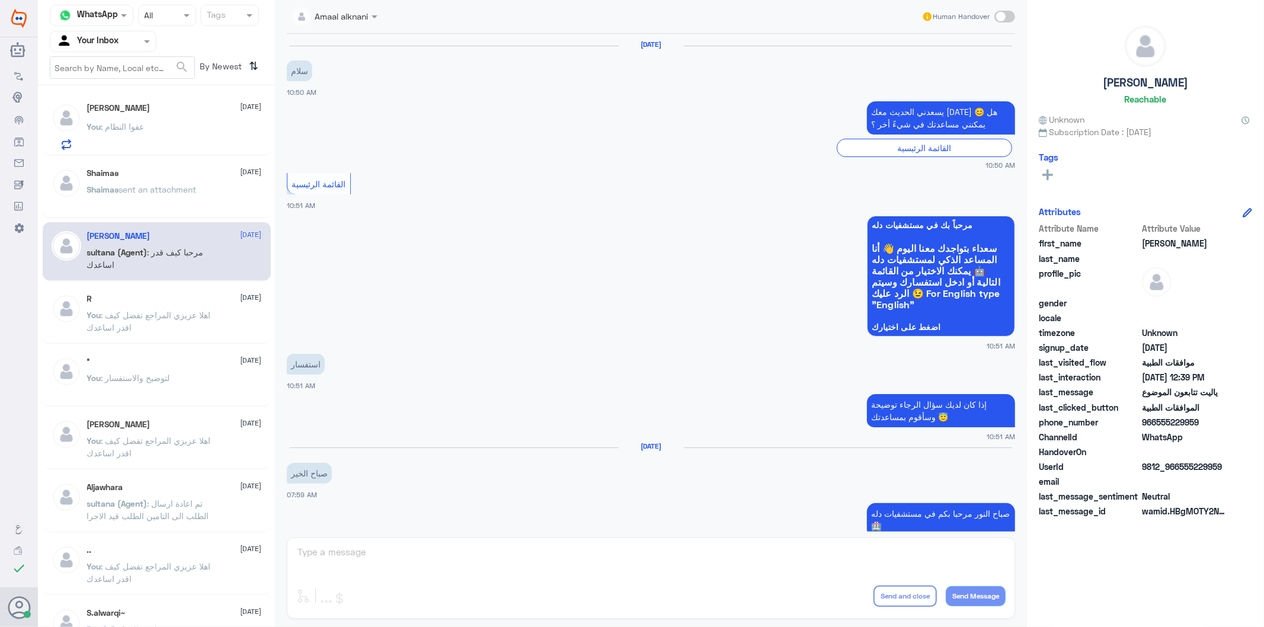
scroll to position [1078, 0]
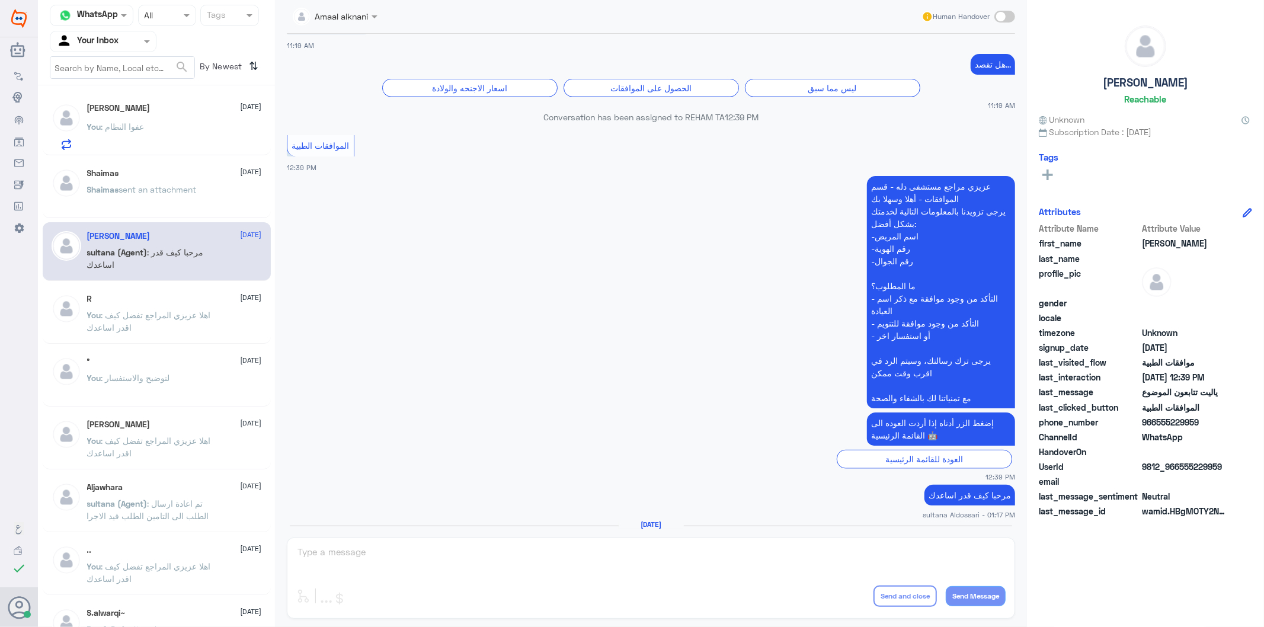
click at [475, 564] on div "Amaal alknani Human Handover [DATE] سلام 10:50 AM يسعدني الحديث معك [DATE] 😊 هل…" at bounding box center [651, 315] width 752 height 630
click at [135, 122] on span ": عفوا النظام" at bounding box center [122, 126] width 43 height 10
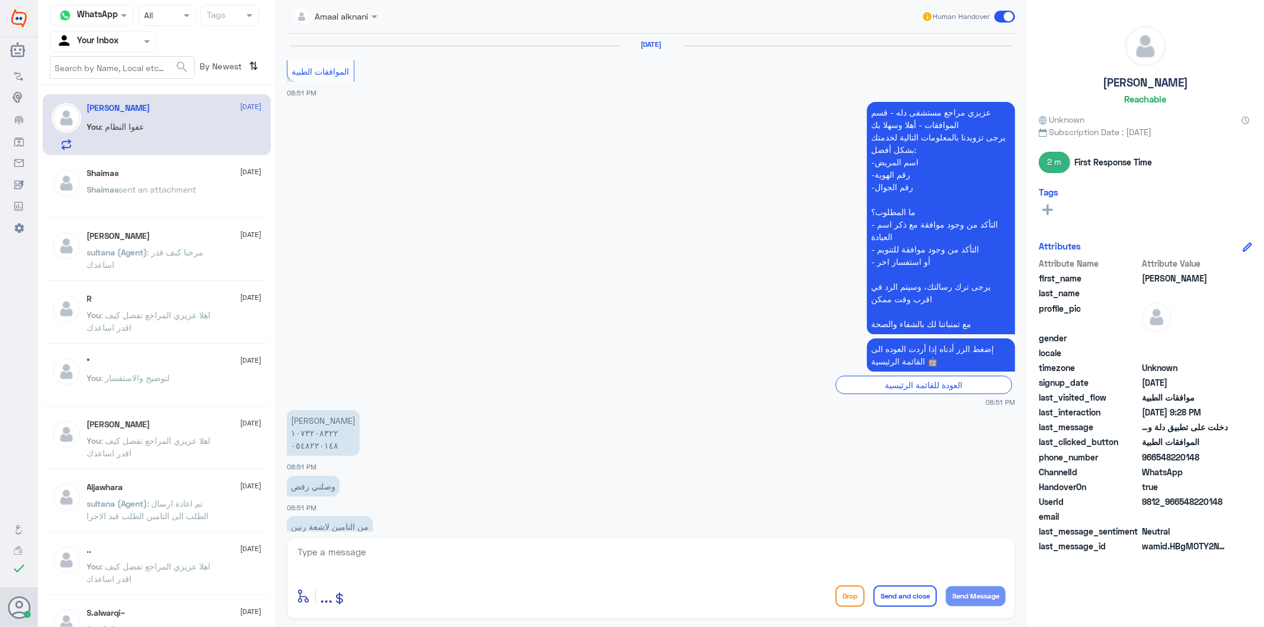
scroll to position [1296, 0]
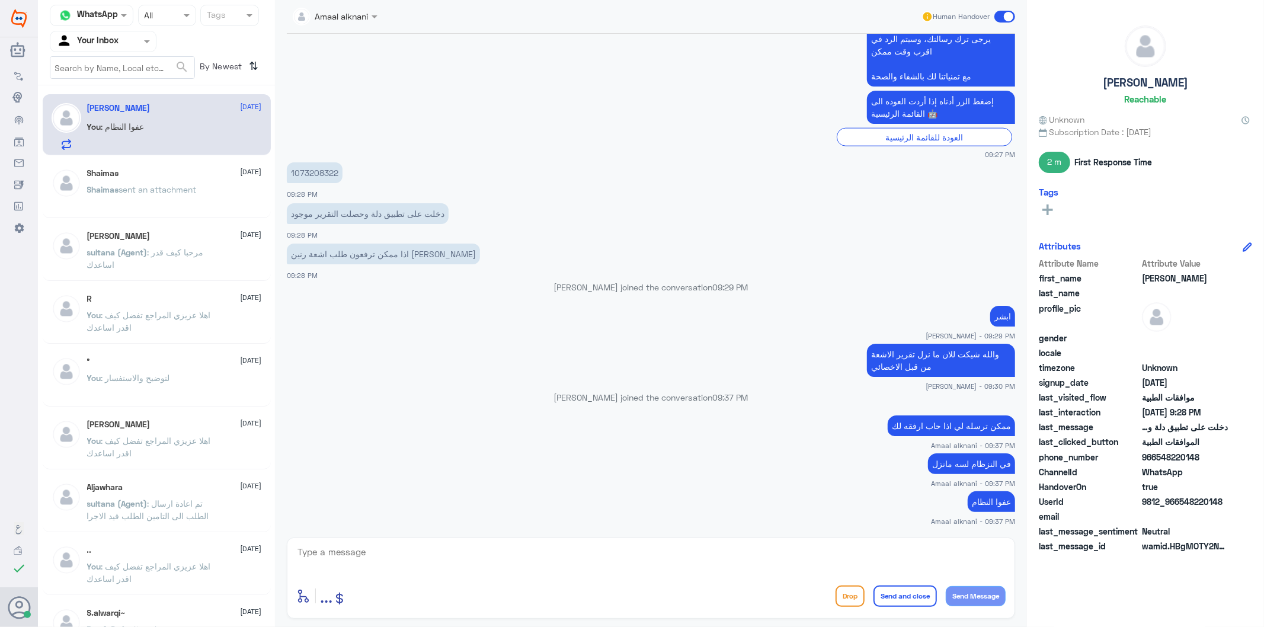
click at [133, 38] on div at bounding box center [102, 41] width 105 height 14
click at [123, 126] on div "Your Team" at bounding box center [103, 133] width 107 height 27
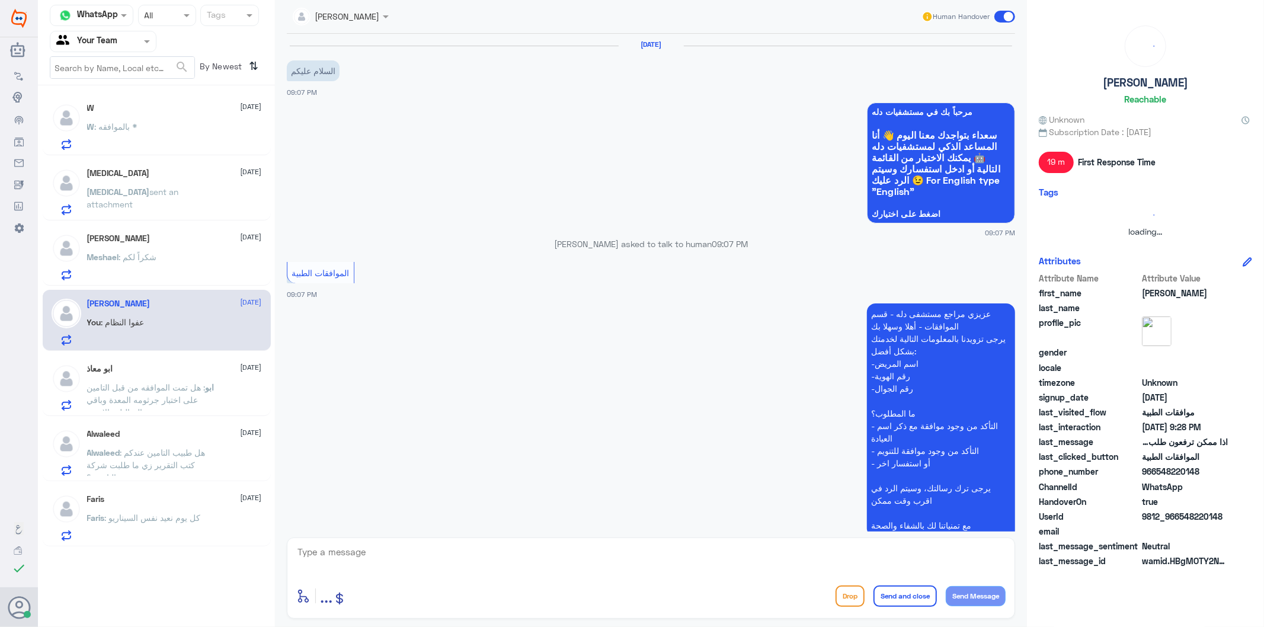
scroll to position [524, 0]
